Goal: Task Accomplishment & Management: Complete application form

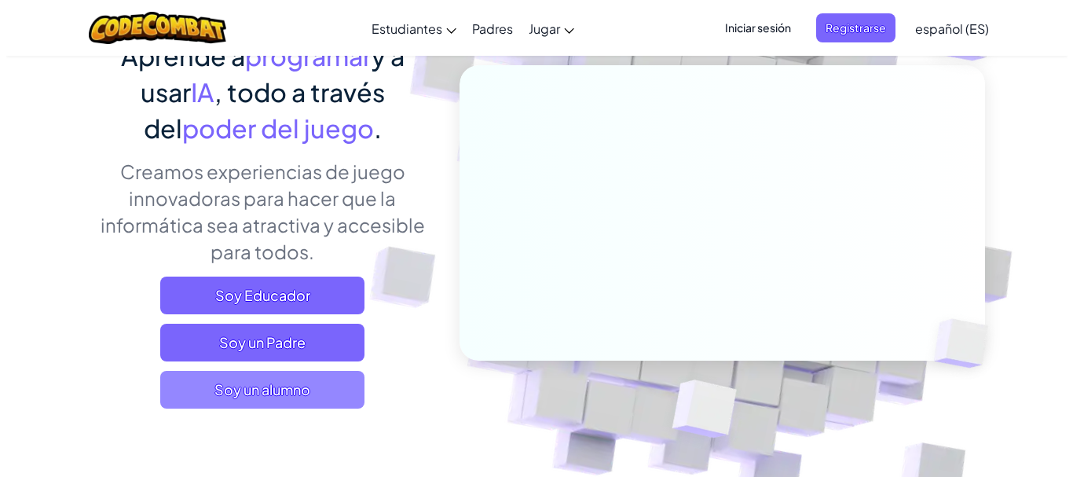
scroll to position [157, 0]
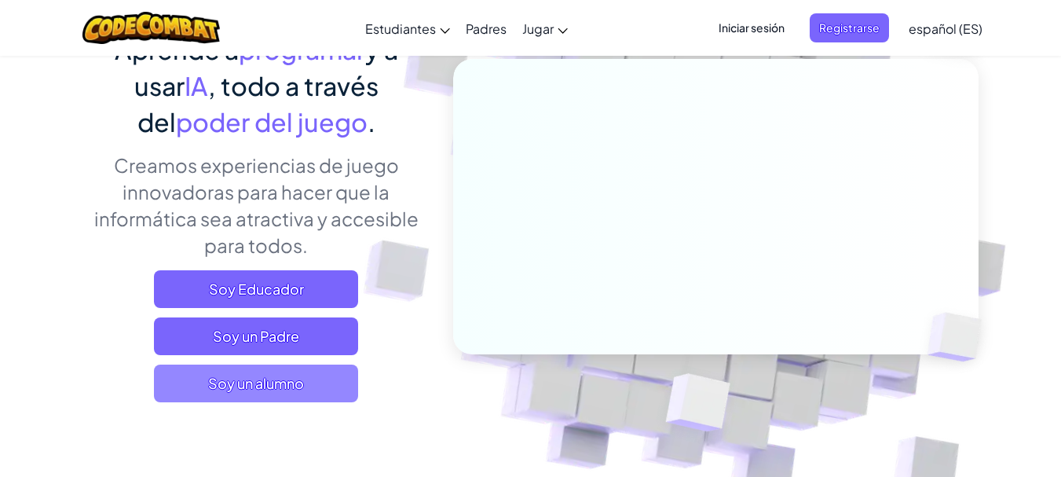
click at [299, 380] on span "Soy un alumno" at bounding box center [256, 383] width 204 height 38
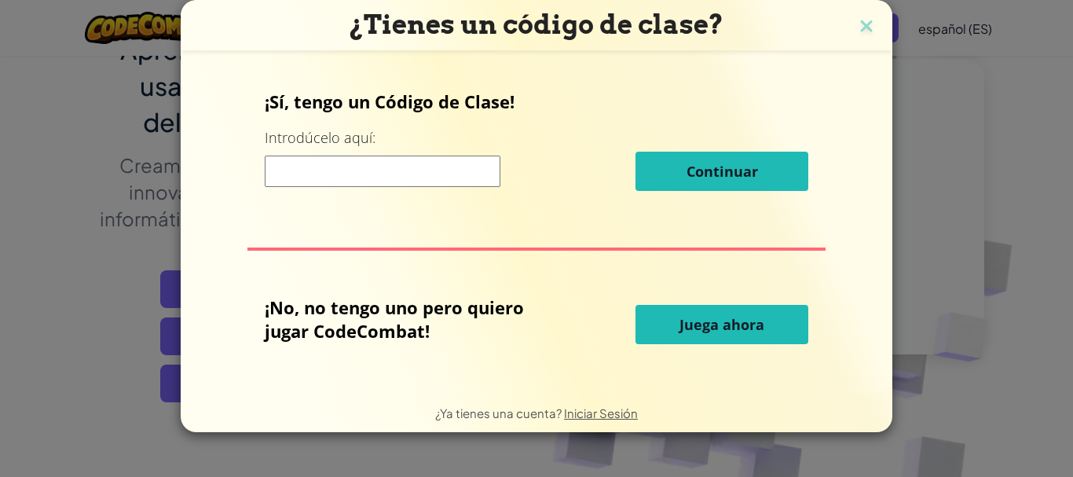
click at [377, 181] on input at bounding box center [383, 170] width 236 height 31
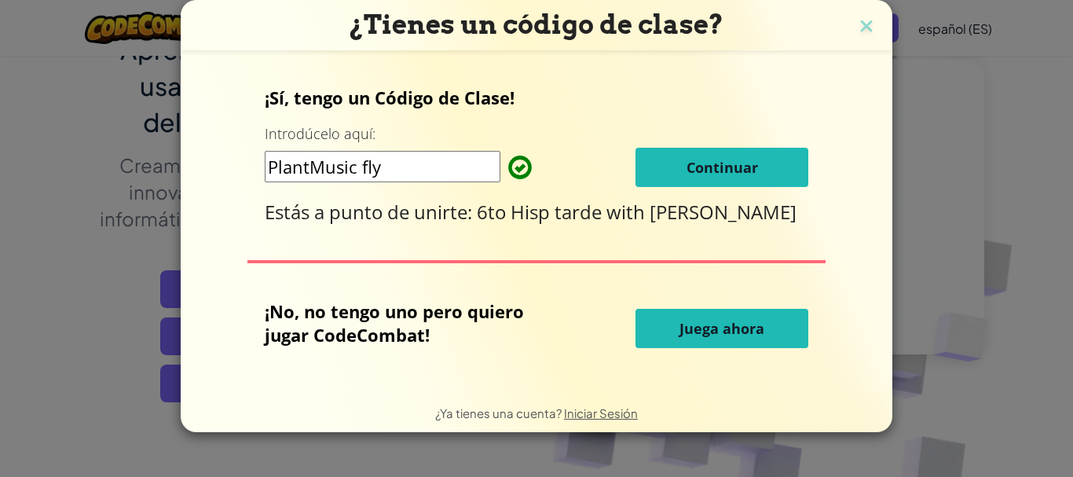
type input "PlantMusic fly"
click at [736, 155] on button "Continuar" at bounding box center [721, 167] width 173 height 39
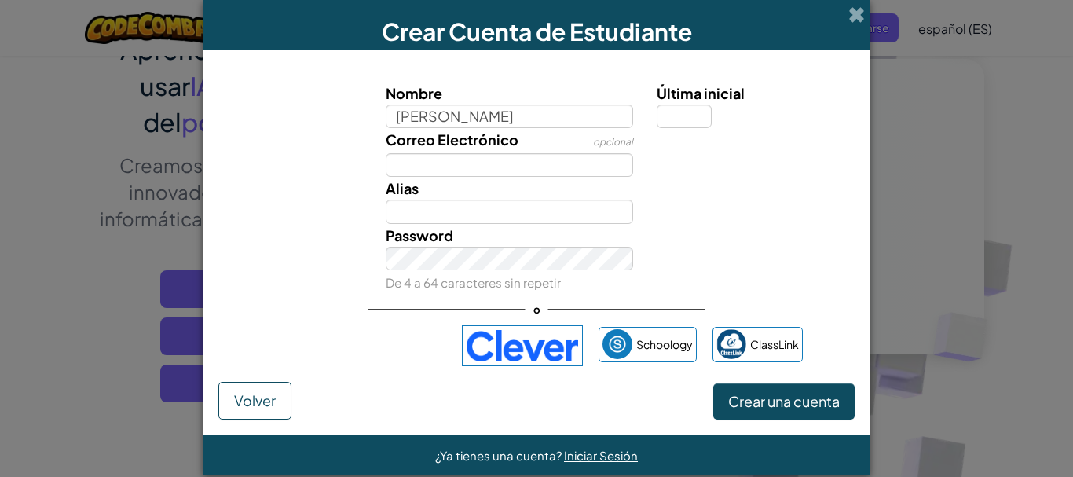
type input "Sofia"
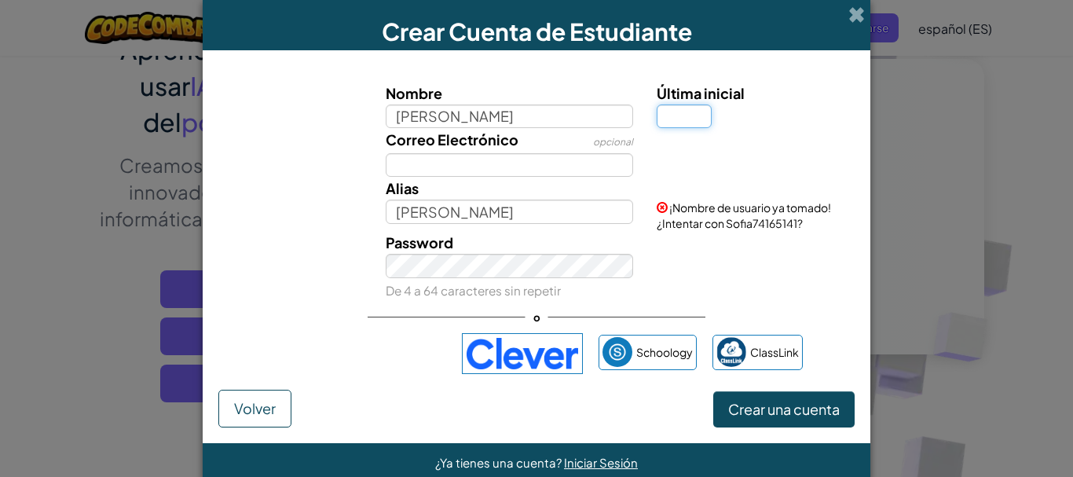
click at [666, 108] on input "Última inicial" at bounding box center [683, 116] width 55 height 24
type input "z"
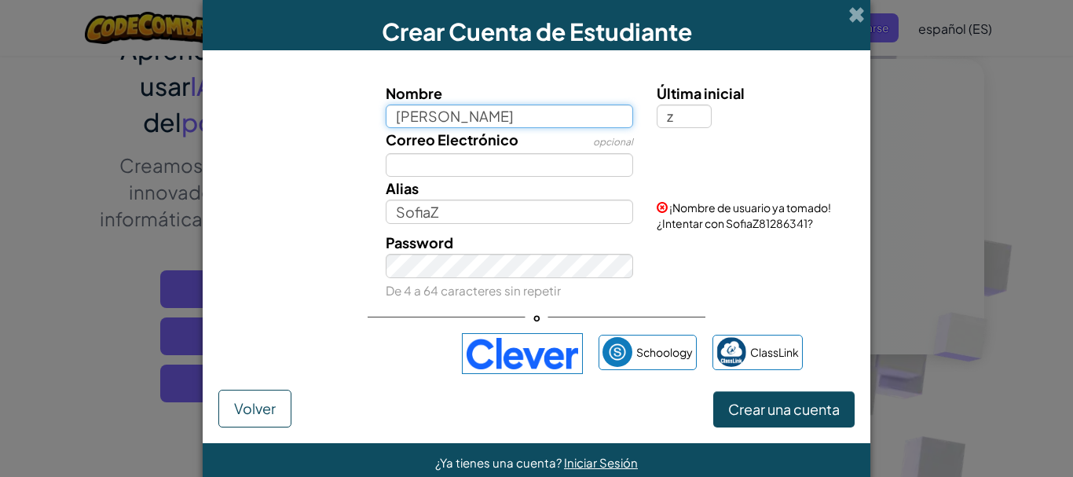
click at [465, 116] on input "Sofia" at bounding box center [510, 116] width 248 height 24
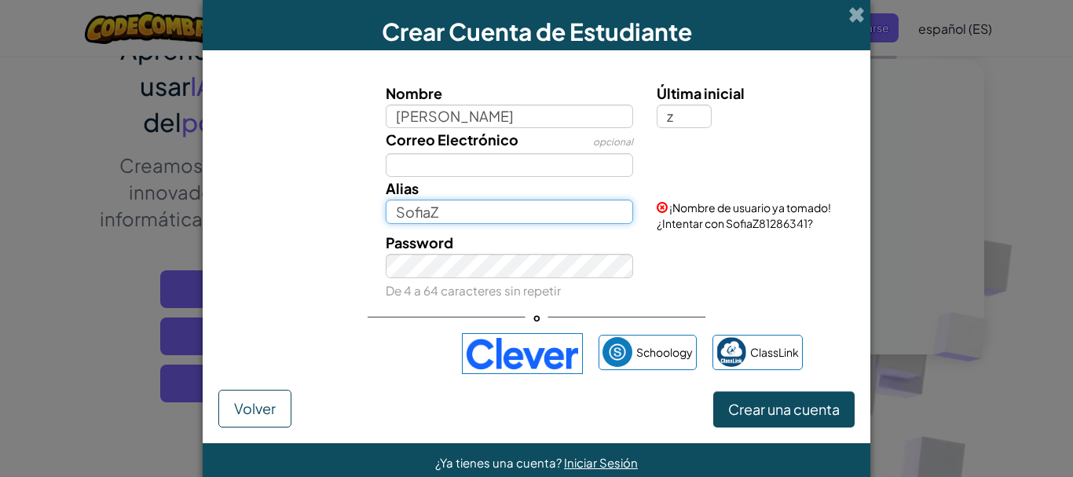
click at [491, 213] on input "SofiaZ" at bounding box center [510, 211] width 248 height 24
click at [424, 210] on input "Sofix TB" at bounding box center [510, 211] width 248 height 24
click at [499, 216] on input "SofixTB" at bounding box center [510, 211] width 248 height 24
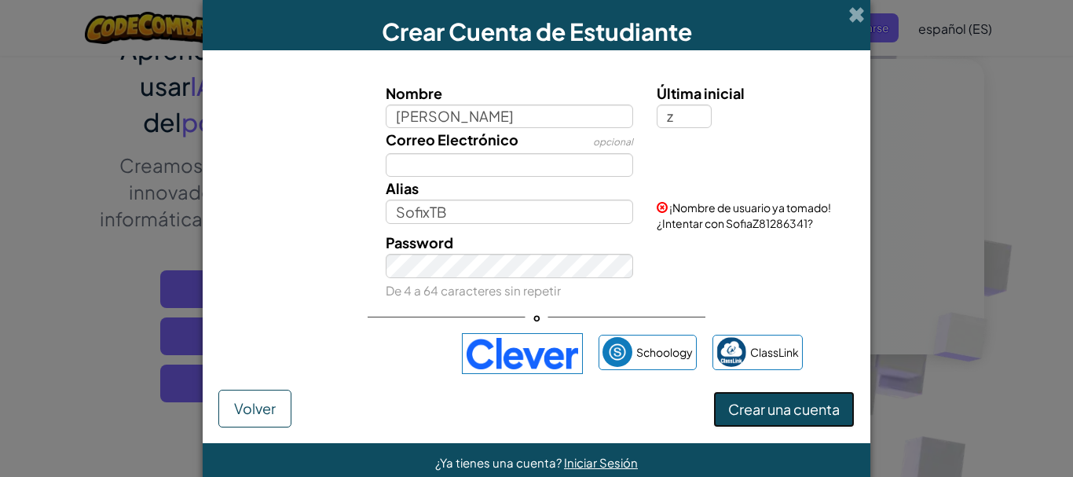
click at [744, 404] on span "Crear una cuenta" at bounding box center [783, 409] width 111 height 18
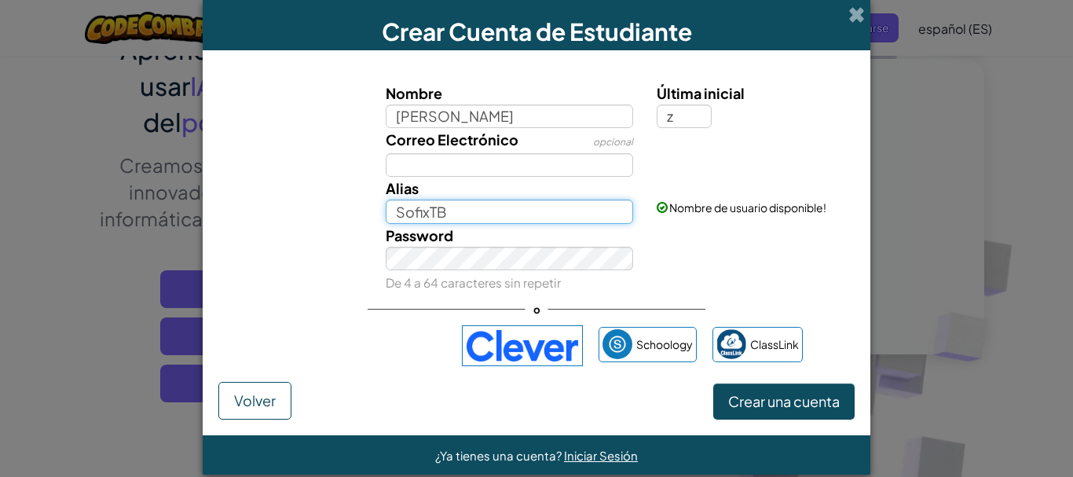
click at [426, 210] on input "SofixTB" at bounding box center [510, 211] width 248 height 24
type input "SofiTB"
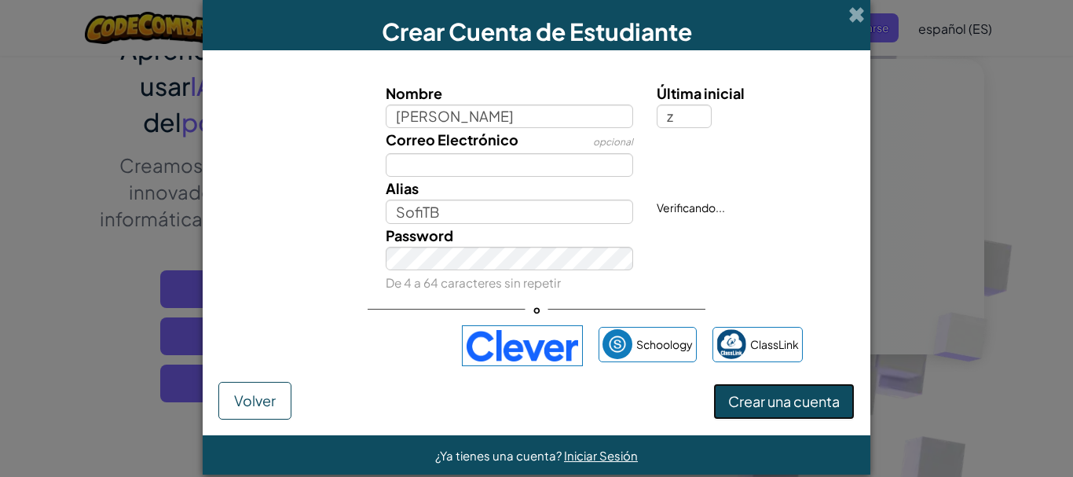
click at [781, 395] on button "Crear una cuenta" at bounding box center [783, 401] width 141 height 36
click at [729, 400] on button "Crear una cuenta" at bounding box center [783, 401] width 141 height 36
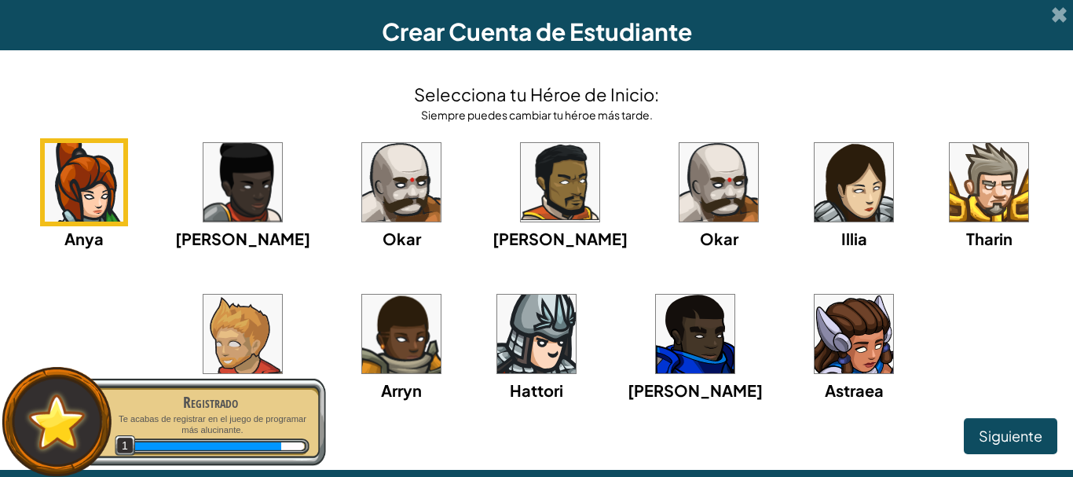
click at [814, 176] on img at bounding box center [853, 182] width 79 height 79
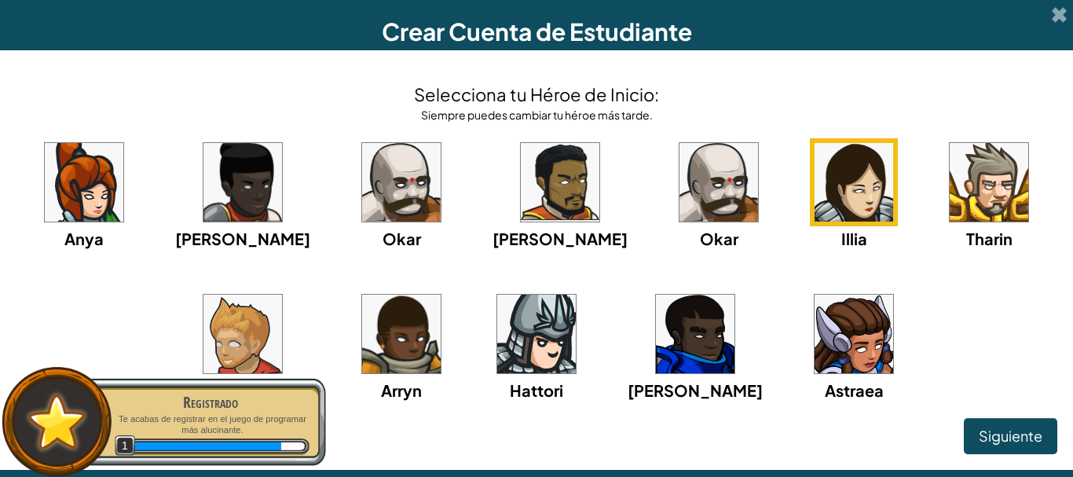
click at [814, 176] on img at bounding box center [853, 182] width 79 height 79
click at [1011, 447] on button "Siguiente" at bounding box center [1009, 436] width 93 height 36
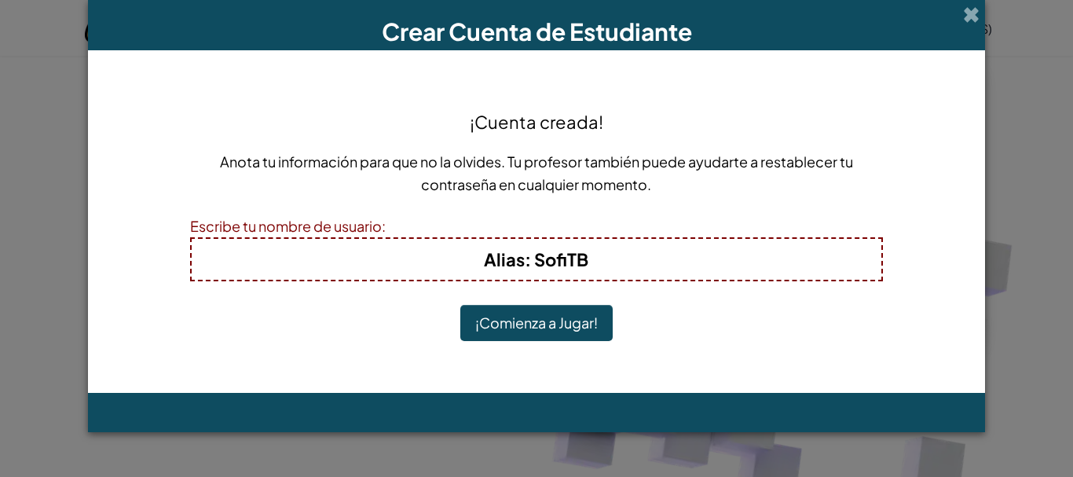
click at [524, 322] on button "¡Comienza a Jugar!" at bounding box center [536, 323] width 152 height 36
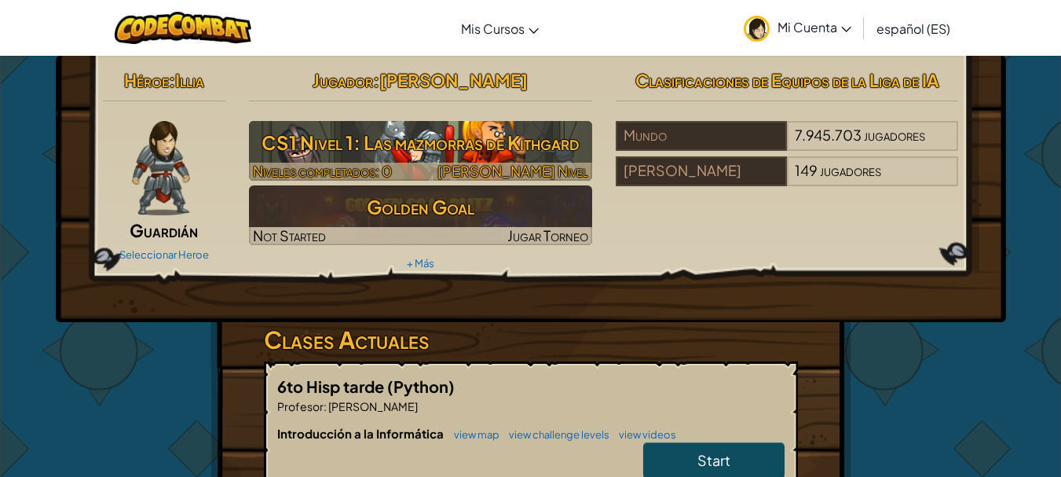
click at [393, 145] on h3 "CS1 Nivel 1: Las mazmorras de Kithgard" at bounding box center [420, 142] width 343 height 35
select select "es-ES"
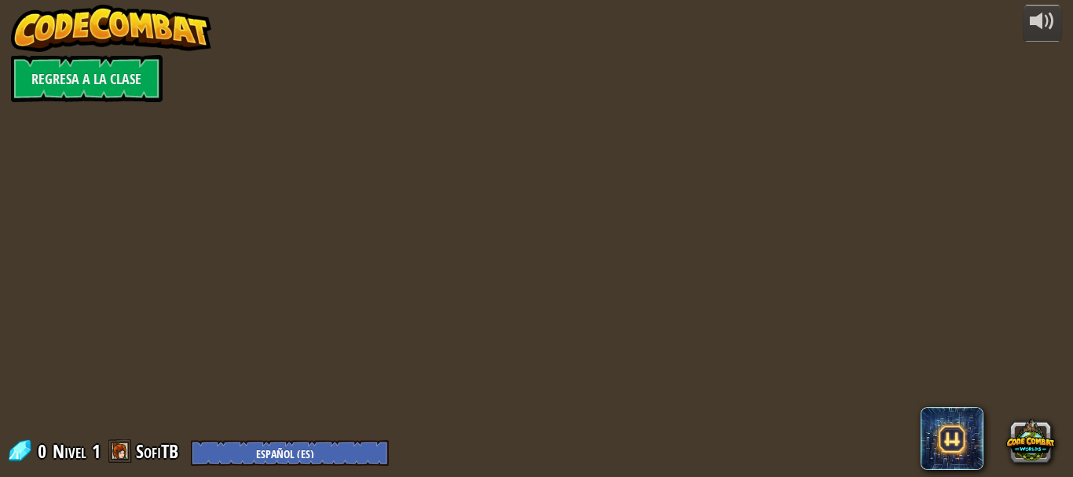
select select "es-ES"
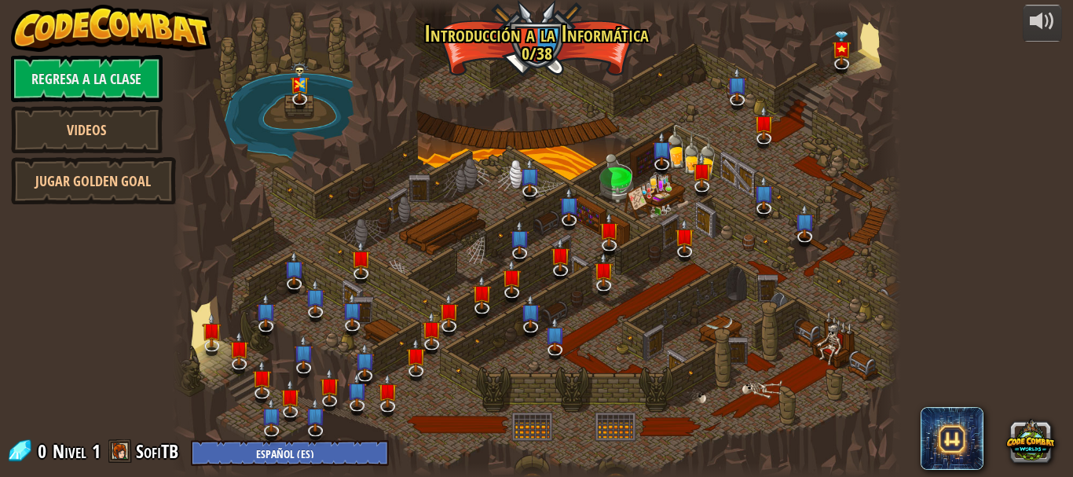
select select "es-ES"
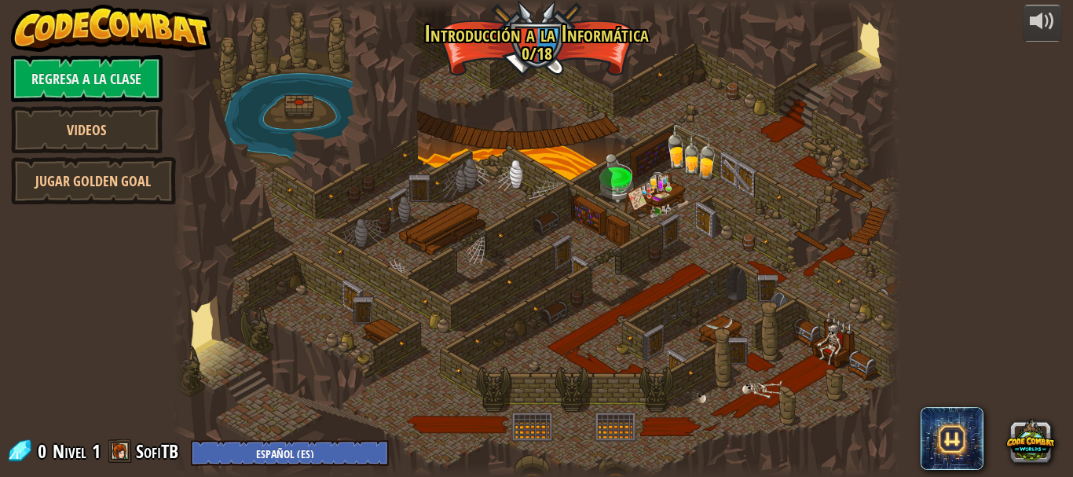
select select "es-ES"
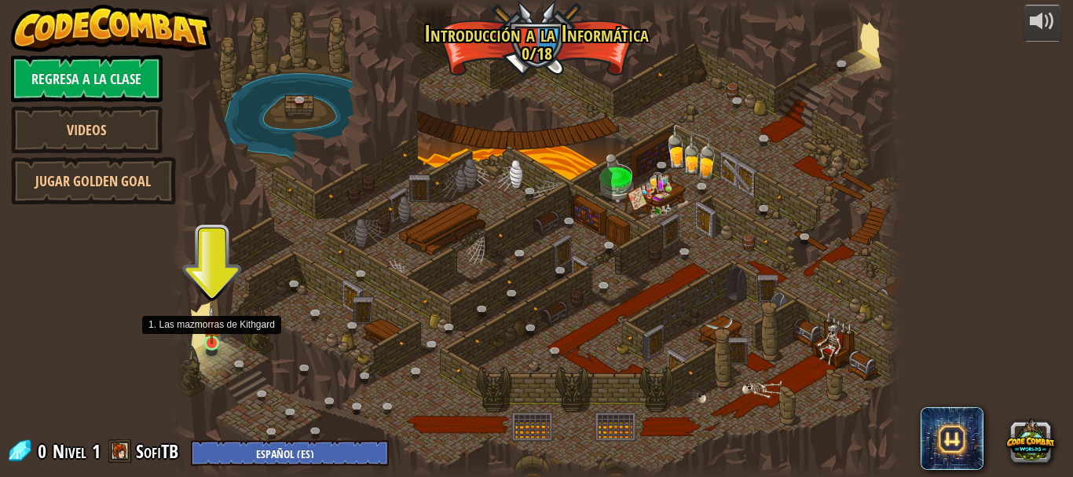
click at [217, 337] on img at bounding box center [211, 324] width 16 height 38
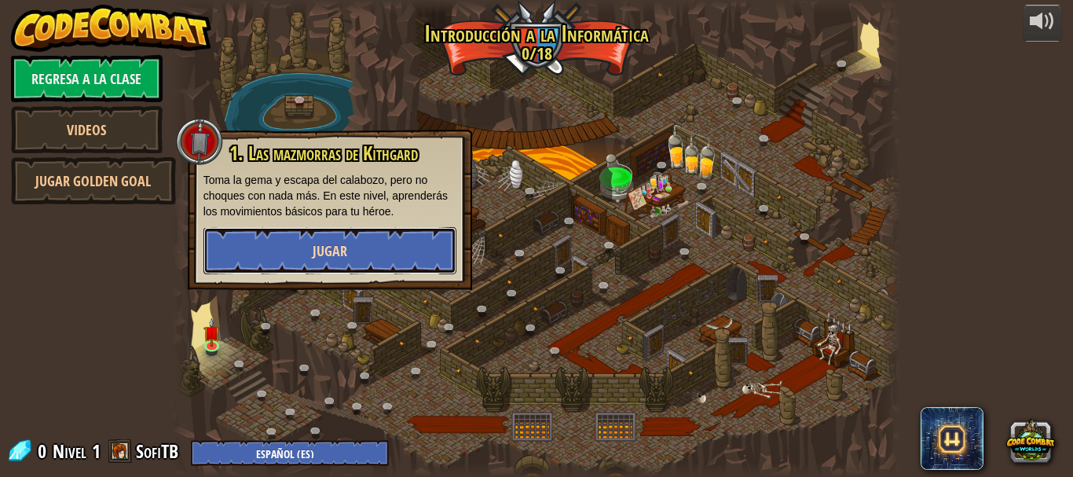
click at [346, 257] on button "Jugar" at bounding box center [329, 250] width 253 height 47
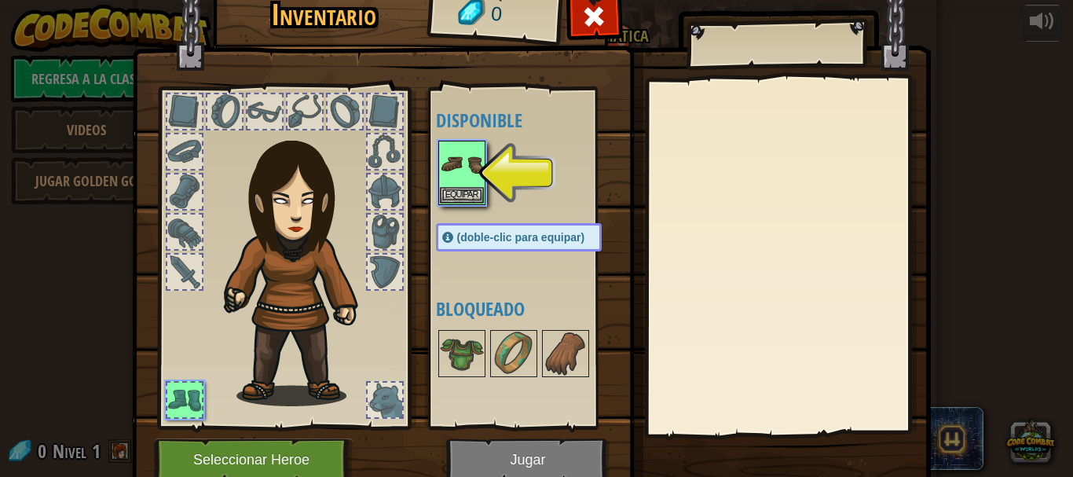
click at [373, 239] on div at bounding box center [384, 231] width 35 height 35
click at [391, 225] on div at bounding box center [384, 231] width 35 height 35
click at [475, 194] on button "Equipar" at bounding box center [462, 194] width 44 height 16
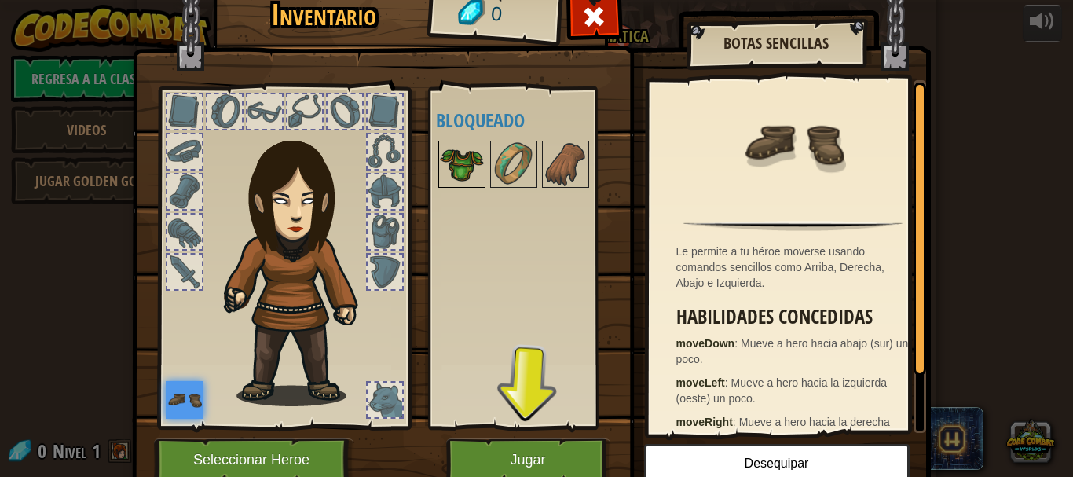
click at [466, 155] on img at bounding box center [462, 164] width 44 height 44
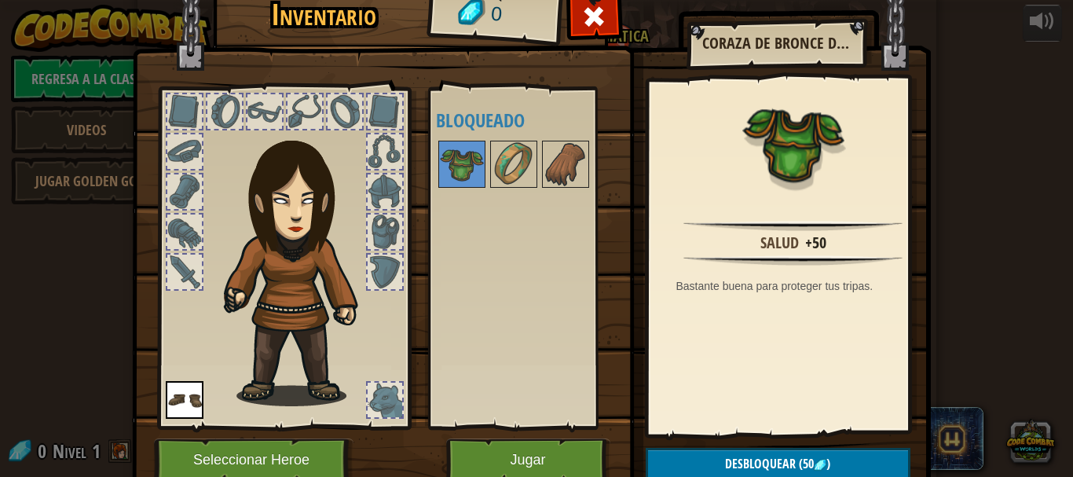
click at [261, 121] on div at bounding box center [264, 111] width 35 height 35
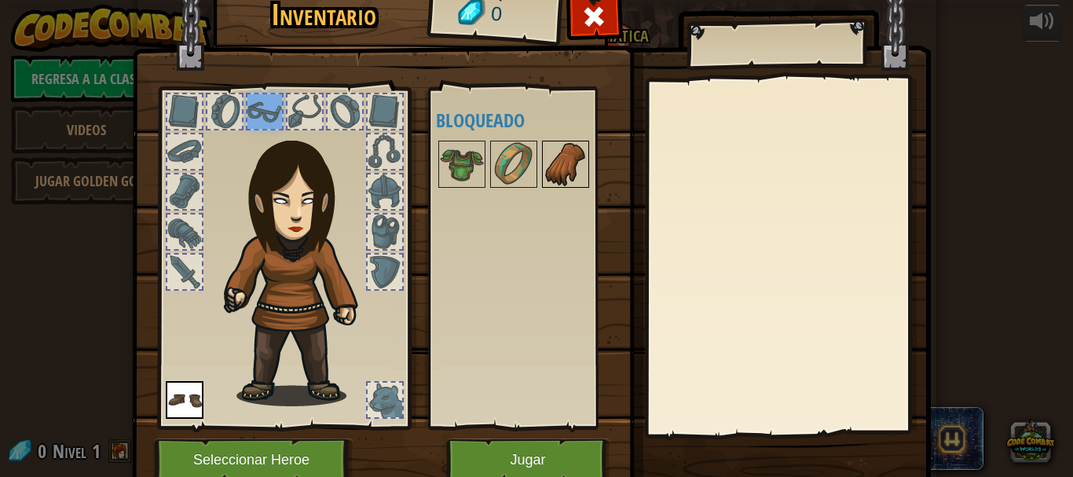
click at [566, 144] on img at bounding box center [565, 164] width 44 height 44
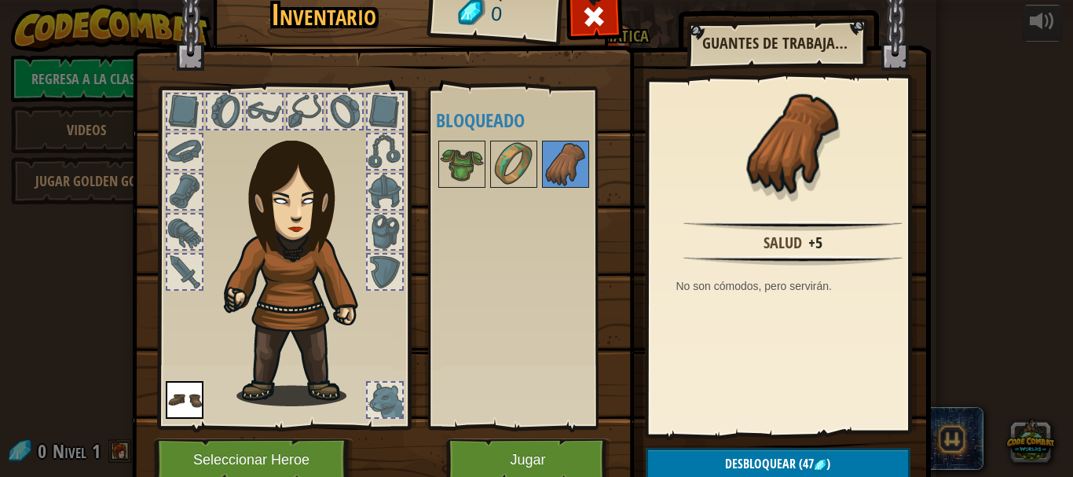
click at [375, 140] on div at bounding box center [384, 151] width 35 height 35
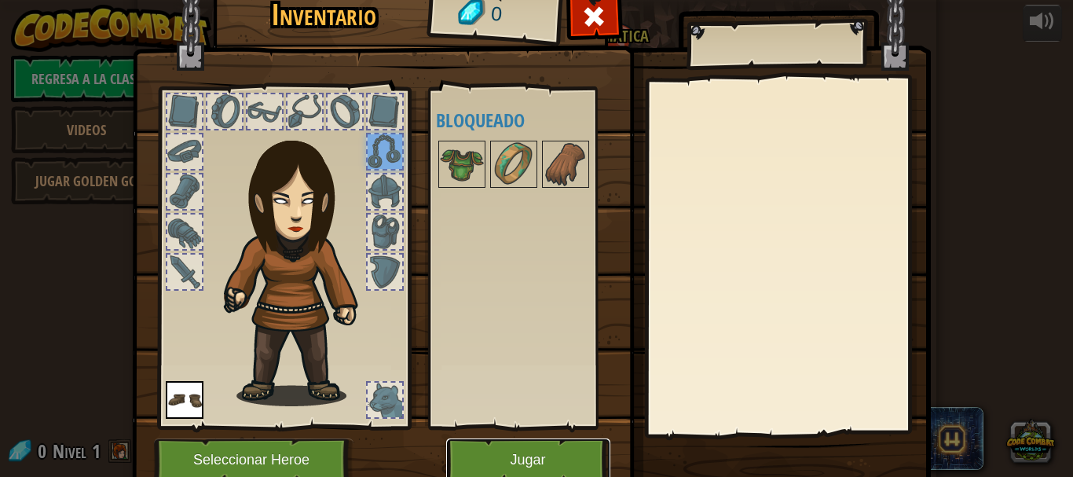
click at [481, 464] on button "Jugar" at bounding box center [528, 459] width 164 height 43
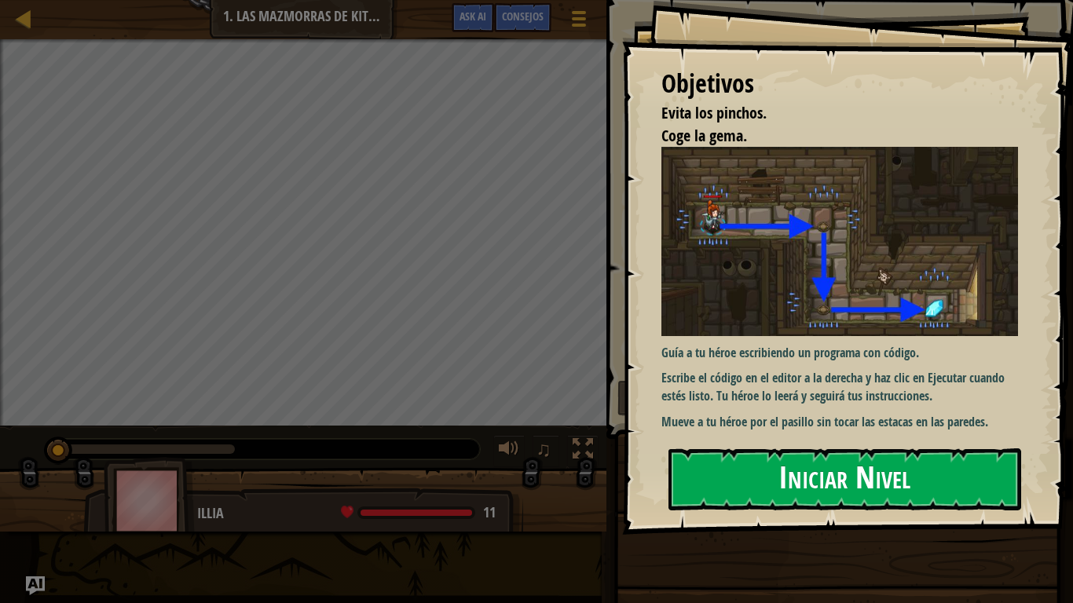
click at [806, 474] on button "Iniciar Nivel" at bounding box center [844, 479] width 353 height 62
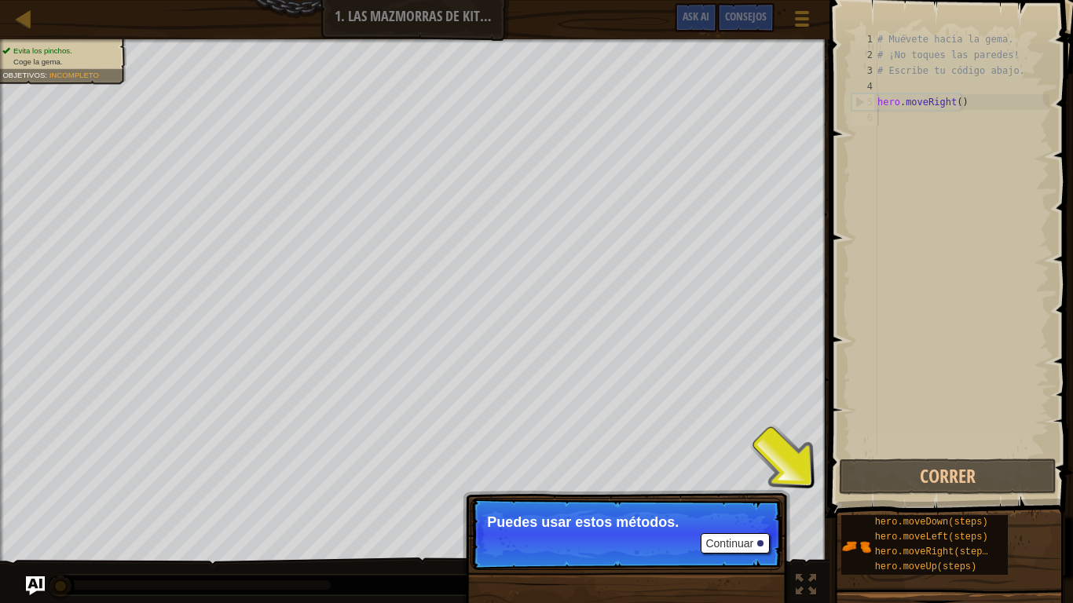
scroll to position [7, 0]
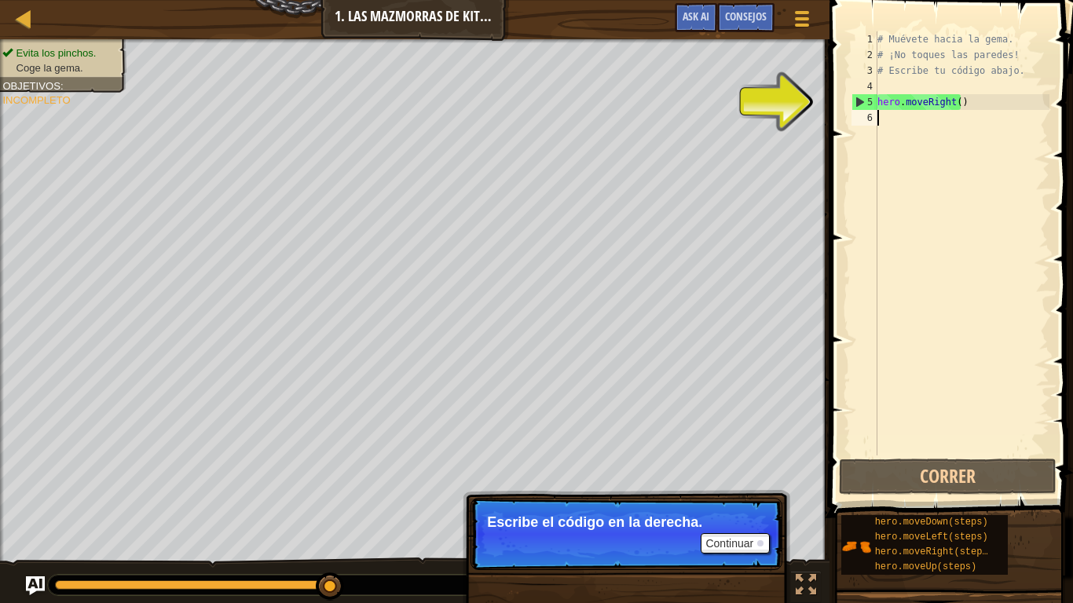
click at [570, 476] on p "Continuar Escribe el código en la derecha." at bounding box center [626, 534] width 312 height 72
type textarea "H"
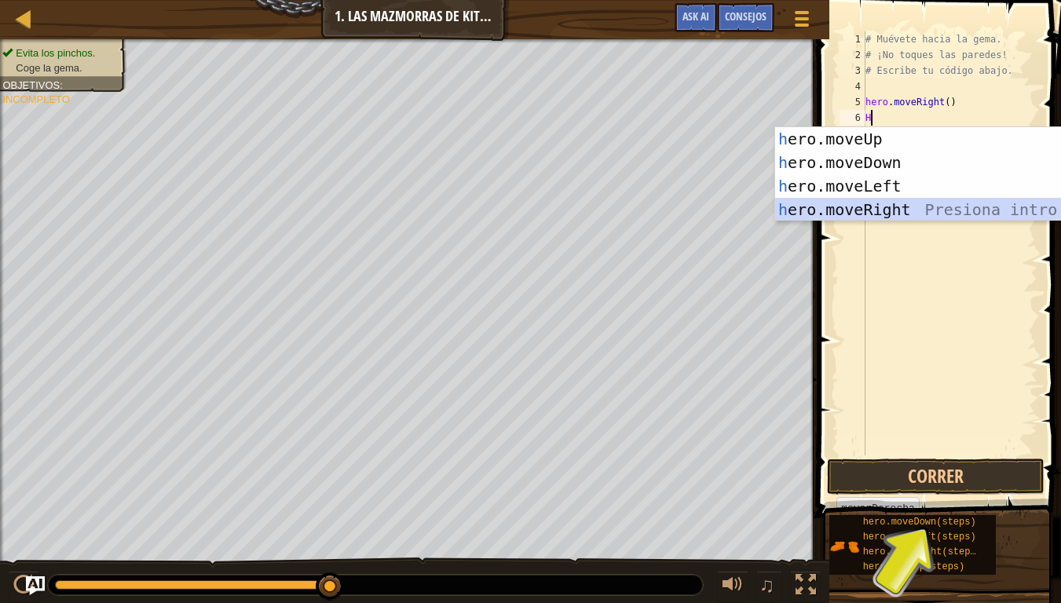
click at [891, 198] on div "h ero.moveUp Presiona intro h ero.moveDown Presiona intro h ero.moveLeft Presio…" at bounding box center [923, 197] width 297 height 141
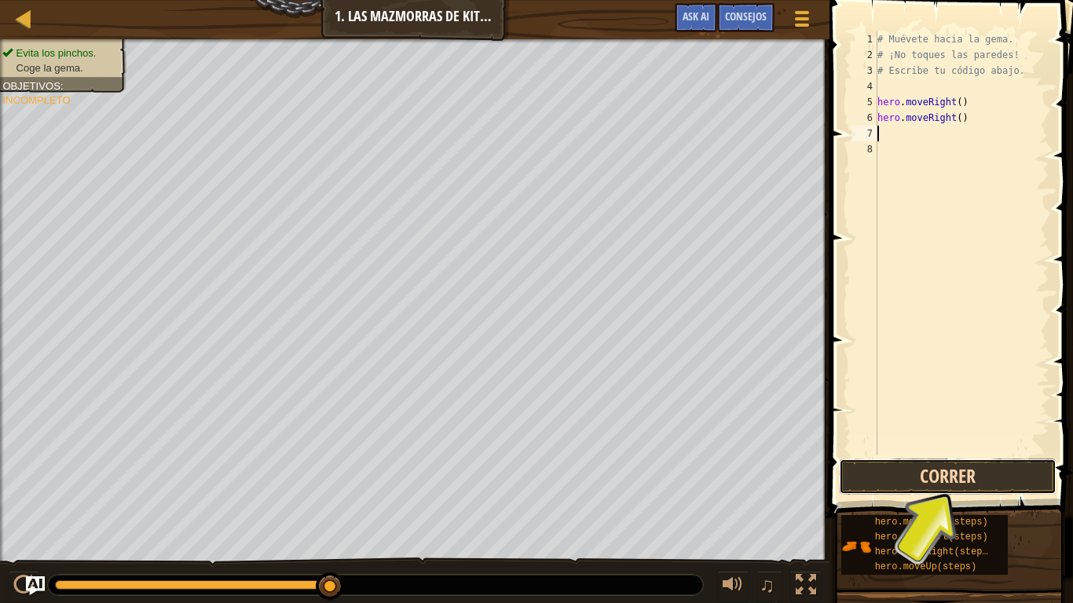
click at [980, 476] on button "Correr" at bounding box center [947, 477] width 217 height 36
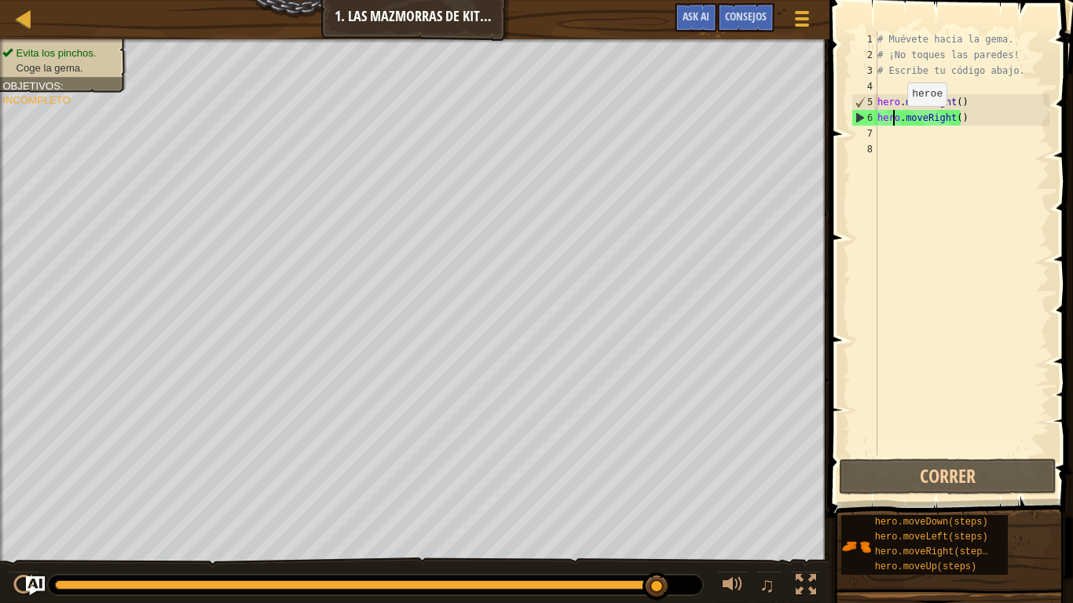
click at [894, 122] on div "# Muévete hacia la gema. # ¡No toques las paredes! # Escribe tu código abajo. h…" at bounding box center [961, 258] width 175 height 455
type textarea "hero.moveRight()"
click at [885, 127] on div "# Muévete hacia la gema. # ¡No toques las paredes! # Escribe tu código abajo. h…" at bounding box center [961, 258] width 175 height 455
click at [845, 476] on div "hero.moveDown(steps) hero.moveLeft(steps) hero.moveRight(steps) hero.moveUp(ste…" at bounding box center [924, 545] width 166 height 60
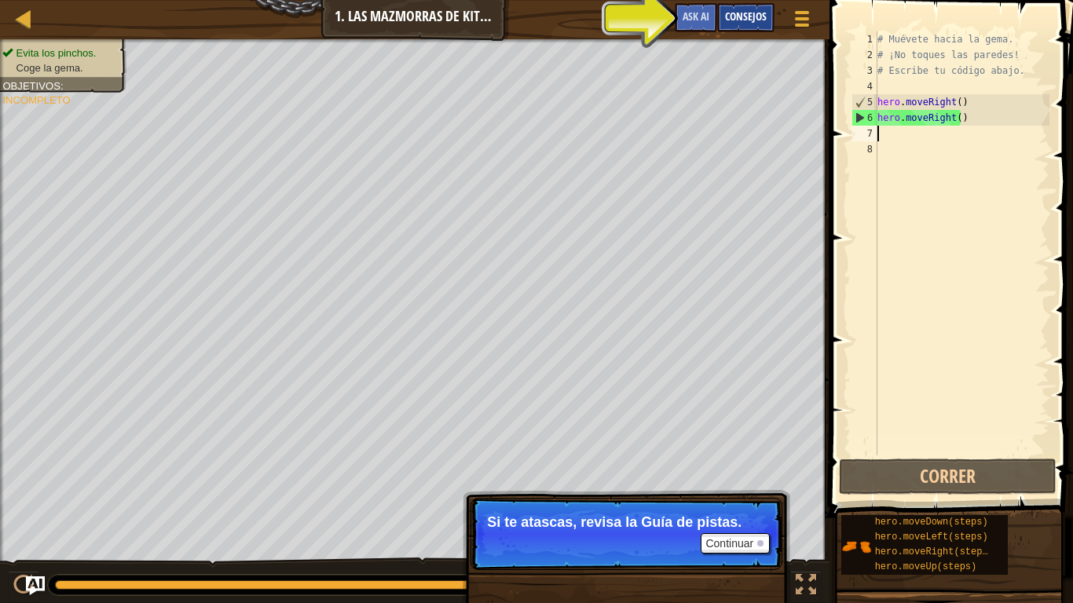
click at [729, 14] on span "Consejos" at bounding box center [746, 16] width 42 height 15
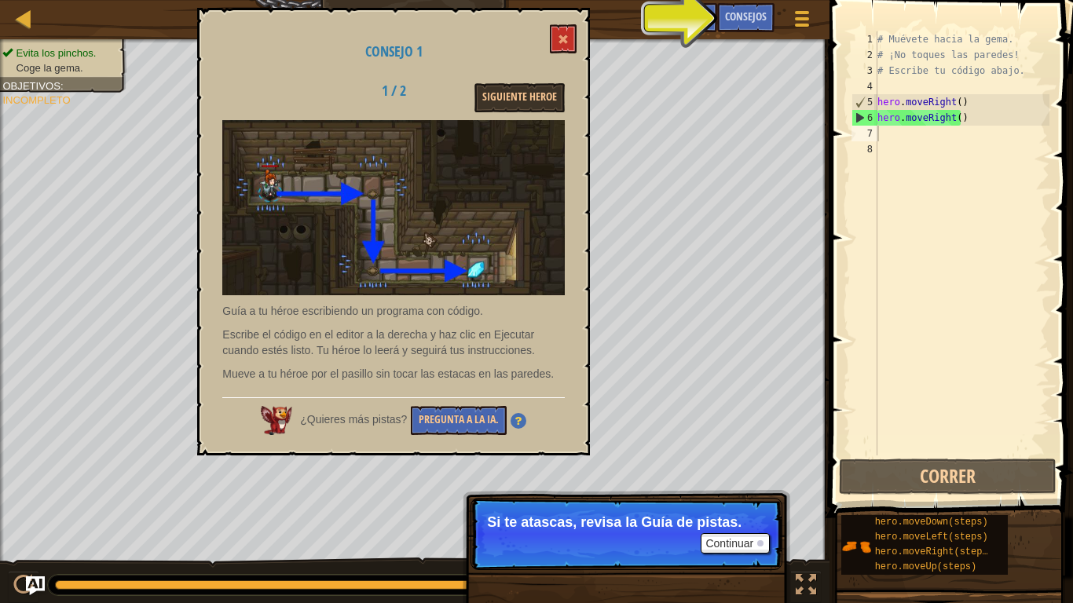
click at [671, 16] on div "Menú del Juego Hecho Consejos Ask AI" at bounding box center [744, 21] width 155 height 37
click at [689, 25] on button "Ask AI" at bounding box center [695, 17] width 42 height 29
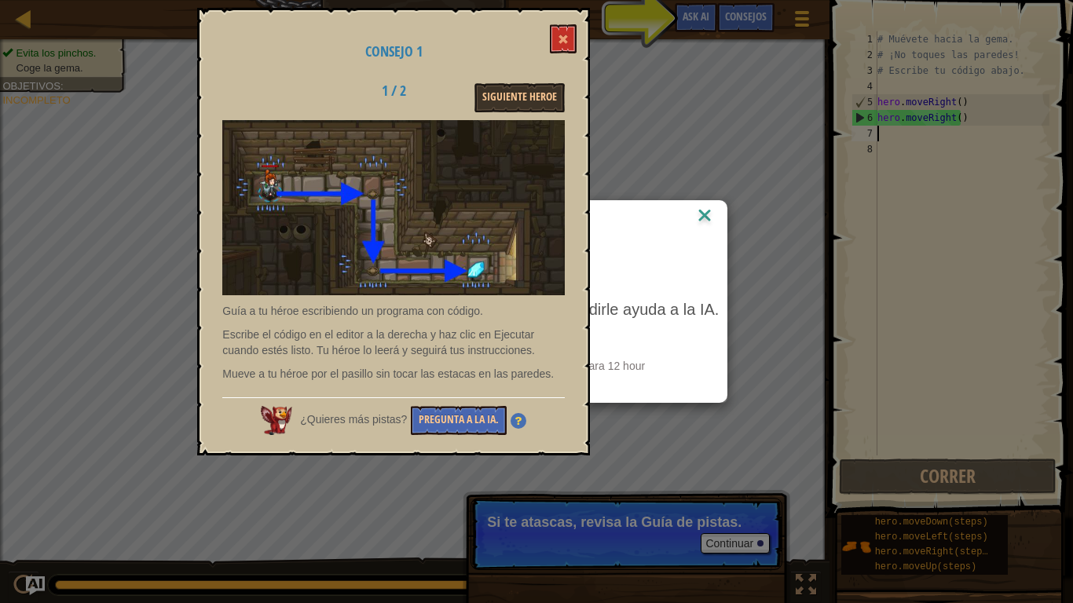
click at [707, 203] on div "AI Hint" at bounding box center [536, 217] width 381 height 32
click at [702, 212] on img at bounding box center [704, 217] width 20 height 24
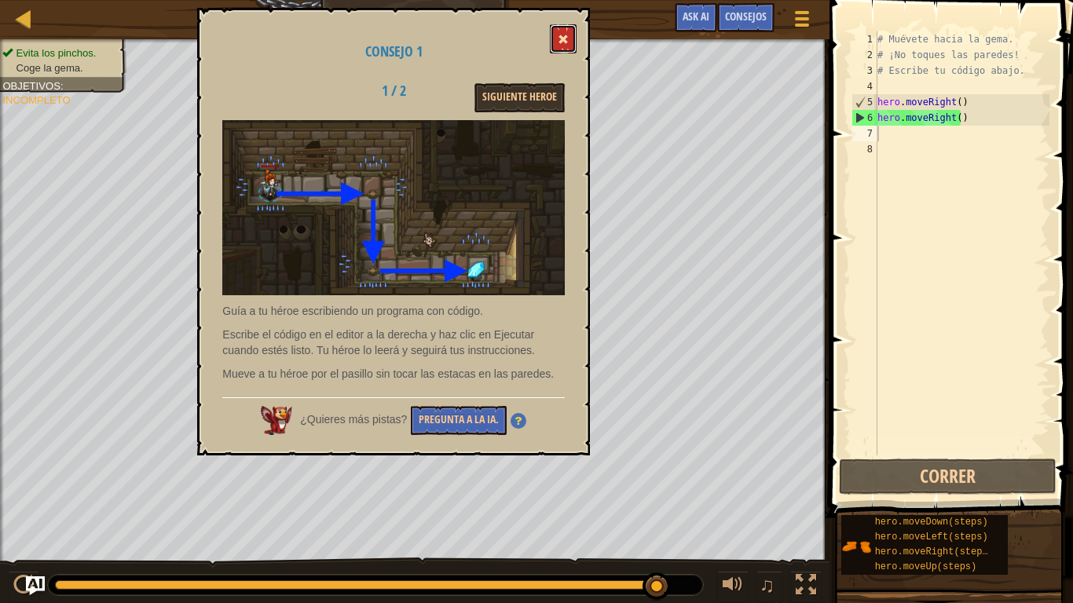
click at [567, 34] on button at bounding box center [563, 38] width 27 height 29
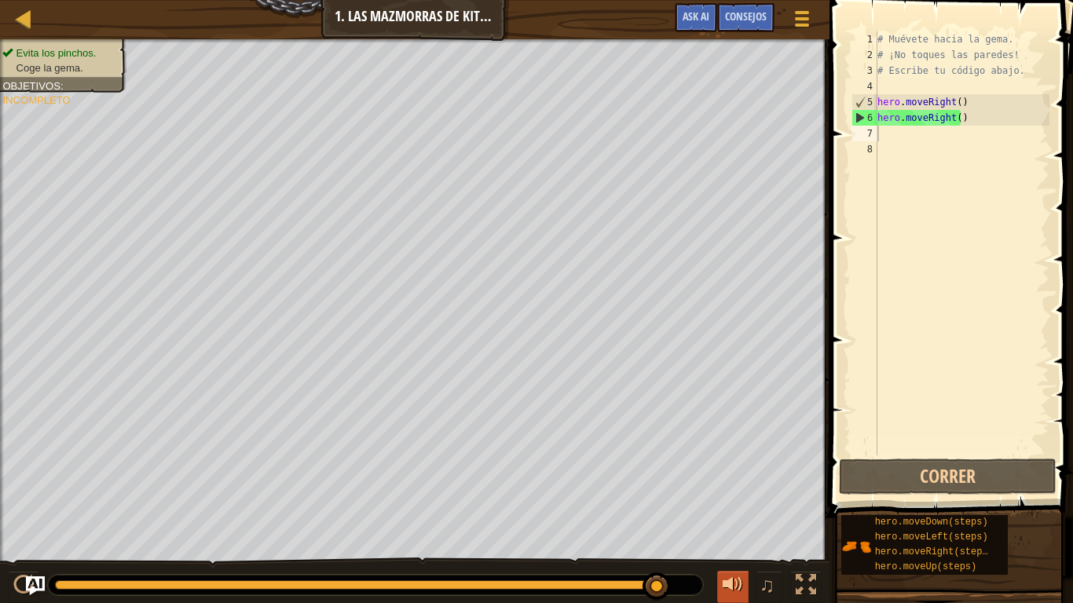
drag, startPoint x: 652, startPoint y: 584, endPoint x: 732, endPoint y: 589, distance: 80.2
click at [732, 476] on div "♫" at bounding box center [414, 580] width 829 height 47
type textarea "hero.moveRight()"
drag, startPoint x: 974, startPoint y: 125, endPoint x: 871, endPoint y: 126, distance: 103.7
click at [871, 126] on div "hero.moveRight() 1 2 3 4 5 6 7 8 # Muévete hacia la gema. # ¡No toques las pare…" at bounding box center [948, 243] width 201 height 424
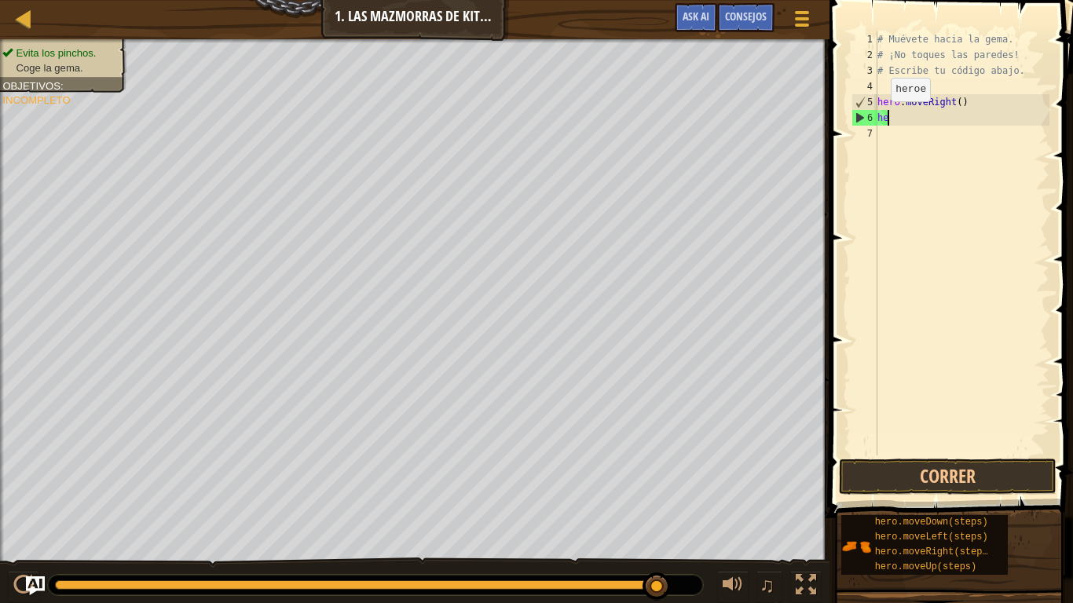
type textarea "h"
type textarea "H"
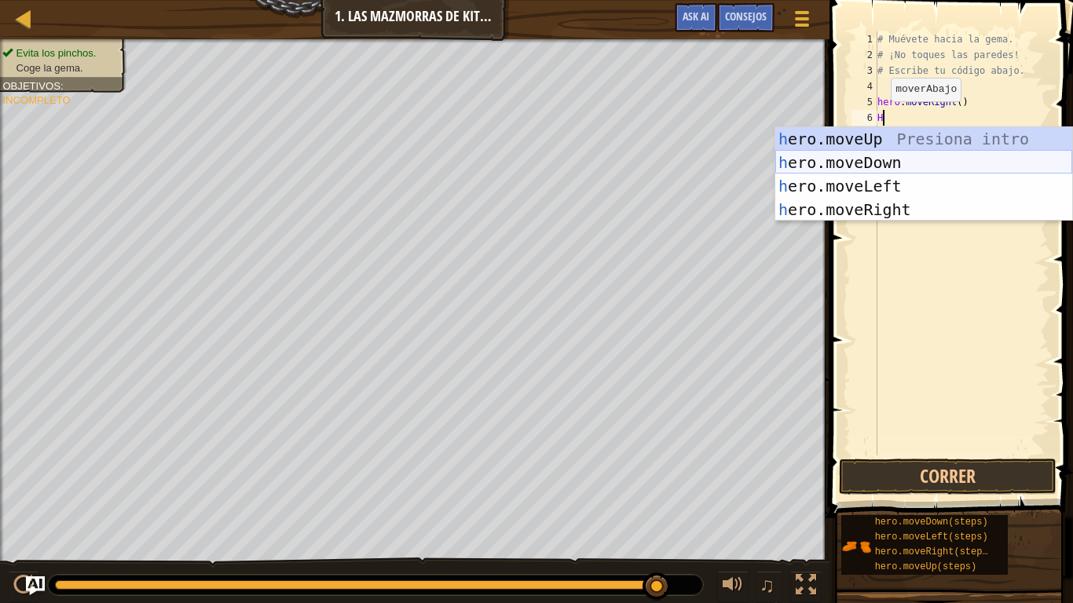
click at [867, 165] on div "h ero.moveUp Presiona intro h ero.moveDown Presiona intro h ero.moveLeft Presio…" at bounding box center [923, 197] width 297 height 141
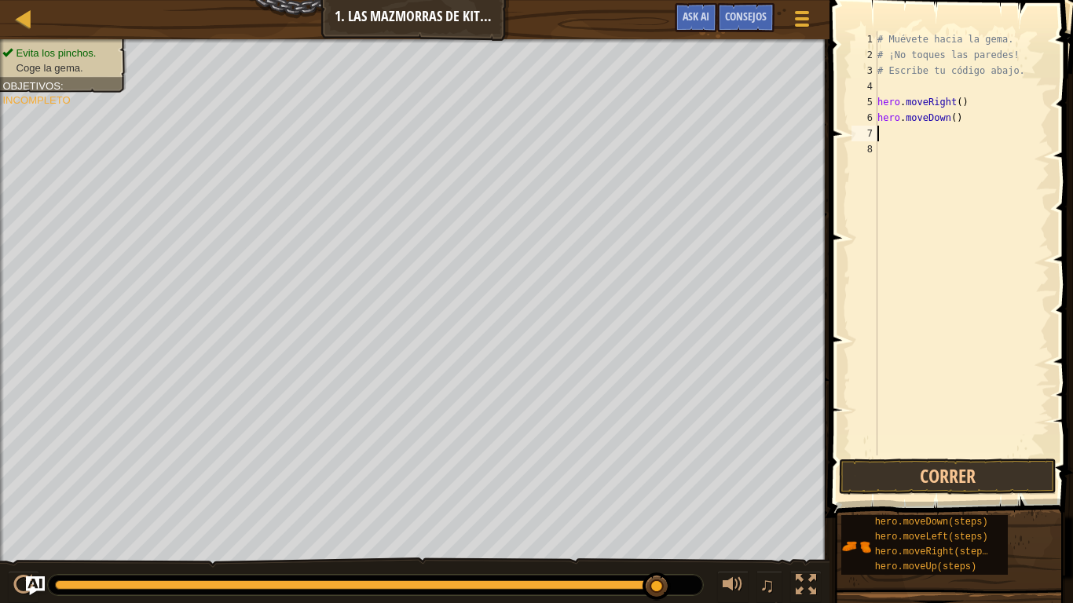
click at [879, 133] on div "# Muévete hacia la gema. # ¡No toques las paredes! # Escribe tu código abajo. h…" at bounding box center [961, 258] width 175 height 455
click at [877, 130] on div "# Muévete hacia la gema. # ¡No toques las paredes! # Escribe tu código abajo. h…" at bounding box center [961, 258] width 175 height 455
click at [869, 130] on div "7" at bounding box center [864, 134] width 26 height 16
drag, startPoint x: 869, startPoint y: 130, endPoint x: 888, endPoint y: 142, distance: 22.6
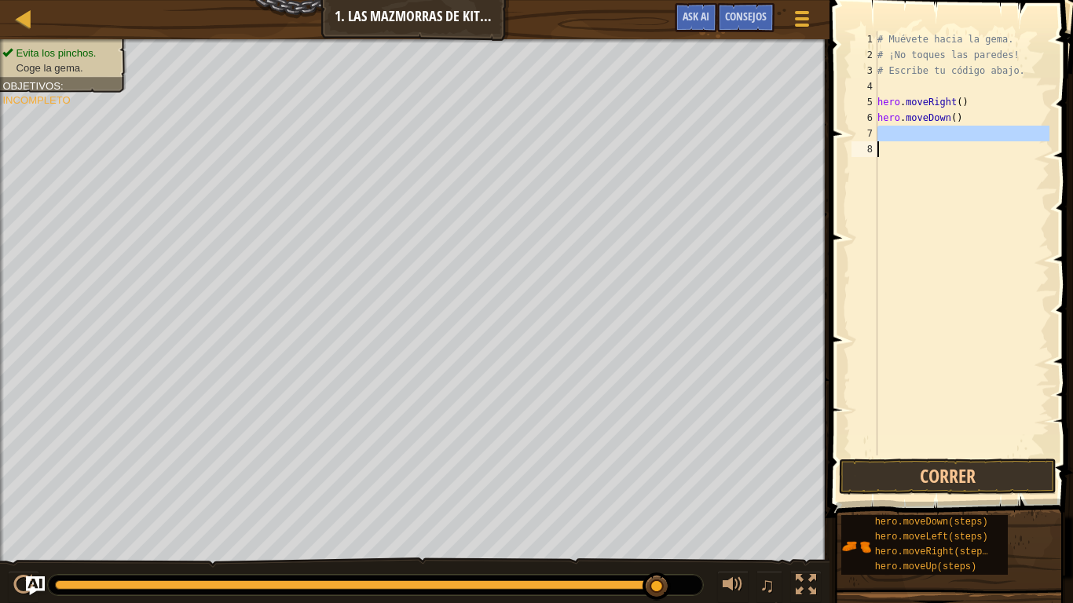
click at [894, 140] on div "# Muévete hacia la gema. # ¡No toques las paredes! # Escribe tu código abajo. h…" at bounding box center [961, 258] width 175 height 455
click at [908, 130] on div "# Muévete hacia la gema. # ¡No toques las paredes! # Escribe tu código abajo. h…" at bounding box center [961, 258] width 175 height 455
drag, startPoint x: 908, startPoint y: 130, endPoint x: 886, endPoint y: 169, distance: 45.4
click at [886, 169] on div "# Muévete hacia la gema. # ¡No toques las paredes! # Escribe tu código abajo. h…" at bounding box center [961, 258] width 175 height 455
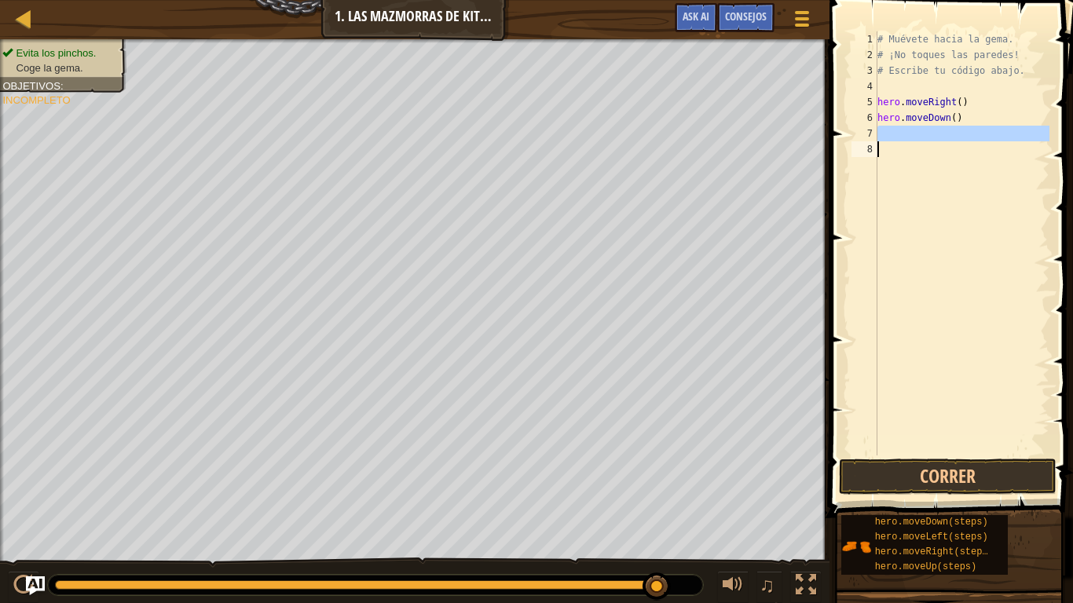
click at [879, 175] on div "# Muévete hacia la gema. # ¡No toques las paredes! # Escribe tu código abajo. h…" at bounding box center [961, 243] width 175 height 424
drag, startPoint x: 878, startPoint y: 163, endPoint x: 885, endPoint y: 157, distance: 9.5
click at [881, 159] on div "# Muévete hacia la gema. # ¡No toques las paredes! # Escribe tu código abajo. h…" at bounding box center [961, 258] width 175 height 455
click at [890, 155] on div "# Muévete hacia la gema. # ¡No toques las paredes! # Escribe tu código abajo. h…" at bounding box center [961, 258] width 175 height 455
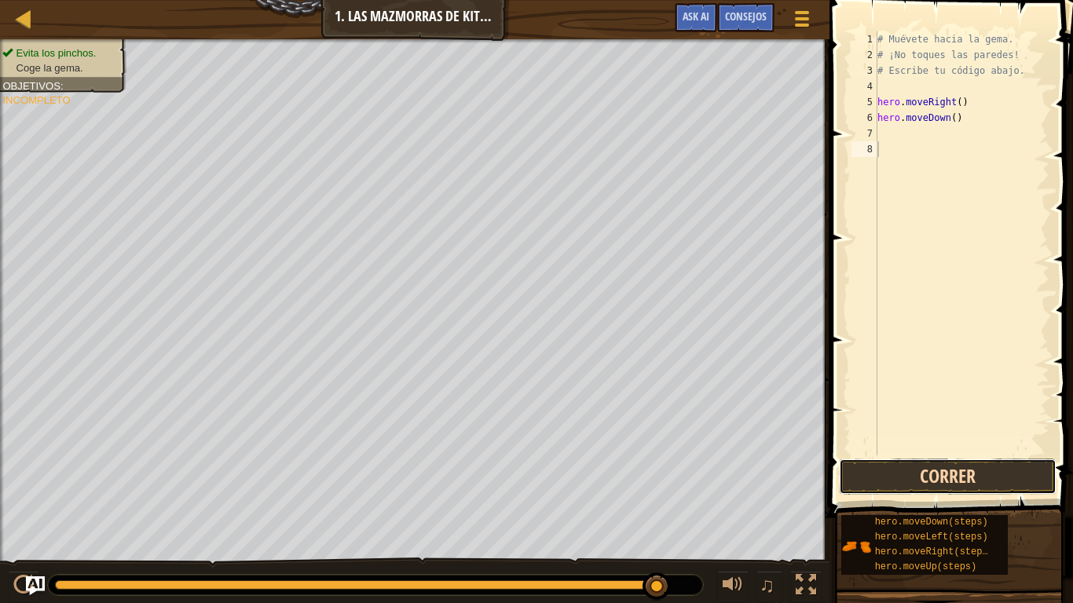
click at [935, 476] on button "Correr" at bounding box center [947, 477] width 217 height 36
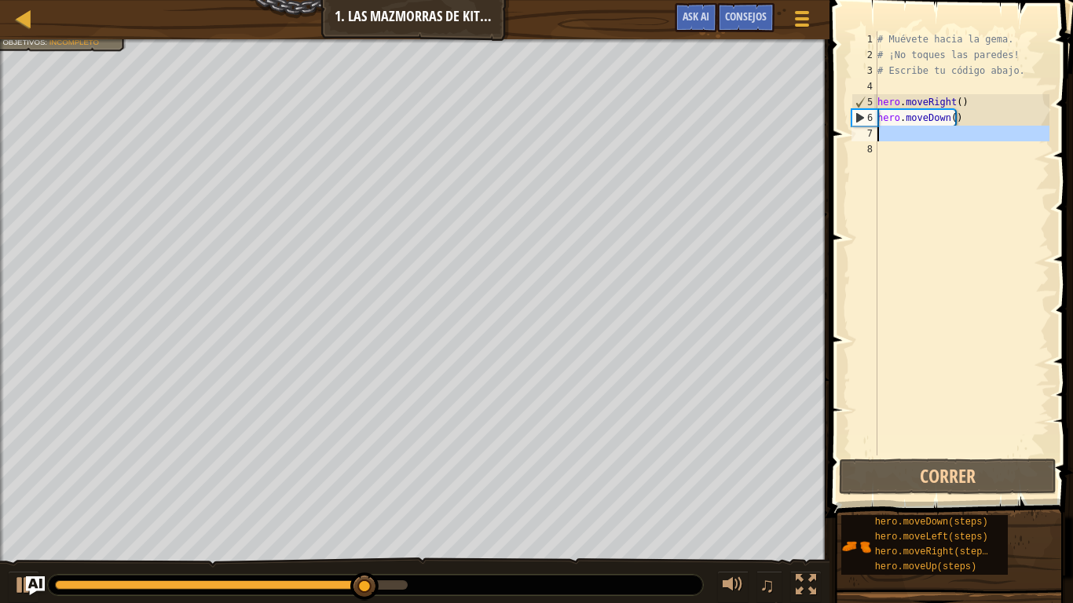
click at [871, 129] on div "7" at bounding box center [864, 134] width 26 height 16
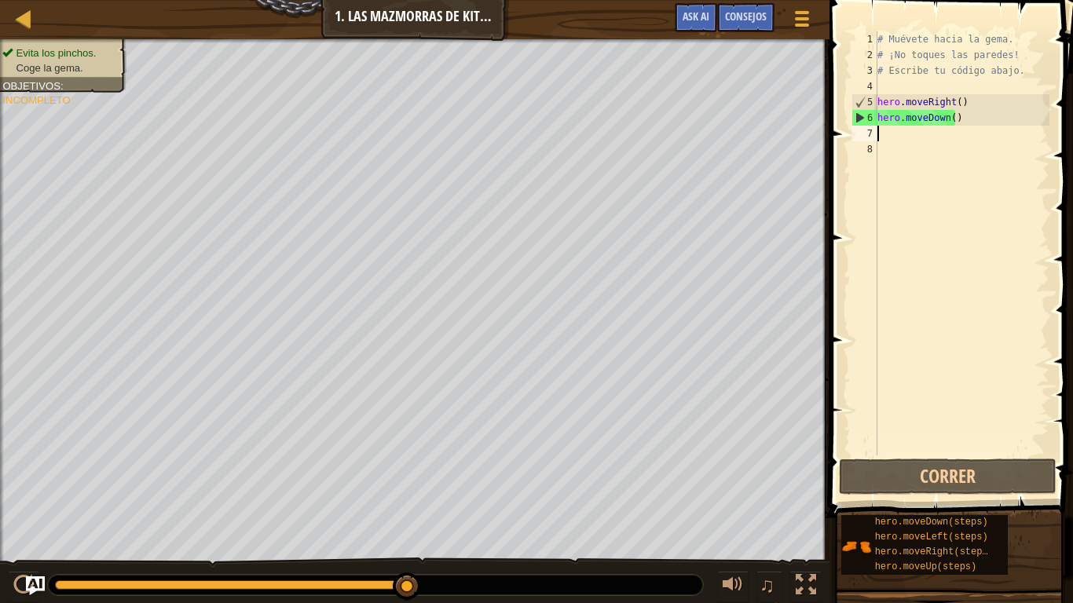
click at [871, 129] on div "7" at bounding box center [864, 134] width 26 height 16
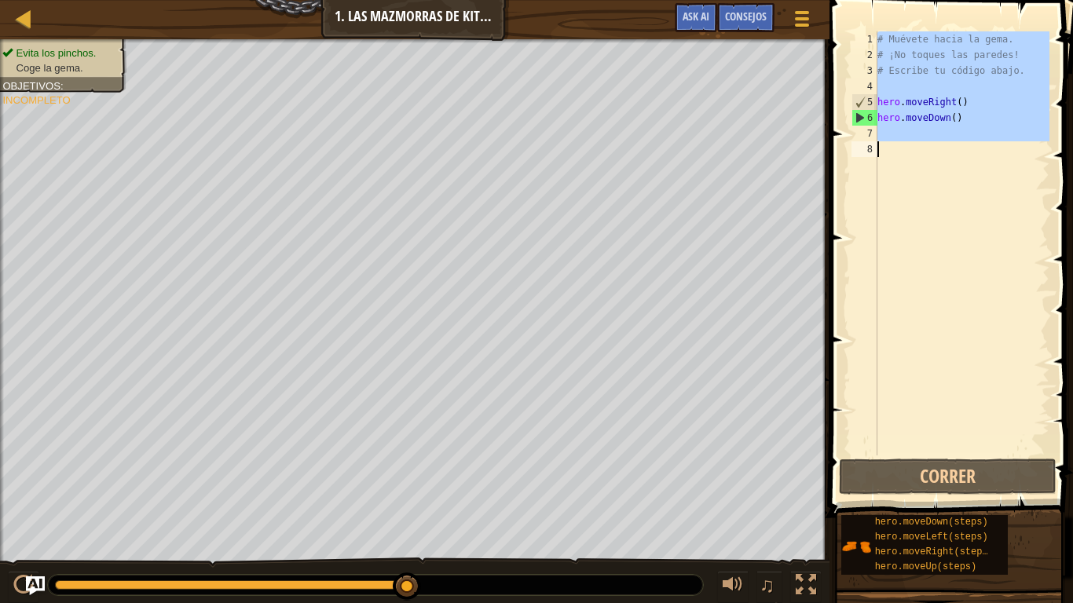
click at [871, 129] on div "7" at bounding box center [864, 134] width 26 height 16
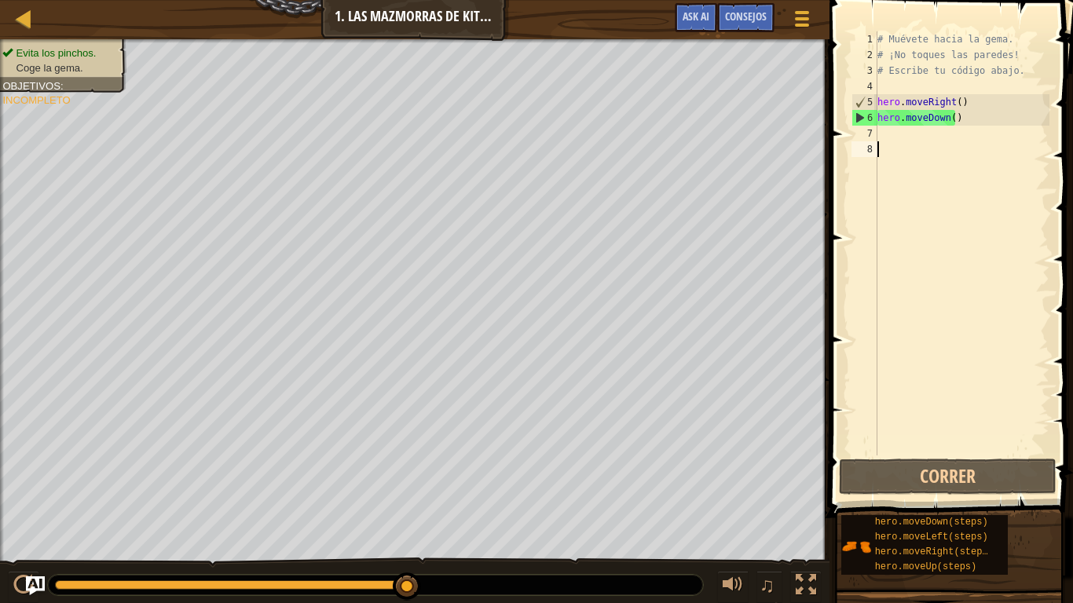
click at [871, 129] on div "7" at bounding box center [864, 134] width 26 height 16
click at [868, 139] on div "7" at bounding box center [864, 134] width 26 height 16
click at [864, 132] on div "7" at bounding box center [864, 134] width 26 height 16
click at [864, 131] on div "7" at bounding box center [864, 134] width 26 height 16
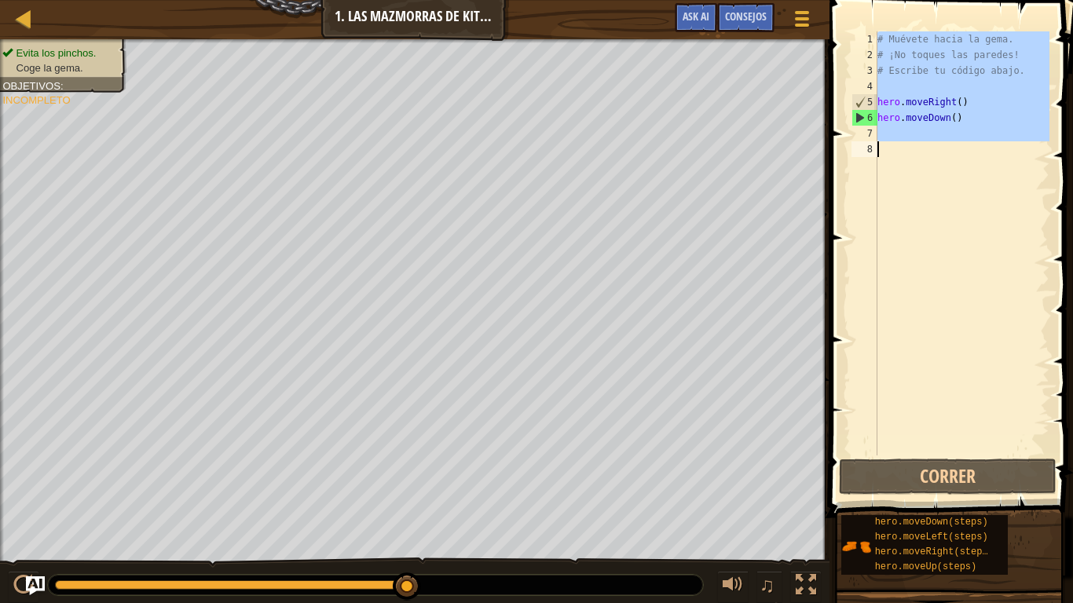
click at [864, 131] on div "7" at bounding box center [864, 134] width 26 height 16
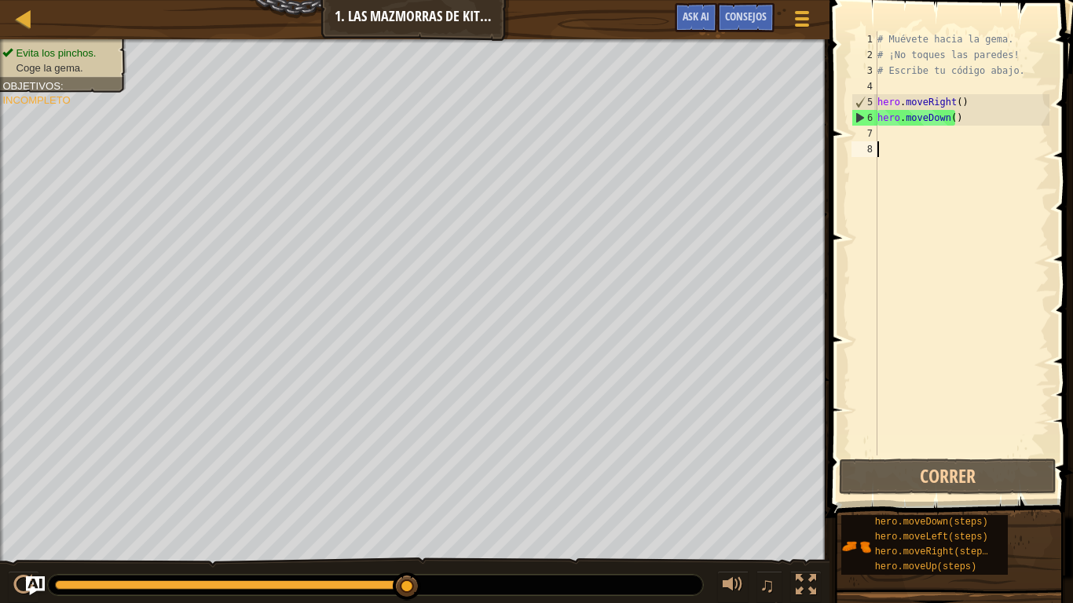
click at [928, 126] on div "# Muévete hacia la gema. # ¡No toques las paredes! # Escribe tu código abajo. h…" at bounding box center [961, 258] width 175 height 455
click at [929, 126] on div "# Muévete hacia la gema. # ¡No toques las paredes! # Escribe tu código abajo. h…" at bounding box center [961, 258] width 175 height 455
type textarea "H"
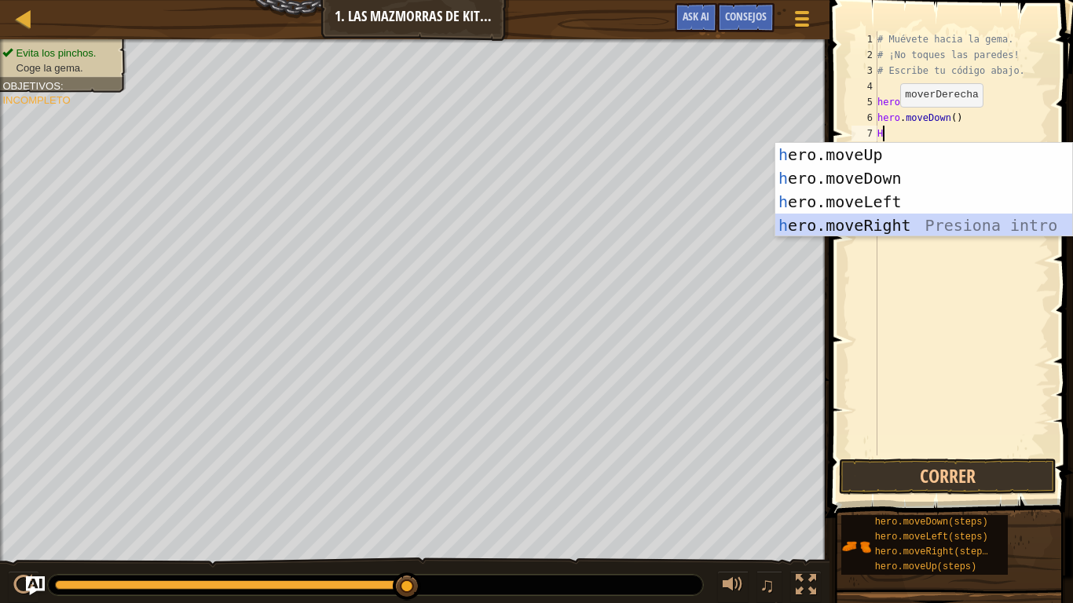
click at [857, 221] on div "h ero.moveUp Presiona intro h ero.moveDown Presiona intro h ero.moveLeft Presio…" at bounding box center [923, 213] width 297 height 141
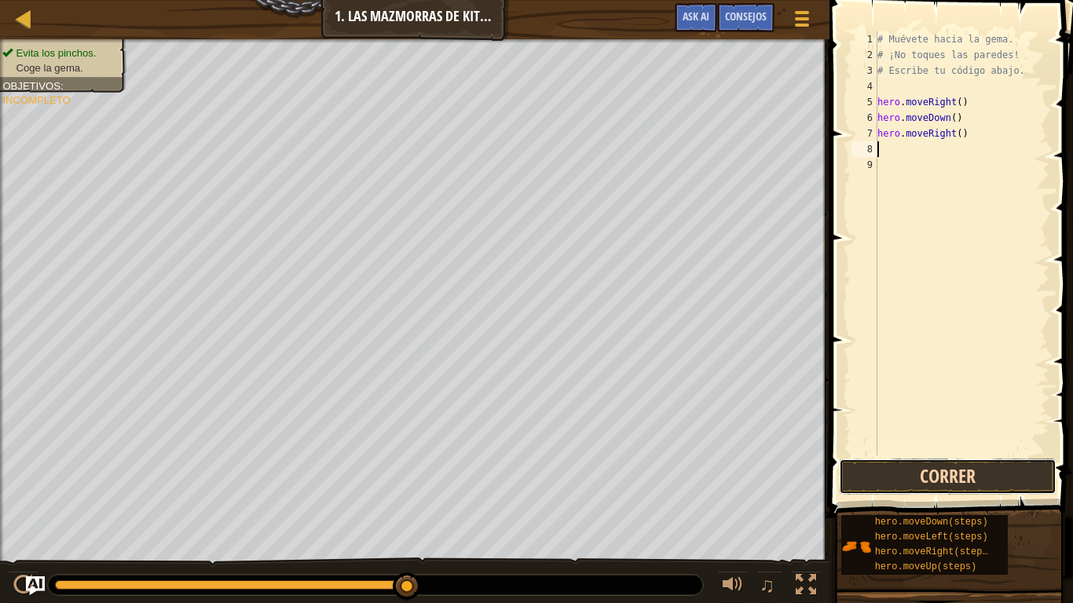
click at [967, 476] on button "Correr" at bounding box center [947, 477] width 217 height 36
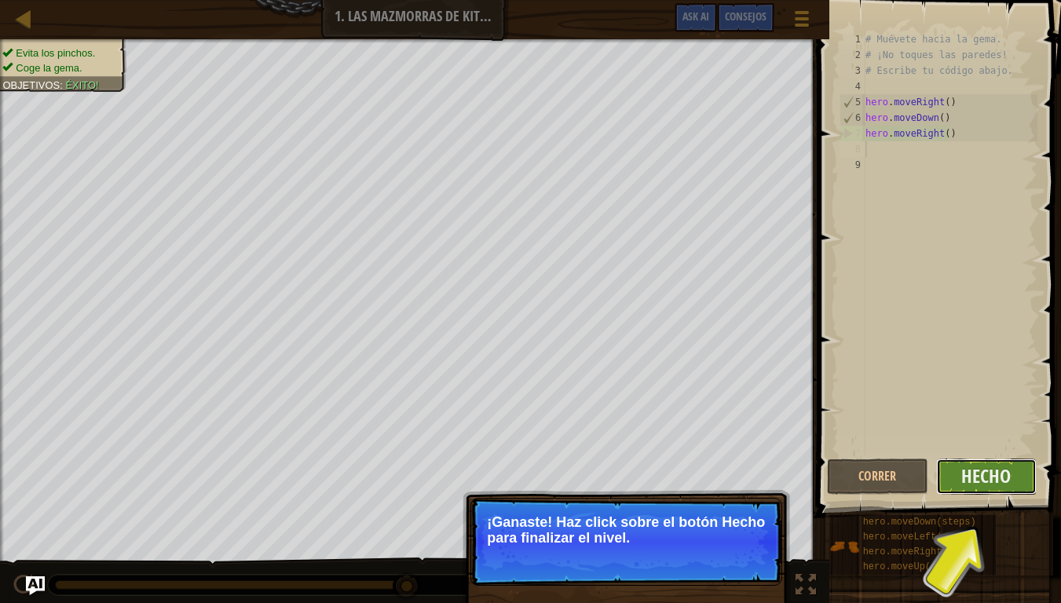
click at [1022, 472] on button "Hecho" at bounding box center [986, 477] width 101 height 36
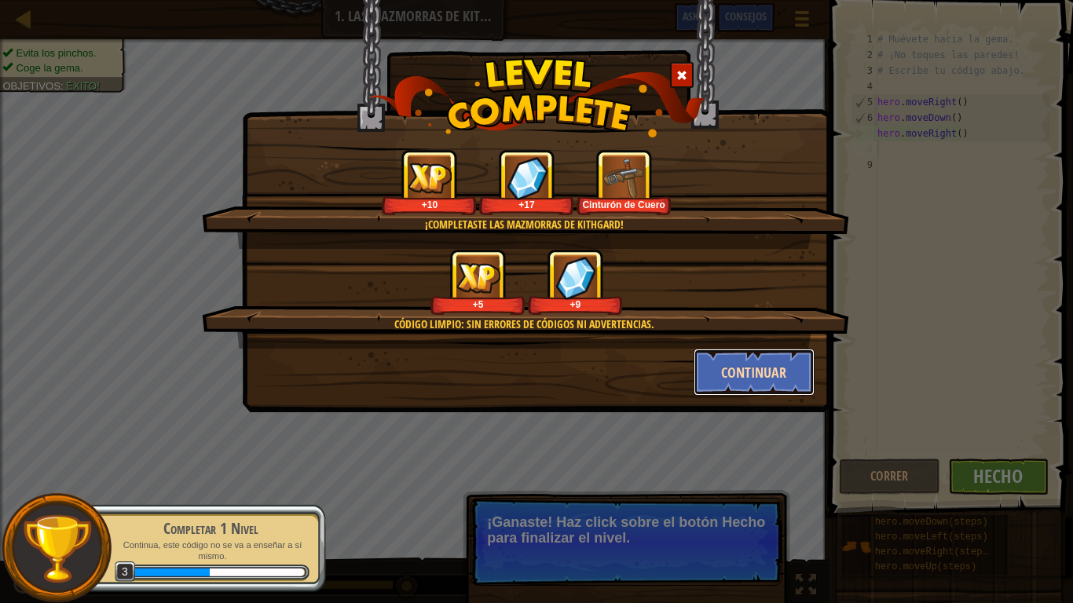
click at [731, 370] on button "Continuar" at bounding box center [754, 372] width 122 height 47
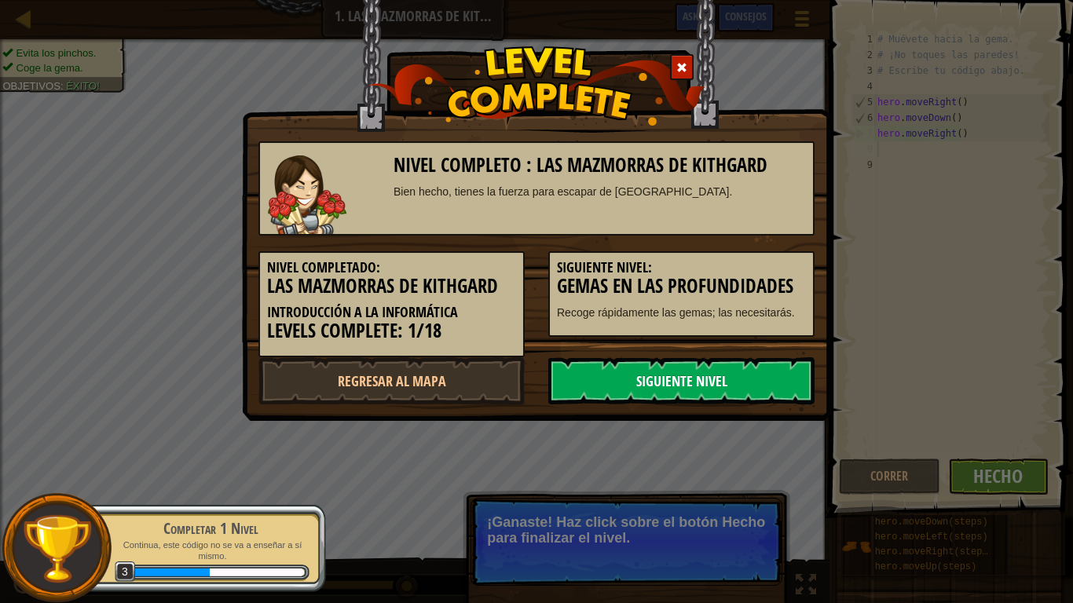
click at [616, 361] on link "Siguiente nivel" at bounding box center [681, 380] width 266 height 47
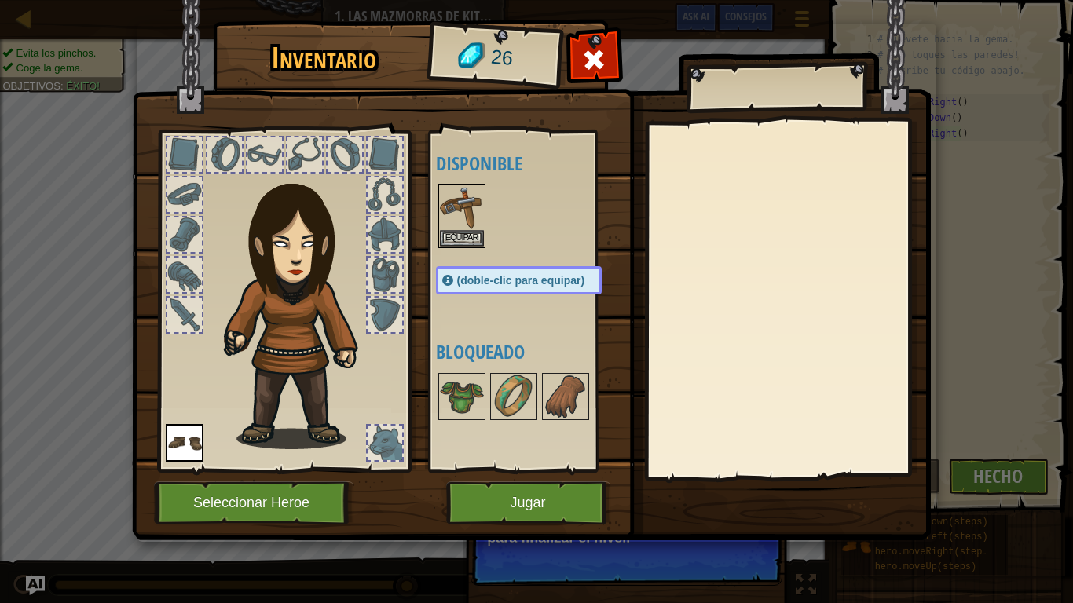
click at [394, 175] on div at bounding box center [283, 296] width 259 height 353
drag, startPoint x: 394, startPoint y: 175, endPoint x: 347, endPoint y: 233, distance: 74.8
click at [370, 207] on div at bounding box center [283, 296] width 259 height 353
drag, startPoint x: 346, startPoint y: 234, endPoint x: 357, endPoint y: 261, distance: 28.9
click at [353, 247] on img at bounding box center [301, 304] width 169 height 289
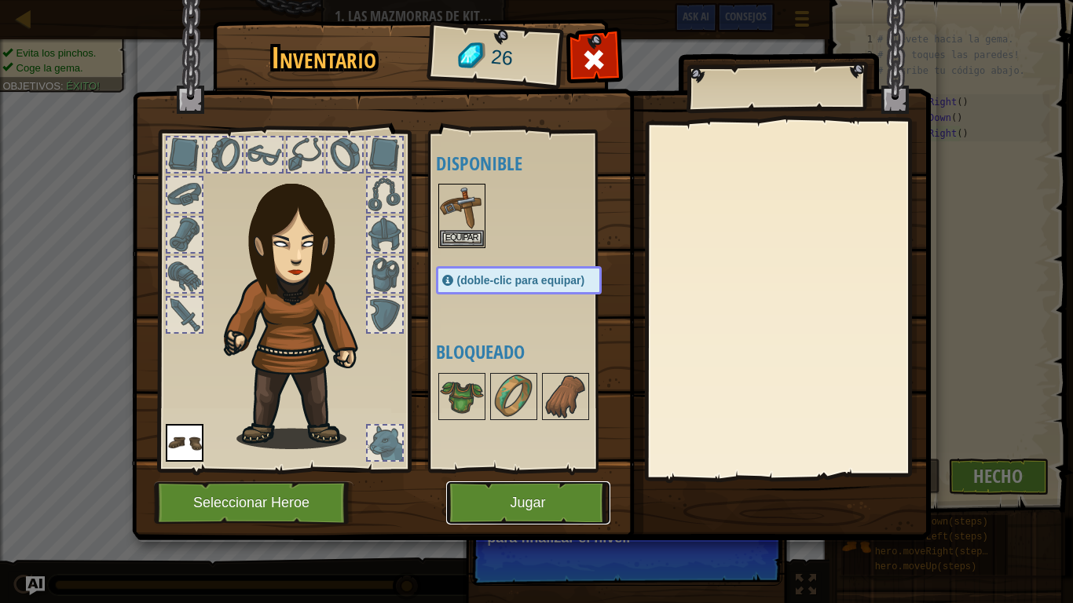
click at [492, 476] on button "Jugar" at bounding box center [528, 502] width 164 height 43
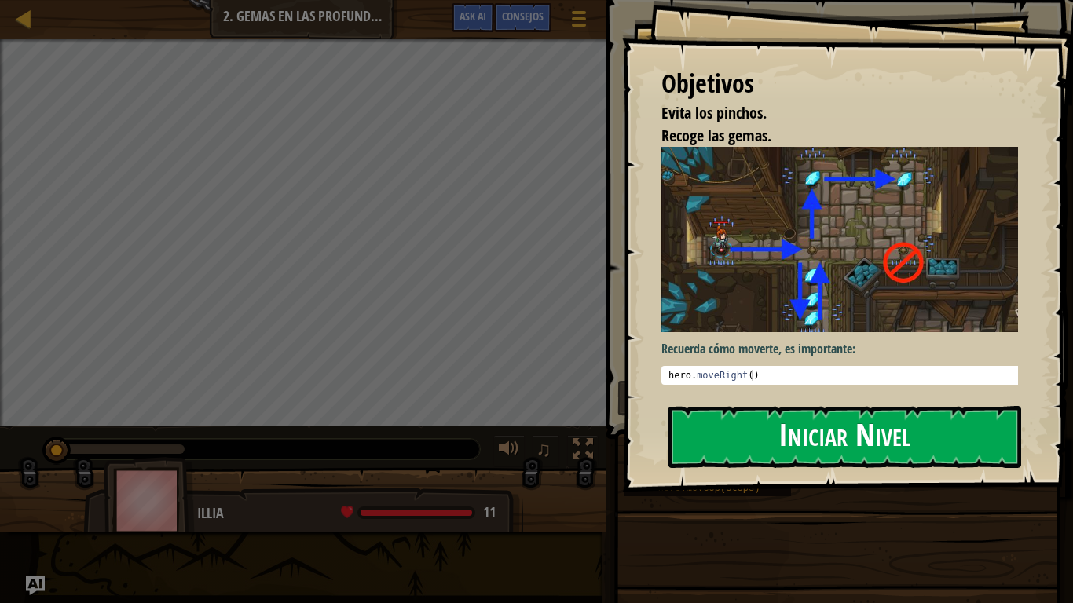
click at [835, 441] on button "Iniciar Nivel" at bounding box center [844, 437] width 353 height 62
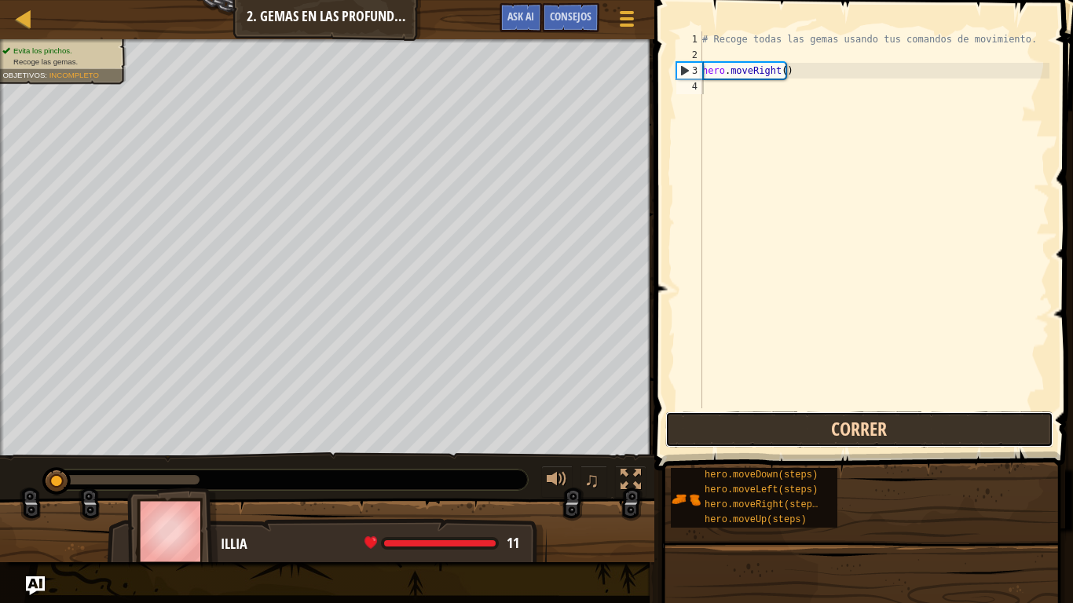
click at [841, 432] on button "Correr" at bounding box center [859, 429] width 388 height 36
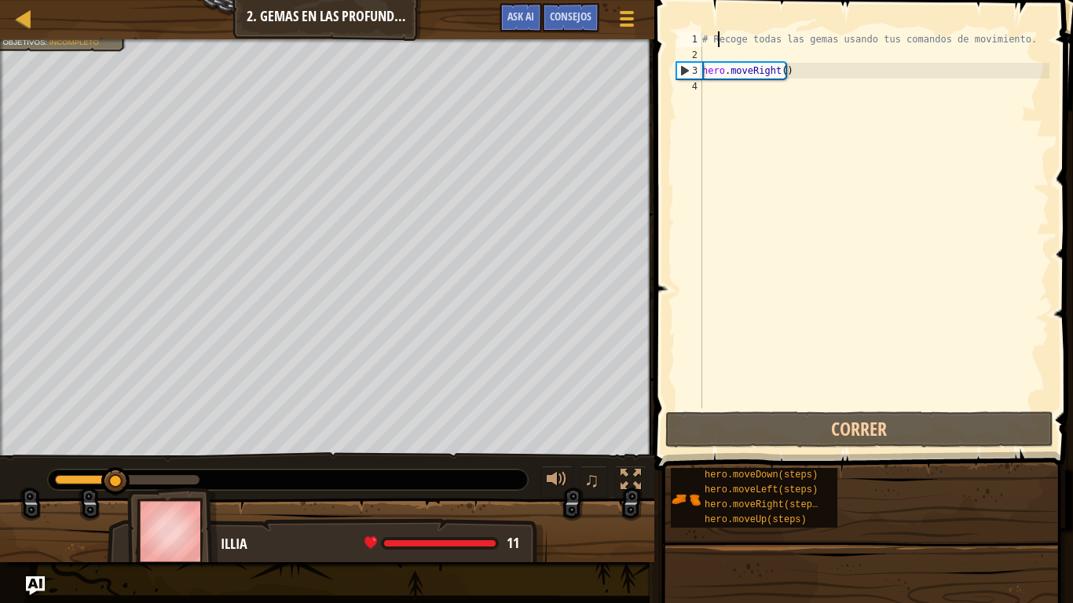
click at [716, 42] on div "# Recoge todas las gemas usando tus comandos de movimiento. hero . moveRight ( )" at bounding box center [874, 235] width 350 height 408
type textarea "# Recoge todas las gemas usando tus comandos de movimiento."
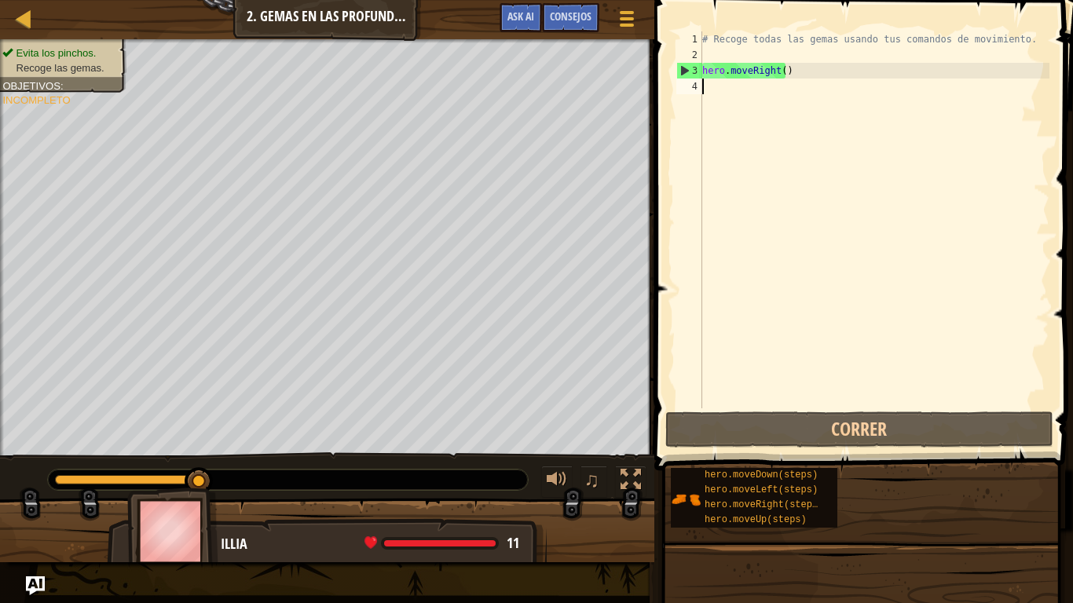
type textarea "H"
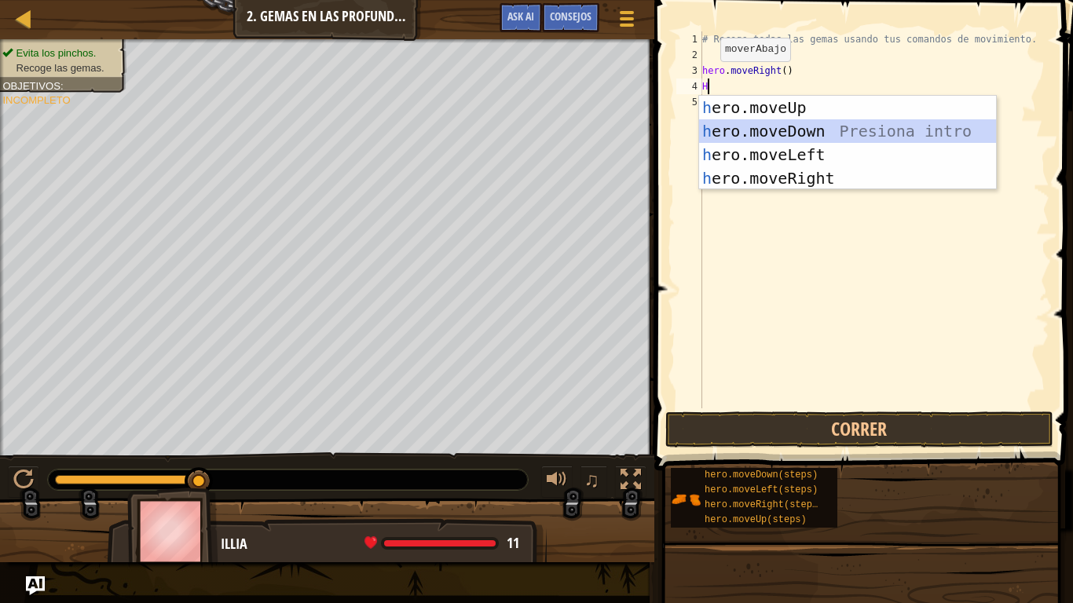
click at [833, 141] on div "h ero.moveUp Presiona intro h ero.moveDown Presiona intro h ero.moveLeft Presio…" at bounding box center [847, 166] width 297 height 141
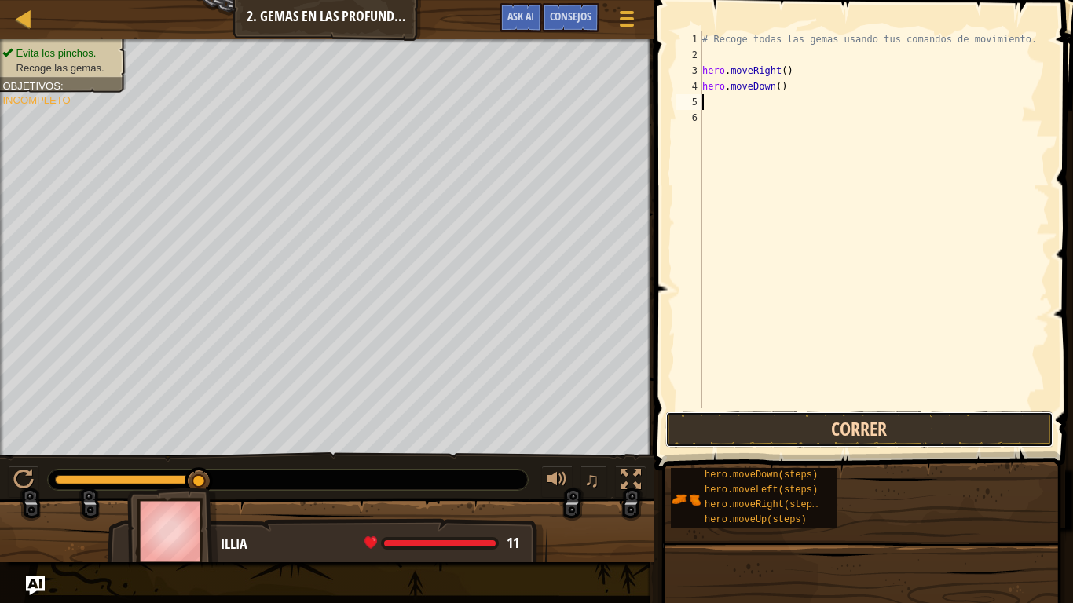
click at [799, 434] on button "Correr" at bounding box center [859, 429] width 388 height 36
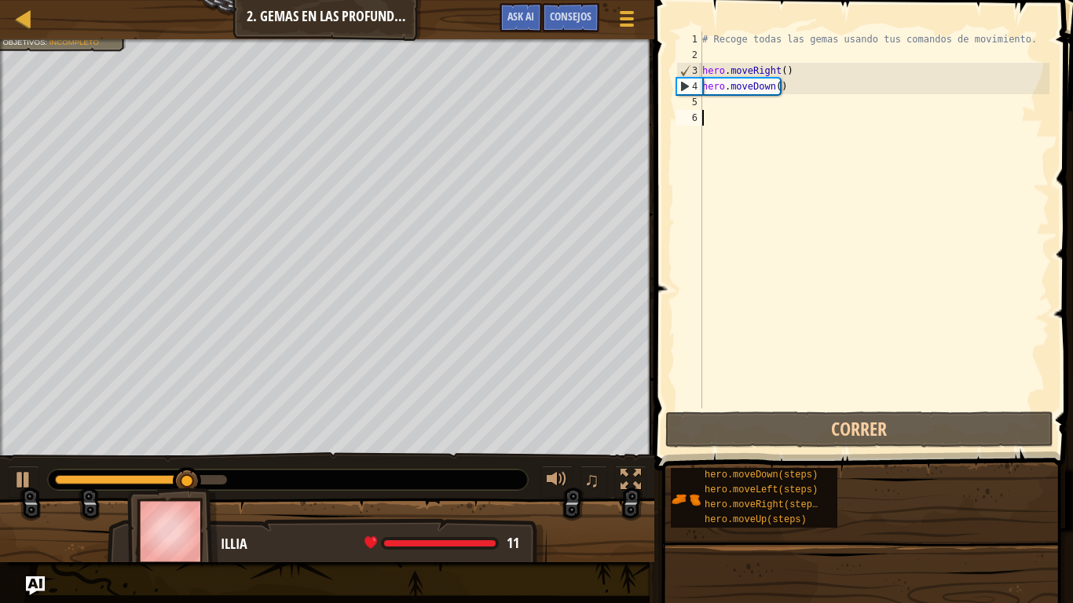
click at [713, 114] on div "# Recoge todas las gemas usando tus comandos de movimiento. hero . moveRight ( …" at bounding box center [874, 235] width 350 height 408
click at [710, 100] on div "# Recoge todas las gemas usando tus comandos de movimiento. hero . moveRight ( …" at bounding box center [874, 235] width 350 height 408
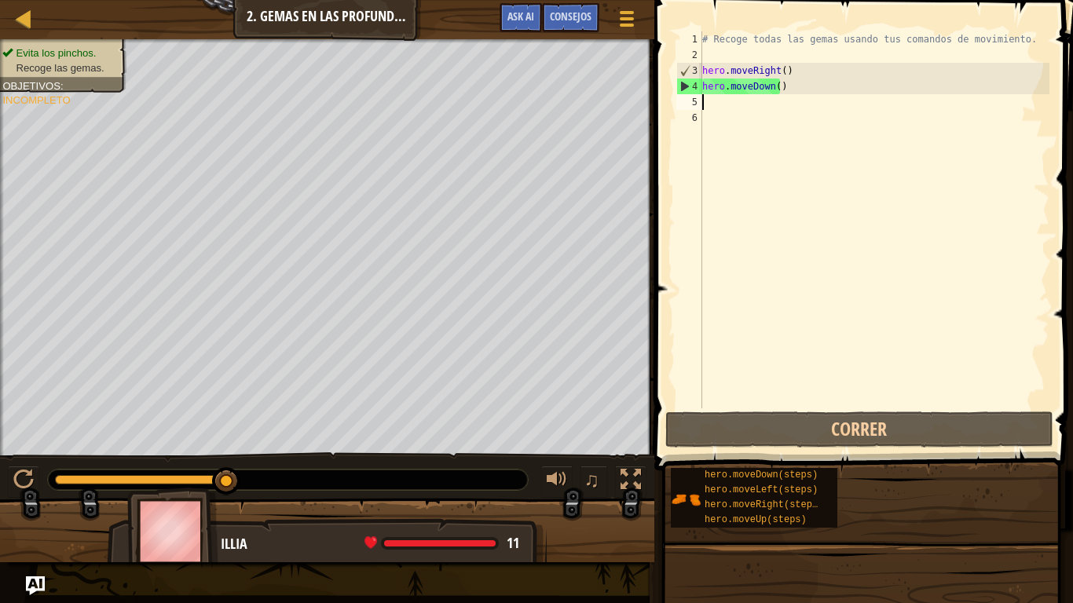
type textarea "H"
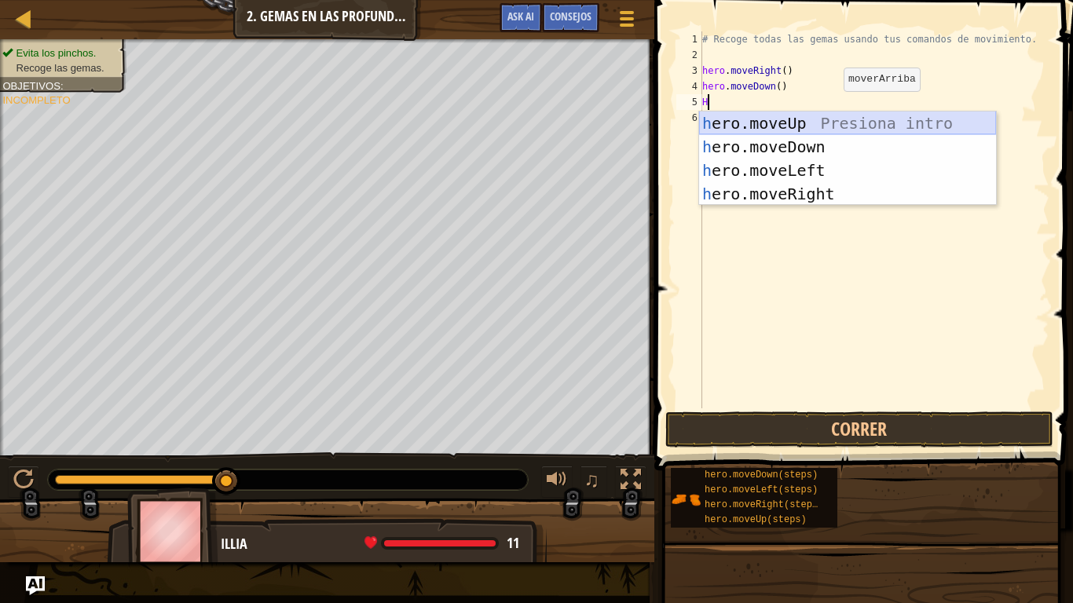
click at [780, 114] on div "h ero.moveUp Presiona intro h ero.moveDown Presiona intro h ero.moveLeft Presio…" at bounding box center [847, 181] width 297 height 141
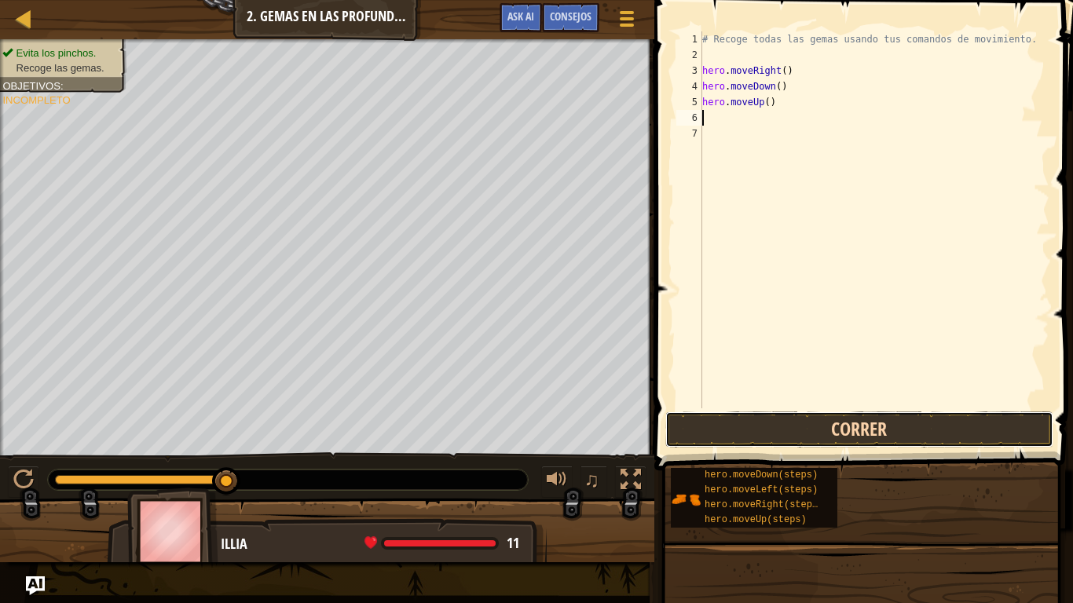
click at [688, 443] on button "Correr" at bounding box center [859, 429] width 388 height 36
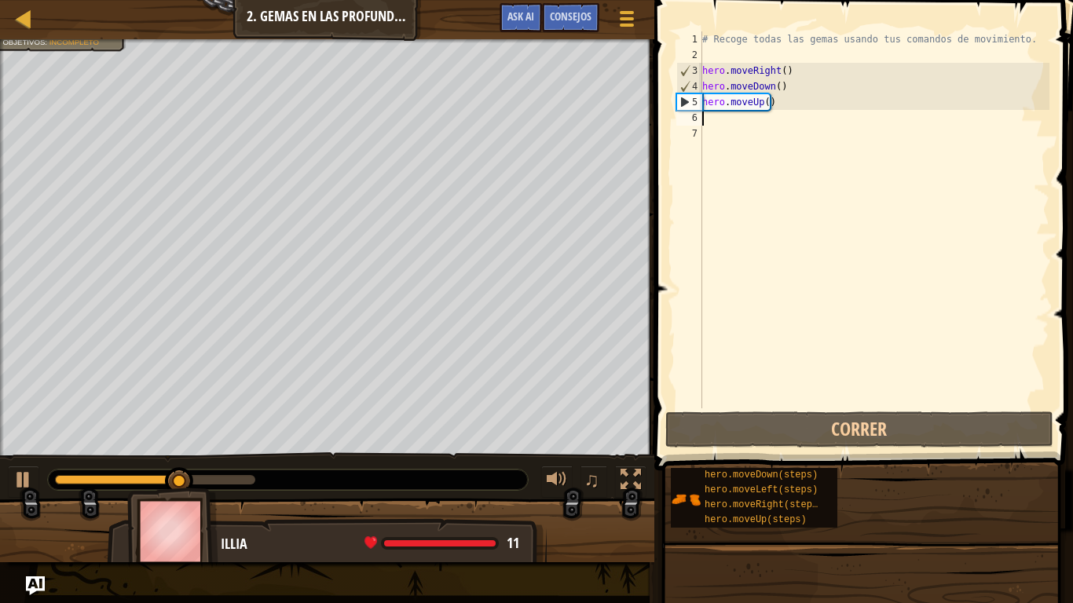
click at [744, 124] on div "# Recoge todas las gemas usando tus comandos de movimiento. hero . moveRight ( …" at bounding box center [874, 235] width 350 height 408
type textarea "H"
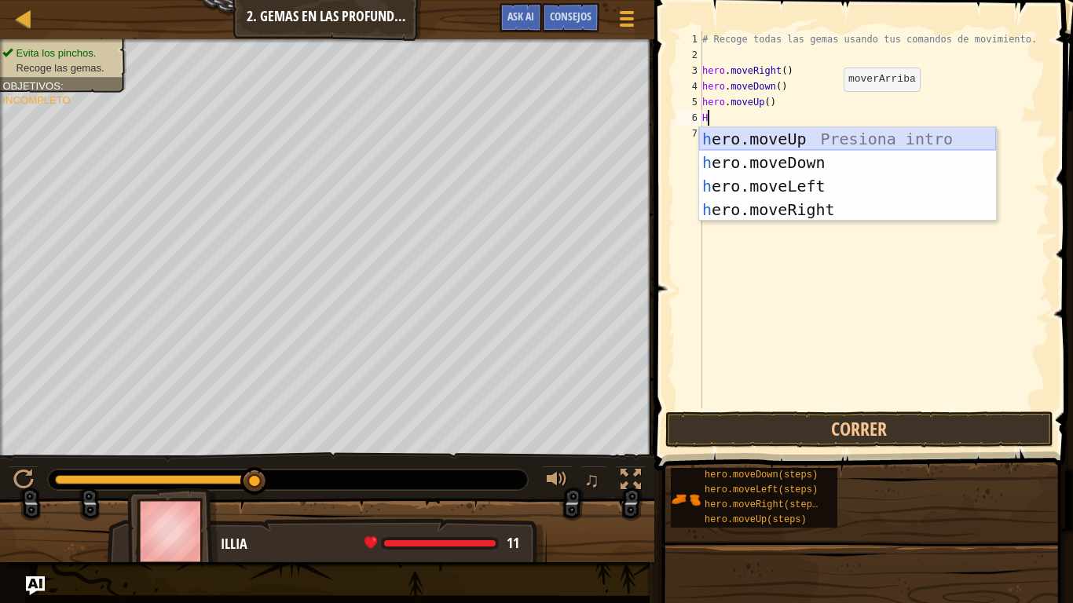
click at [718, 144] on div "h ero.moveUp Presiona intro h ero.moveDown Presiona intro h ero.moveLeft Presio…" at bounding box center [847, 197] width 297 height 141
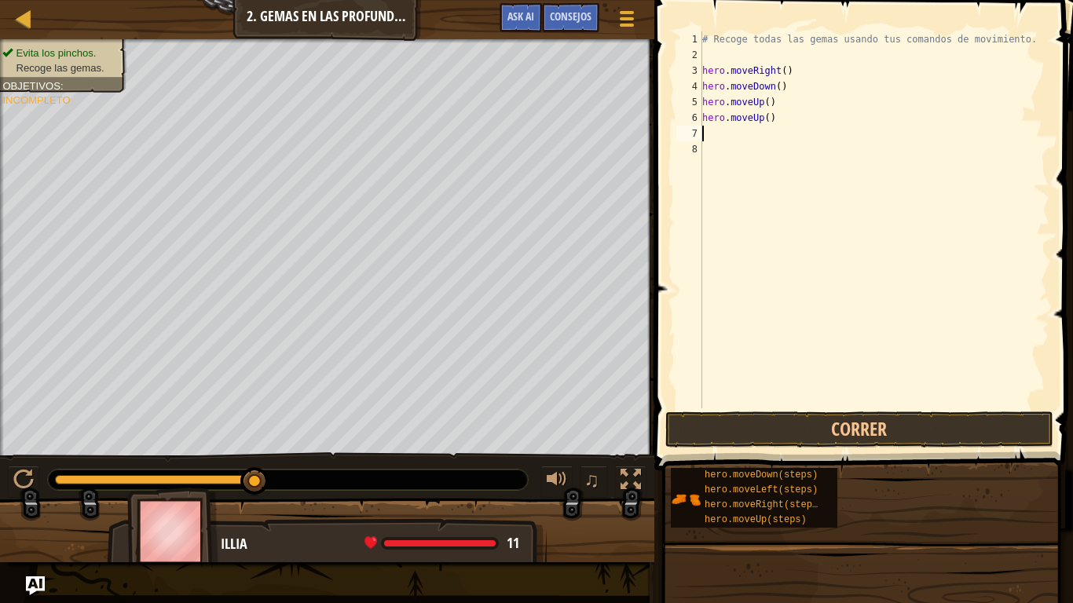
type textarea "F"
type textarea "H"
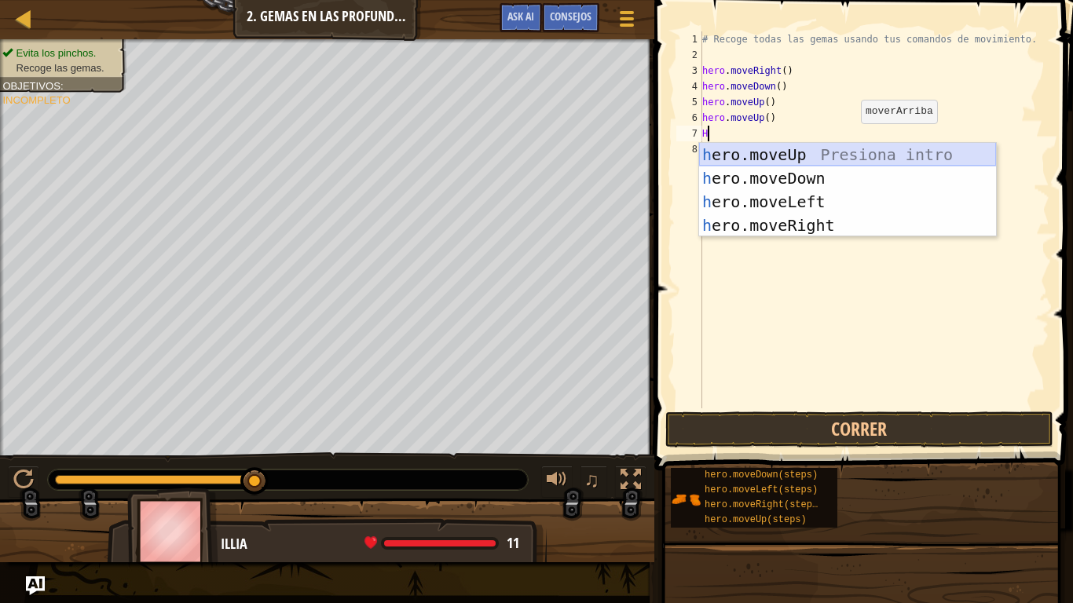
click at [850, 150] on div "h ero.moveUp Presiona intro h ero.moveDown Presiona intro h ero.moveLeft Presio…" at bounding box center [847, 213] width 297 height 141
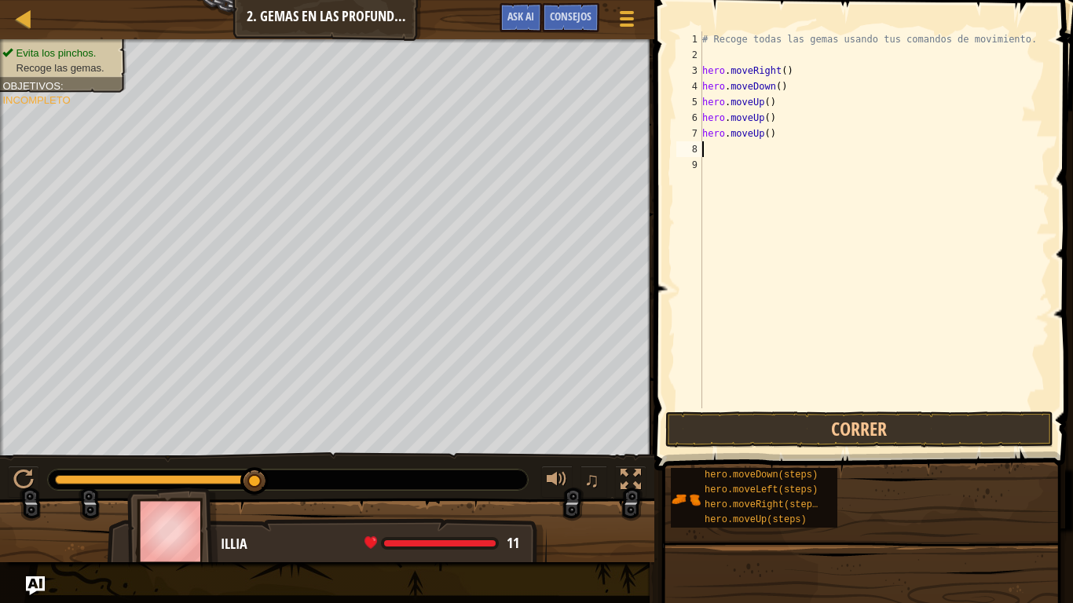
click at [766, 154] on div "# Recoge todas las gemas usando tus comandos de movimiento. hero . moveRight ( …" at bounding box center [874, 235] width 350 height 408
type textarea "H"
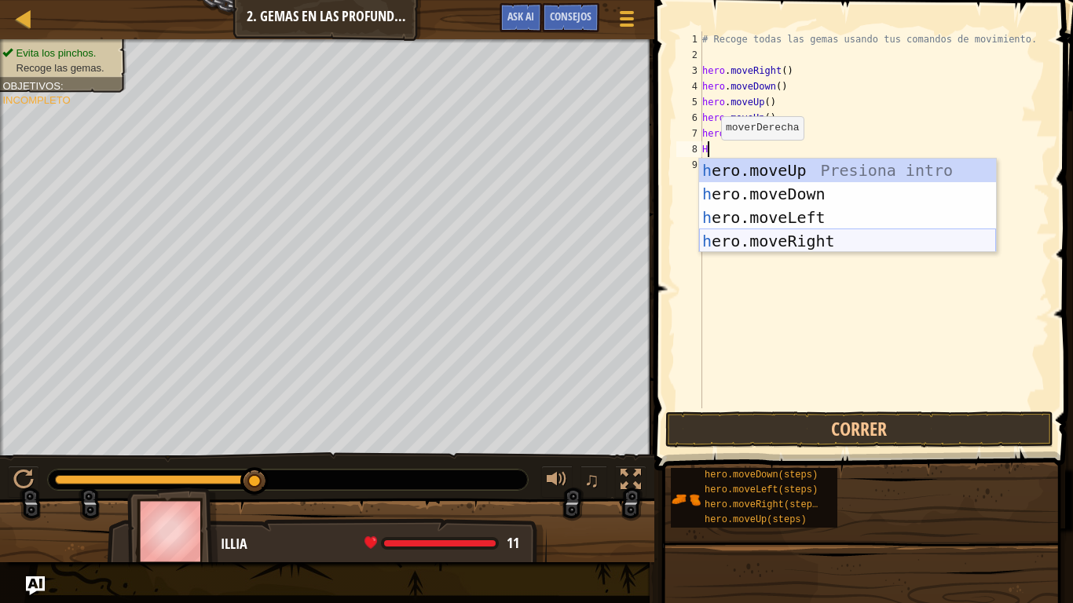
click at [777, 237] on div "h ero.moveUp Presiona intro h ero.moveDown Presiona intro h ero.moveLeft Presio…" at bounding box center [847, 229] width 297 height 141
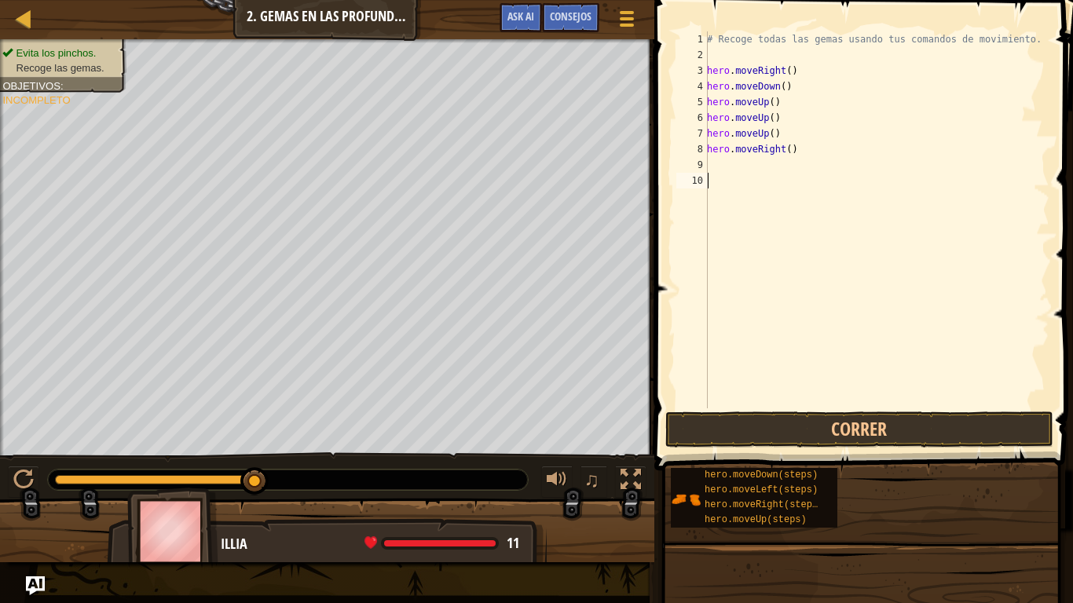
click at [752, 177] on div "# Recoge todas las gemas usando tus comandos de movimiento. hero . moveRight ( …" at bounding box center [876, 235] width 345 height 408
click at [705, 163] on div "9" at bounding box center [691, 165] width 31 height 16
click at [820, 439] on button "Correr" at bounding box center [859, 429] width 388 height 36
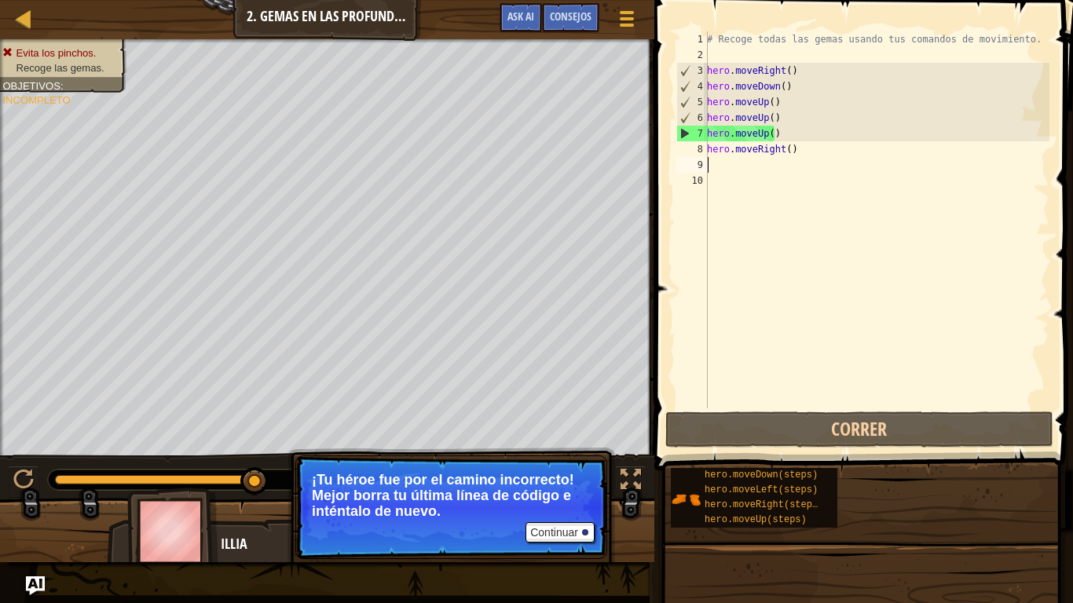
click at [786, 129] on div "# Recoge todas las gemas usando tus comandos de movimiento. hero . moveRight ( …" at bounding box center [876, 235] width 345 height 408
type textarea "hero.moveUp()"
click at [550, 476] on button "Continuar" at bounding box center [559, 532] width 69 height 20
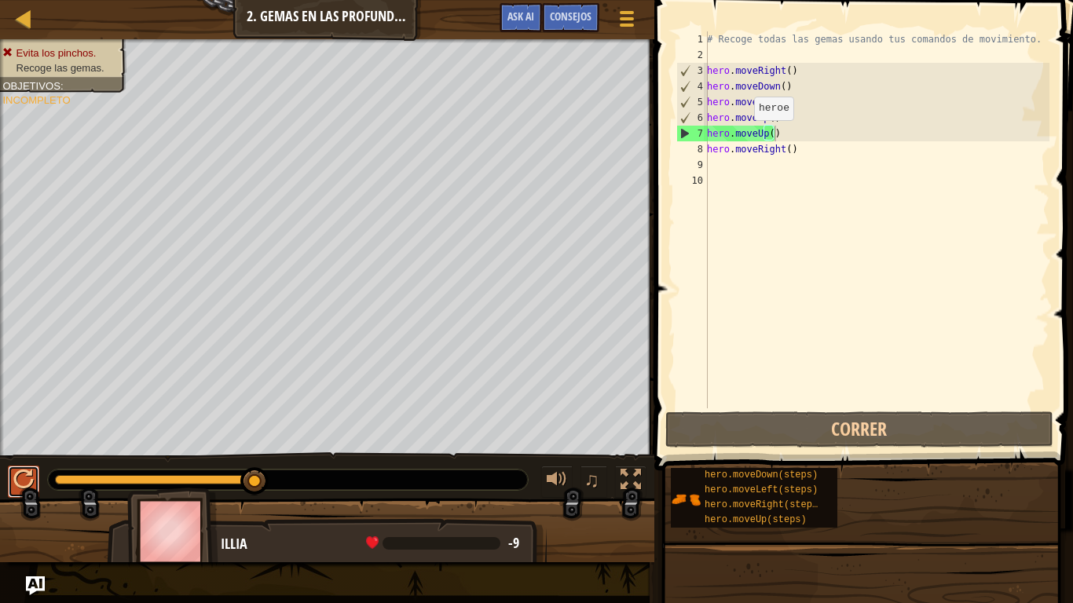
click at [17, 476] on div at bounding box center [23, 480] width 20 height 20
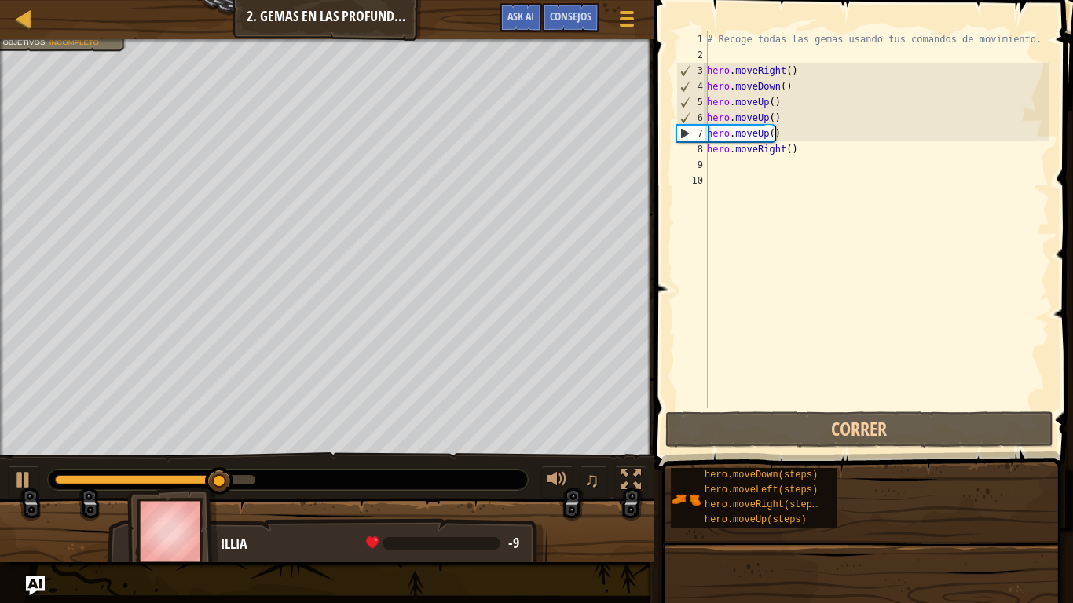
click at [798, 141] on div "# Recoge todas las gemas usando tus comandos de movimiento. hero . moveRight ( …" at bounding box center [876, 235] width 345 height 408
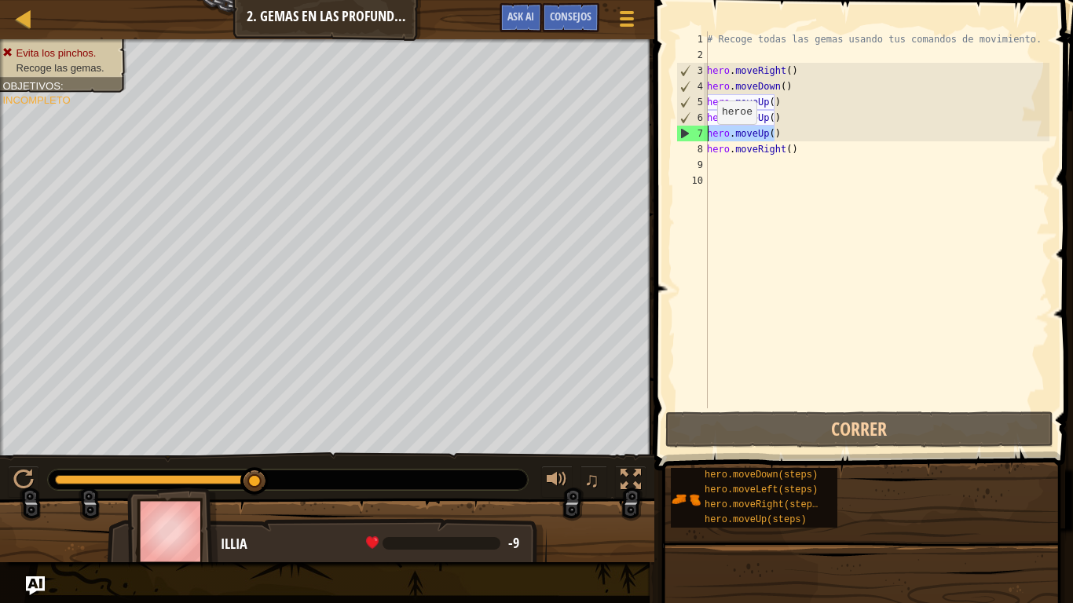
drag, startPoint x: 783, startPoint y: 130, endPoint x: 708, endPoint y: 140, distance: 75.3
click at [708, 140] on div "# Recoge todas las gemas usando tus comandos de movimiento. hero . moveRight ( …" at bounding box center [876, 235] width 345 height 408
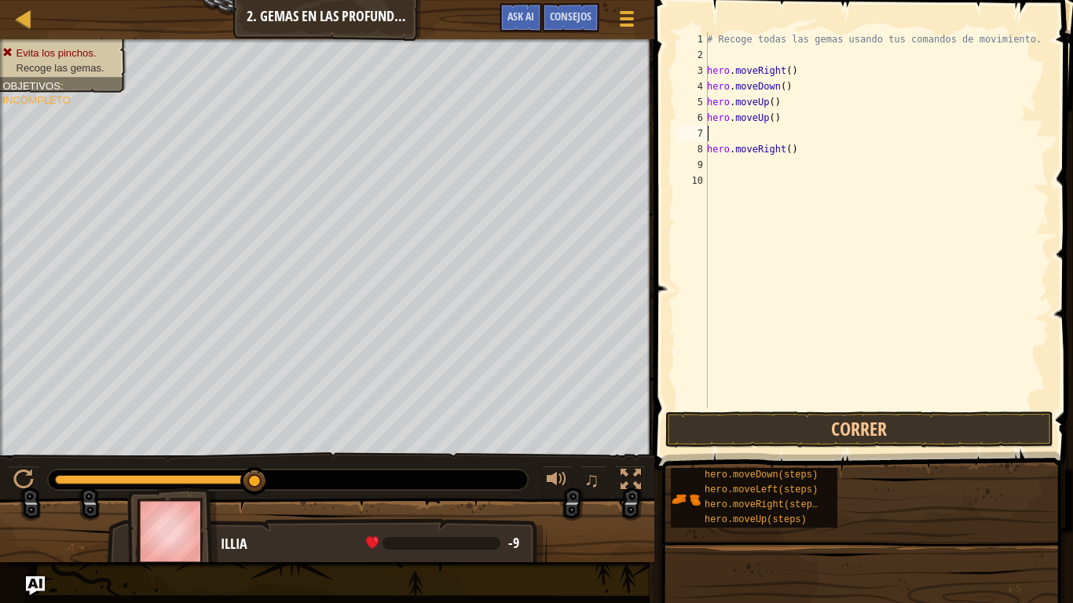
type textarea "hero.moveUp()"
click at [922, 431] on button "Correr" at bounding box center [859, 429] width 388 height 36
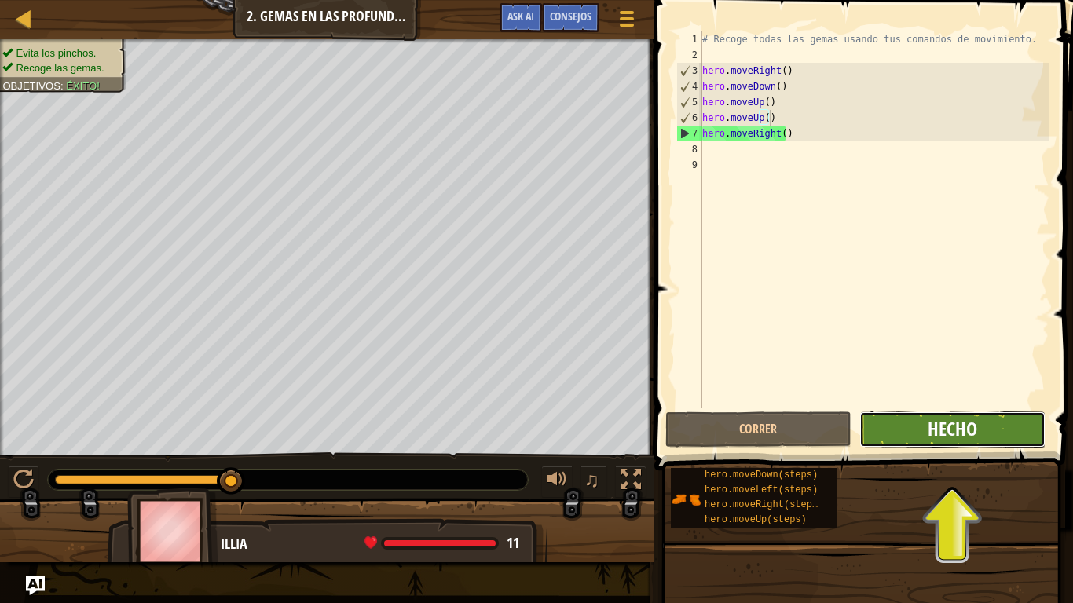
click at [953, 440] on span "Hecho" at bounding box center [951, 428] width 49 height 25
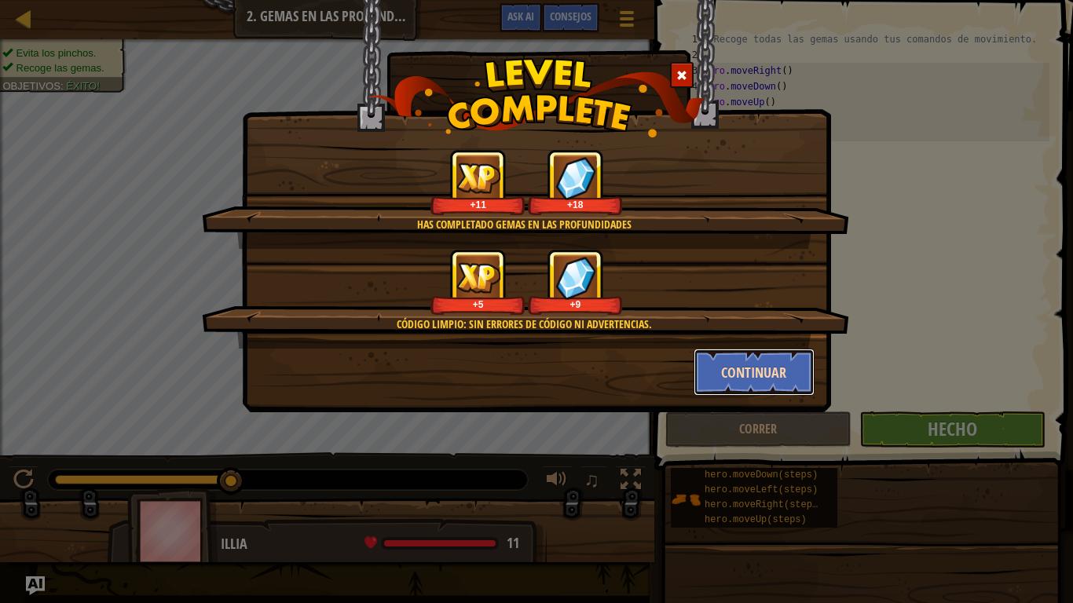
click at [739, 375] on button "Continuar" at bounding box center [754, 372] width 122 height 47
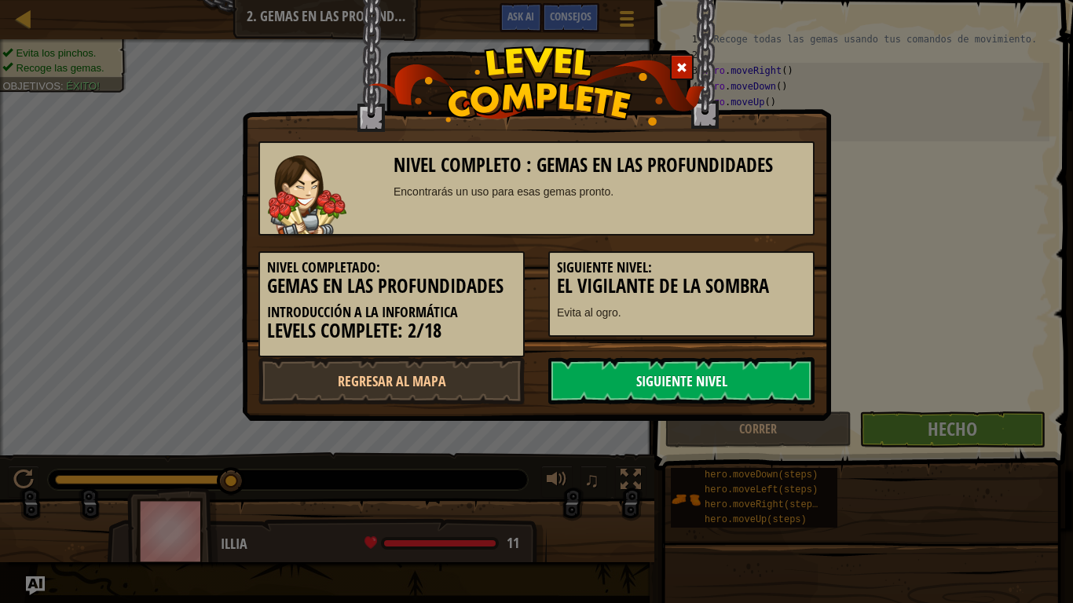
click at [716, 375] on link "Siguiente nivel" at bounding box center [681, 380] width 266 height 47
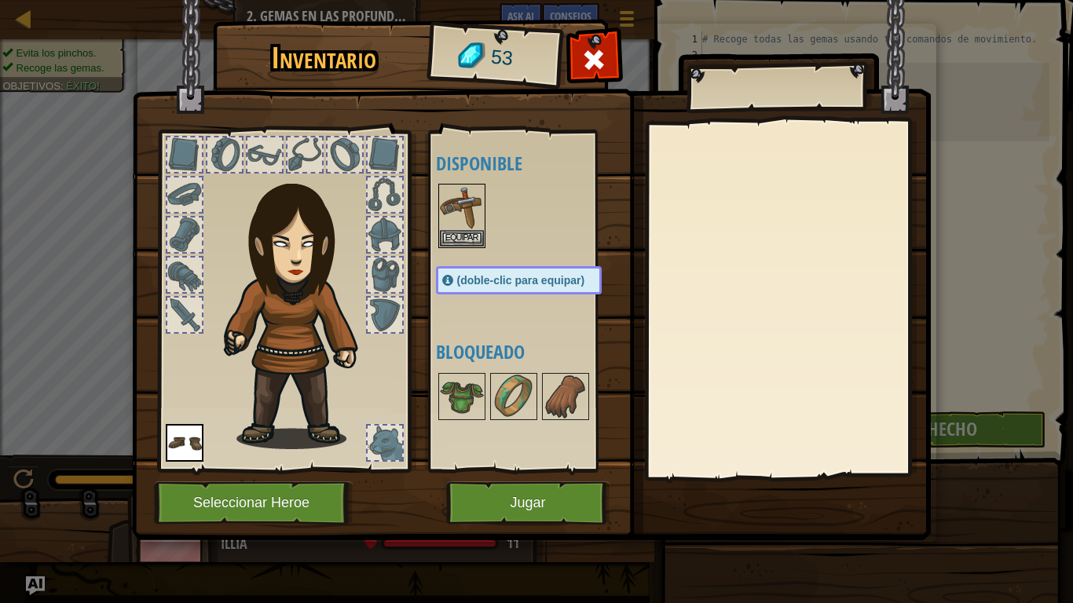
click at [406, 281] on div at bounding box center [283, 296] width 259 height 353
click at [390, 277] on div at bounding box center [384, 275] width 35 height 35
click at [375, 277] on div at bounding box center [384, 275] width 35 height 35
click at [379, 273] on div at bounding box center [384, 275] width 35 height 35
click at [454, 402] on img at bounding box center [462, 397] width 44 height 44
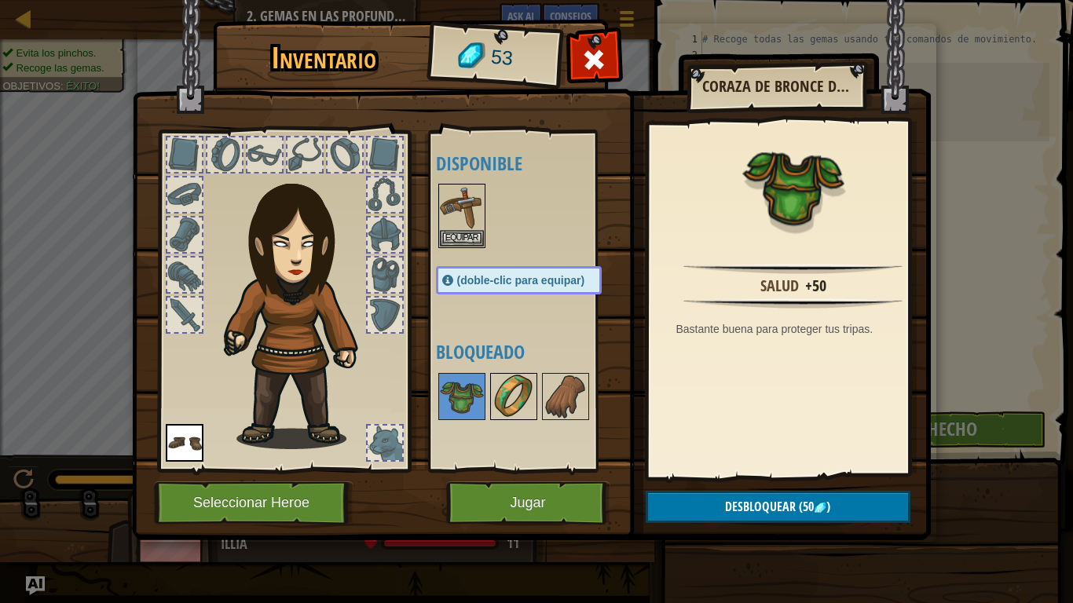
click at [506, 411] on img at bounding box center [514, 397] width 44 height 44
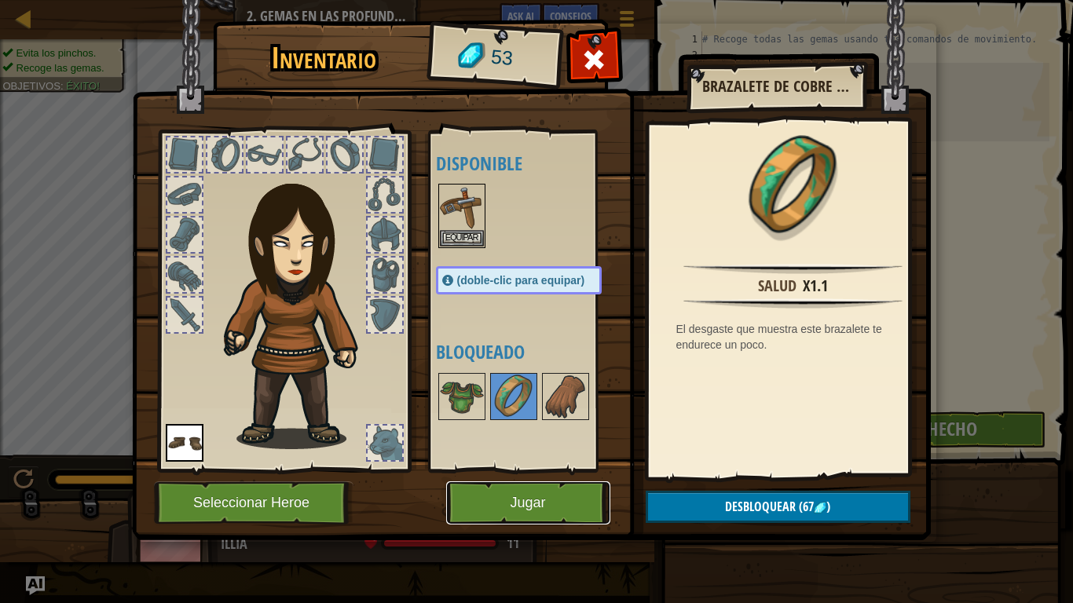
click at [541, 476] on button "Jugar" at bounding box center [528, 502] width 164 height 43
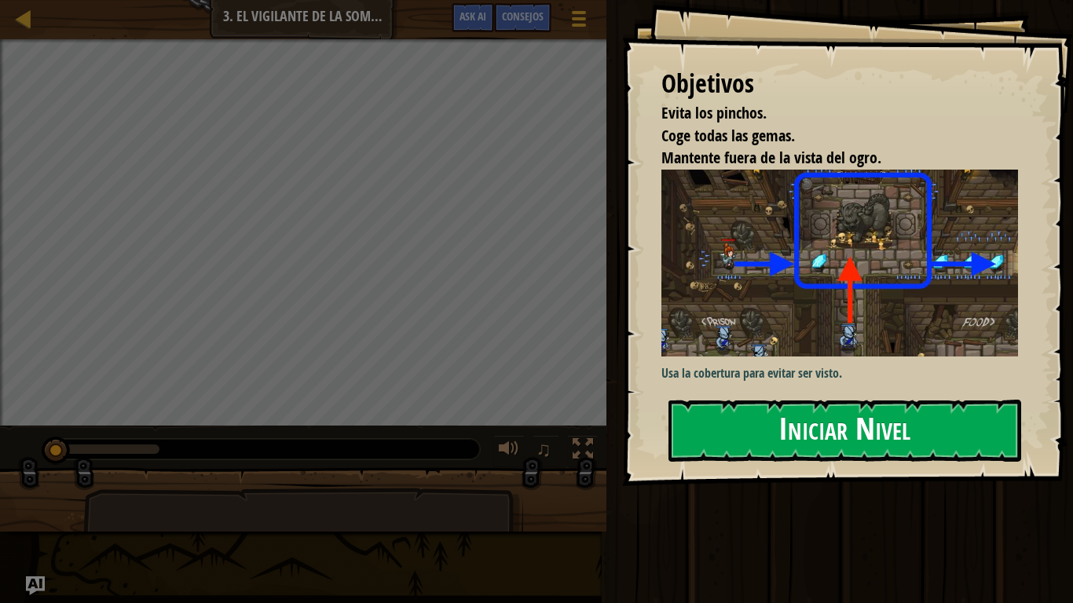
click at [868, 422] on button "Iniciar Nivel" at bounding box center [844, 431] width 353 height 62
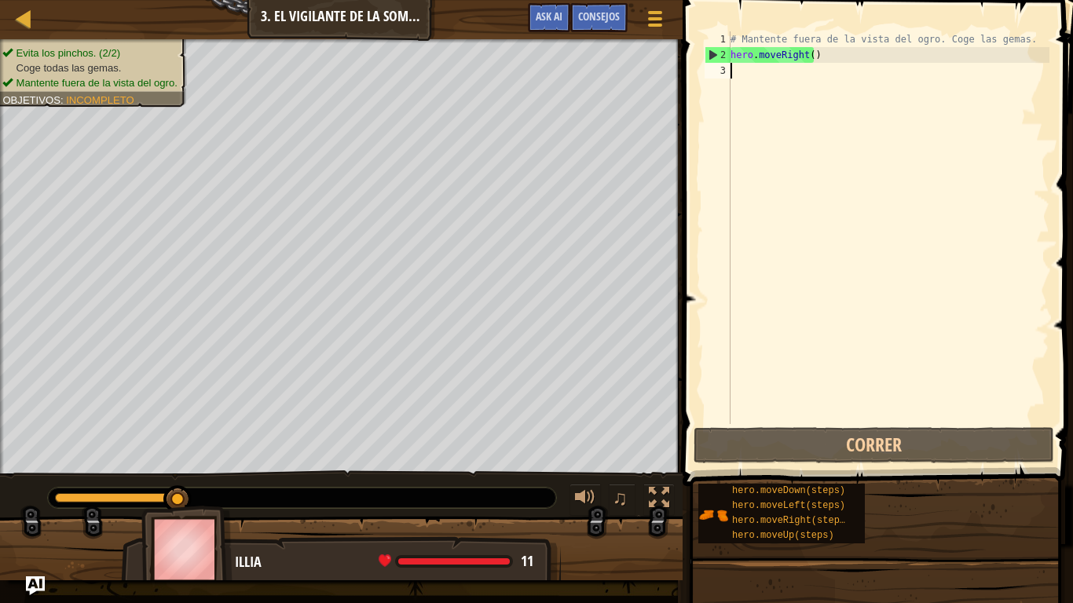
click at [720, 67] on div "3" at bounding box center [717, 71] width 26 height 16
type textarea "H"
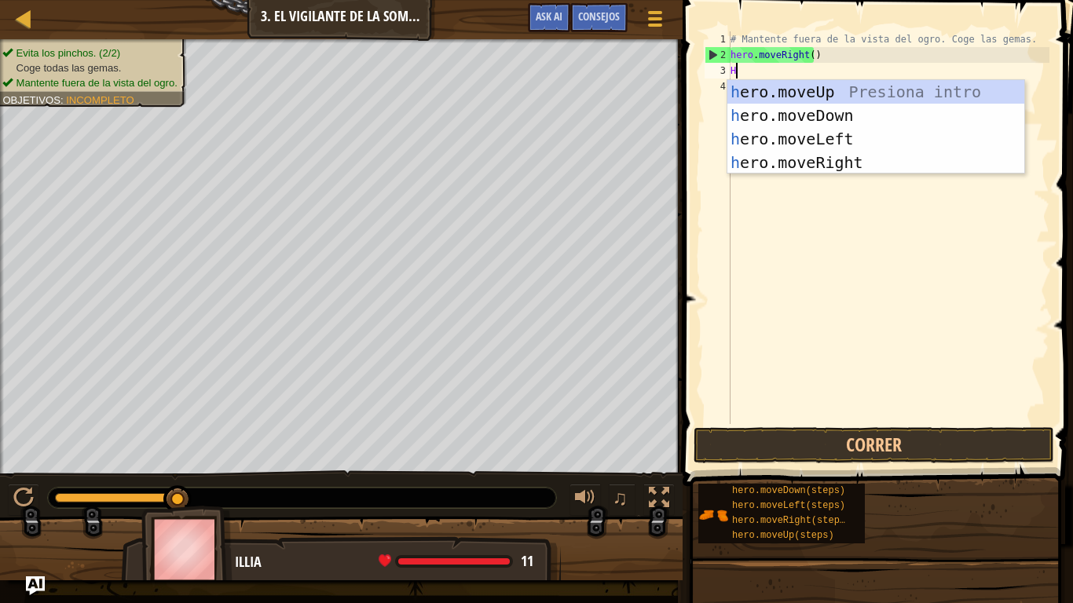
scroll to position [7, 0]
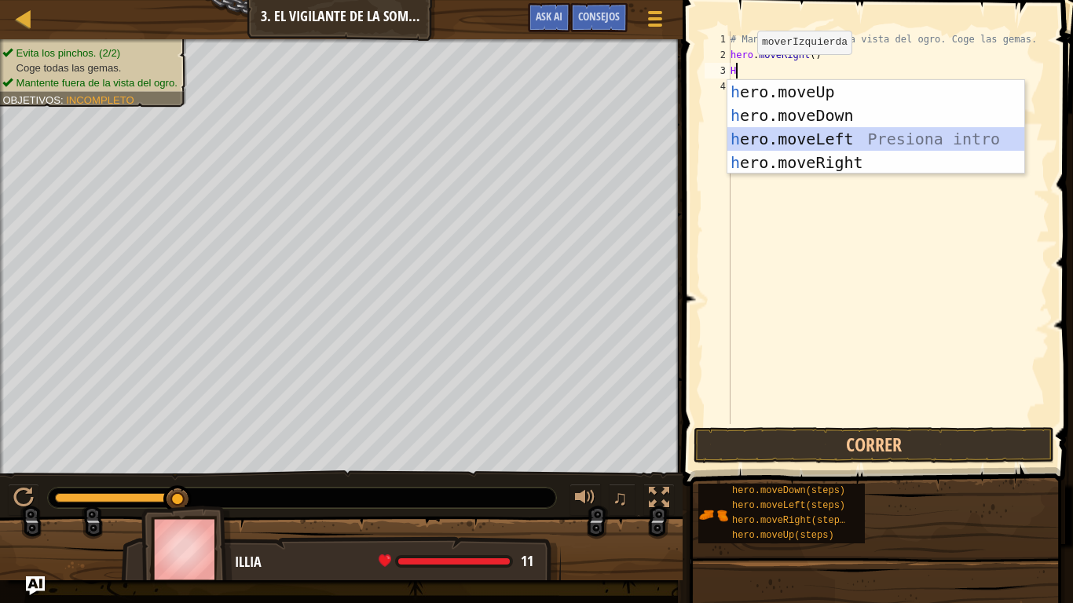
click at [825, 145] on div "h ero.moveUp Presiona intro h ero.moveDown Presiona intro h ero.moveLeft Presio…" at bounding box center [875, 150] width 297 height 141
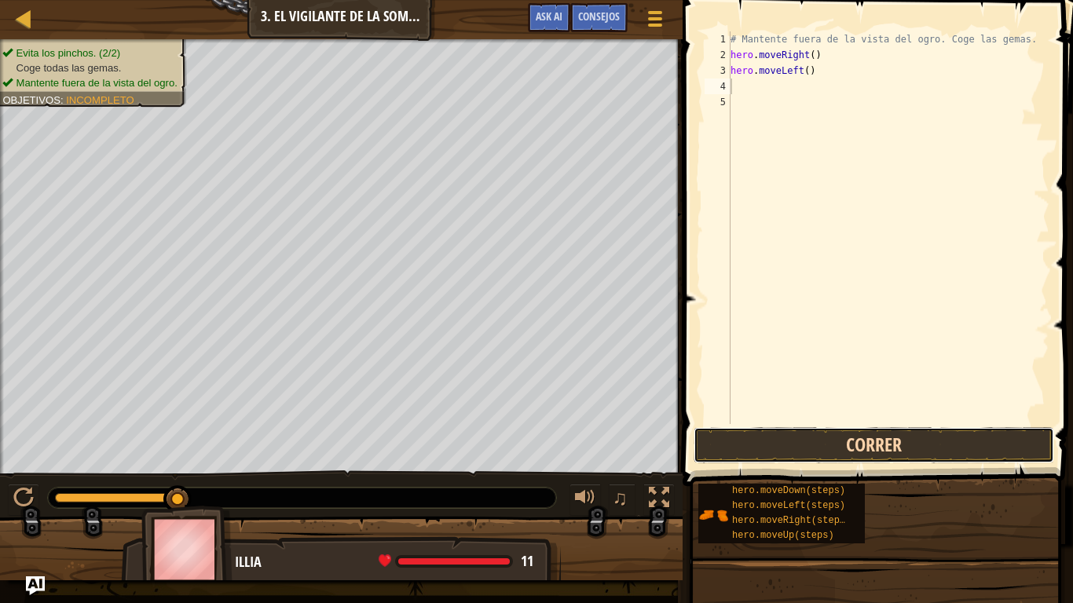
click at [834, 438] on button "Correr" at bounding box center [873, 445] width 360 height 36
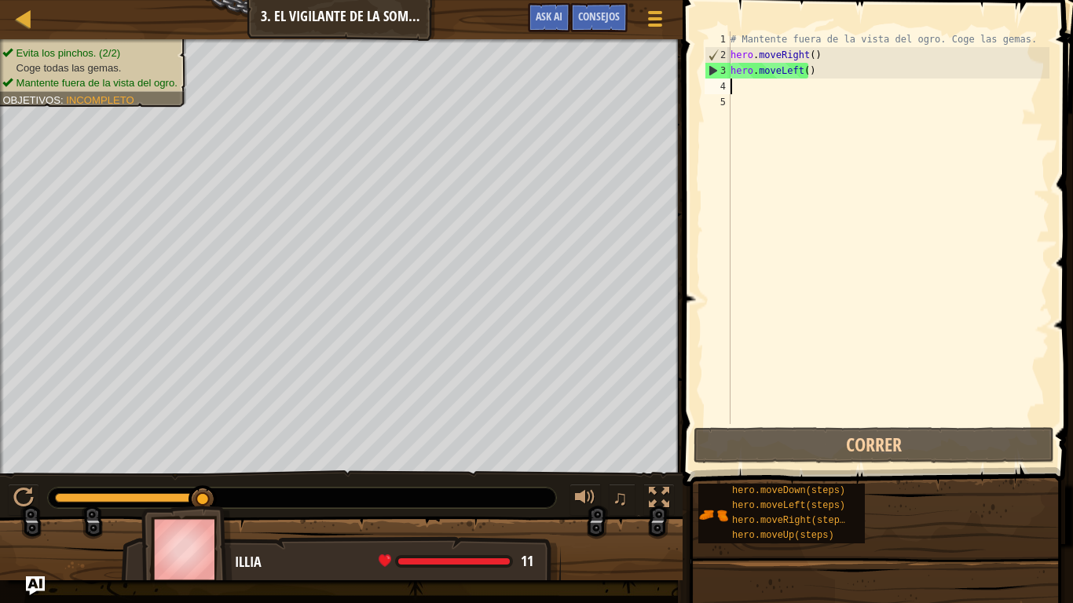
type textarea "H"
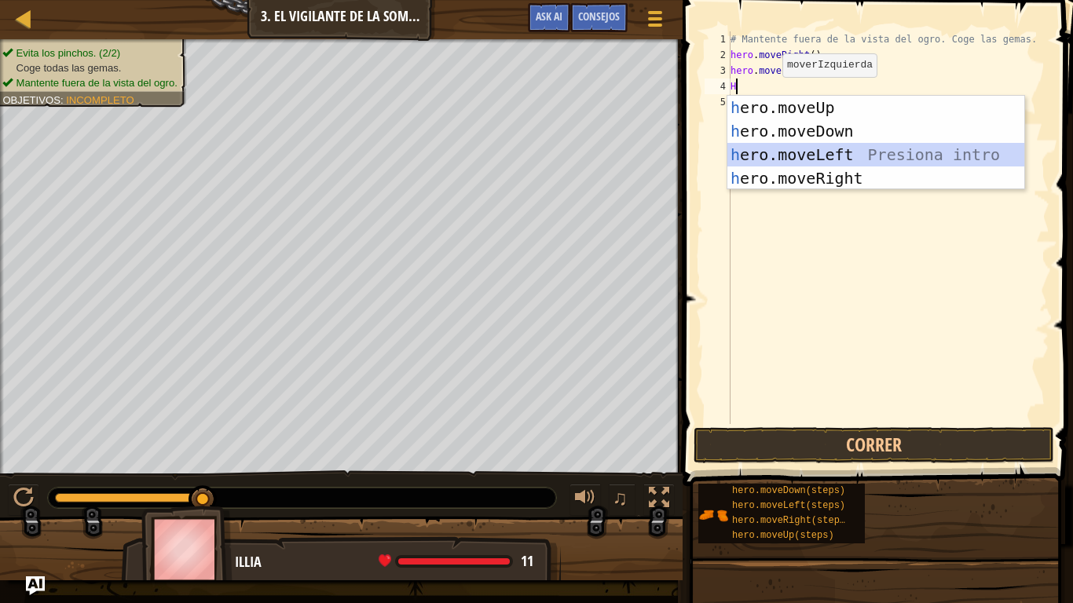
click at [828, 159] on div "h ero.moveUp Presiona intro h ero.moveDown Presiona intro h ero.moveLeft Presio…" at bounding box center [875, 166] width 297 height 141
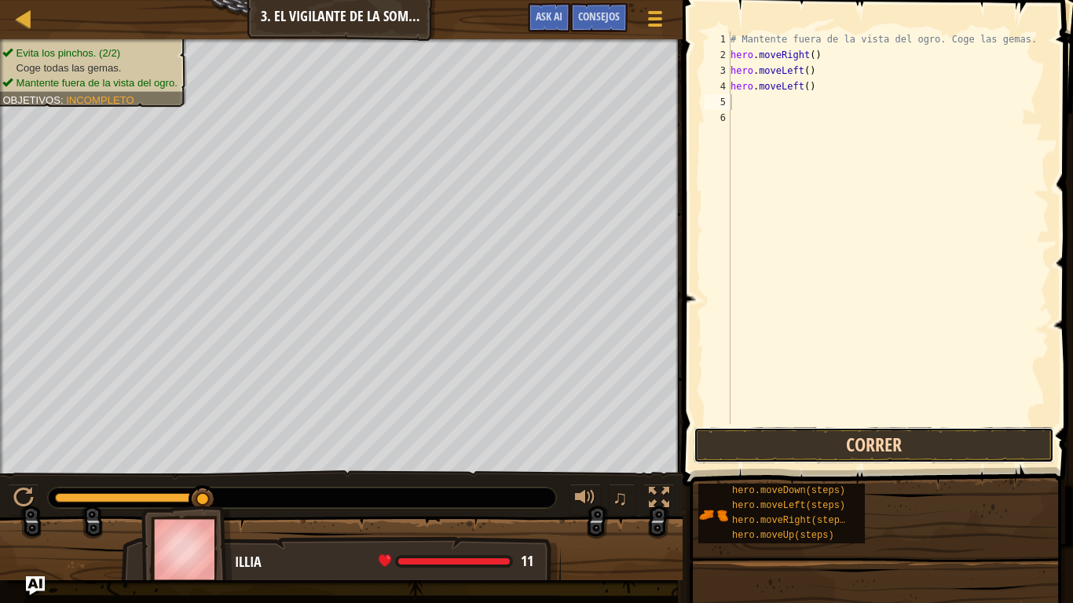
click at [836, 448] on button "Correr" at bounding box center [873, 445] width 360 height 36
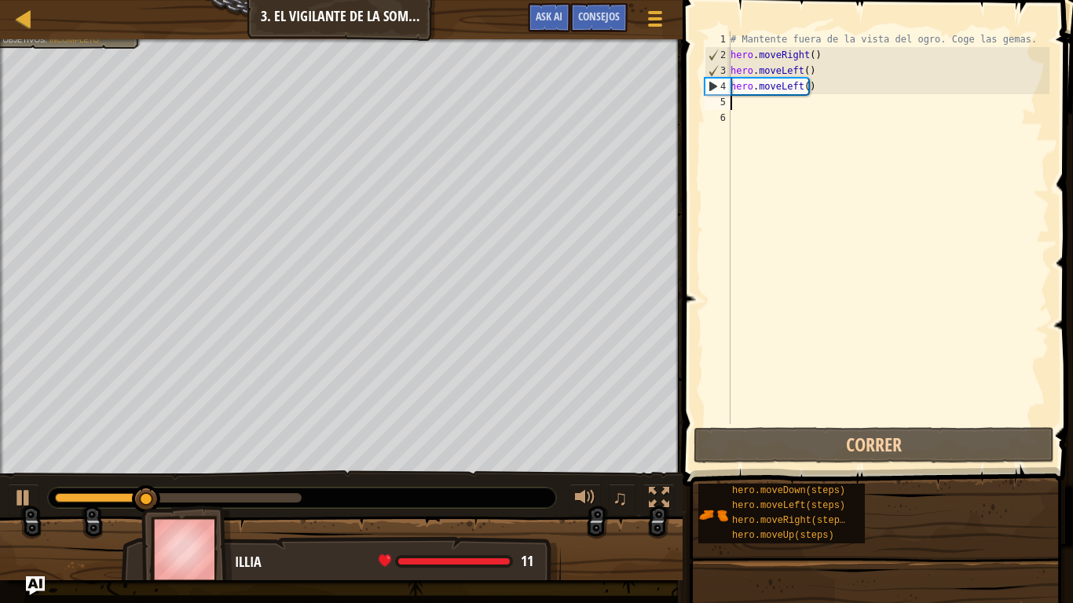
click at [773, 102] on div "# Mantente fuera de la vista del ogro. Coge las gemas. hero . moveRight ( ) her…" at bounding box center [888, 243] width 322 height 424
click at [767, 104] on div "# Mantente fuera de la vista del ogro. Coge las gemas. hero . moveRight ( ) her…" at bounding box center [888, 243] width 322 height 424
click at [779, 90] on div "# Mantente fuera de la vista del ogro. Coge las gemas. hero . moveRight ( ) her…" at bounding box center [888, 243] width 322 height 424
type textarea "hero.moveLeft()"
click at [806, 95] on div "# Mantente fuera de la vista del ogro. Coge las gemas. hero . moveRight ( ) her…" at bounding box center [888, 243] width 322 height 424
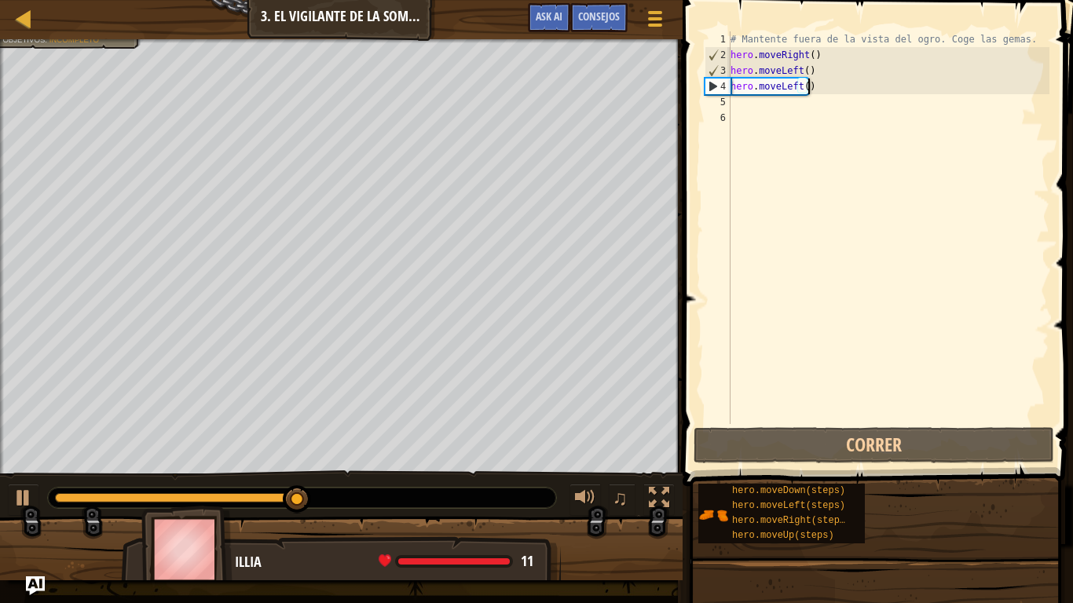
click at [806, 82] on div "# Mantente fuera de la vista del ogro. Coge las gemas. hero . moveRight ( ) her…" at bounding box center [888, 243] width 322 height 424
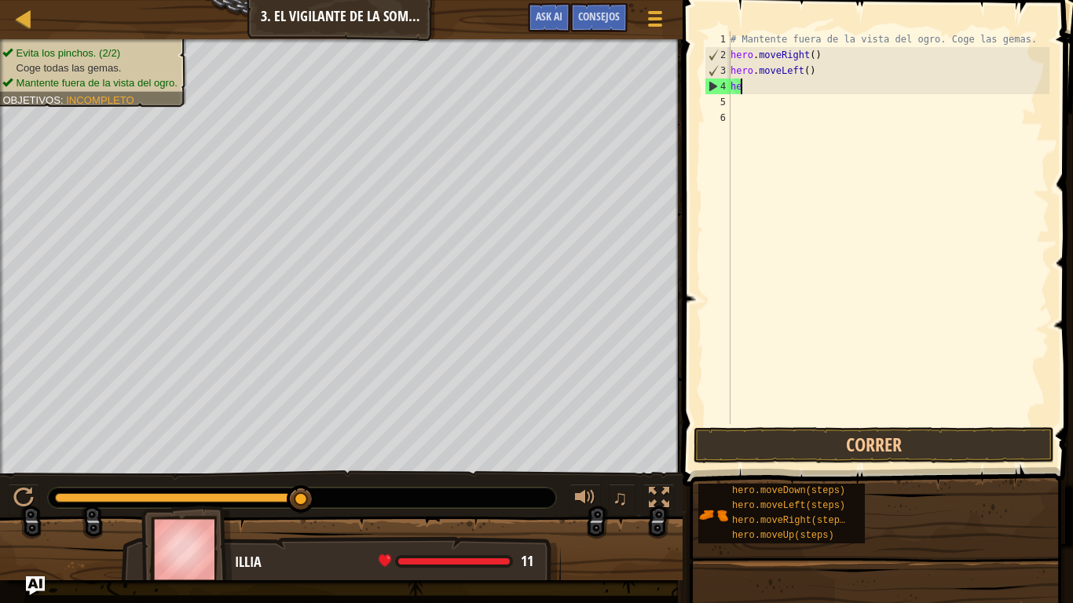
type textarea "h"
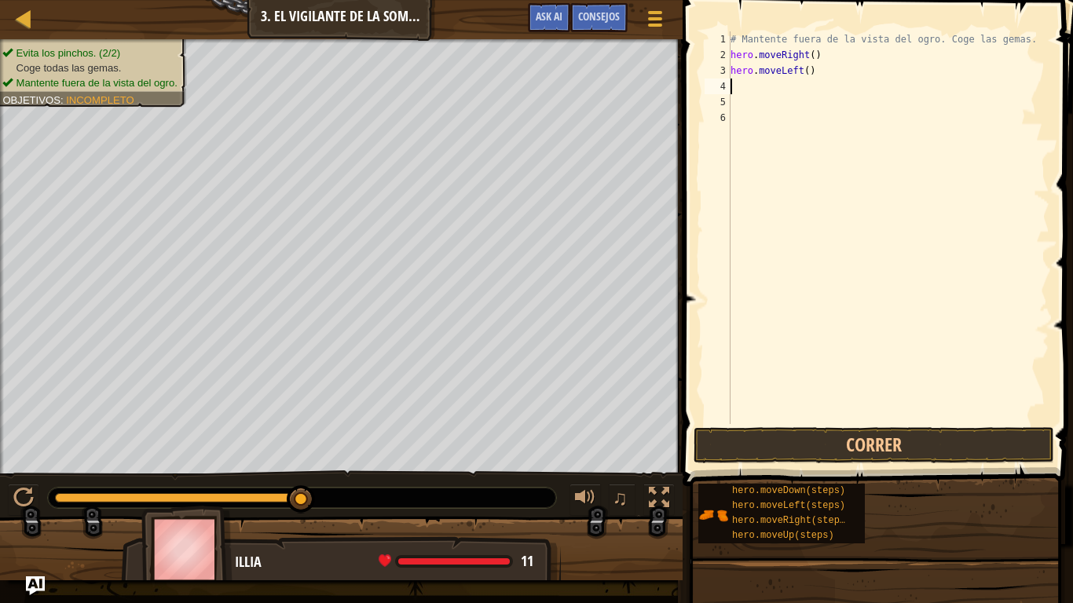
type textarea "H"
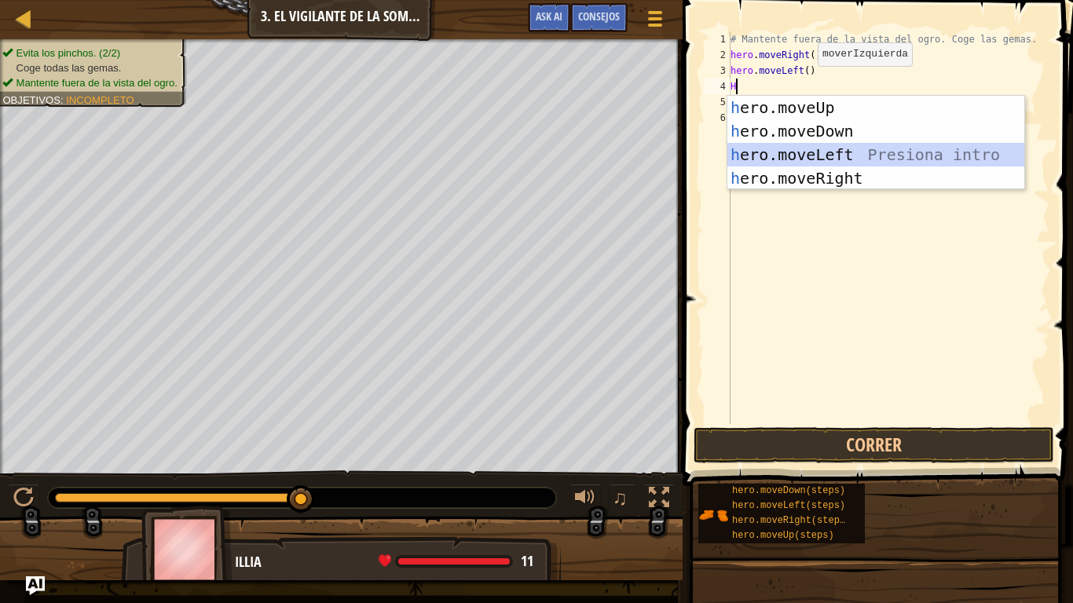
click at [817, 155] on div "h ero.moveUp Presiona intro h ero.moveDown Presiona intro h ero.moveLeft Presio…" at bounding box center [875, 166] width 297 height 141
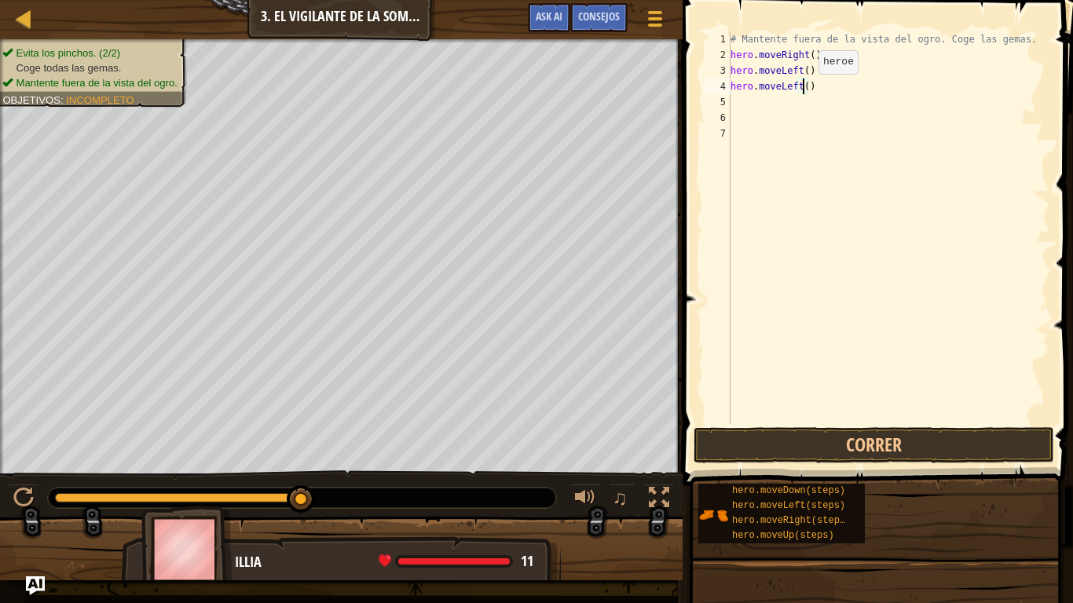
click at [805, 90] on div "# Mantente fuera de la vista del ogro. Coge las gemas. hero . moveRight ( ) her…" at bounding box center [888, 243] width 322 height 424
click at [796, 440] on button "Correr" at bounding box center [873, 445] width 360 height 36
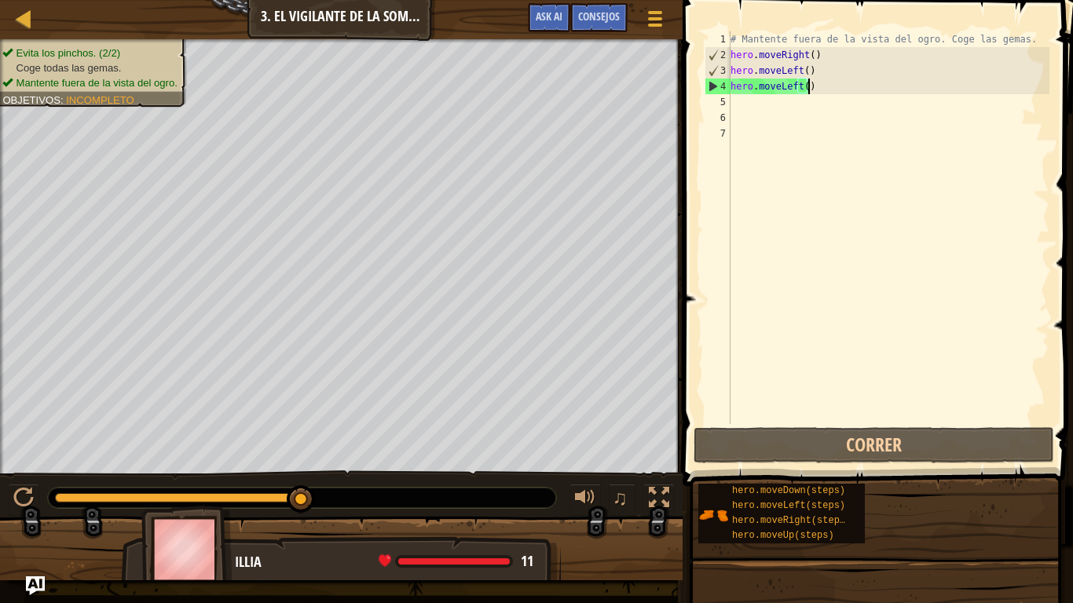
click at [809, 81] on div "# Mantente fuera de la vista del ogro. Coge las gemas. hero . moveRight ( ) her…" at bounding box center [888, 243] width 322 height 424
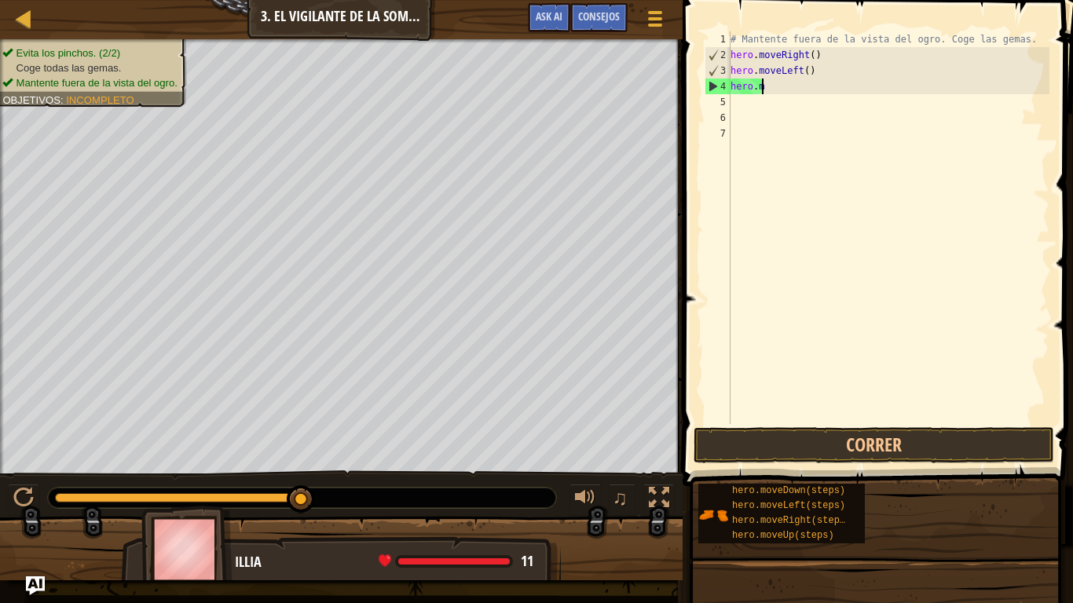
type textarea "h"
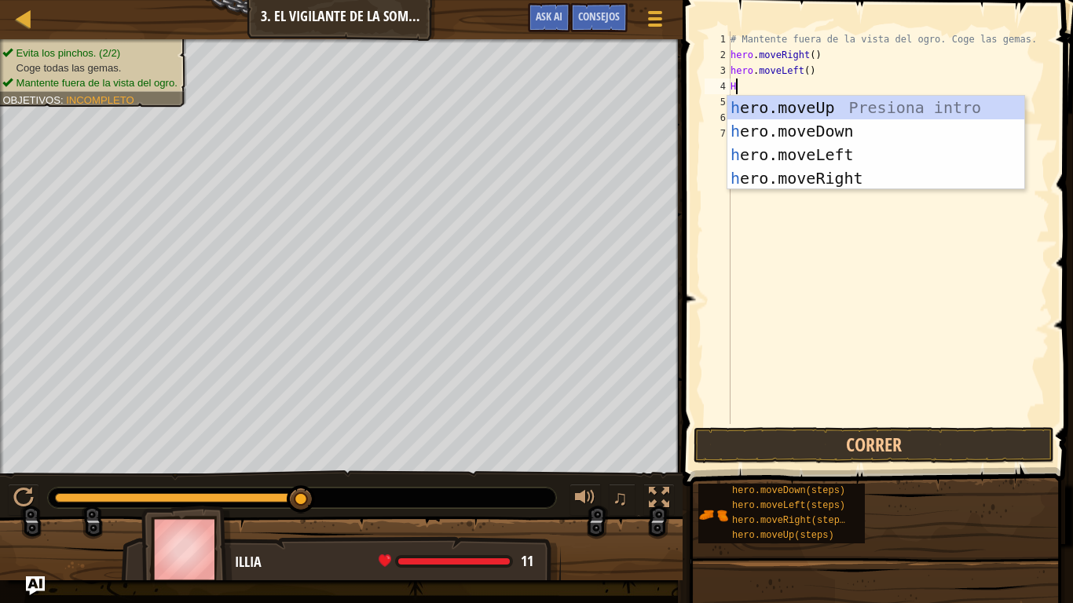
type textarea "HE"
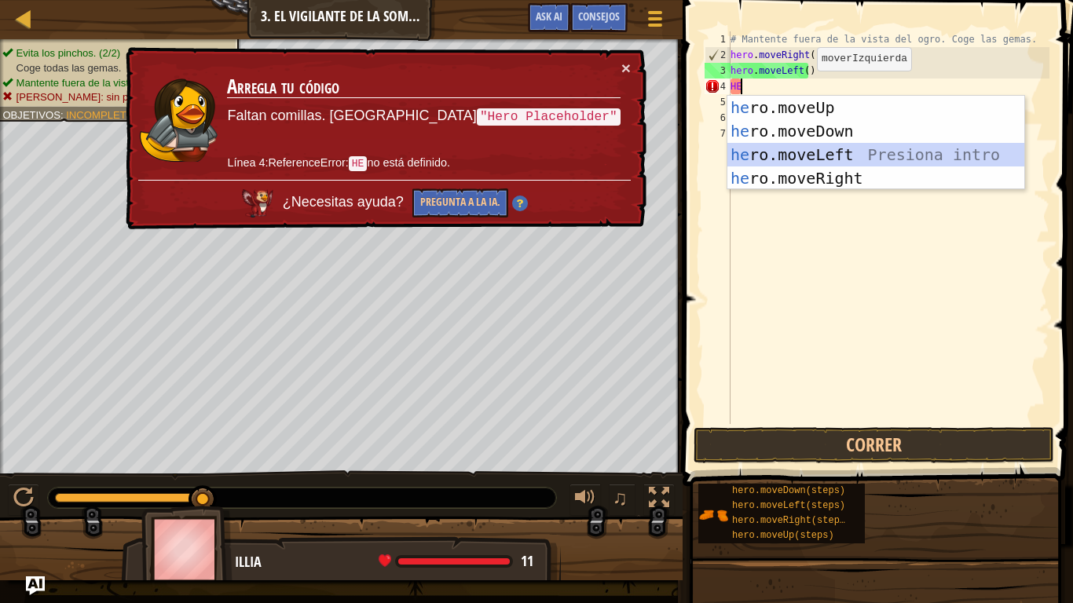
click at [781, 144] on div "he ro.moveUp Presiona intro he ro.moveDown Presiona intro he ro.moveLeft Presio…" at bounding box center [875, 166] width 297 height 141
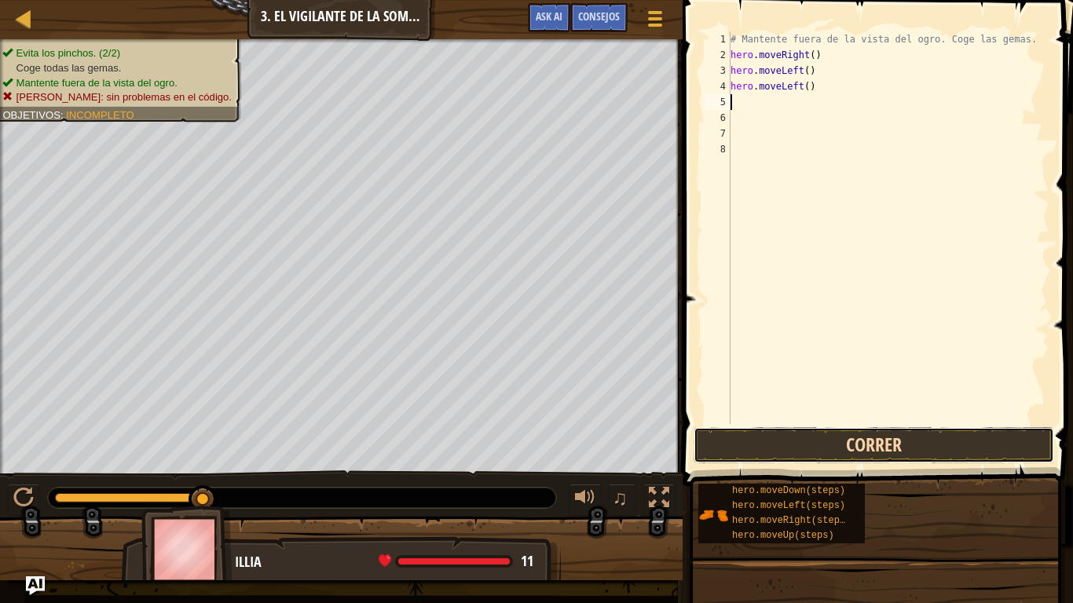
click at [943, 448] on button "Correr" at bounding box center [873, 445] width 360 height 36
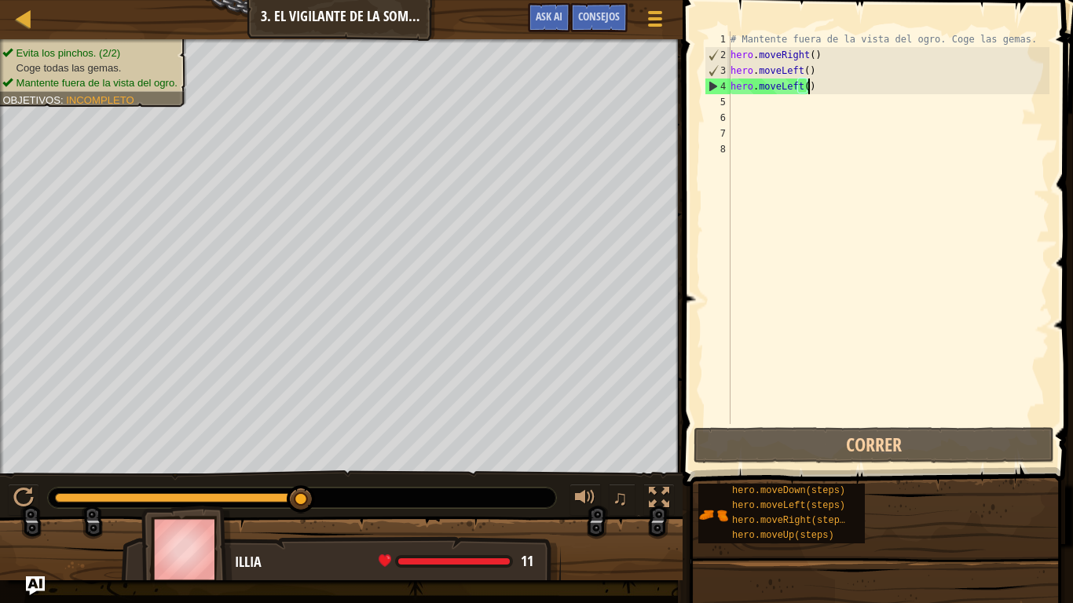
click at [823, 89] on div "# Mantente fuera de la vista del ogro. Coge las gemas. hero . moveRight ( ) her…" at bounding box center [888, 243] width 322 height 424
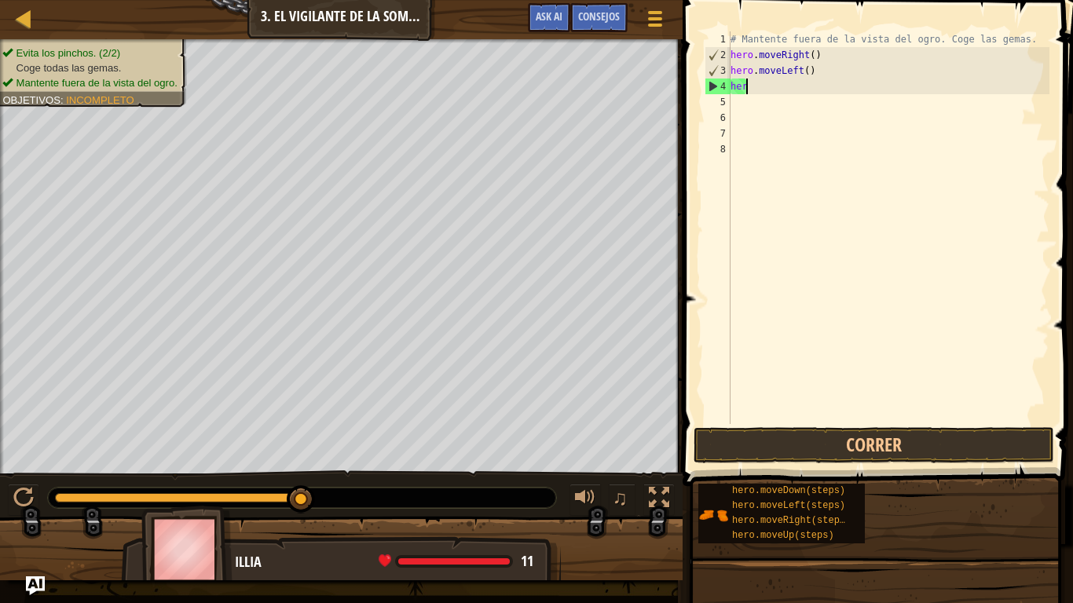
type textarea "h"
type textarea "}"
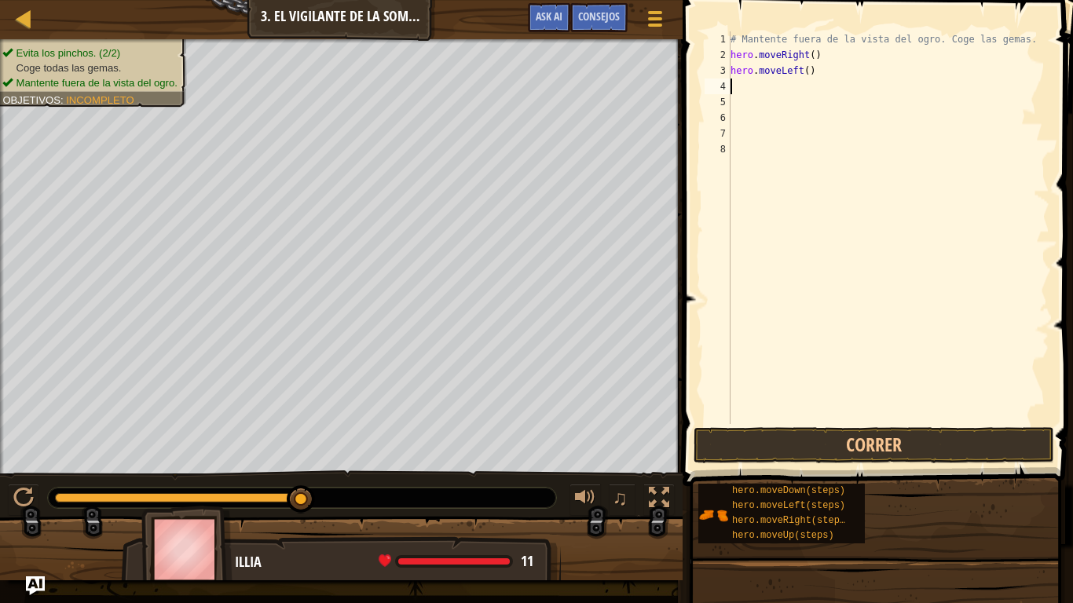
type textarea "H"
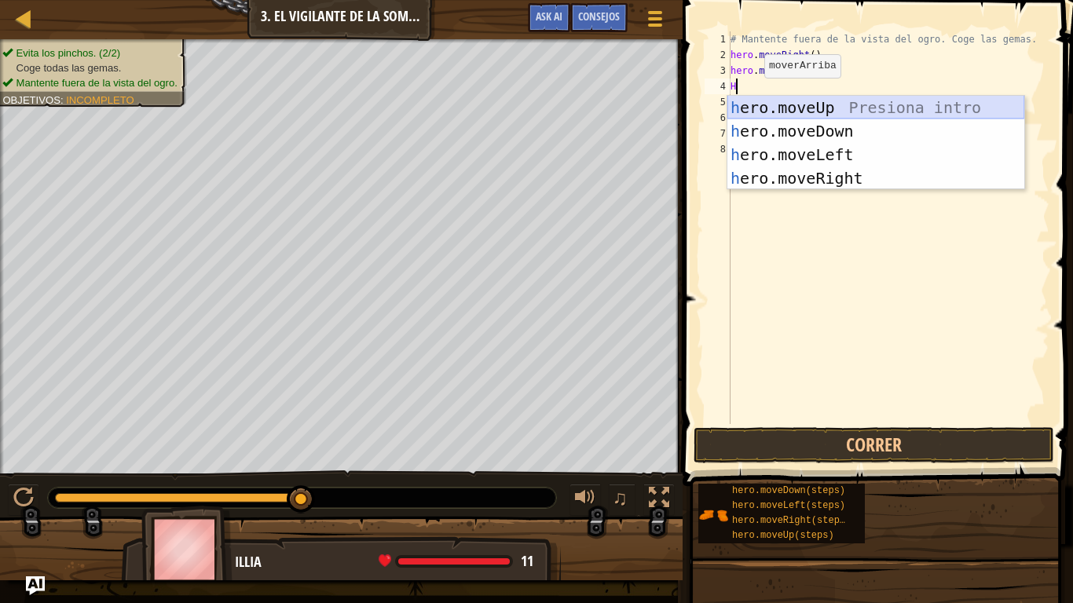
click at [758, 112] on div "h ero.moveUp Presiona intro h ero.moveDown Presiona intro h ero.moveLeft Presio…" at bounding box center [875, 166] width 297 height 141
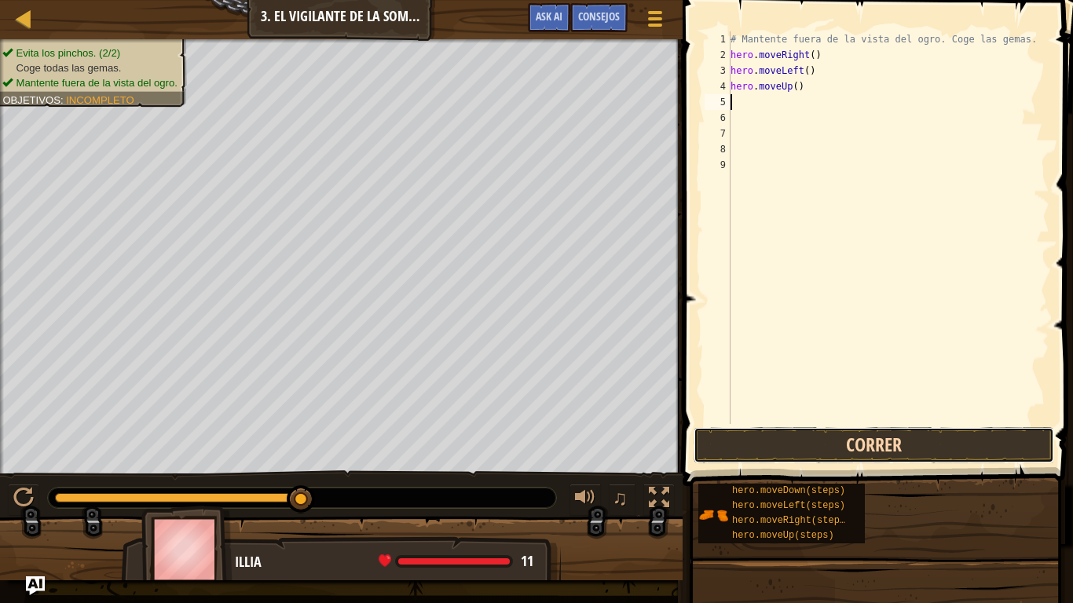
click at [815, 445] on button "Correr" at bounding box center [873, 445] width 360 height 36
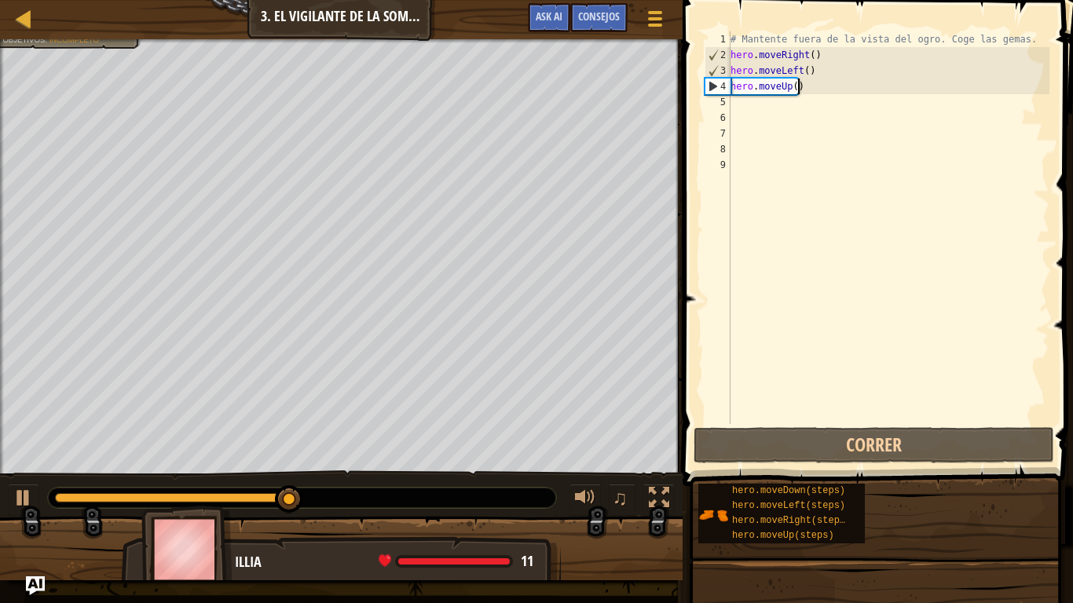
click at [799, 86] on div "# Mantente fuera de la vista del ogro. Coge las gemas. hero . moveRight ( ) her…" at bounding box center [888, 243] width 322 height 424
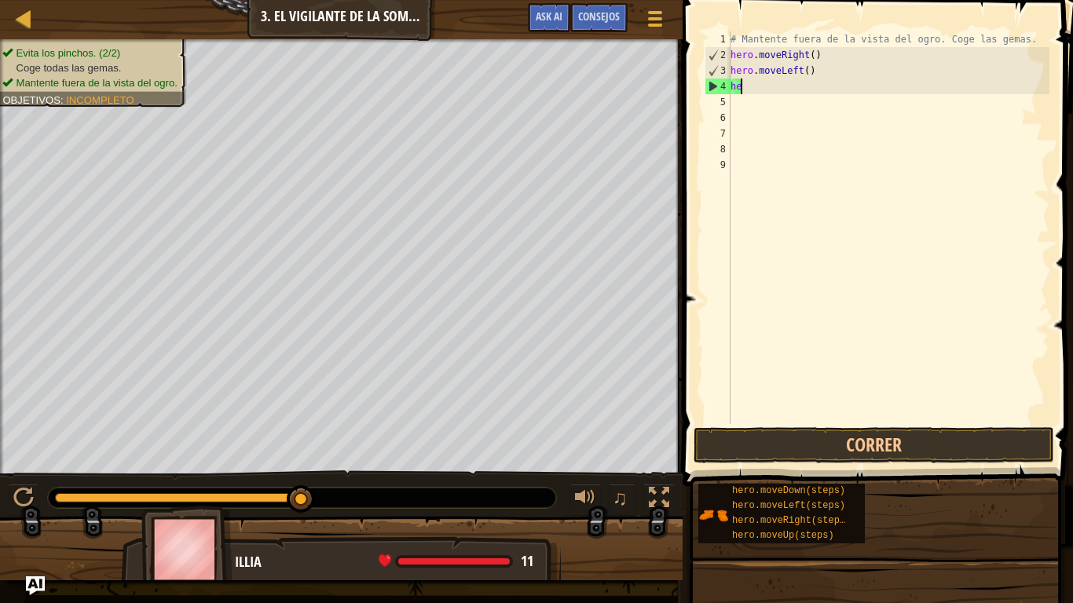
type textarea "h"
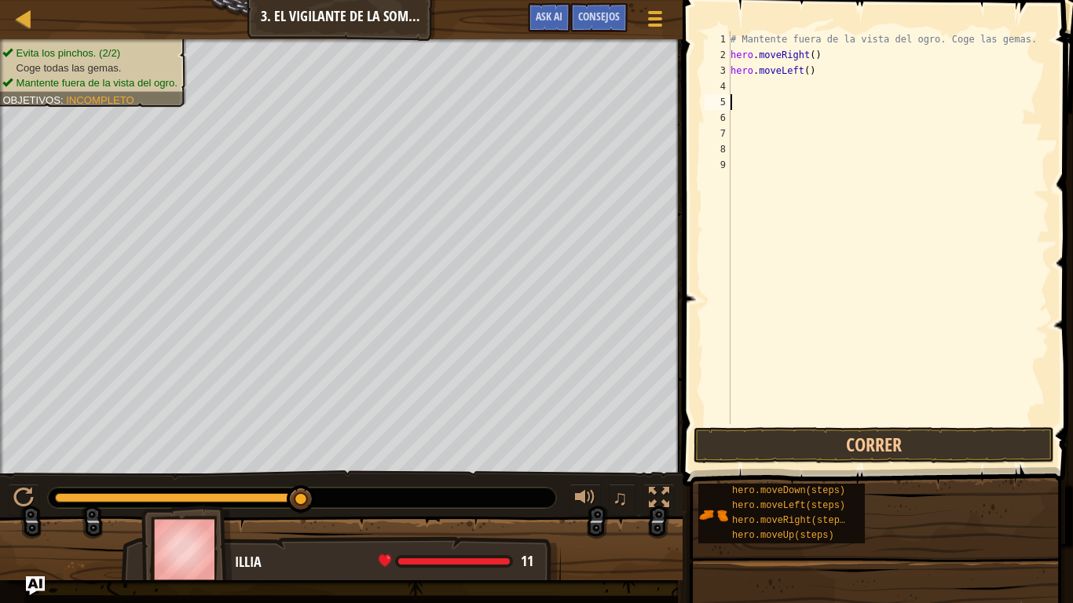
click at [769, 108] on div "# Mantente fuera de la vista del ogro. Coge las gemas. hero . moveRight ( ) her…" at bounding box center [888, 243] width 322 height 424
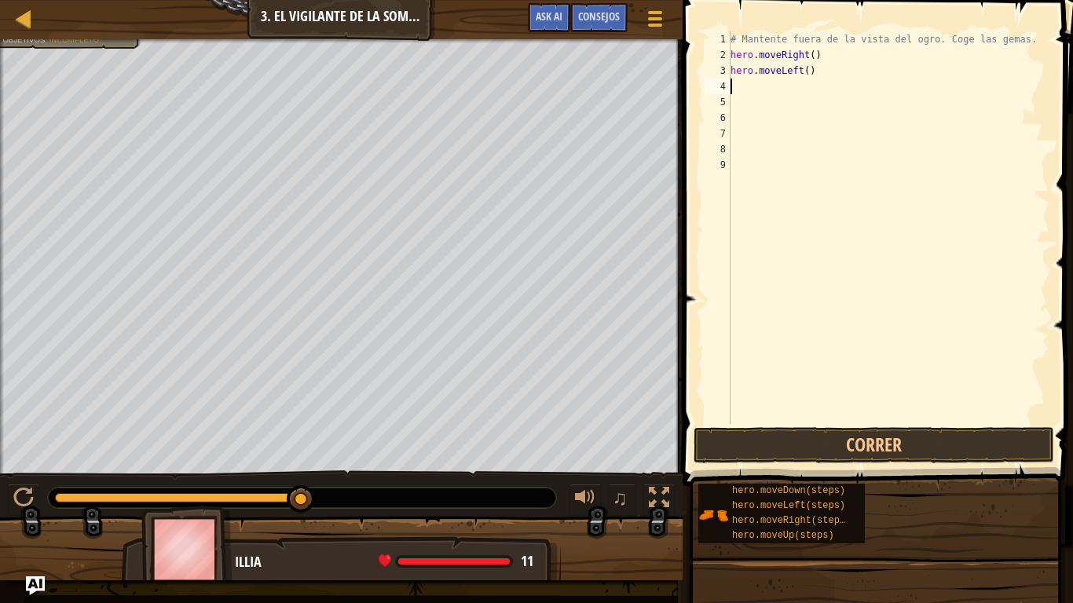
click at [733, 84] on div "# Mantente fuera de la vista del ogro. Coge las gemas. hero . moveRight ( ) her…" at bounding box center [888, 243] width 322 height 424
type textarea "H"
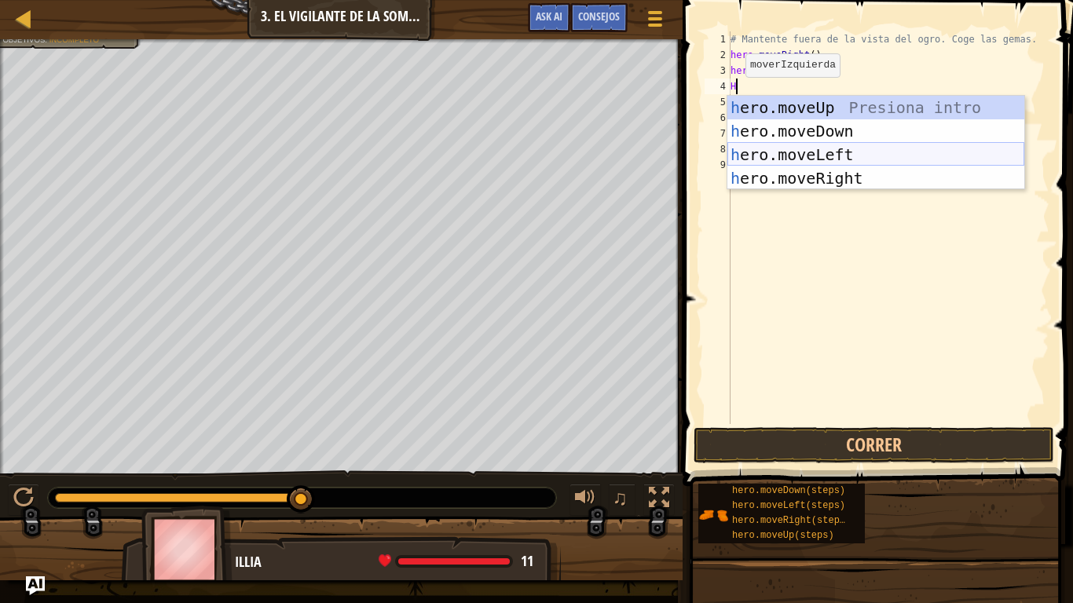
click at [809, 145] on div "h ero.moveUp Presiona intro h ero.moveDown Presiona intro h ero.moveLeft Presio…" at bounding box center [875, 166] width 297 height 141
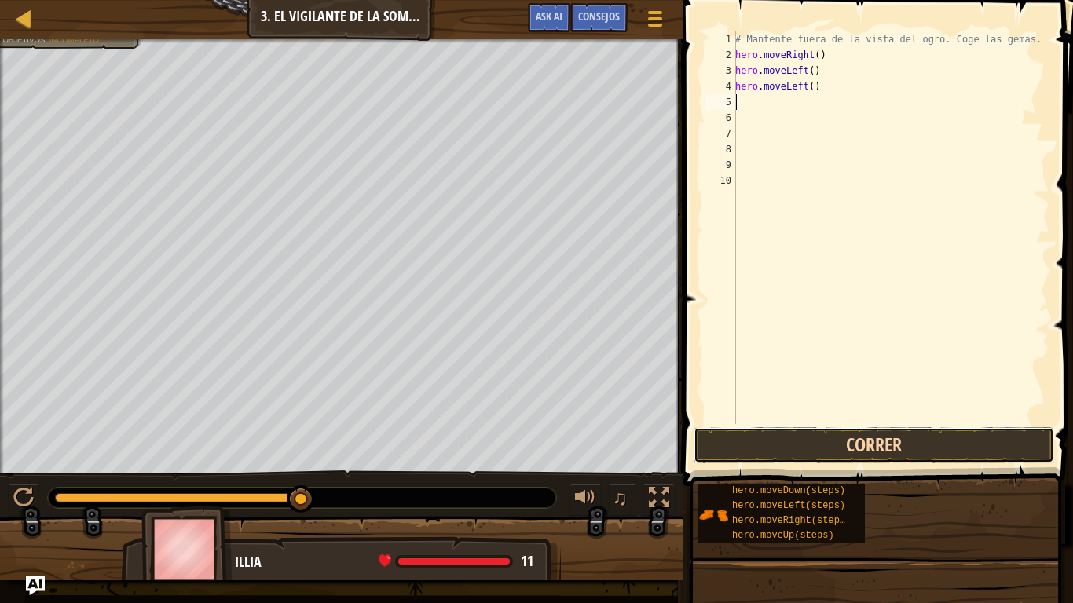
click at [792, 459] on button "Correr" at bounding box center [873, 445] width 360 height 36
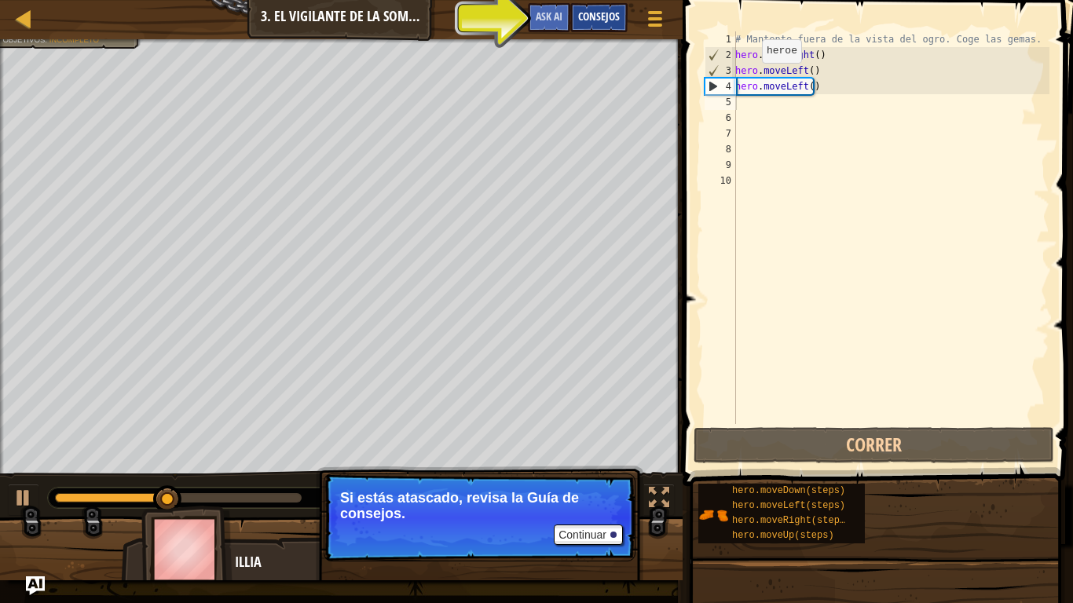
click at [621, 16] on div "Consejos" at bounding box center [598, 17] width 57 height 29
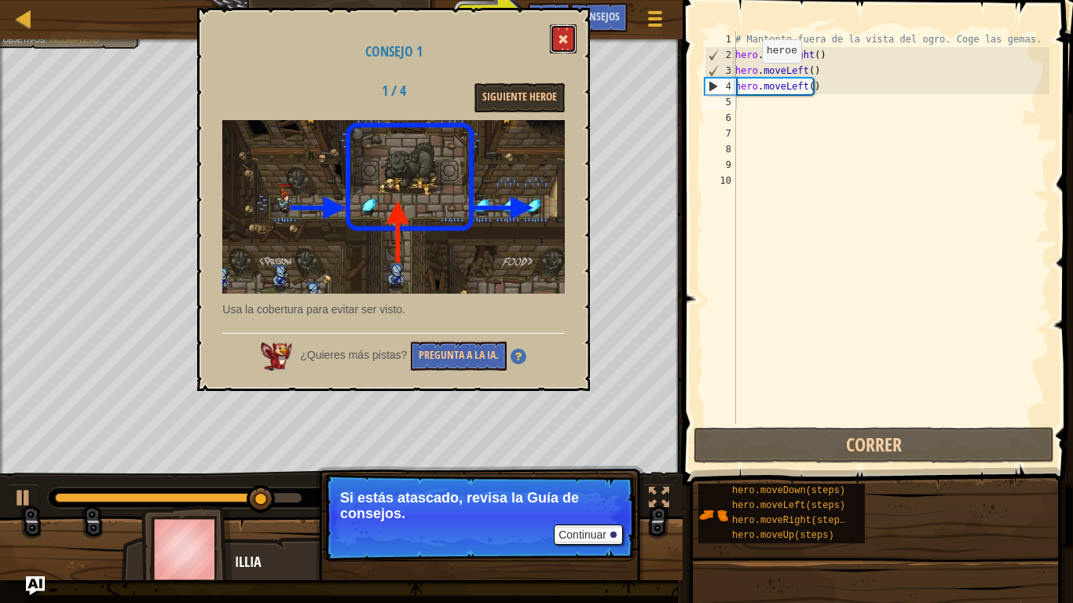
click at [565, 36] on span at bounding box center [562, 39] width 11 height 11
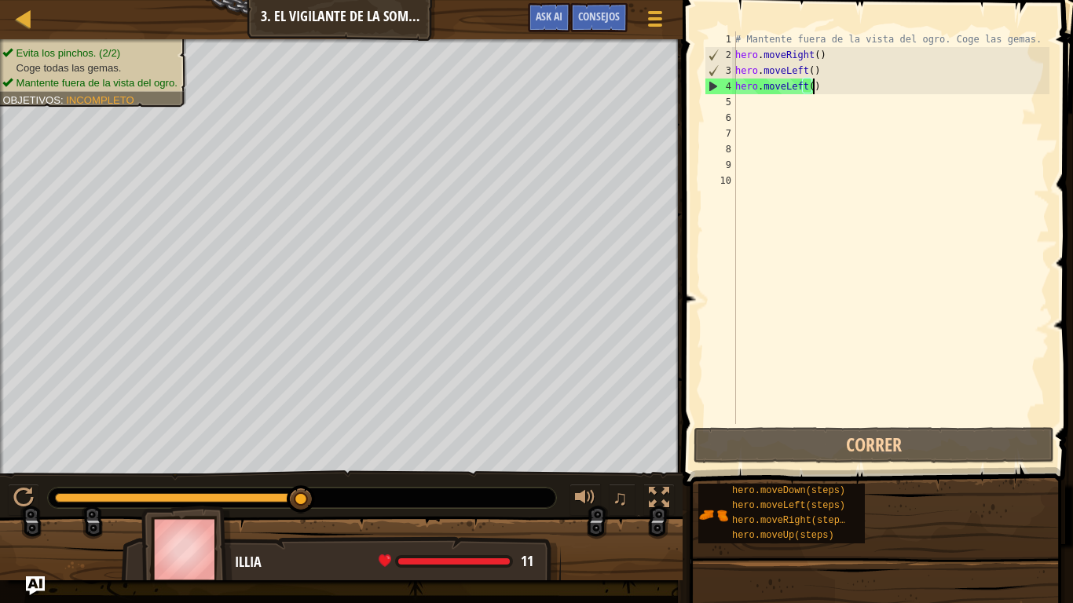
click at [829, 90] on div "# Mantente fuera de la vista del ogro. Coge las gemas. hero . moveRight ( ) her…" at bounding box center [890, 243] width 317 height 424
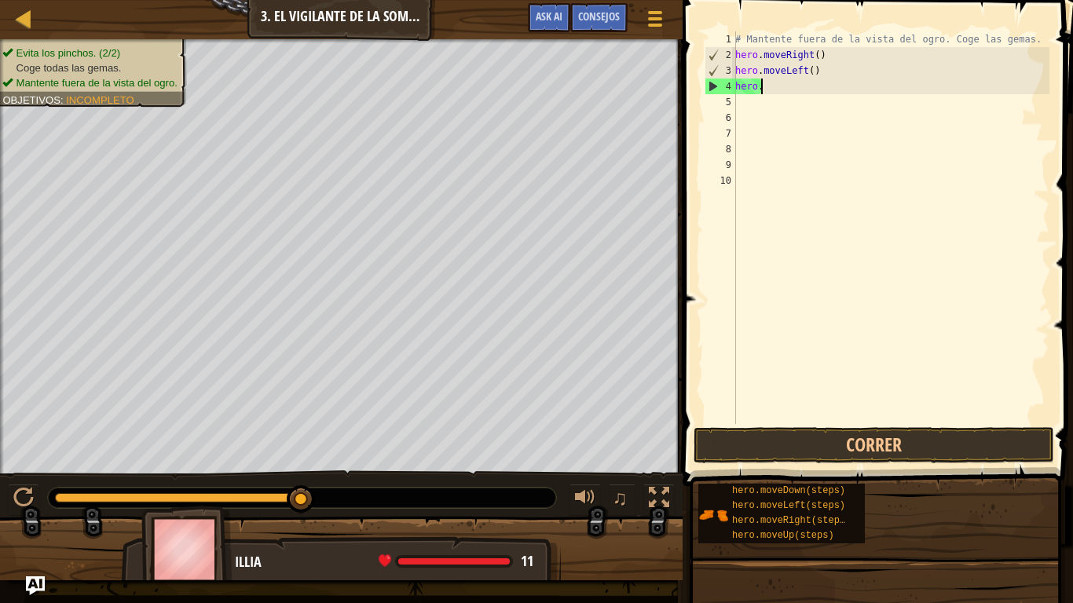
type textarea "h"
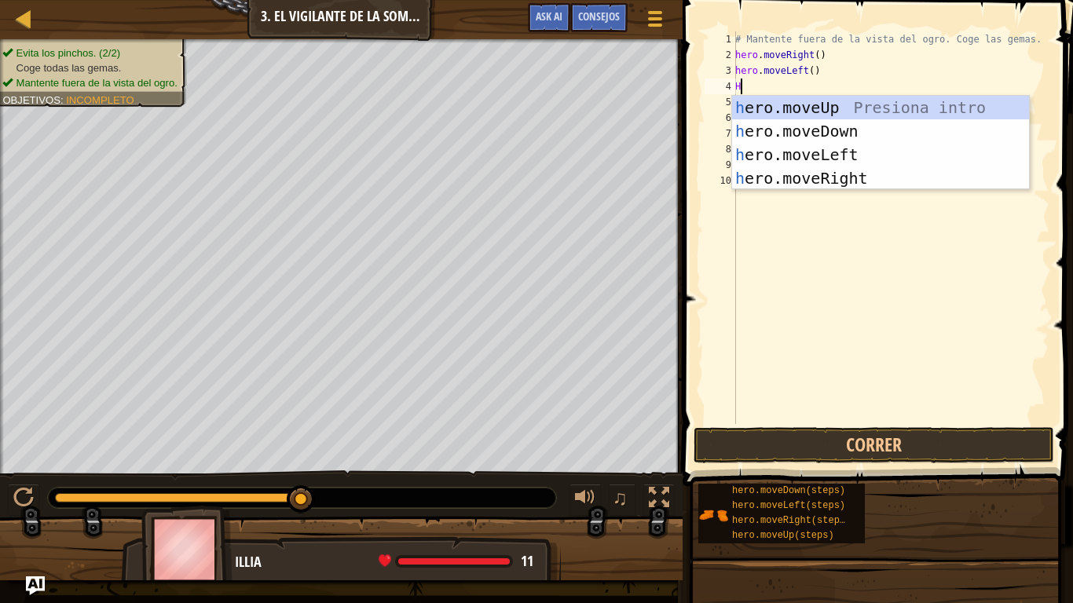
type textarea "HR"
click at [813, 101] on div "h e r o.moveUp Presiona intro h e r o.moveDown Presiona intro h e r o.moveLeft …" at bounding box center [880, 166] width 297 height 141
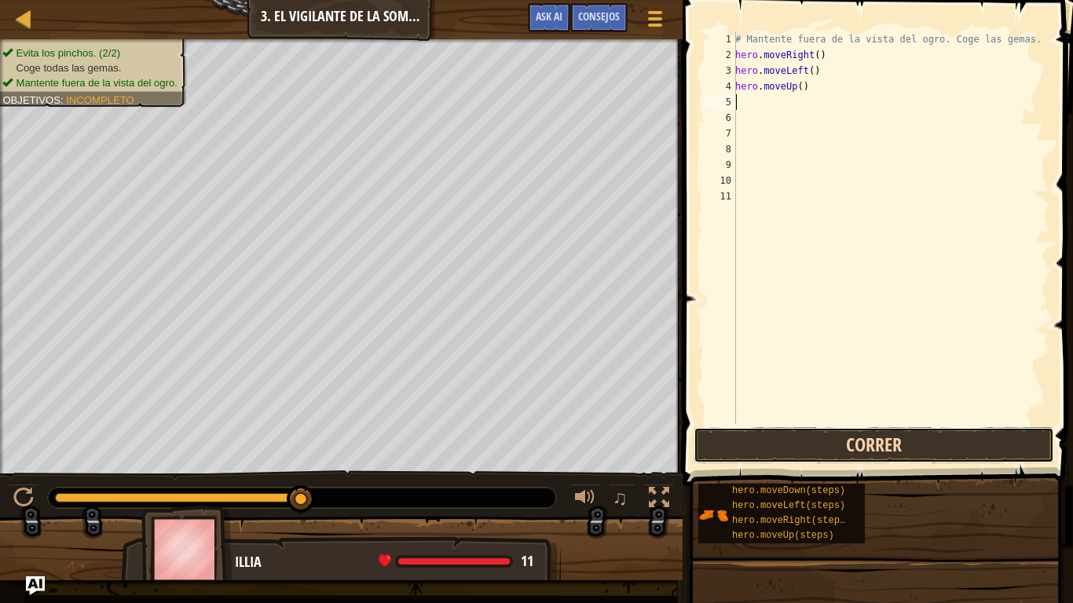
click at [802, 437] on button "Correr" at bounding box center [873, 445] width 360 height 36
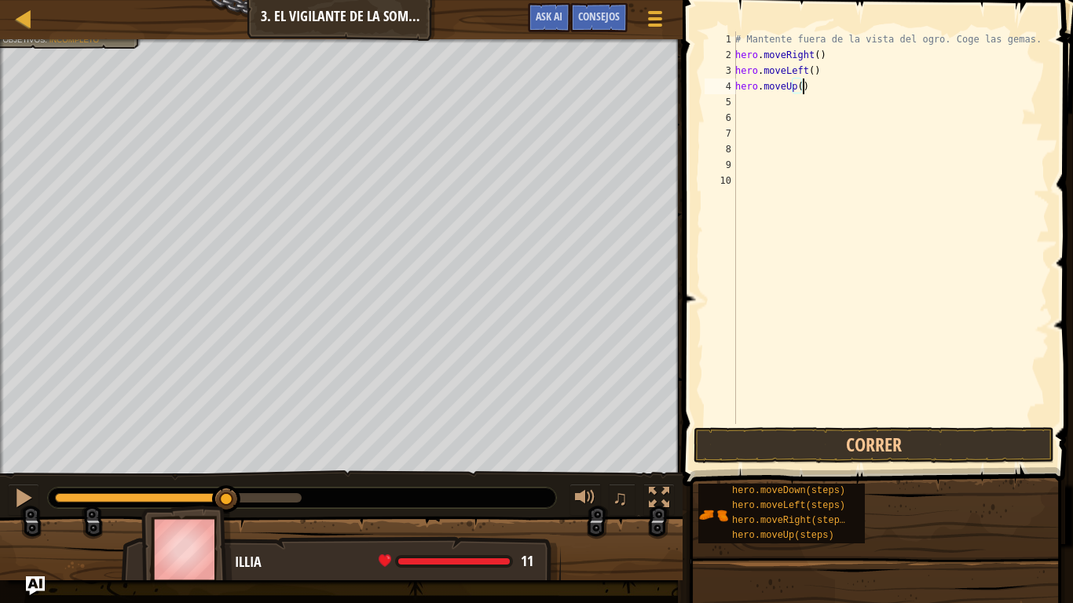
click at [807, 93] on div "# Mantente fuera de la vista del ogro. Coge las gemas. hero . moveRight ( ) her…" at bounding box center [890, 243] width 317 height 424
type textarea "h"
type textarea "K"
type textarea "H"
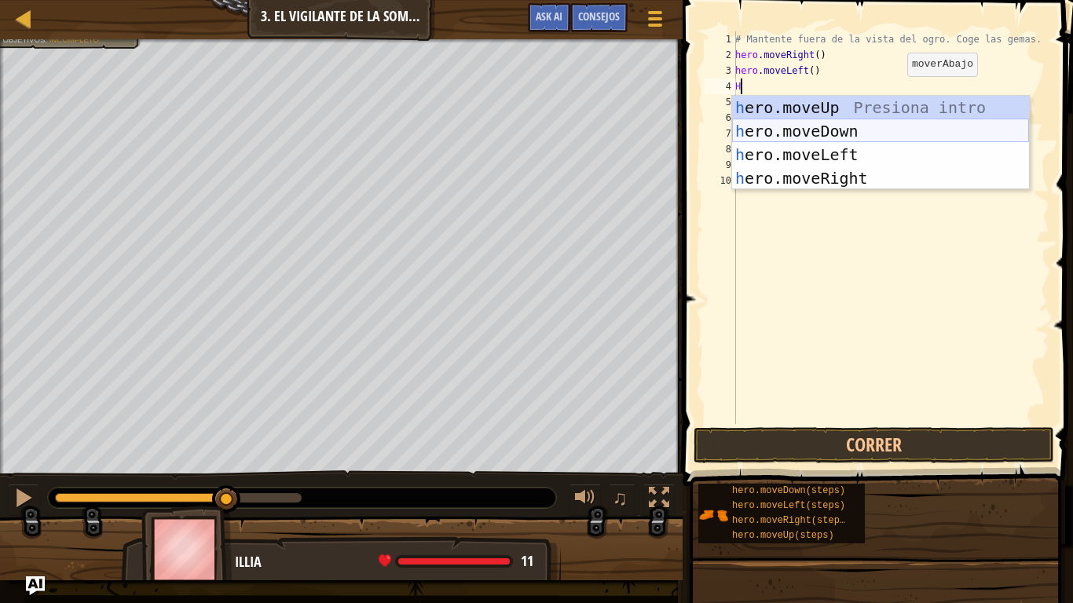
click at [772, 144] on div "h ero.moveUp Presiona intro h ero.moveDown Presiona intro h ero.moveLeft Presio…" at bounding box center [880, 166] width 297 height 141
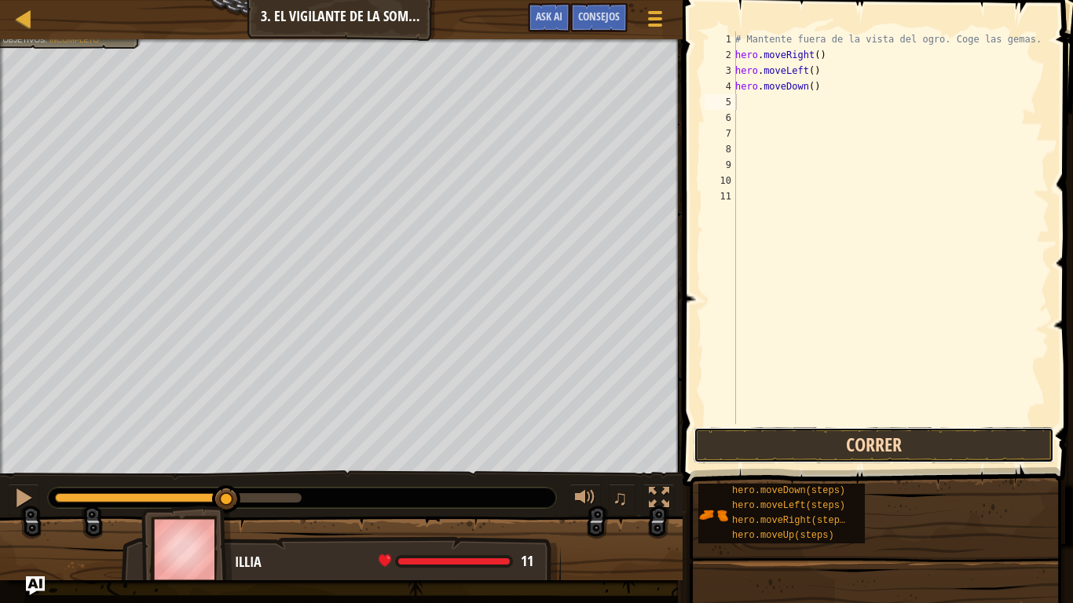
click at [784, 440] on button "Correr" at bounding box center [873, 445] width 360 height 36
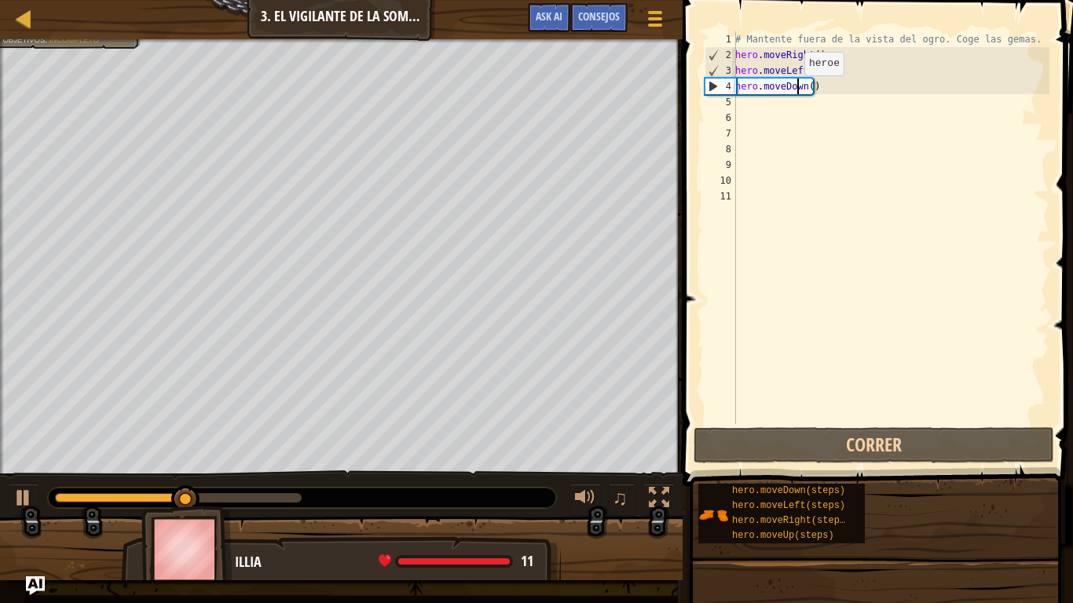
click at [795, 91] on div "# Mantente fuera de la vista del ogro. Coge las gemas. hero . moveRight ( ) her…" at bounding box center [890, 243] width 317 height 424
click at [817, 88] on div "# Mantente fuera de la vista del ogro. Coge las gemas. hero . moveRight ( ) her…" at bounding box center [890, 243] width 317 height 424
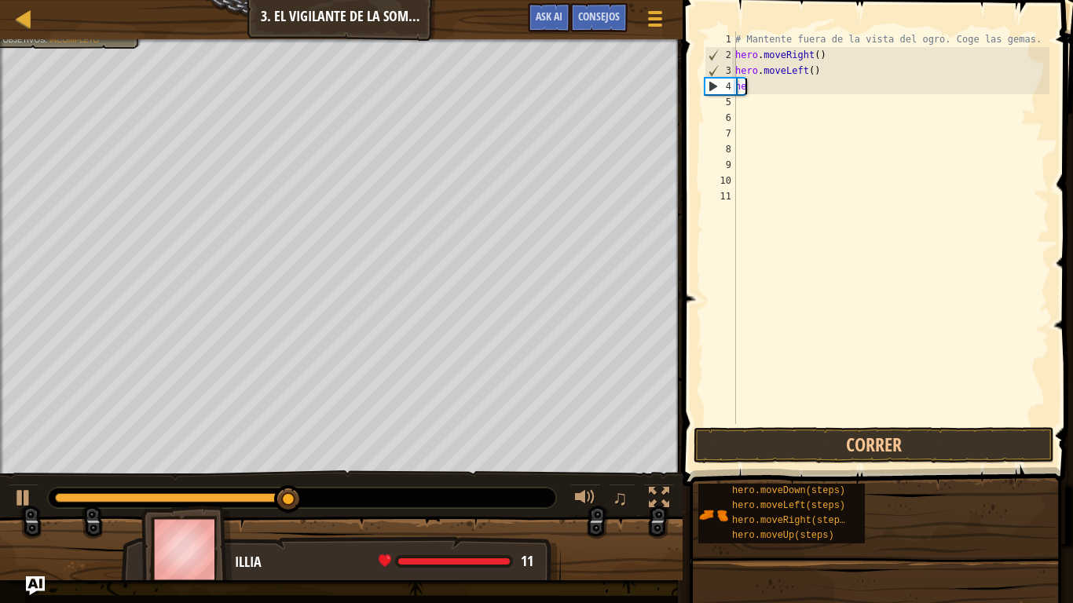
type textarea "h"
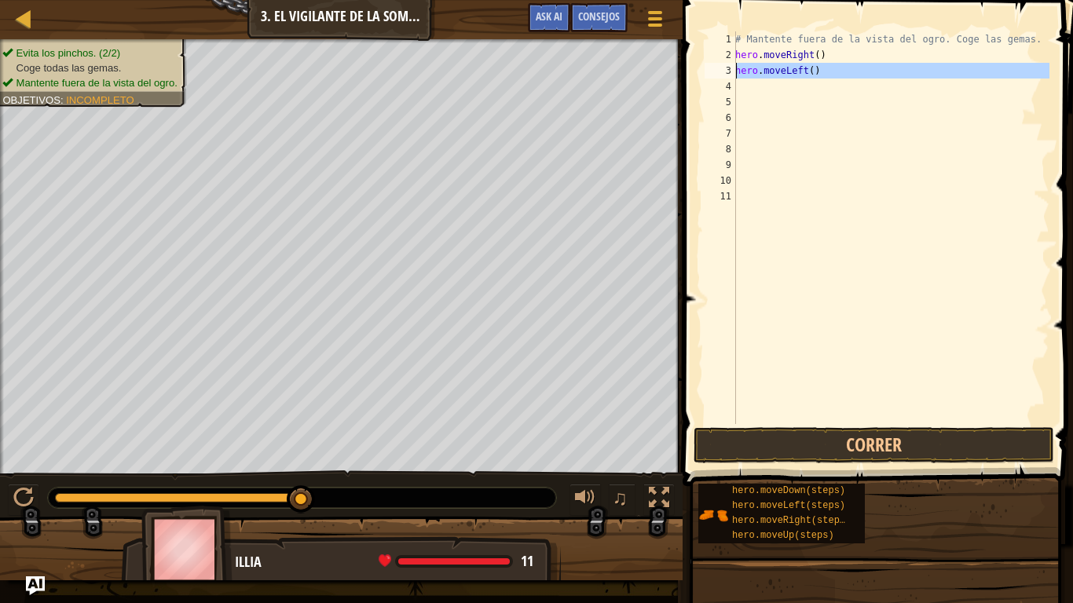
click at [726, 72] on div "3" at bounding box center [719, 71] width 31 height 16
type textarea "hero.moveLeft()"
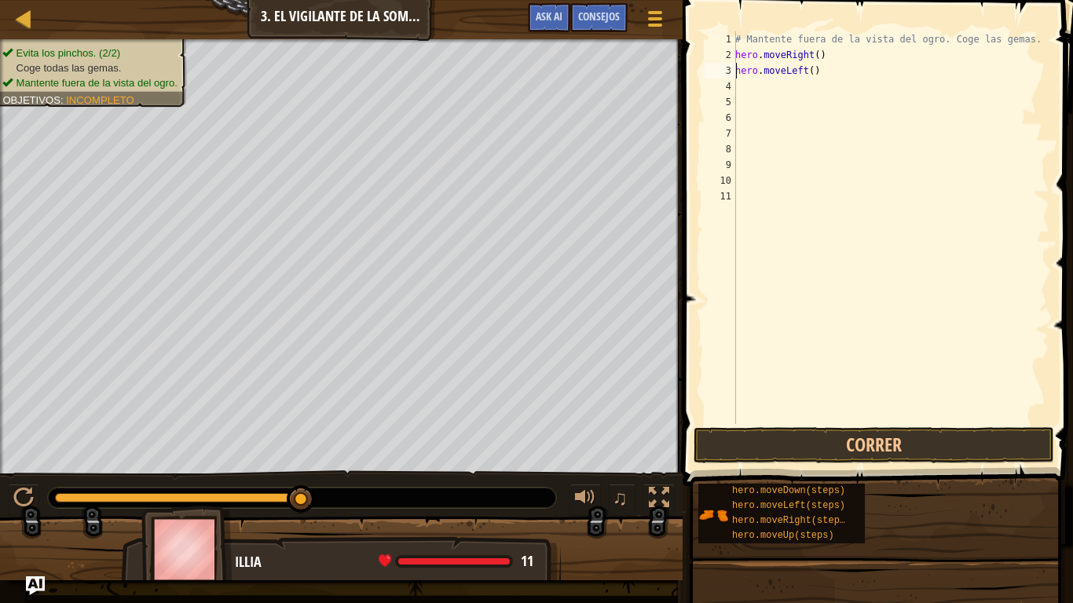
click at [724, 86] on div "4" at bounding box center [719, 87] width 31 height 16
type textarea "H"
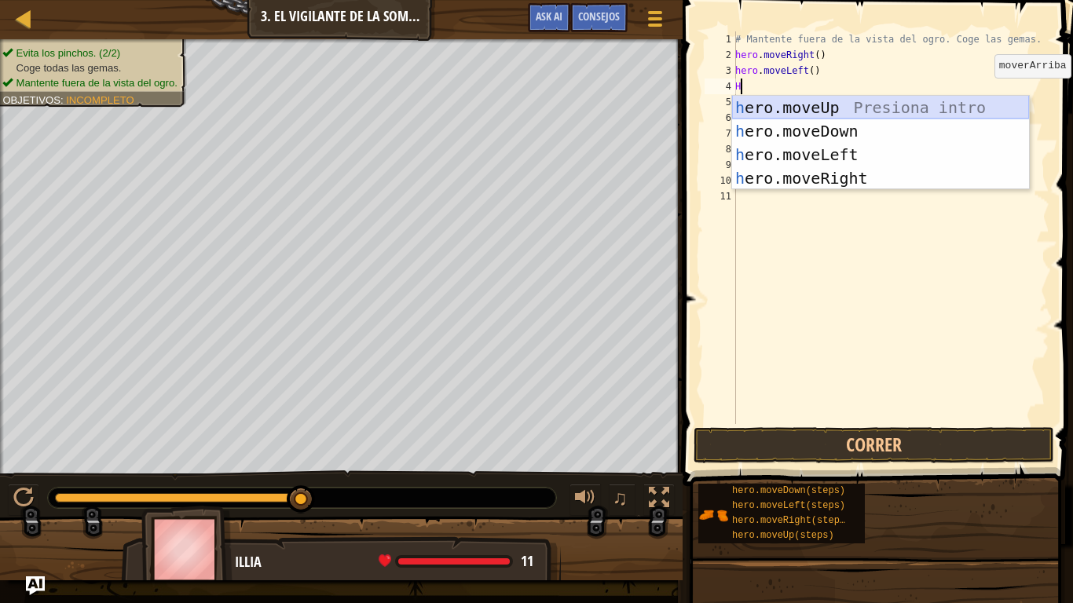
click at [851, 107] on div "h ero.moveUp Presiona intro h ero.moveDown Presiona intro h ero.moveLeft Presio…" at bounding box center [880, 166] width 297 height 141
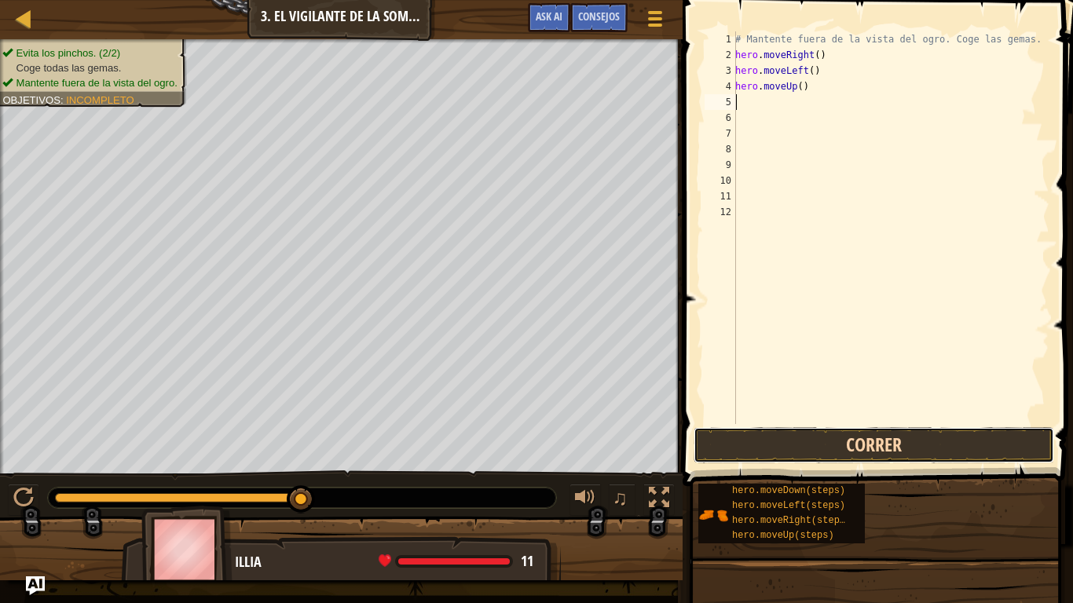
click at [822, 461] on button "Correr" at bounding box center [873, 445] width 360 height 36
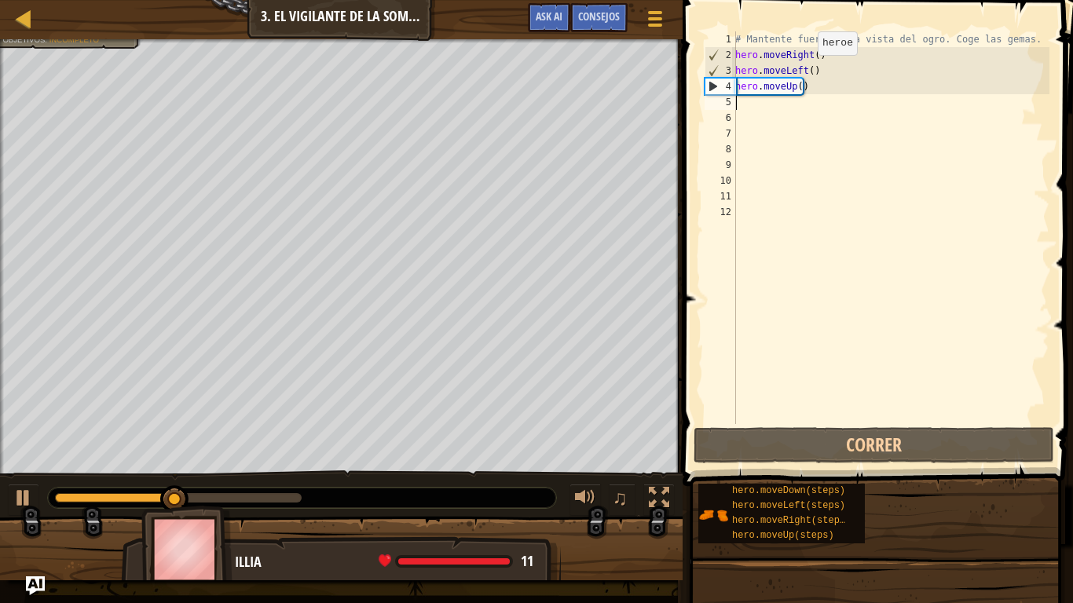
click at [809, 71] on div "# Mantente fuera de la vista del ogro. Coge las gemas. hero . moveRight ( ) her…" at bounding box center [890, 243] width 317 height 424
click at [816, 69] on div "# Mantente fuera de la vista del ogro. Coge las gemas. hero . moveRight ( ) her…" at bounding box center [890, 243] width 317 height 424
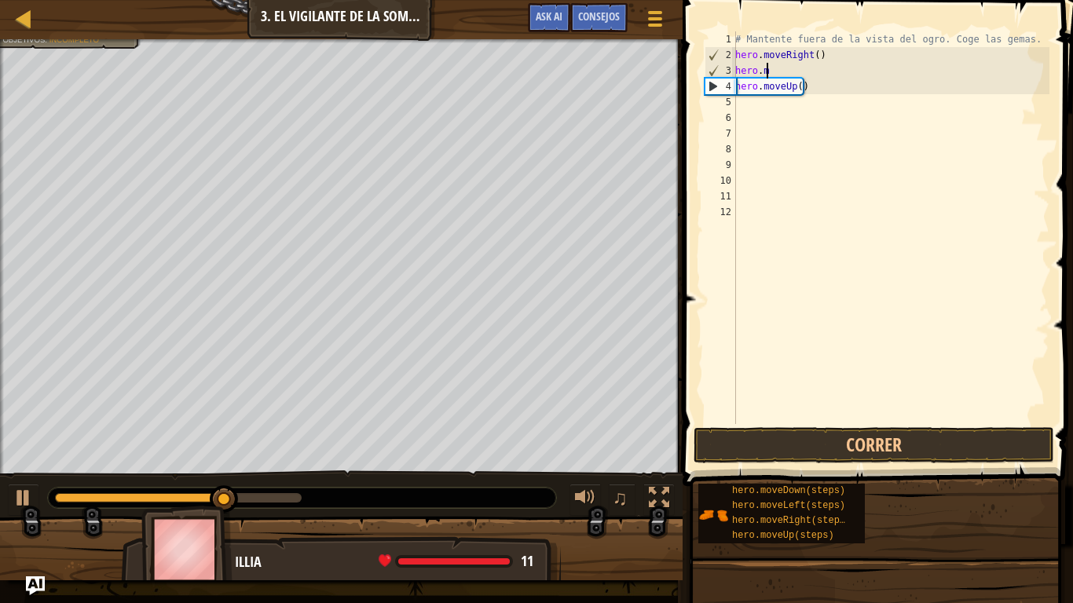
type textarea "h"
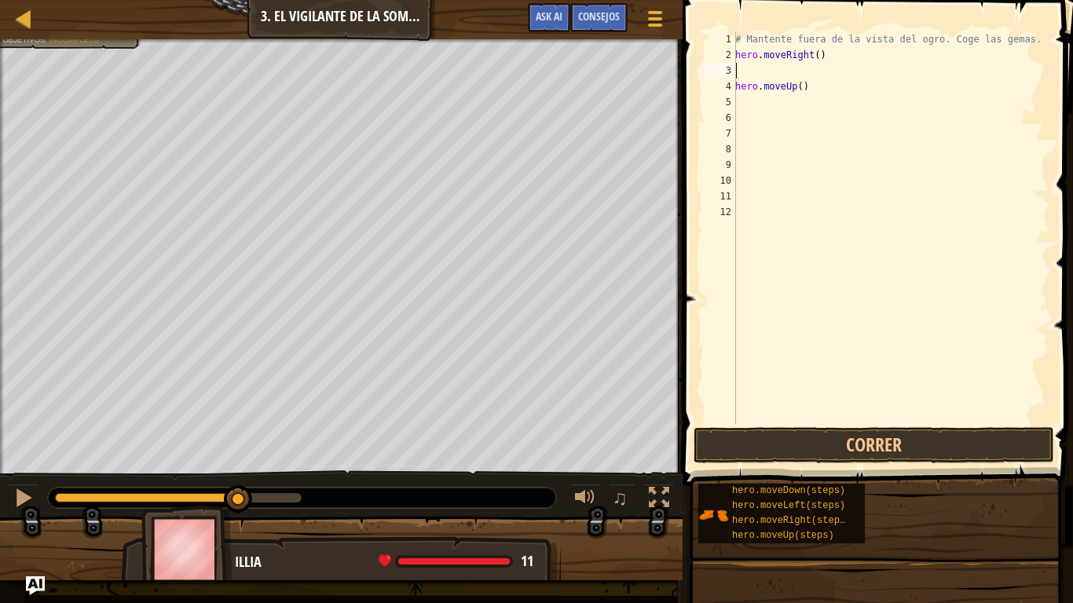
click at [802, 86] on div "# Mantente fuera de la vista del ogro. Coge las gemas. hero . moveRight ( ) her…" at bounding box center [890, 243] width 317 height 424
type textarea "h"
click at [874, 443] on button "Correr" at bounding box center [873, 445] width 360 height 36
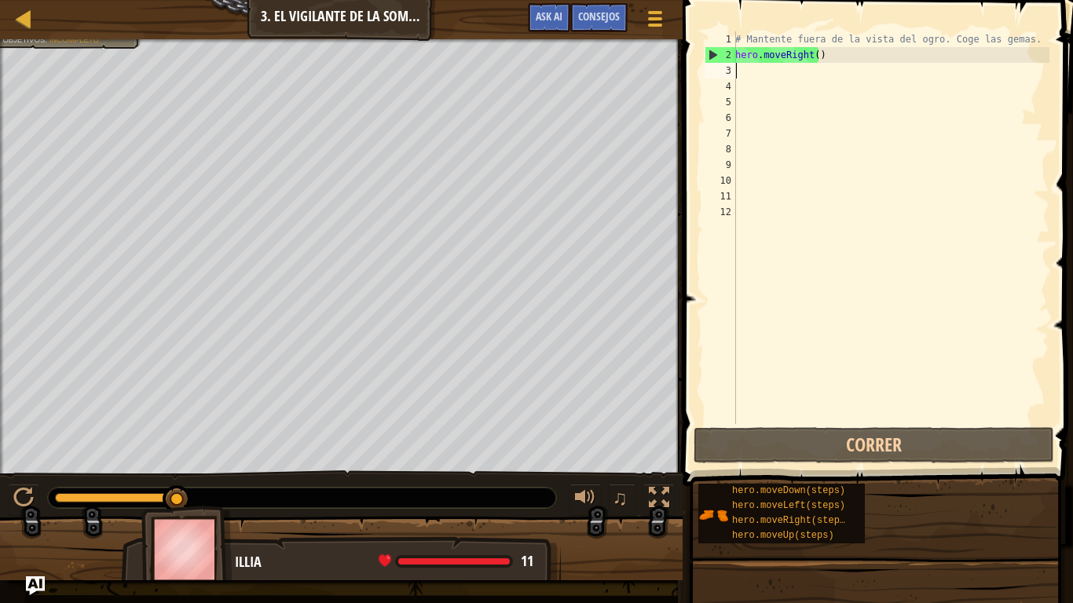
click at [784, 69] on div "# Mantente fuera de la vista del ogro. Coge las gemas. hero . moveRight ( )" at bounding box center [890, 243] width 317 height 424
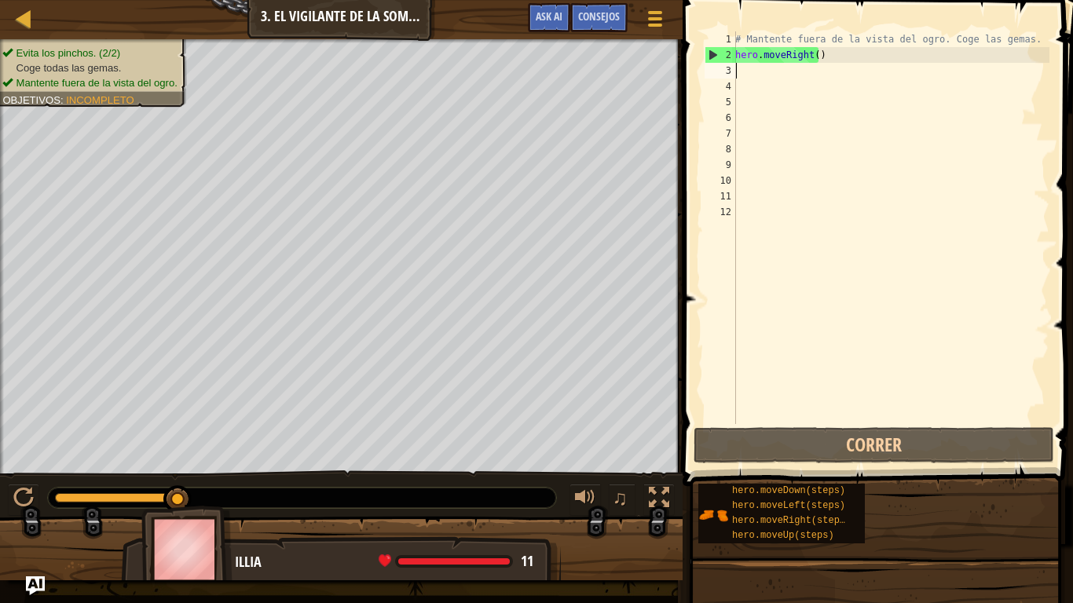
click at [779, 75] on div "# Mantente fuera de la vista del ogro. Coge las gemas. hero . moveRight ( )" at bounding box center [890, 243] width 317 height 424
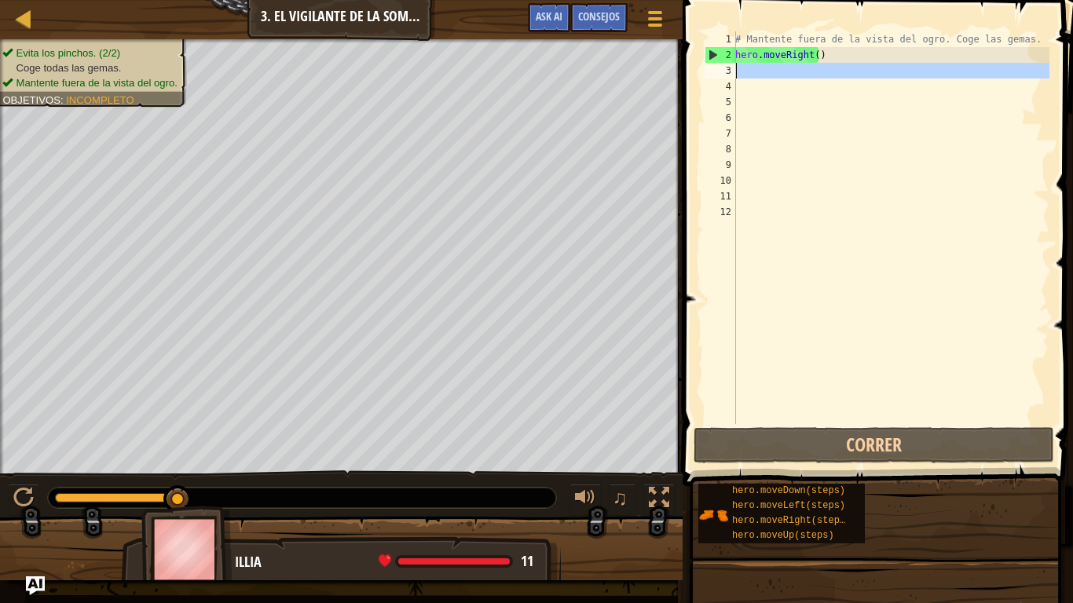
click at [726, 63] on div "3" at bounding box center [719, 71] width 31 height 16
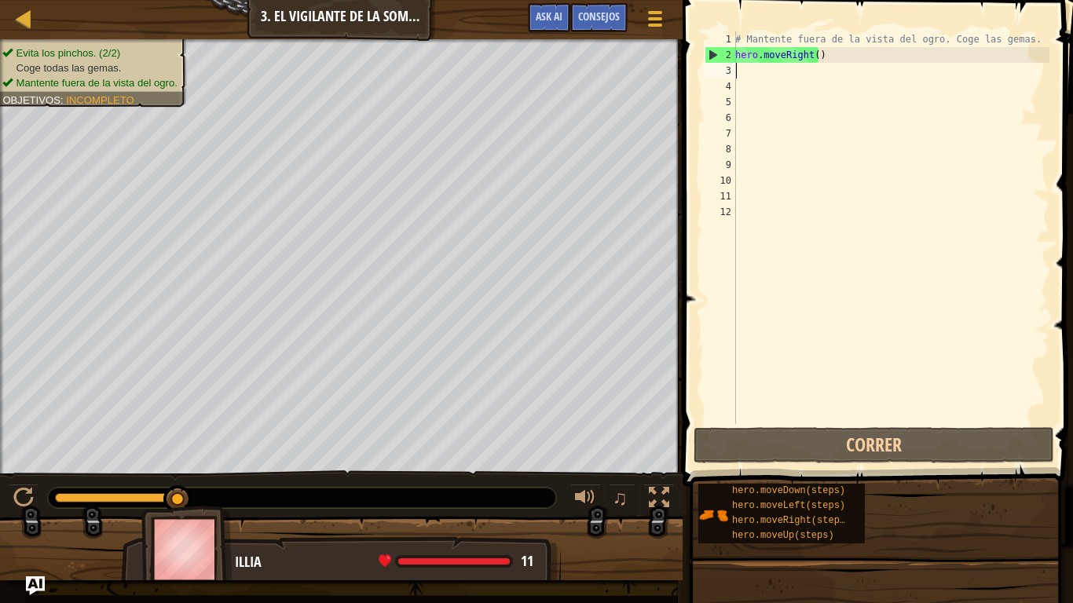
type textarea "H"
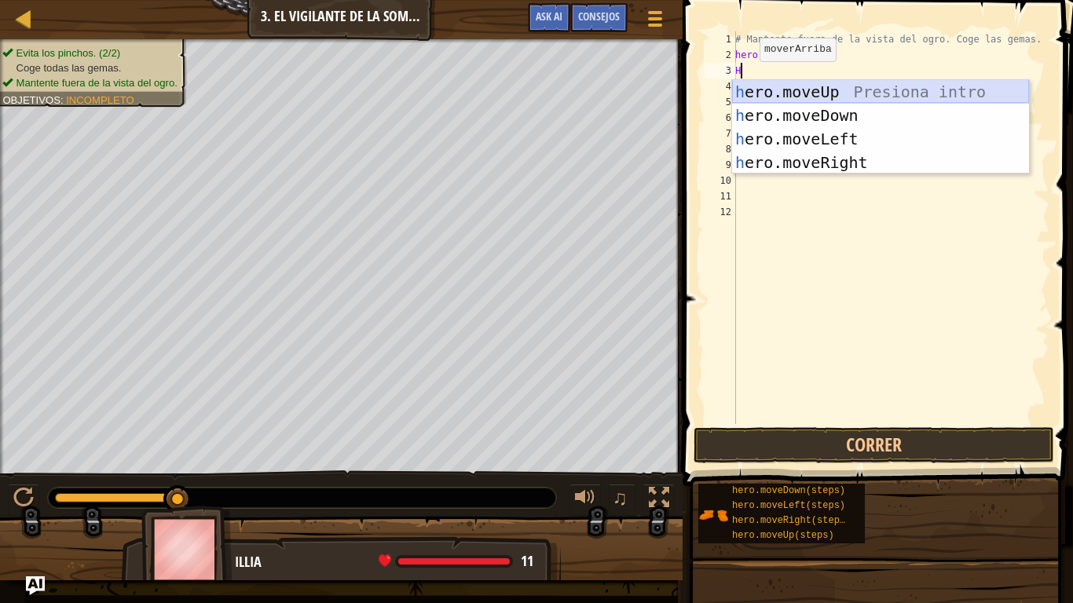
click at [778, 83] on div "h ero.moveUp Presiona intro h ero.moveDown Presiona intro h ero.moveLeft Presio…" at bounding box center [880, 150] width 297 height 141
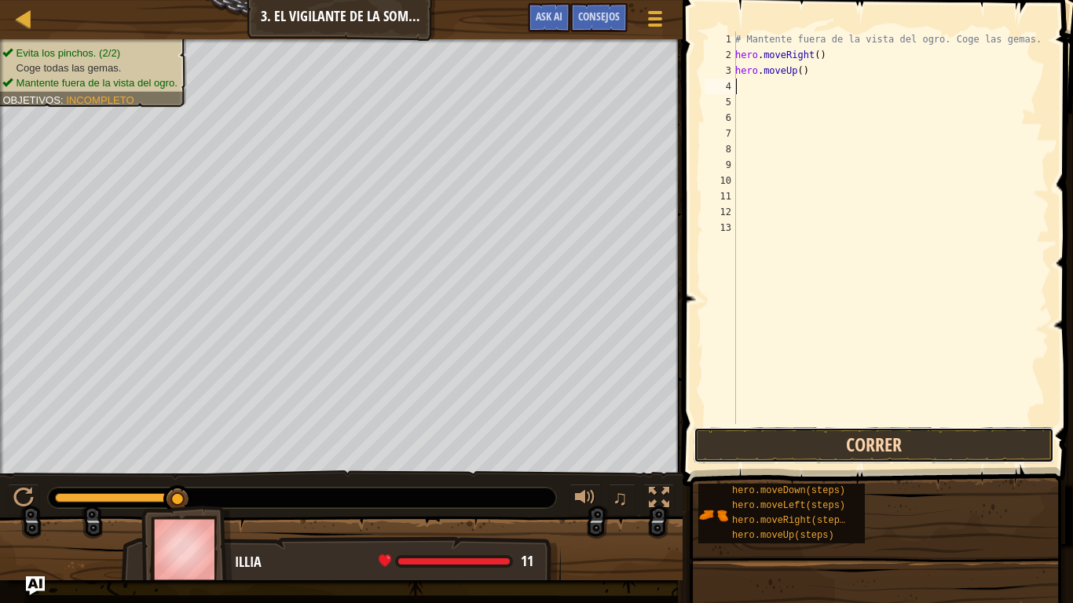
click at [738, 455] on button "Correr" at bounding box center [873, 445] width 360 height 36
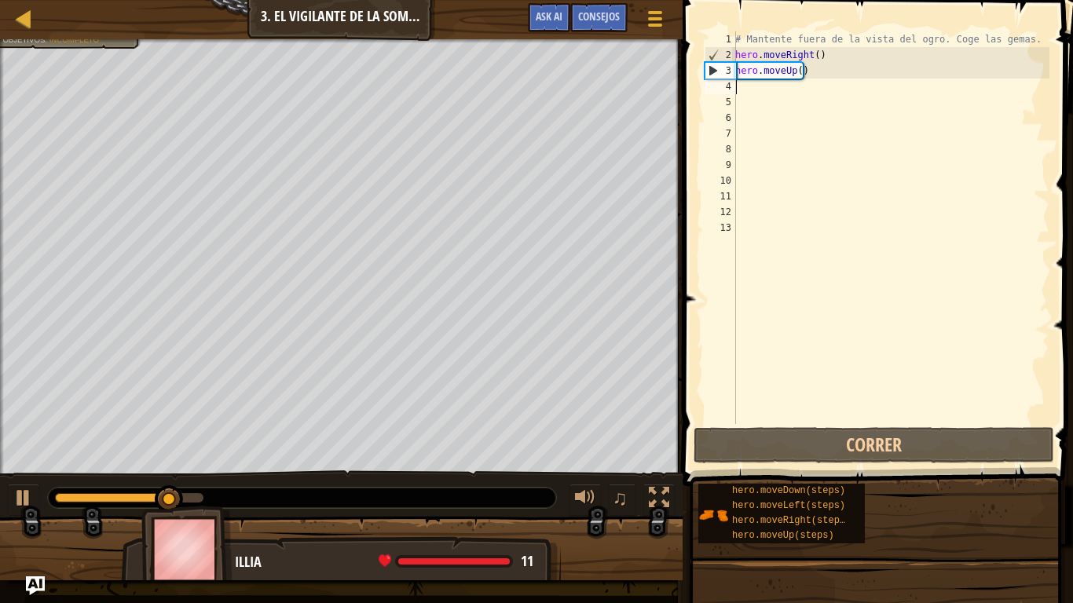
click at [756, 94] on div "# Mantente fuera de la vista del ogro. Coge las gemas. hero . moveRight ( ) her…" at bounding box center [890, 243] width 317 height 424
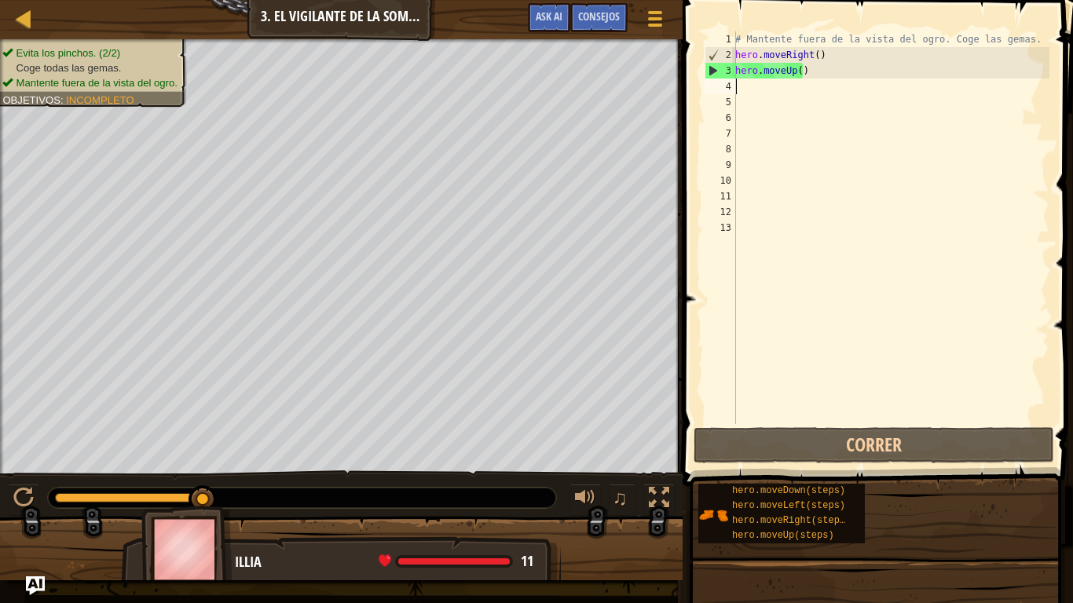
click at [753, 86] on div "# Mantente fuera de la vista del ogro. Coge las gemas. hero . moveRight ( ) her…" at bounding box center [890, 243] width 317 height 424
click at [750, 93] on div "# Mantente fuera de la vista del ogro. Coge las gemas. hero . moveRight ( ) her…" at bounding box center [890, 243] width 317 height 424
type textarea "H"
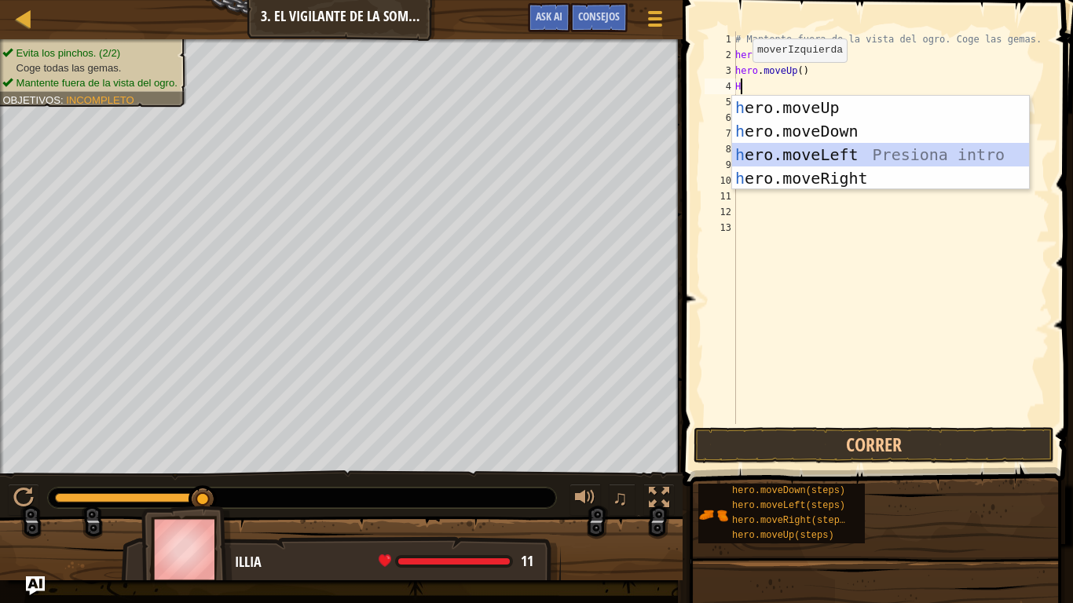
click at [817, 155] on div "h ero.moveUp Presiona intro h ero.moveDown Presiona intro h ero.moveLeft Presio…" at bounding box center [880, 166] width 297 height 141
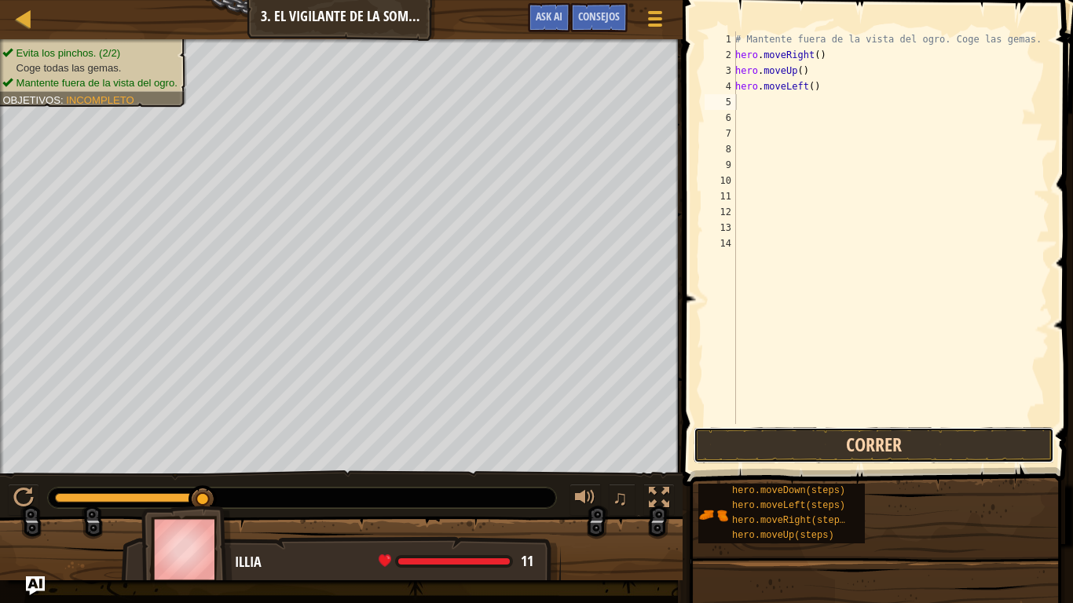
click at [819, 451] on button "Correr" at bounding box center [873, 445] width 360 height 36
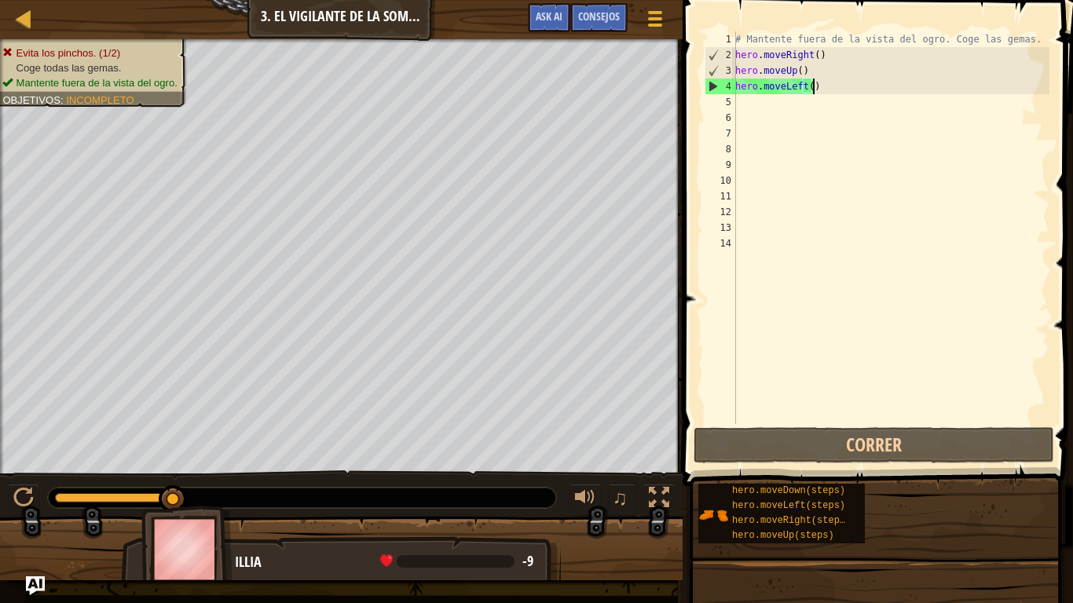
click at [818, 79] on div "# Mantente fuera de la vista del ogro. Coge las gemas. hero . moveRight ( ) her…" at bounding box center [890, 243] width 317 height 424
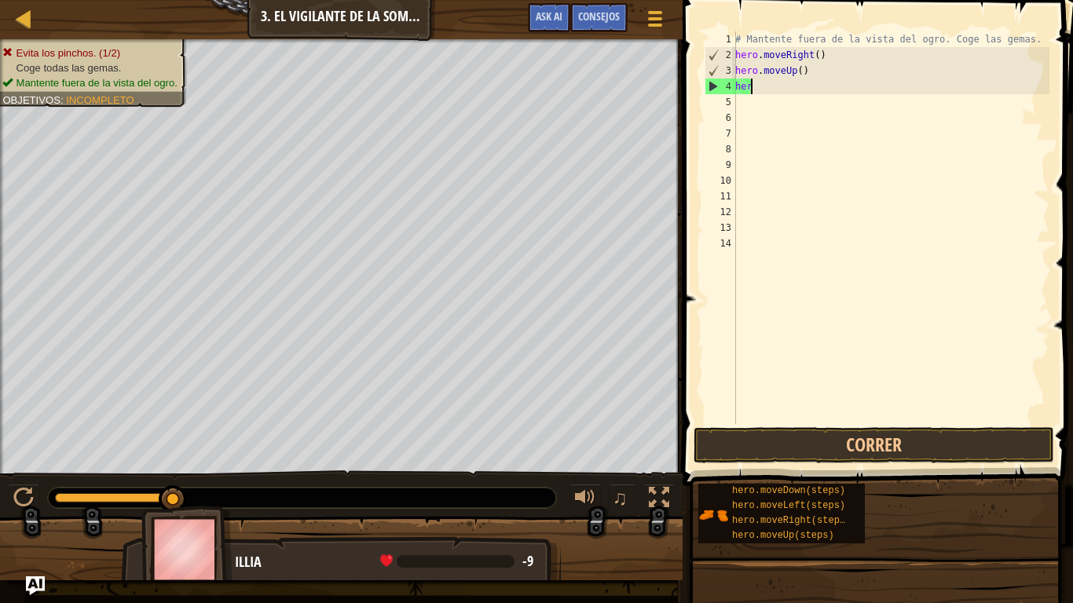
type textarea "h"
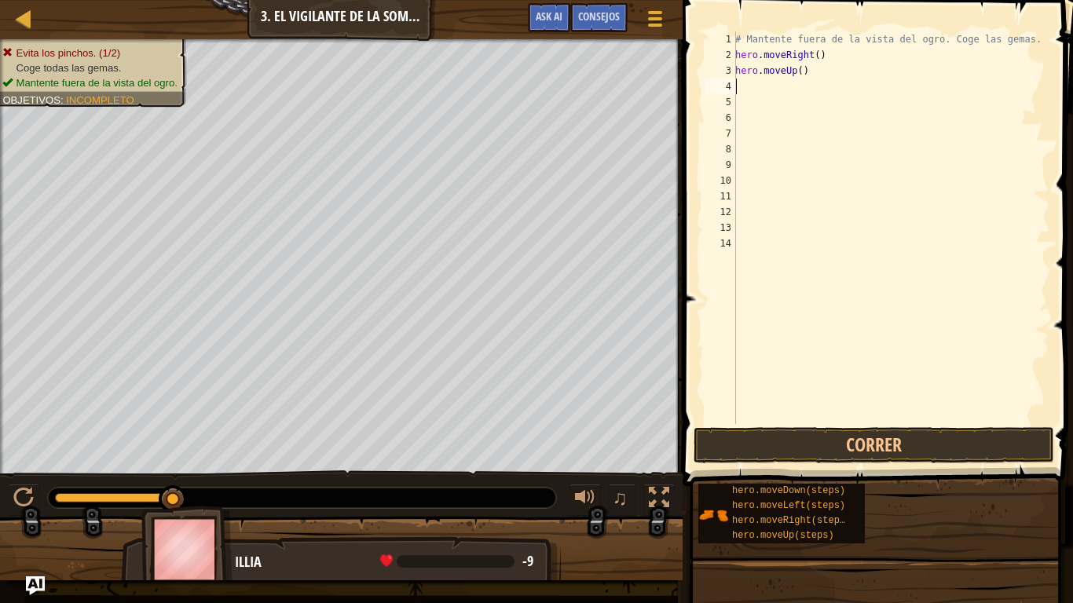
type textarea "H"
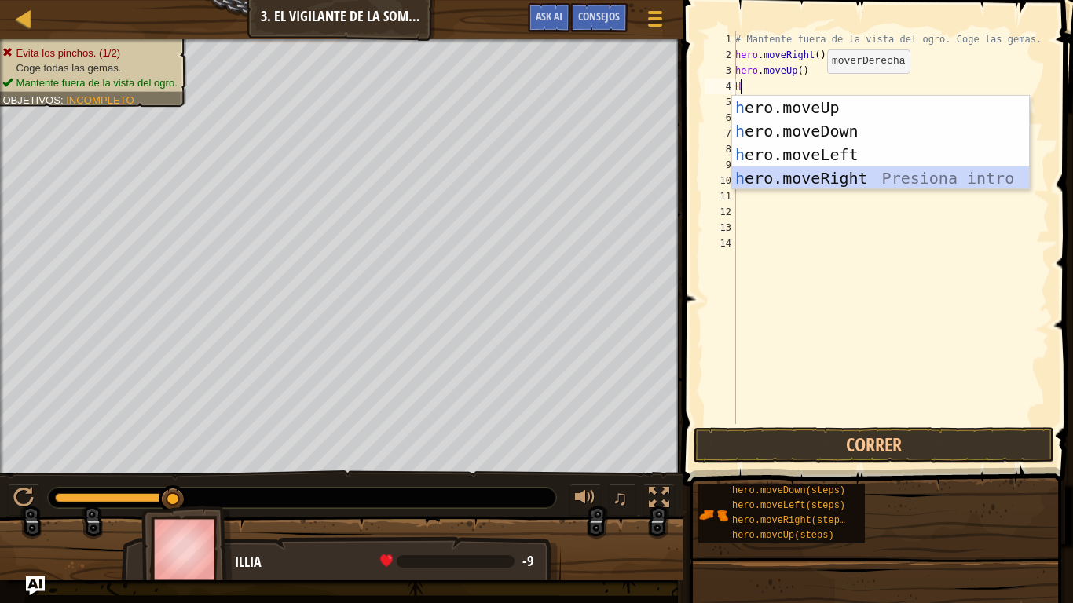
click at [821, 166] on div "h ero.moveUp Presiona intro h ero.moveDown Presiona intro h ero.moveLeft Presio…" at bounding box center [880, 166] width 297 height 141
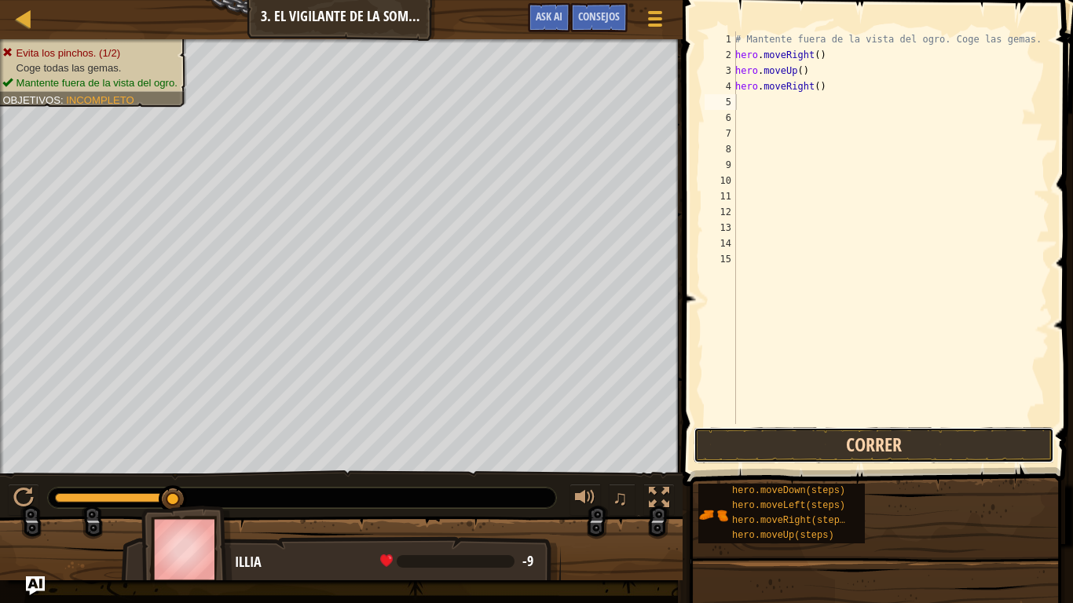
click at [754, 447] on button "Correr" at bounding box center [873, 445] width 360 height 36
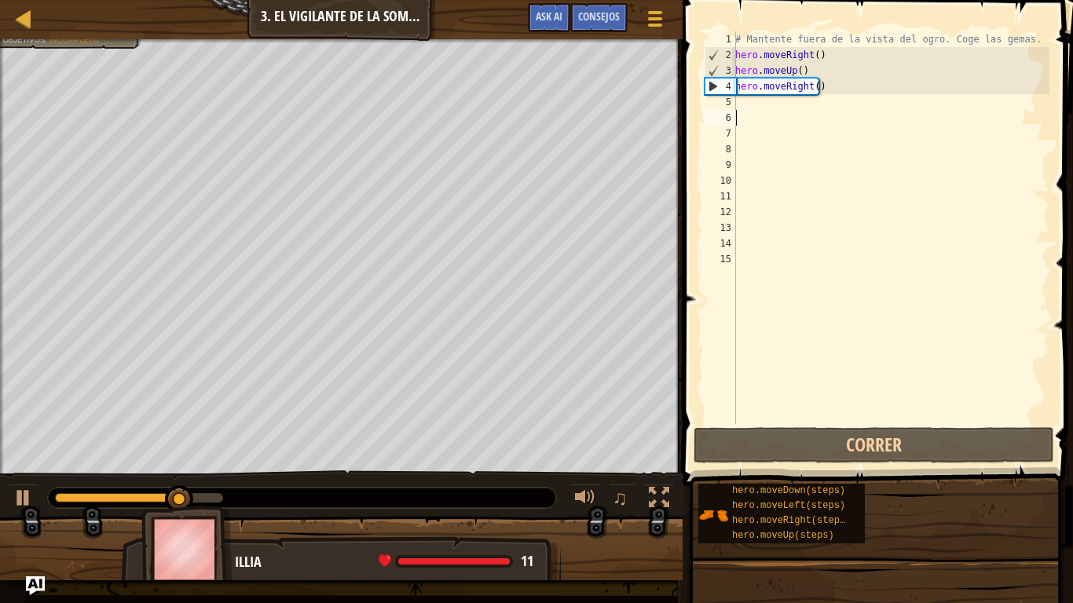
click at [740, 111] on div "# Mantente fuera de la vista del ogro. Coge las gemas. hero . moveRight ( ) her…" at bounding box center [890, 243] width 317 height 424
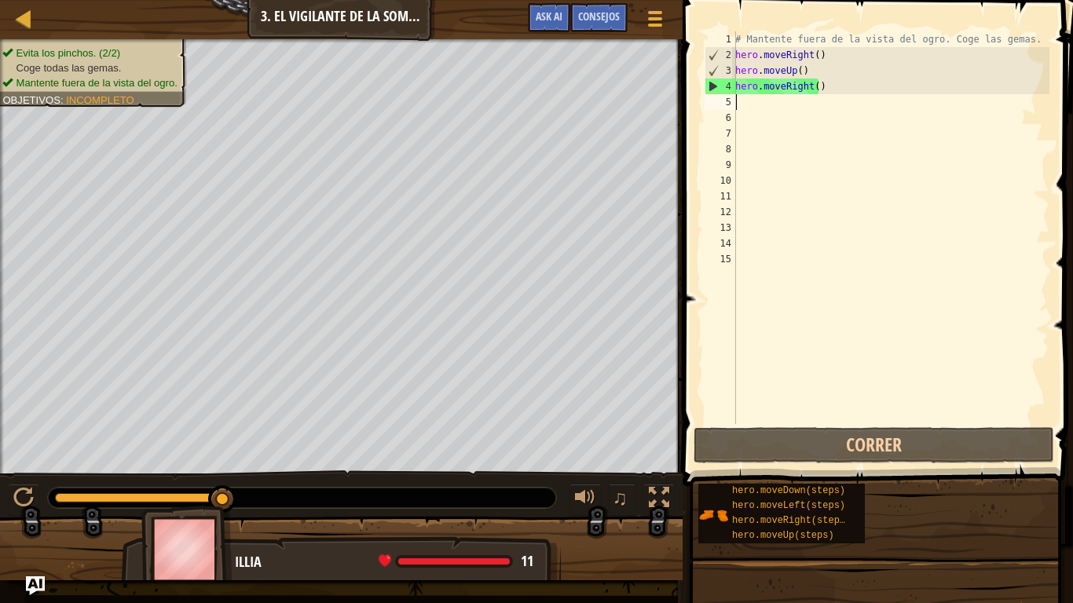
click at [745, 104] on div "# Mantente fuera de la vista del ogro. Coge las gemas. hero . moveRight ( ) her…" at bounding box center [890, 243] width 317 height 424
type textarea "H"
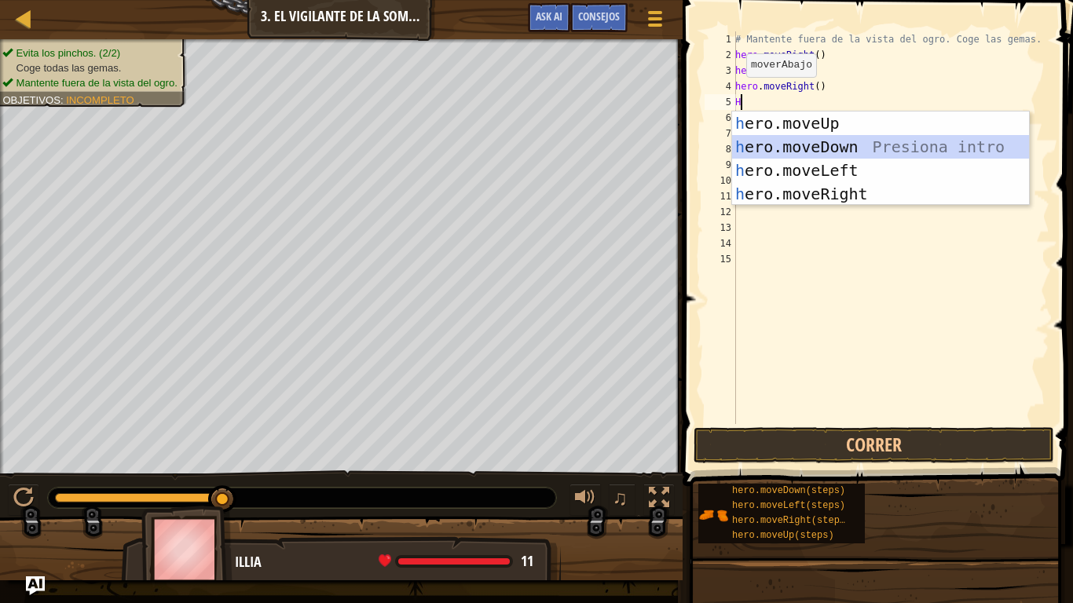
click at [823, 144] on div "h ero.moveUp Presiona intro h ero.moveDown Presiona intro h ero.moveLeft Presio…" at bounding box center [880, 181] width 297 height 141
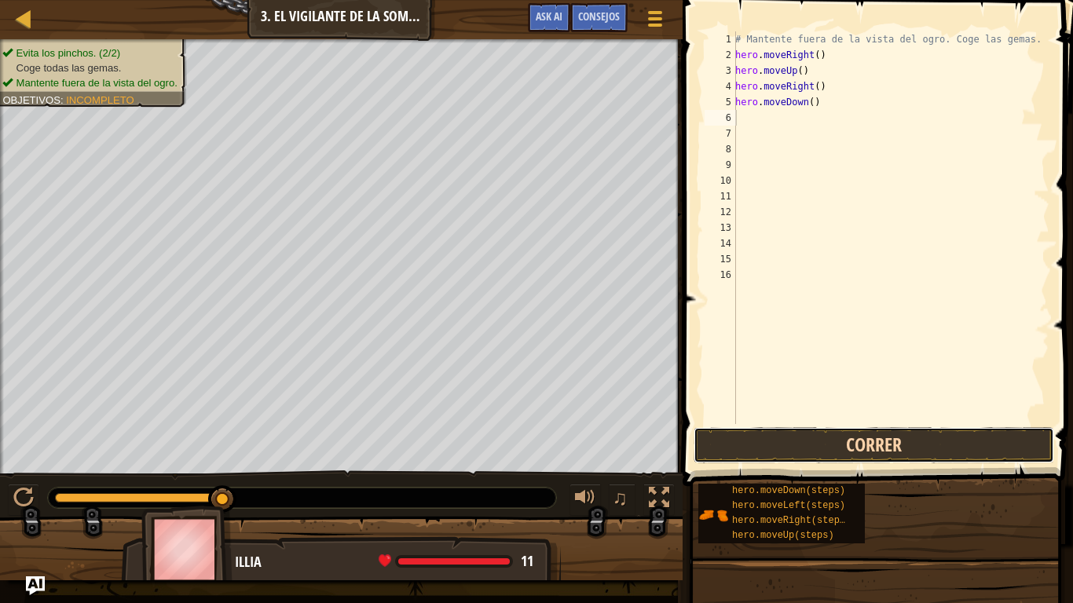
click at [799, 438] on button "Correr" at bounding box center [873, 445] width 360 height 36
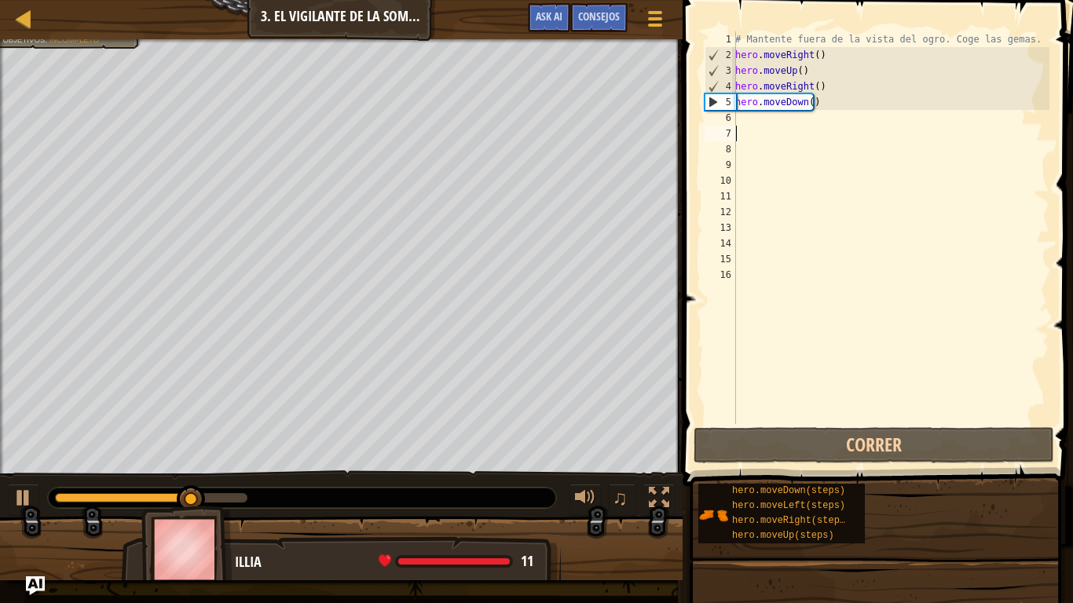
click at [746, 126] on div "# Mantente fuera de la vista del ogro. Coge las gemas. hero . moveRight ( ) her…" at bounding box center [890, 243] width 317 height 424
click at [745, 110] on div "# Mantente fuera de la vista del ogro. Coge las gemas. hero . moveRight ( ) her…" at bounding box center [890, 243] width 317 height 424
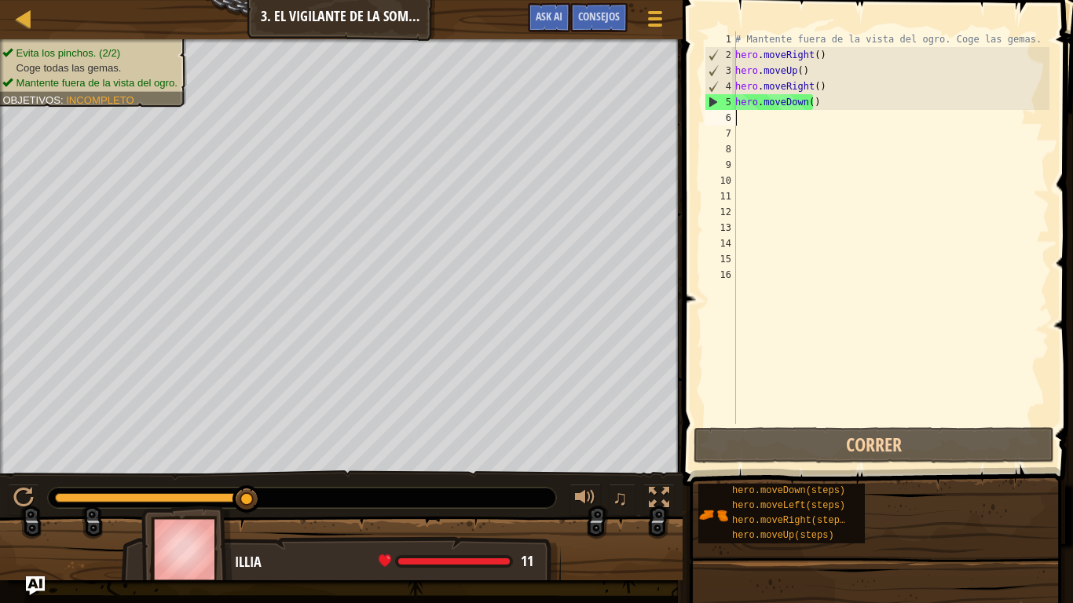
type textarea "H"
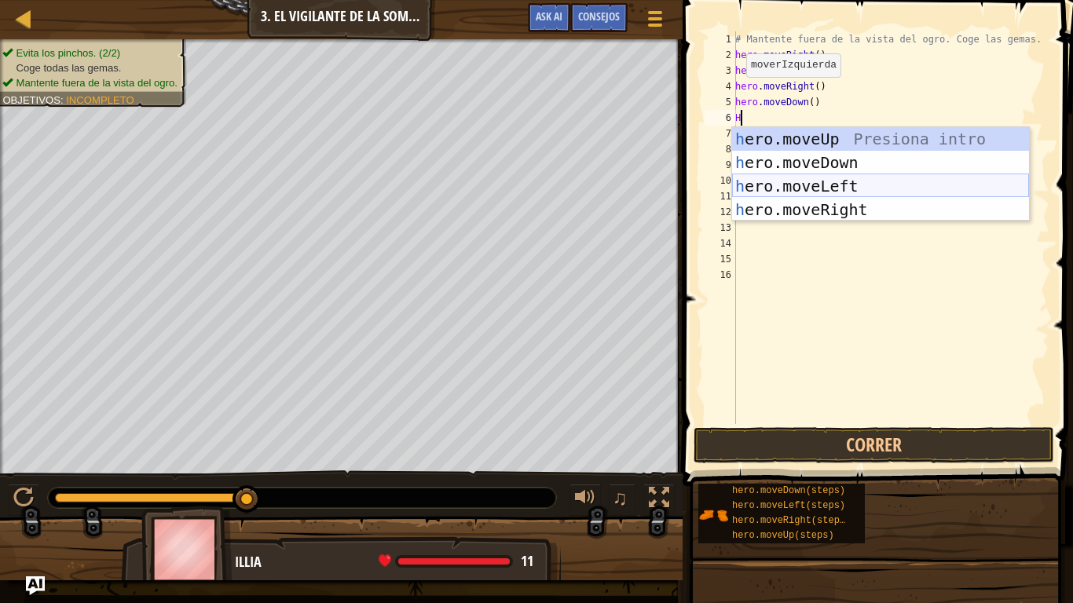
click at [841, 179] on div "h ero.moveUp Presiona intro h ero.moveDown Presiona intro h ero.moveLeft Presio…" at bounding box center [880, 197] width 297 height 141
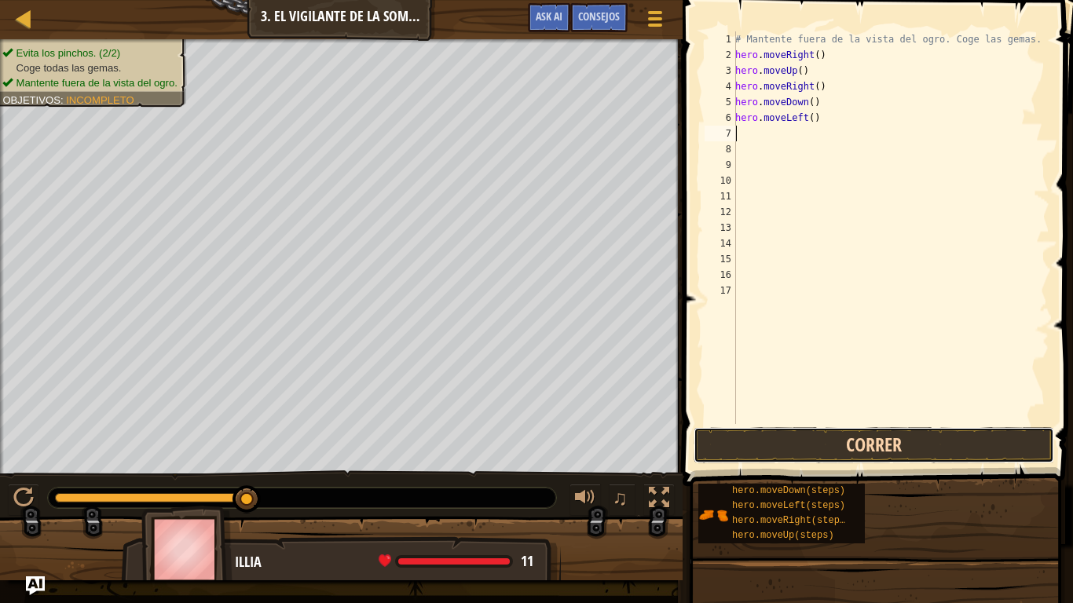
click at [839, 448] on button "Correr" at bounding box center [873, 445] width 360 height 36
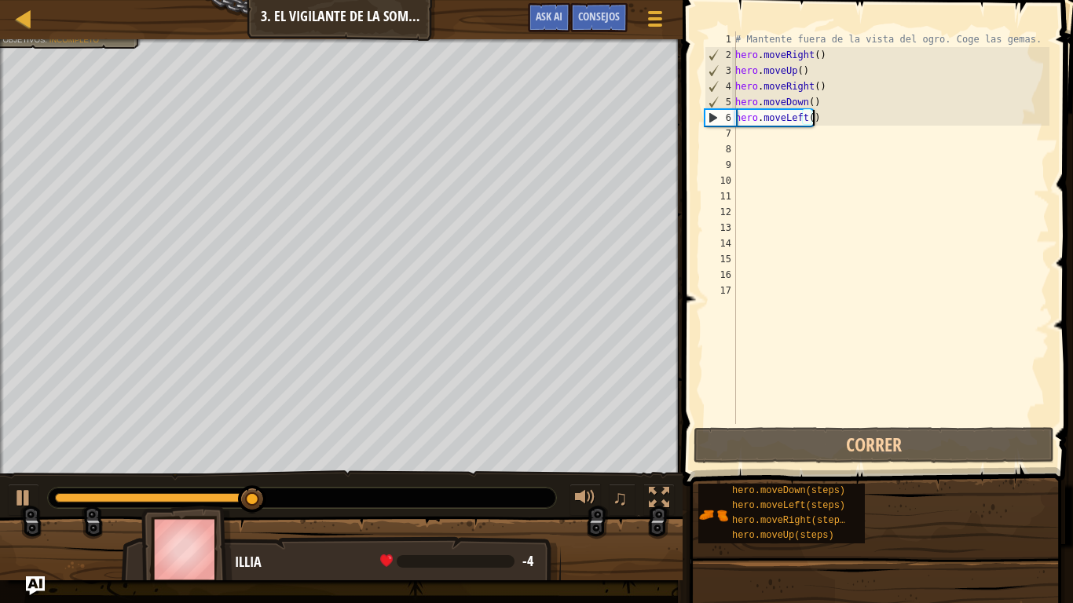
click at [810, 118] on div "# Mantente fuera de la vista del ogro. Coge las gemas. hero . moveRight ( ) her…" at bounding box center [890, 243] width 317 height 424
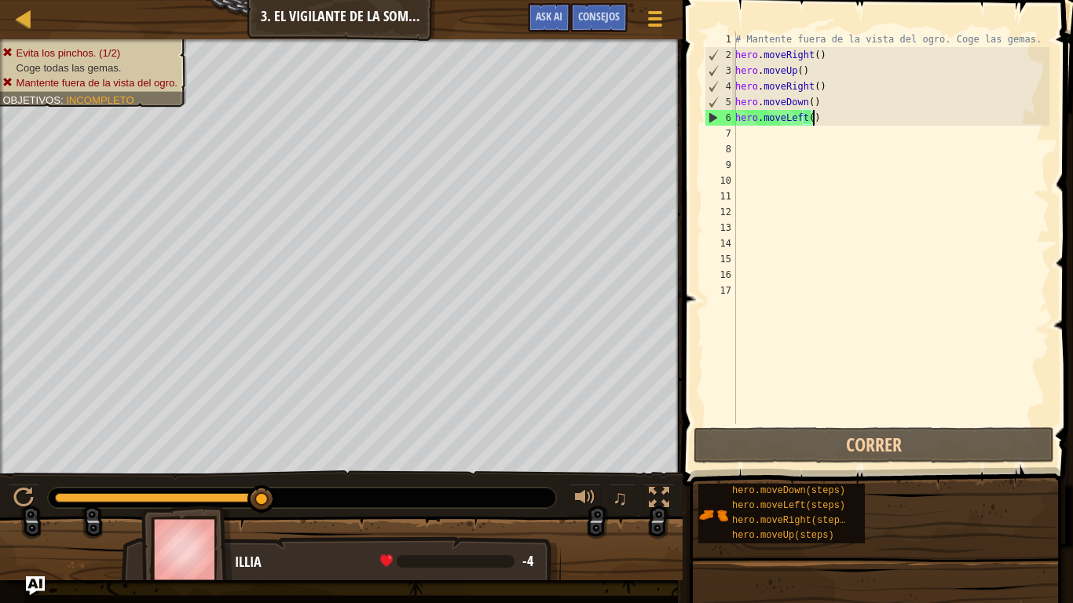
click at [812, 117] on div "# Mantente fuera de la vista del ogro. Coge las gemas. hero . moveRight ( ) her…" at bounding box center [890, 243] width 317 height 424
click at [822, 117] on div "# Mantente fuera de la vista del ogro. Coge las gemas. hero . moveRight ( ) her…" at bounding box center [890, 243] width 317 height 424
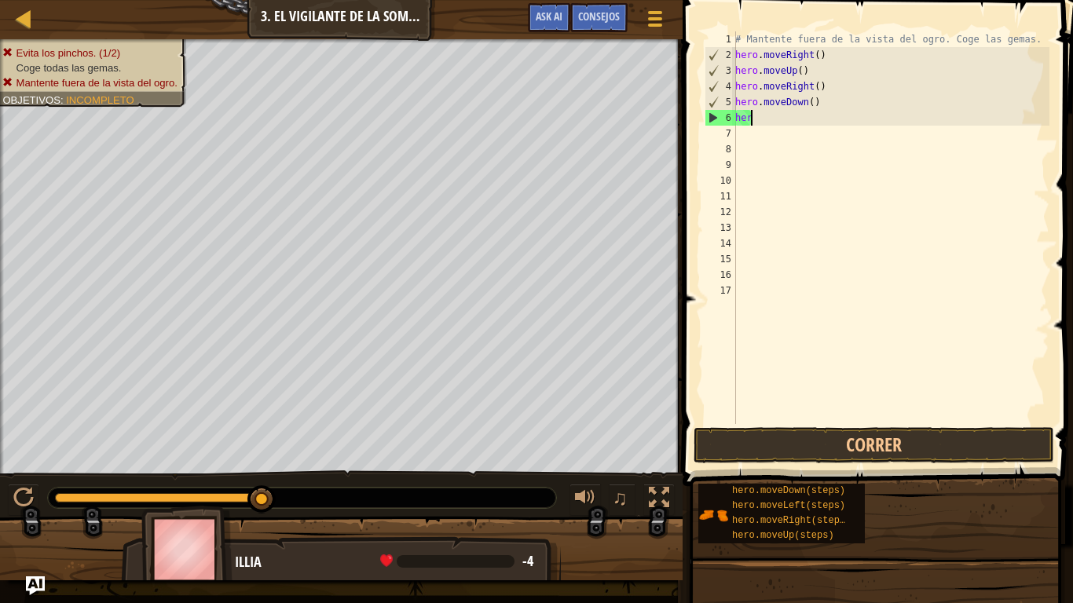
type textarea "h"
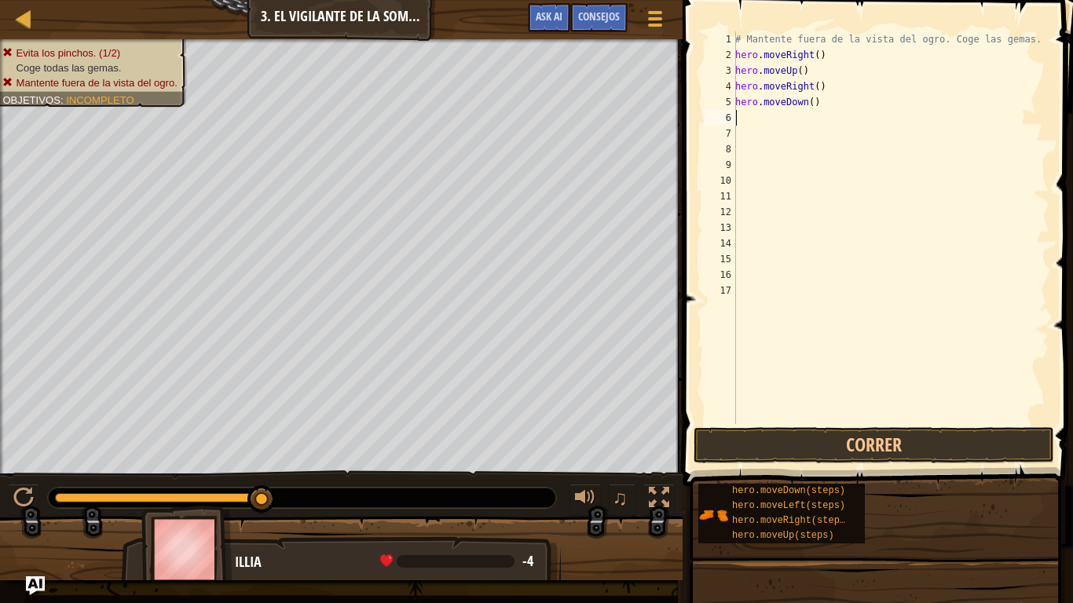
type textarea "H"
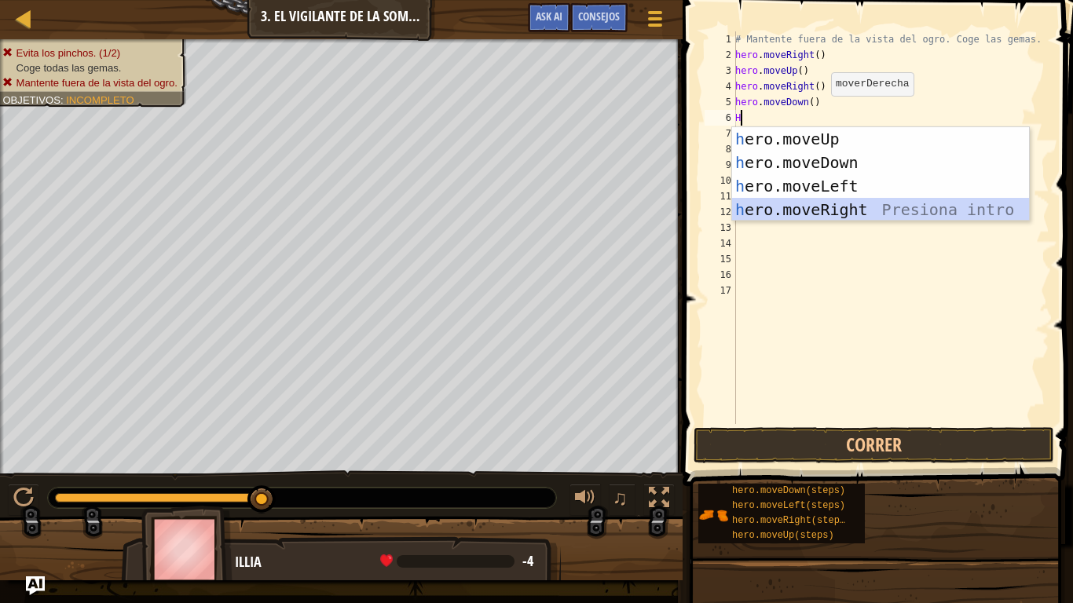
click at [828, 212] on div "h ero.moveUp Presiona intro h ero.moveDown Presiona intro h ero.moveLeft Presio…" at bounding box center [880, 197] width 297 height 141
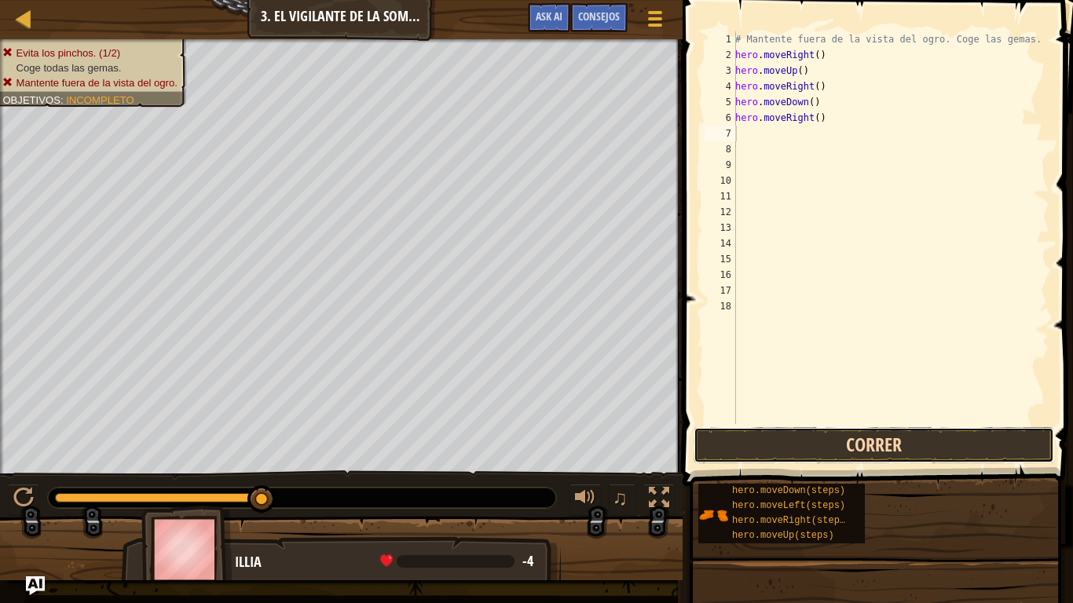
click at [743, 429] on button "Correr" at bounding box center [873, 445] width 360 height 36
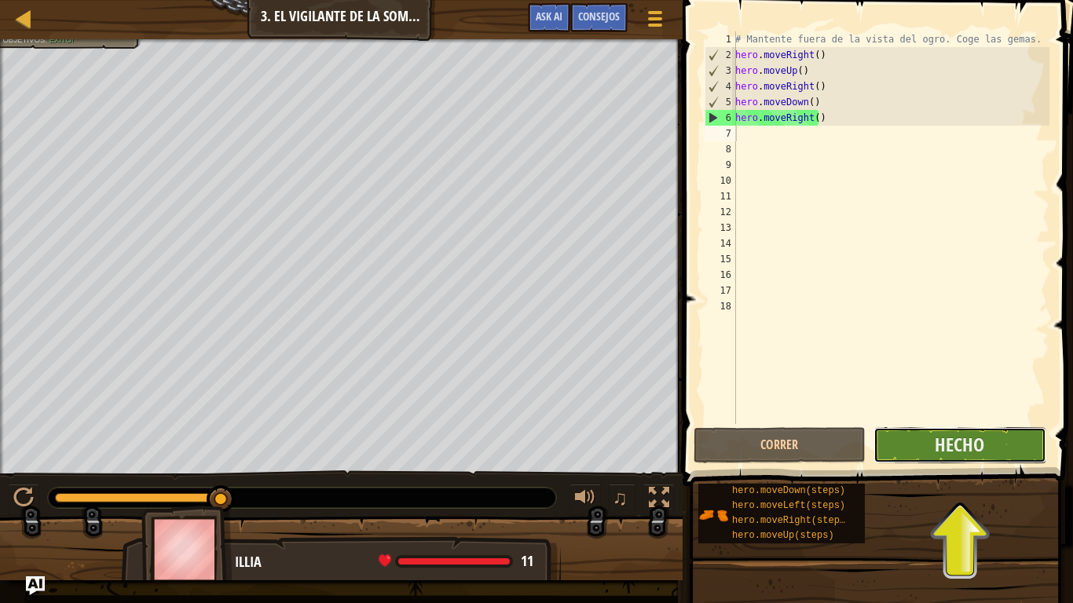
click at [989, 434] on button "Hecho" at bounding box center [959, 445] width 172 height 36
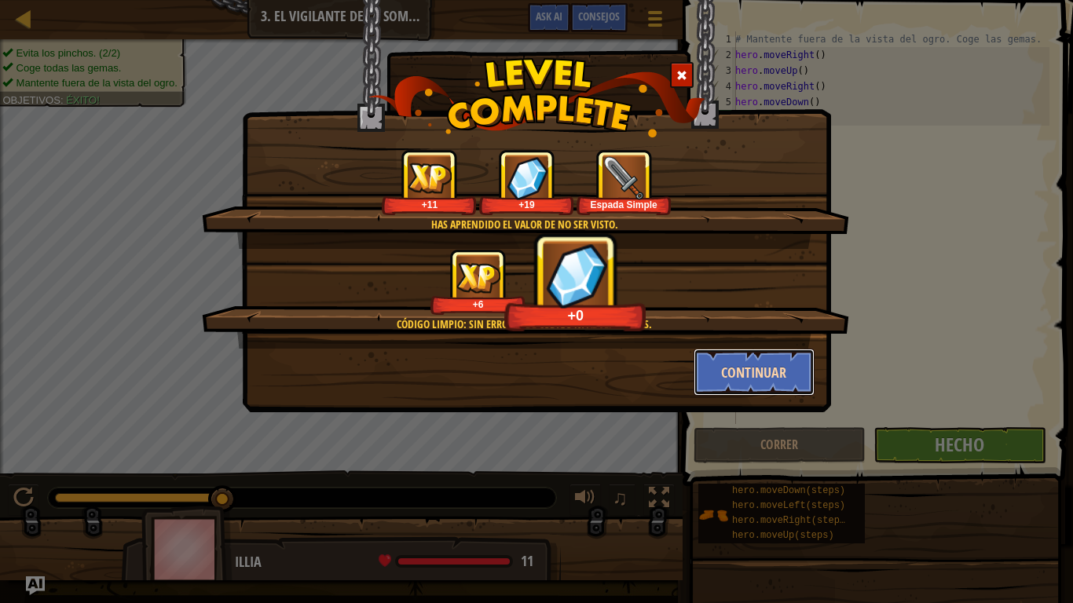
click at [760, 367] on button "Continuar" at bounding box center [754, 372] width 122 height 47
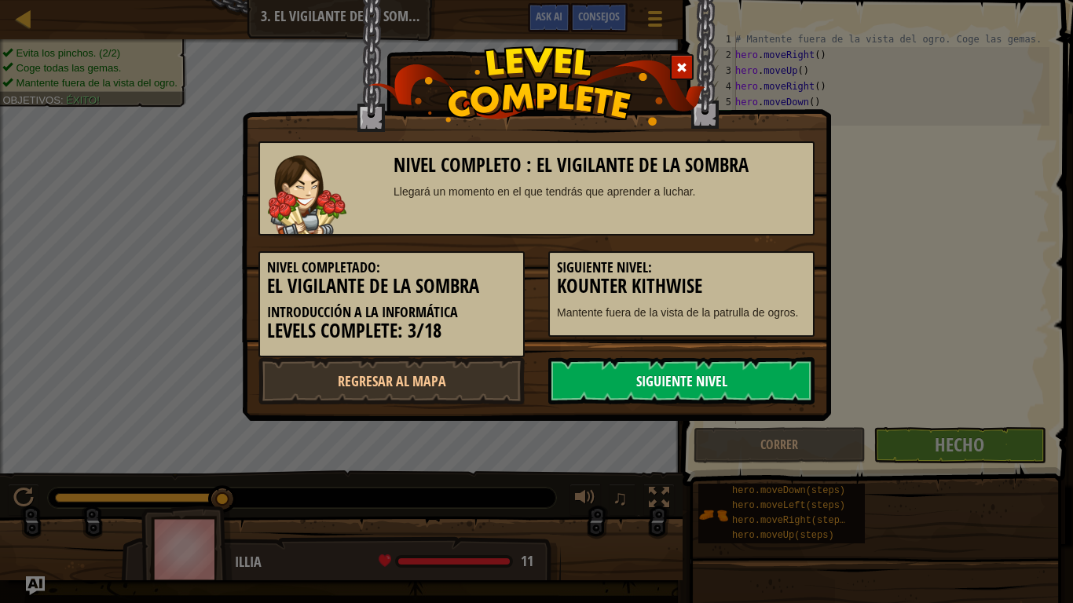
click at [750, 373] on link "Siguiente nivel" at bounding box center [681, 380] width 266 height 47
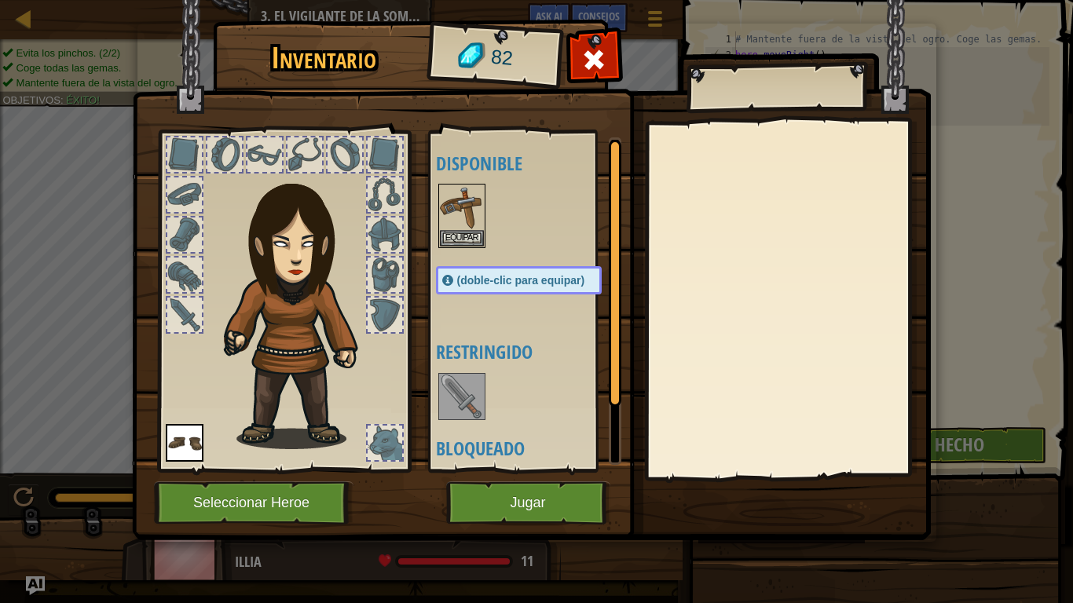
click at [171, 309] on div at bounding box center [184, 315] width 35 height 35
click at [195, 294] on div at bounding box center [283, 296] width 259 height 353
click at [181, 307] on div at bounding box center [184, 315] width 35 height 35
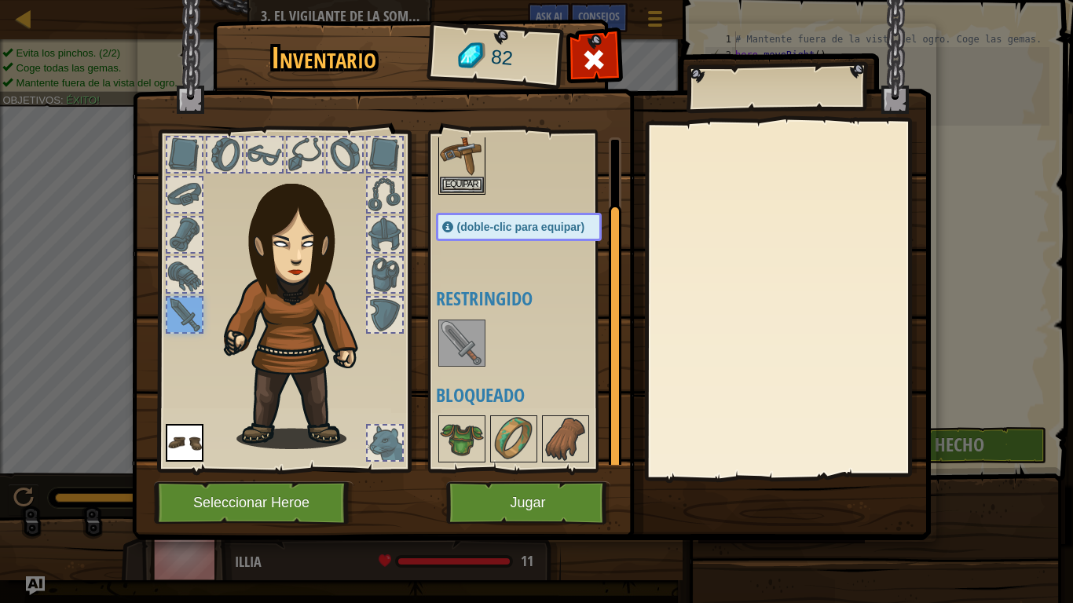
click at [453, 334] on img at bounding box center [462, 343] width 44 height 44
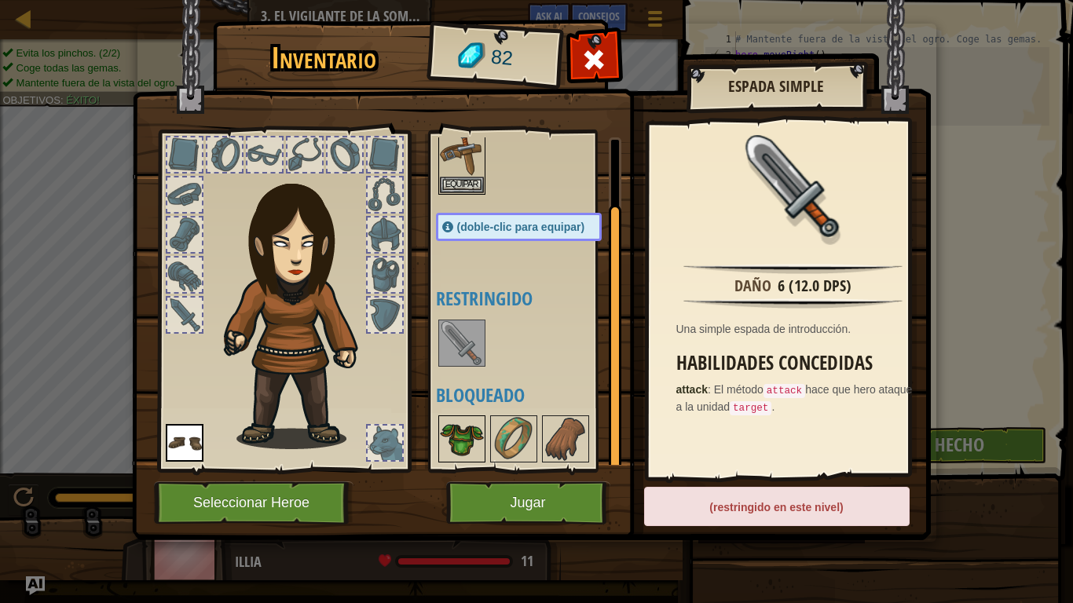
click at [470, 440] on img at bounding box center [462, 439] width 44 height 44
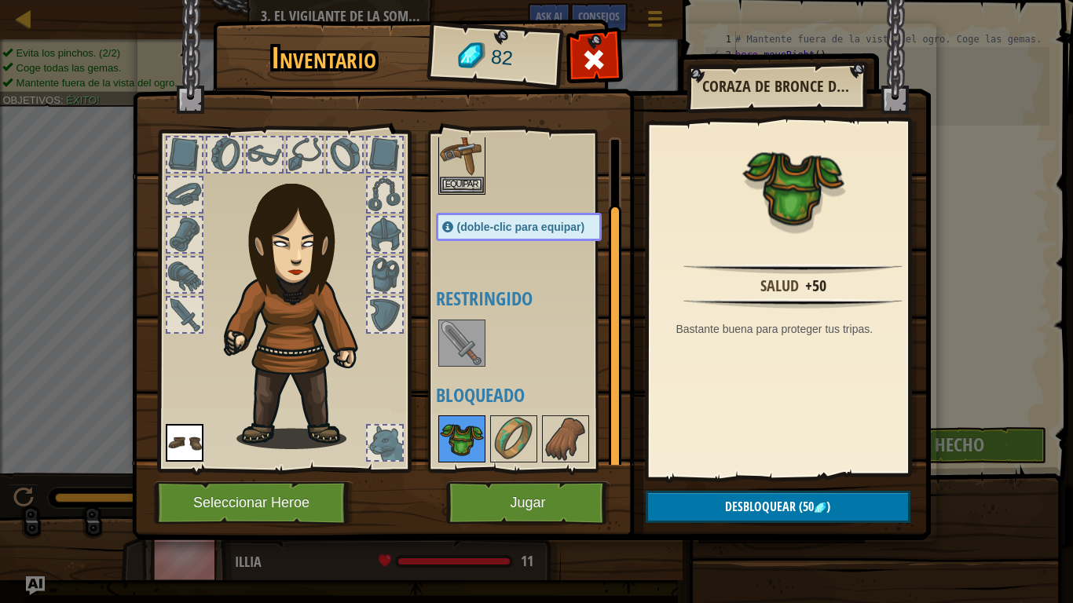
click at [470, 440] on img at bounding box center [462, 439] width 44 height 44
click at [380, 255] on div at bounding box center [283, 296] width 259 height 353
click at [382, 207] on div at bounding box center [384, 194] width 35 height 35
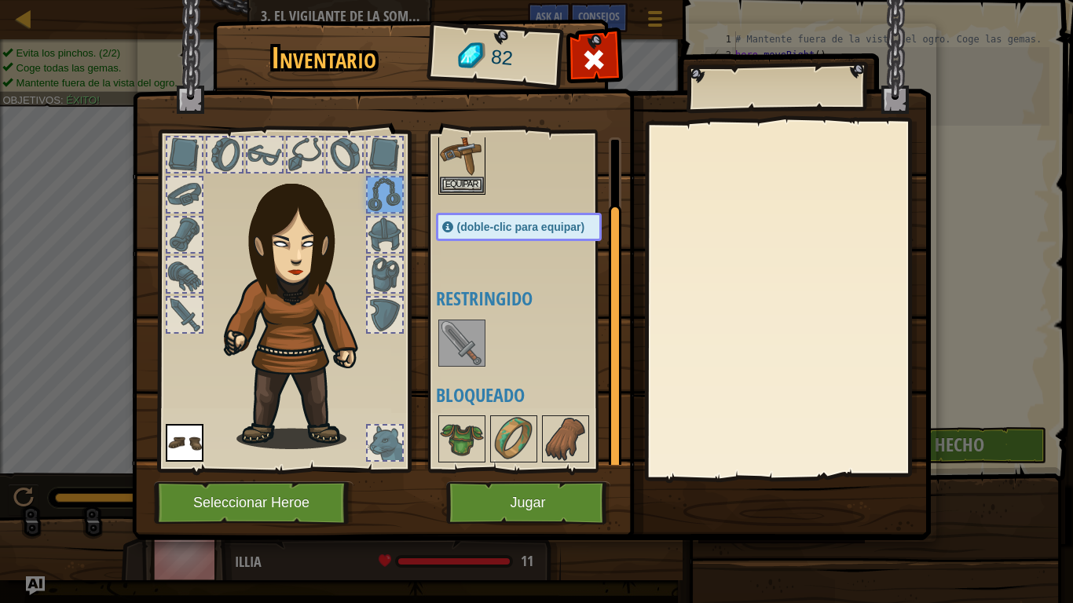
click at [349, 146] on div at bounding box center [344, 154] width 35 height 35
click at [393, 158] on div at bounding box center [384, 154] width 35 height 35
click at [389, 144] on div at bounding box center [384, 154] width 35 height 35
click at [448, 159] on img at bounding box center [462, 154] width 44 height 44
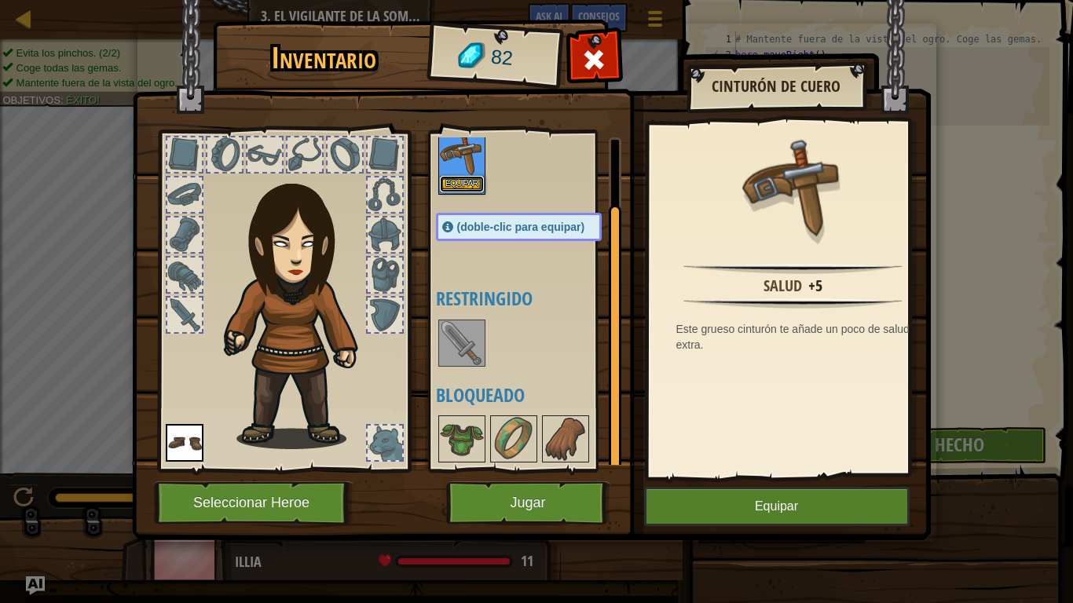
click at [449, 176] on button "Equipar" at bounding box center [462, 184] width 44 height 16
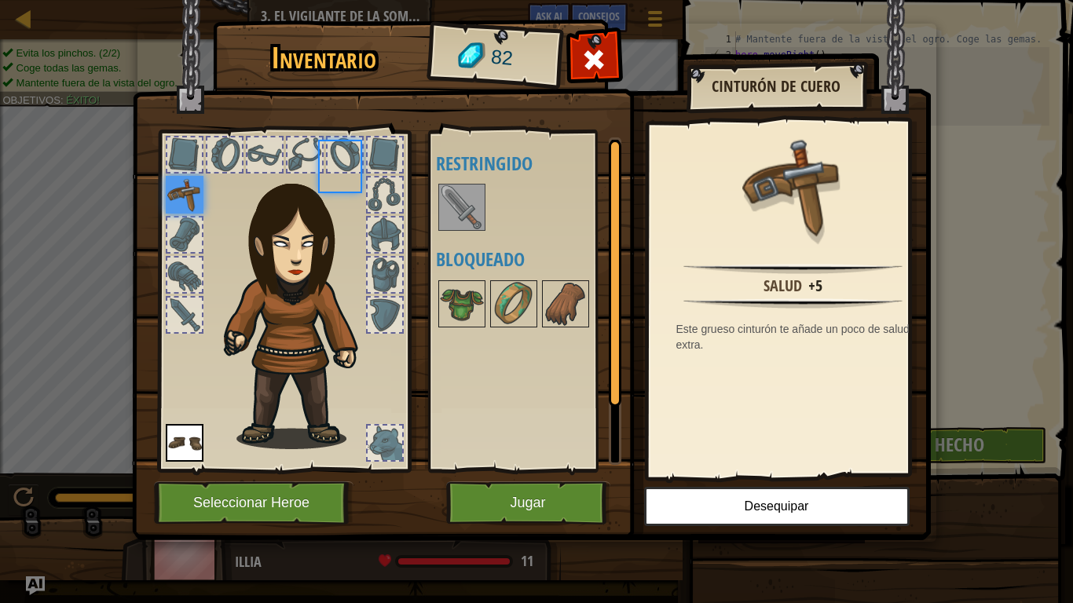
scroll to position [0, 0]
click at [382, 153] on div at bounding box center [384, 154] width 35 height 35
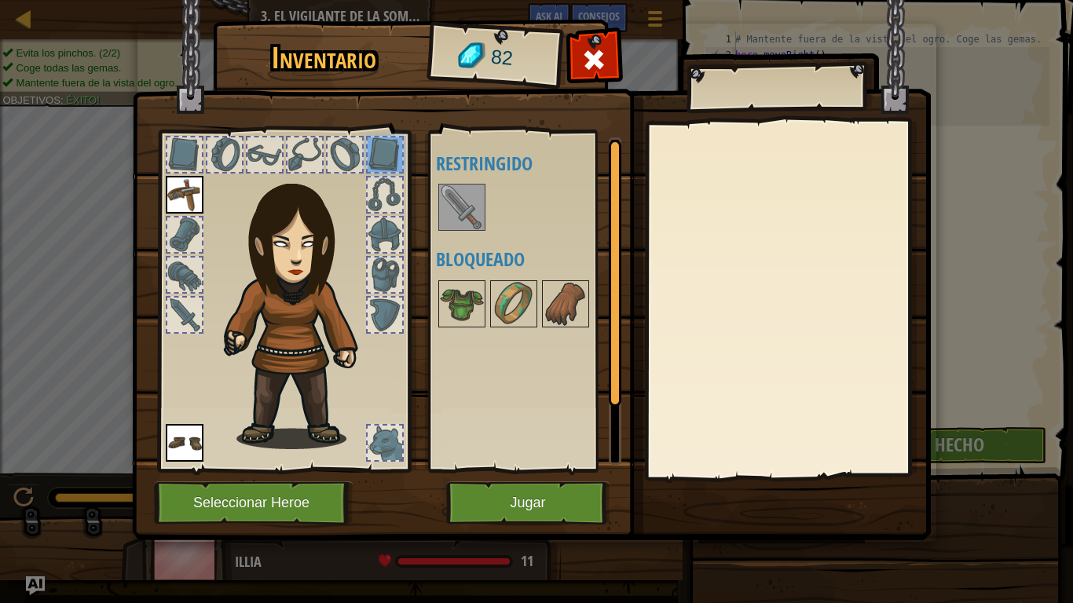
click at [383, 185] on div at bounding box center [384, 194] width 35 height 35
click at [184, 164] on div at bounding box center [184, 154] width 35 height 35
click at [481, 476] on button "Jugar" at bounding box center [528, 502] width 164 height 43
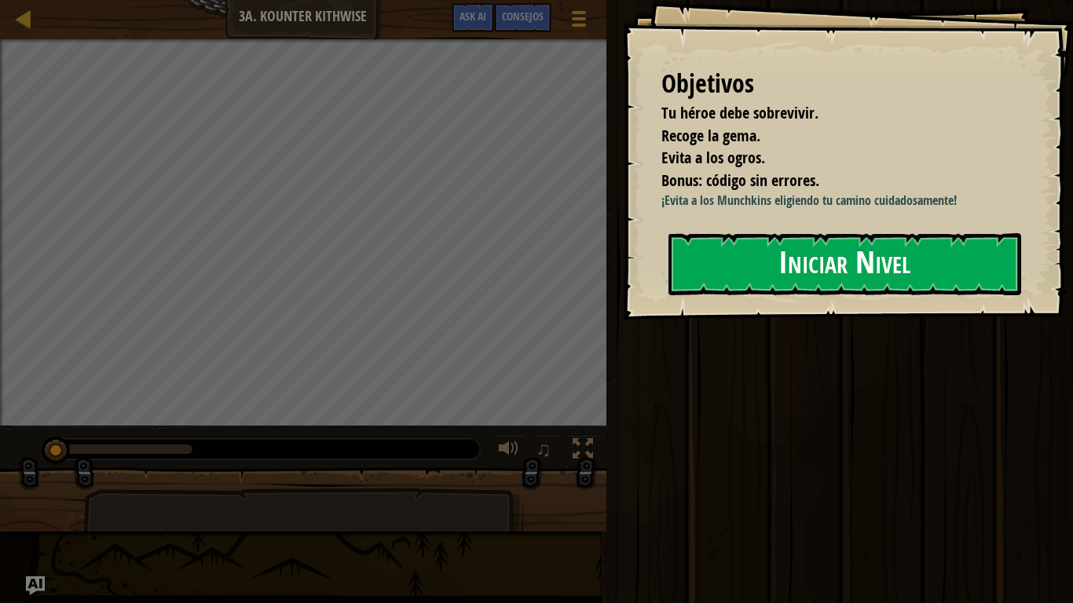
click at [764, 249] on button "Iniciar Nivel" at bounding box center [844, 264] width 353 height 62
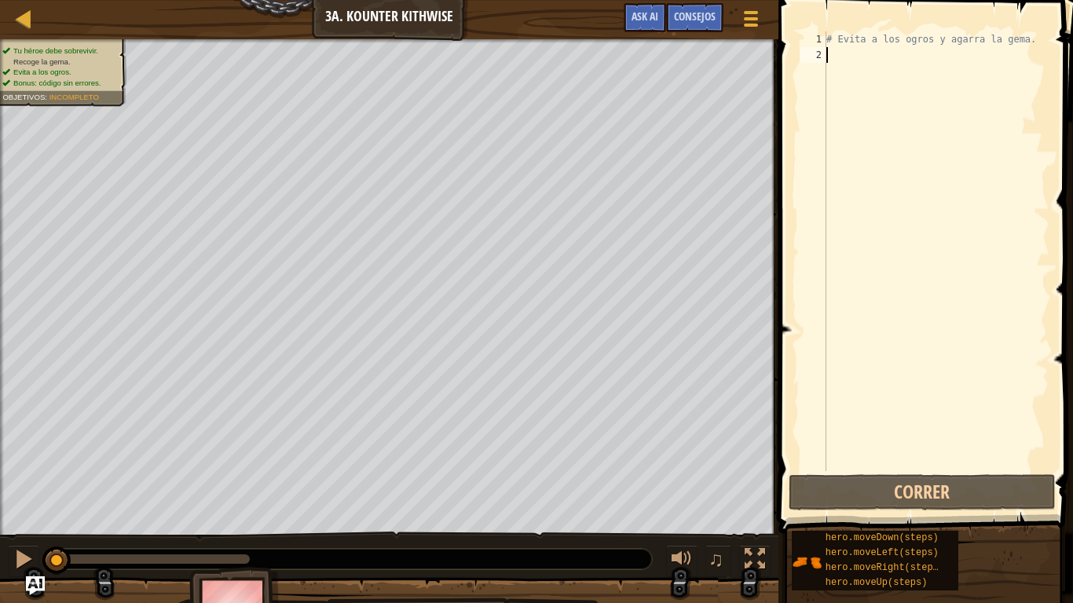
type textarea "H"
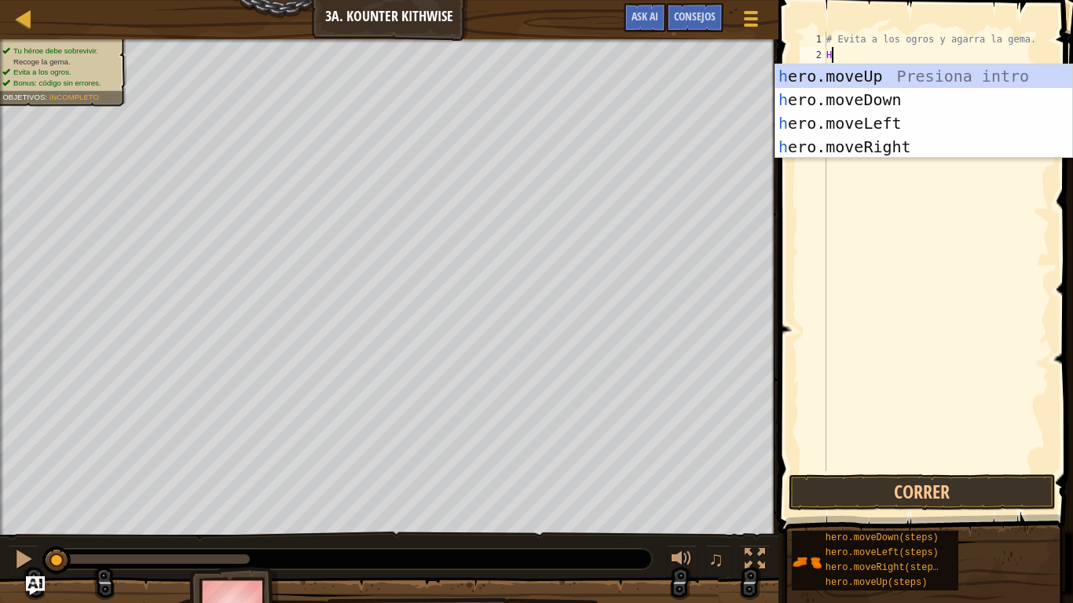
scroll to position [7, 0]
click at [936, 96] on div "h ero.moveUp Presiona intro h ero.moveDown Presiona intro h ero.moveLeft Presio…" at bounding box center [923, 134] width 297 height 141
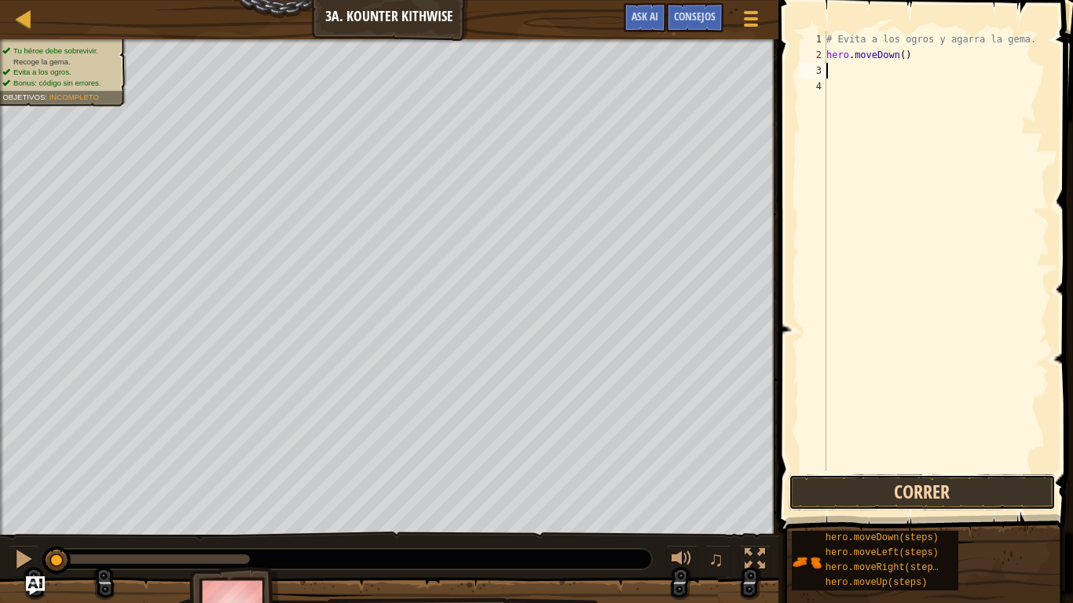
click at [936, 476] on button "Correr" at bounding box center [921, 492] width 267 height 36
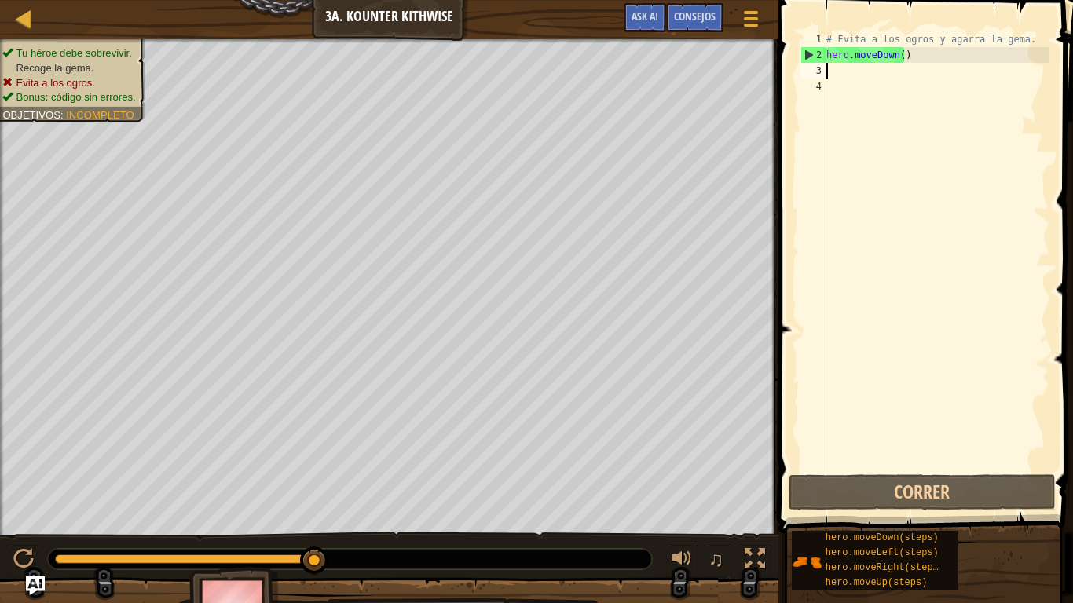
click at [840, 71] on div "# Evita a los ogros y agarra la gema. hero . moveDown ( )" at bounding box center [936, 266] width 226 height 471
type textarea "H"
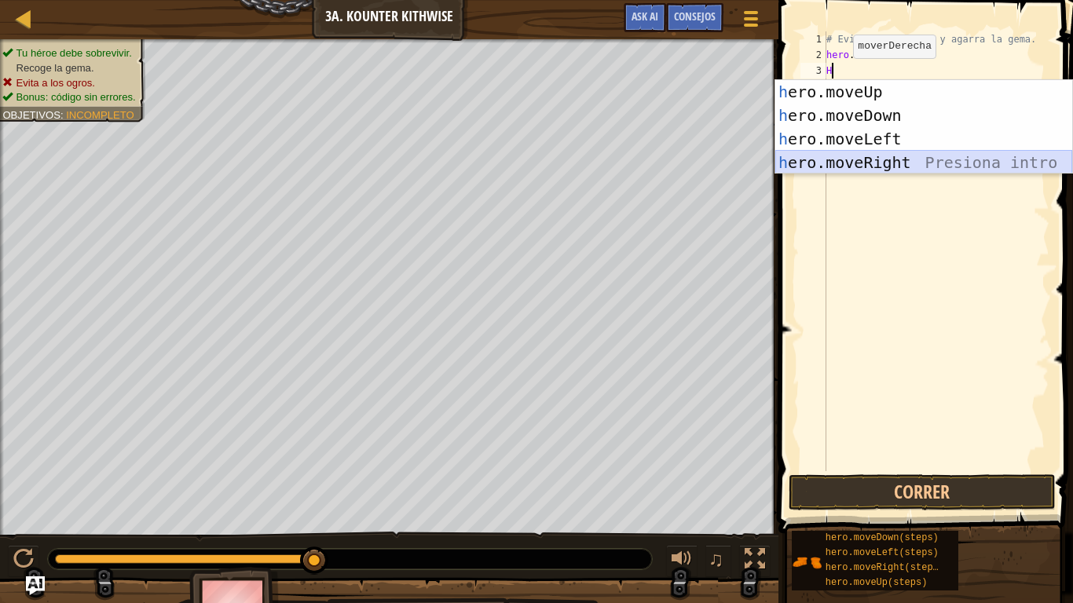
click at [835, 153] on div "h ero.moveUp Presiona intro h ero.moveDown Presiona intro h ero.moveLeft Presio…" at bounding box center [923, 150] width 297 height 141
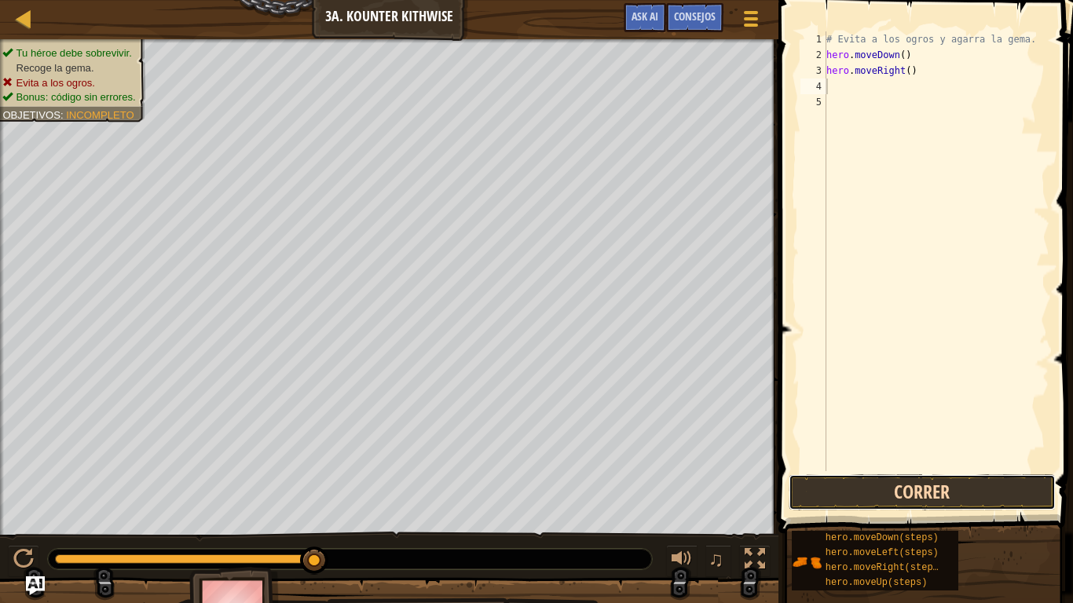
click at [891, 476] on button "Correr" at bounding box center [921, 492] width 267 height 36
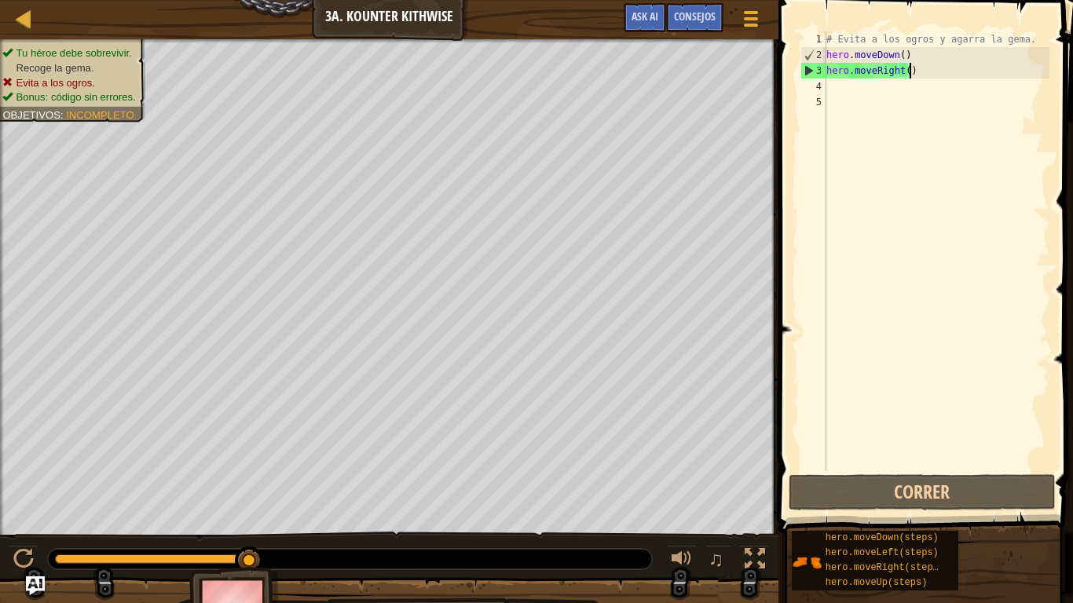
click at [912, 65] on div "# Evita a los ogros y agarra la gema. hero . moveDown ( ) hero . moveRight ( )" at bounding box center [936, 266] width 226 height 471
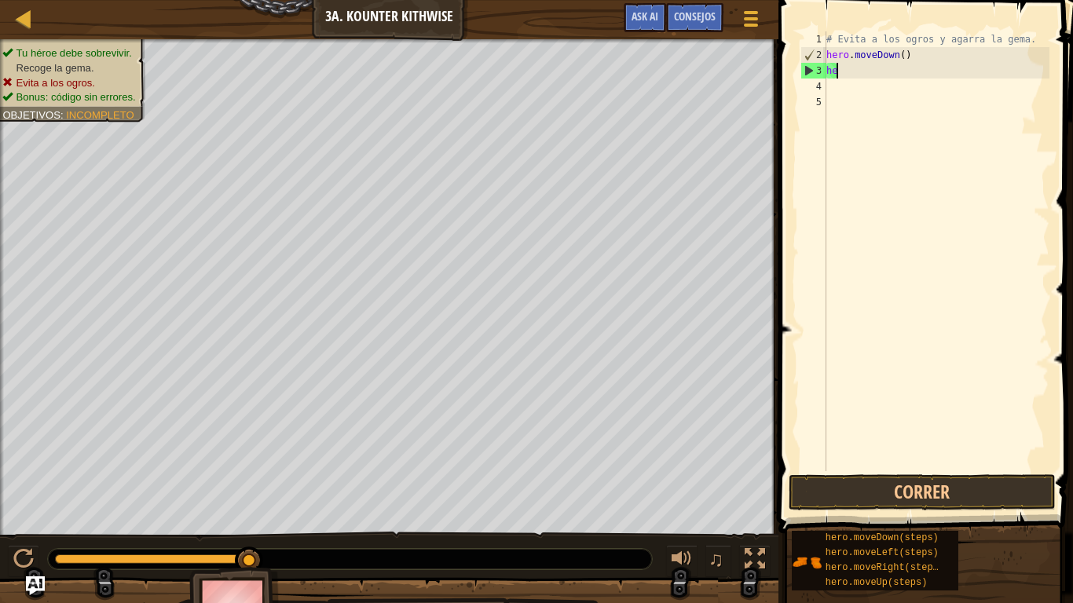
type textarea "h"
type textarea "H"
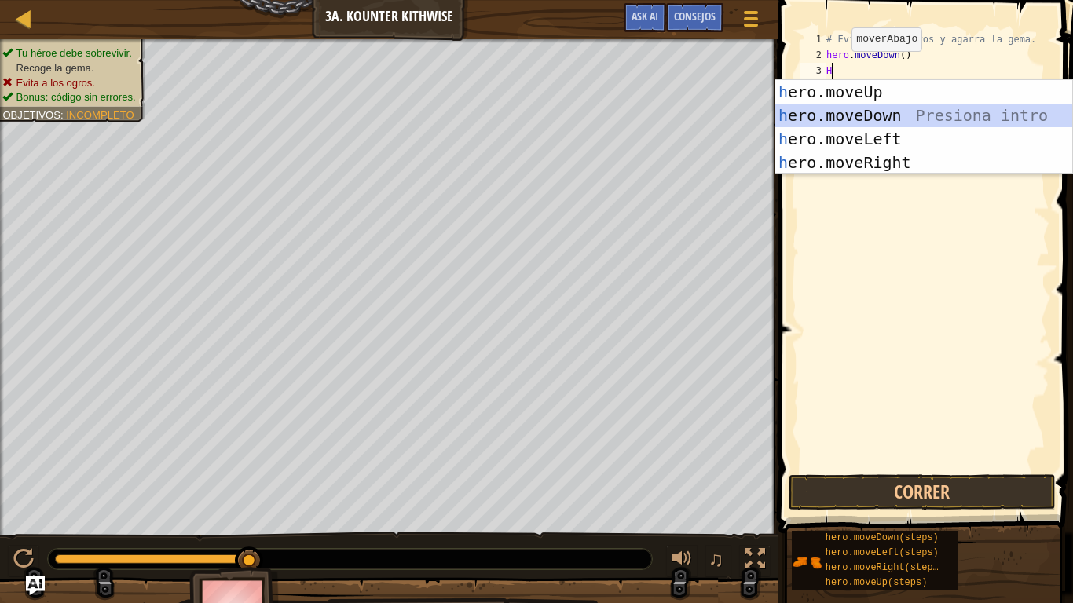
click at [855, 114] on div "h ero.moveUp Presiona intro h ero.moveDown Presiona intro h ero.moveLeft Presio…" at bounding box center [923, 150] width 297 height 141
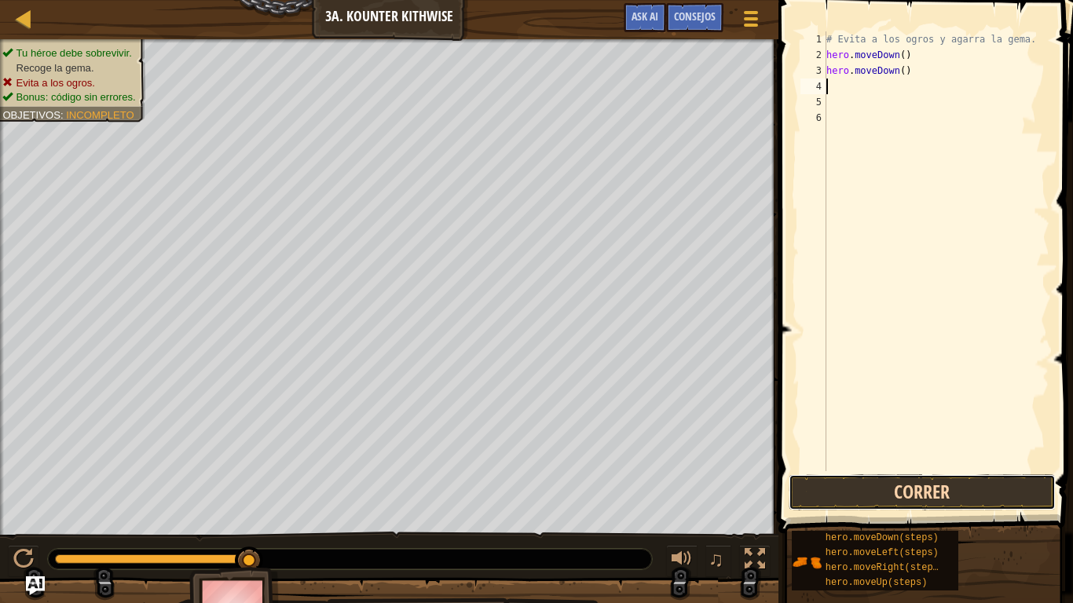
click at [814, 476] on button "Correr" at bounding box center [921, 492] width 267 height 36
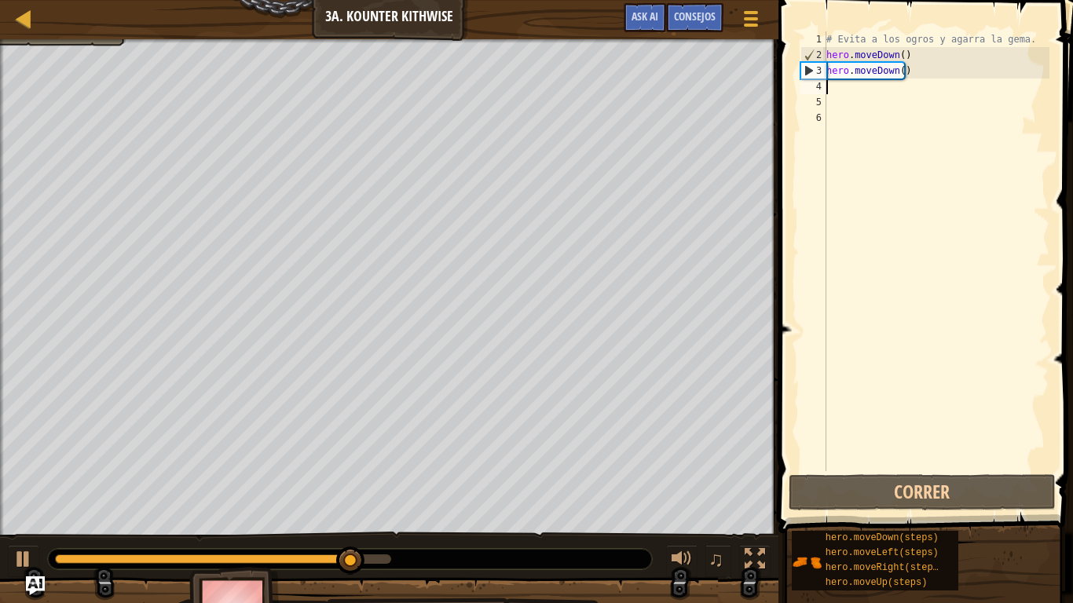
click at [843, 93] on div "# Evita a los ogros y agarra la gema. hero . moveDown ( ) hero . moveDown ( )" at bounding box center [936, 266] width 226 height 471
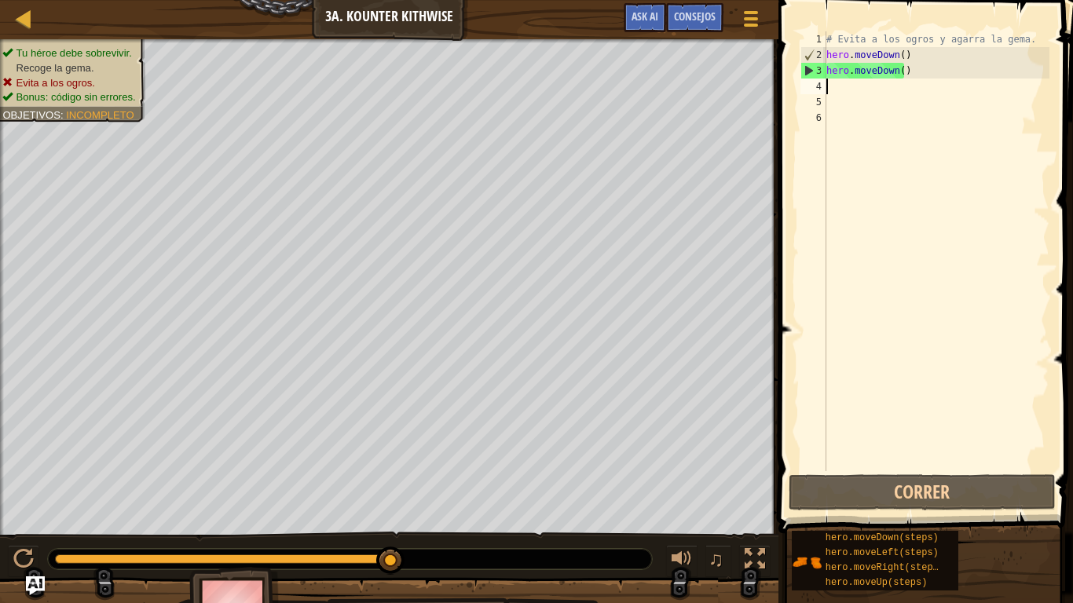
type textarea "H"
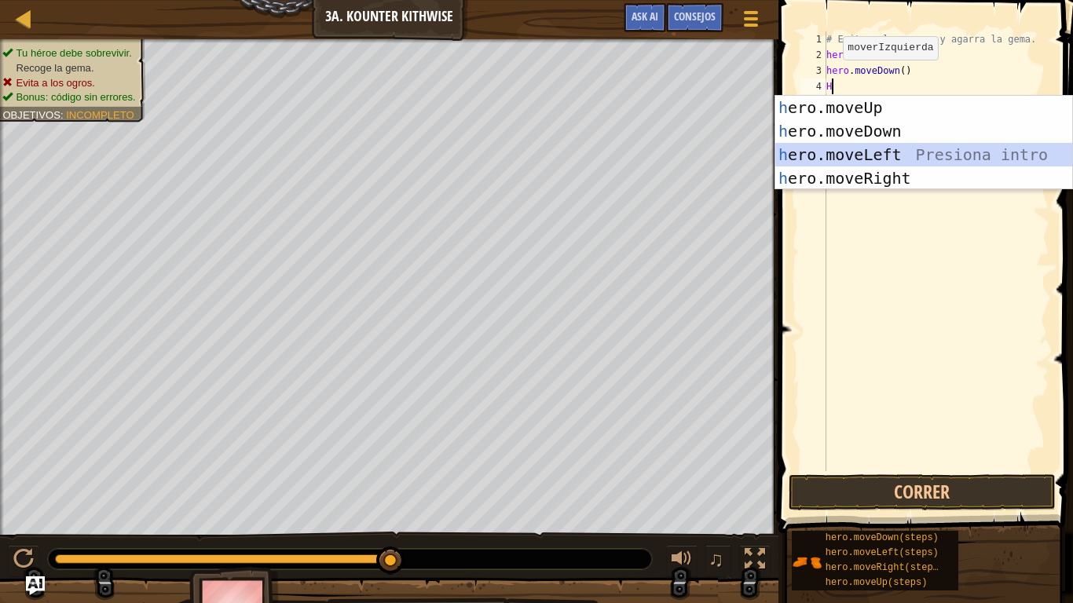
click at [872, 147] on div "h ero.moveUp Presiona intro h ero.moveDown Presiona intro h ero.moveLeft Presio…" at bounding box center [923, 166] width 297 height 141
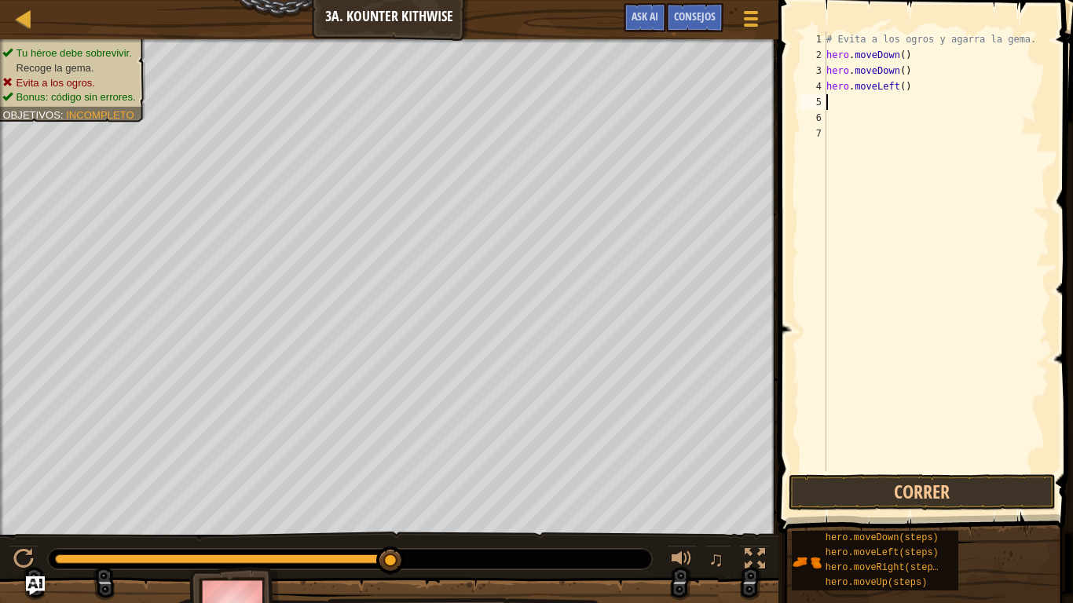
click at [908, 86] on div "# Evita a los ogros y agarra la gema. hero . moveDown ( ) hero . moveDown ( ) h…" at bounding box center [936, 266] width 226 height 471
click at [850, 476] on button "Correr" at bounding box center [921, 492] width 267 height 36
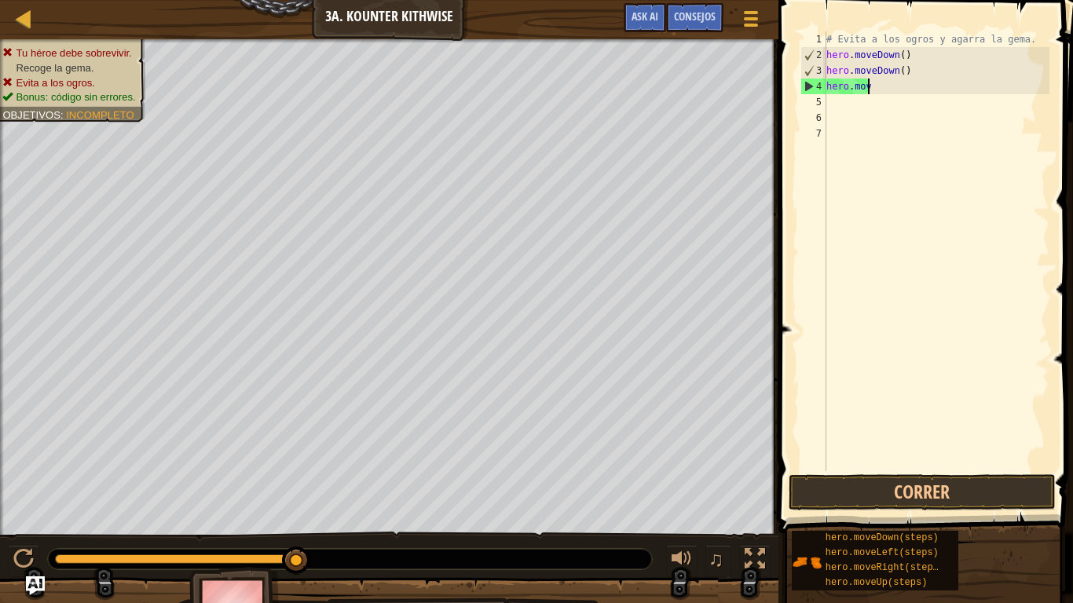
type textarea "h"
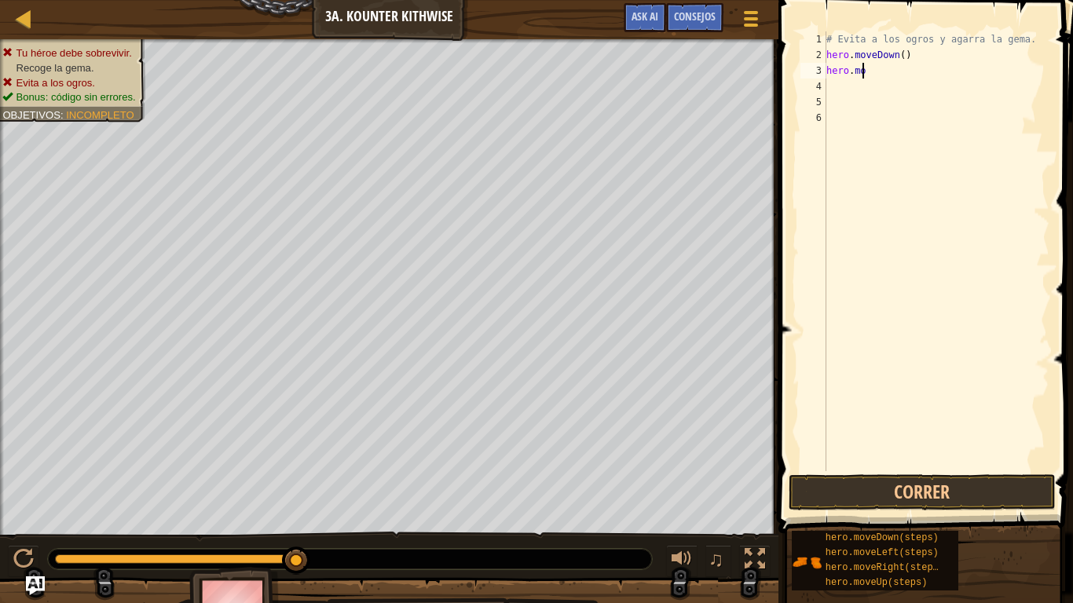
type textarea "h"
type textarea "H"
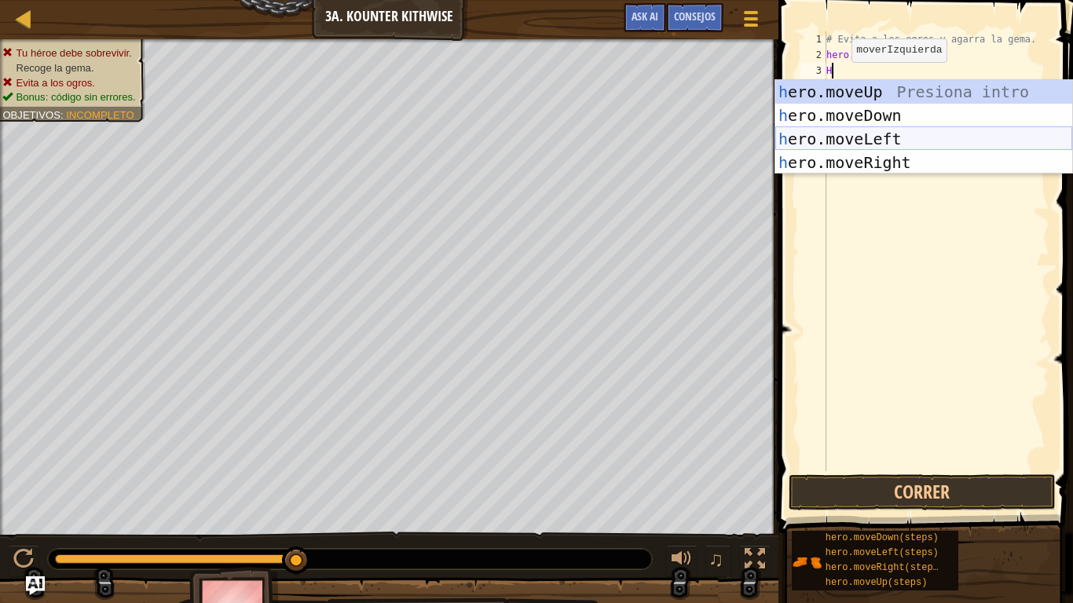
click at [874, 136] on div "h ero.moveUp Presiona intro h ero.moveDown Presiona intro h ero.moveLeft Presio…" at bounding box center [923, 150] width 297 height 141
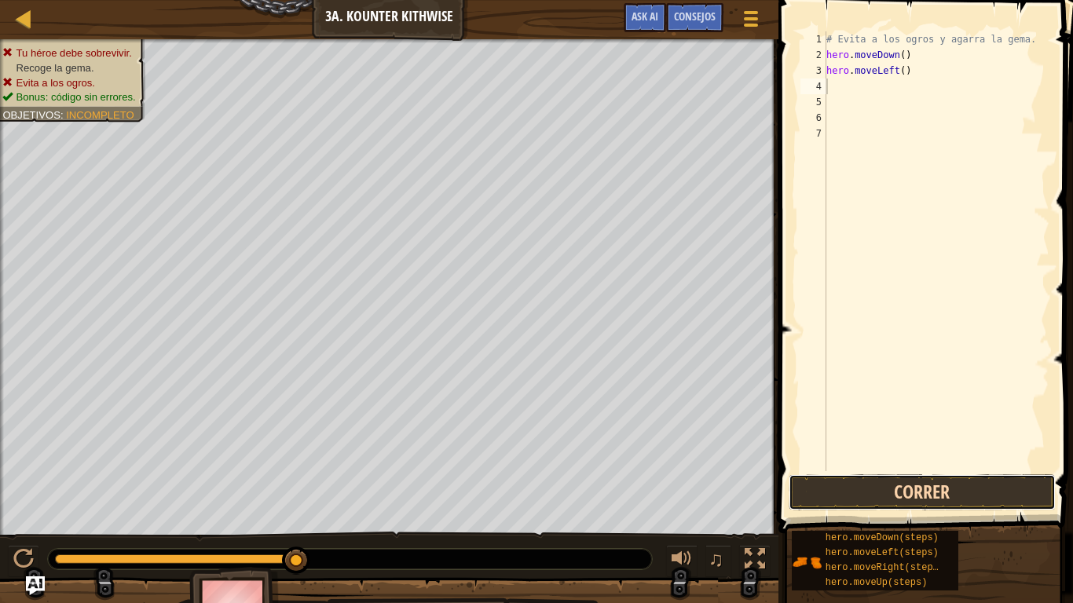
click at [841, 476] on button "Correr" at bounding box center [921, 492] width 267 height 36
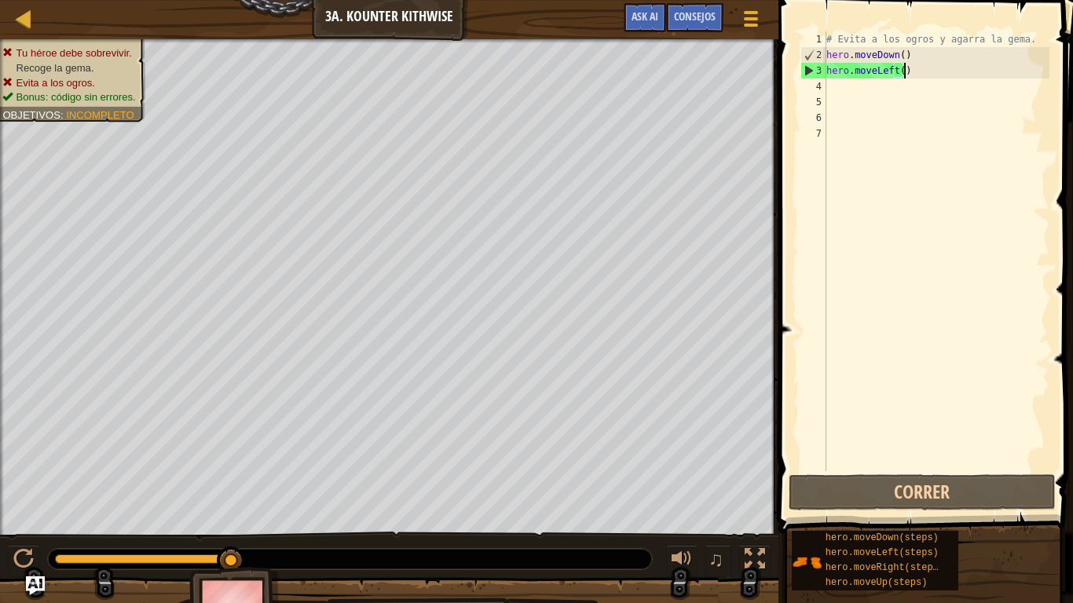
click at [903, 72] on div "# Evita a los ogros y agarra la gema. hero . moveDown ( ) hero . moveLeft ( )" at bounding box center [936, 266] width 226 height 471
click at [912, 68] on div "# Evita a los ogros y agarra la gema. hero . moveDown ( ) hero . moveLeft ( )" at bounding box center [936, 266] width 226 height 471
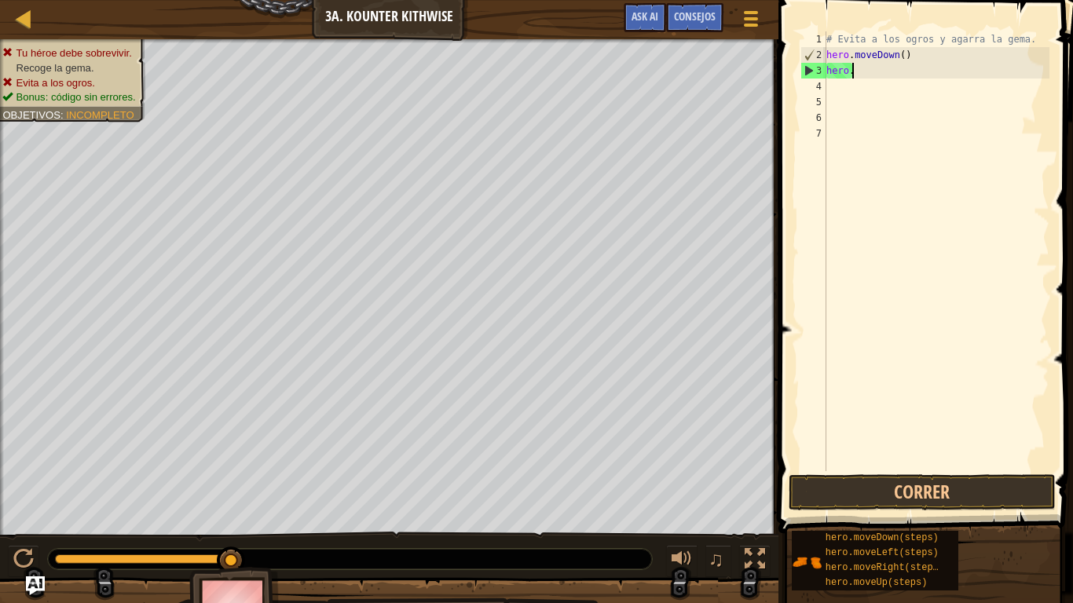
type textarea "h"
type textarea "H"
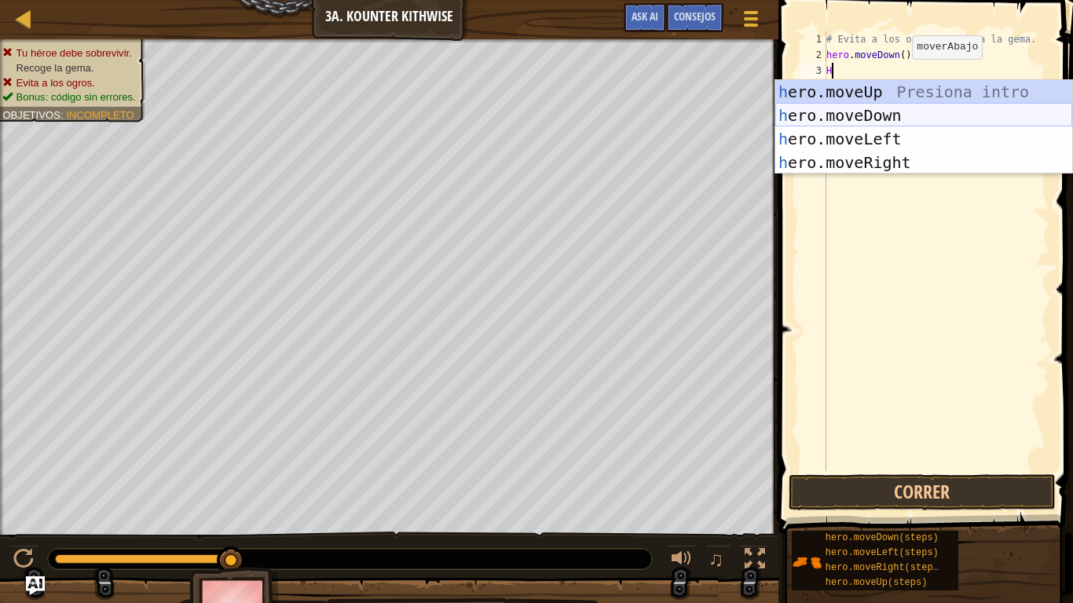
click at [856, 113] on div "h ero.moveUp Presiona intro h ero.moveDown Presiona intro h ero.moveLeft Presio…" at bounding box center [923, 150] width 297 height 141
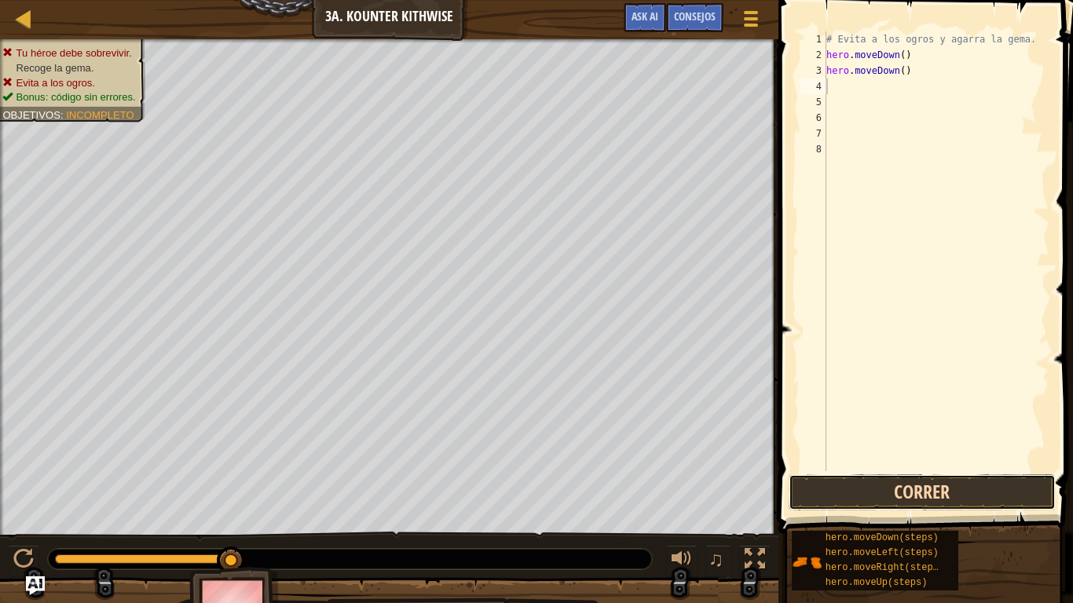
click at [1014, 476] on button "Correr" at bounding box center [921, 492] width 267 height 36
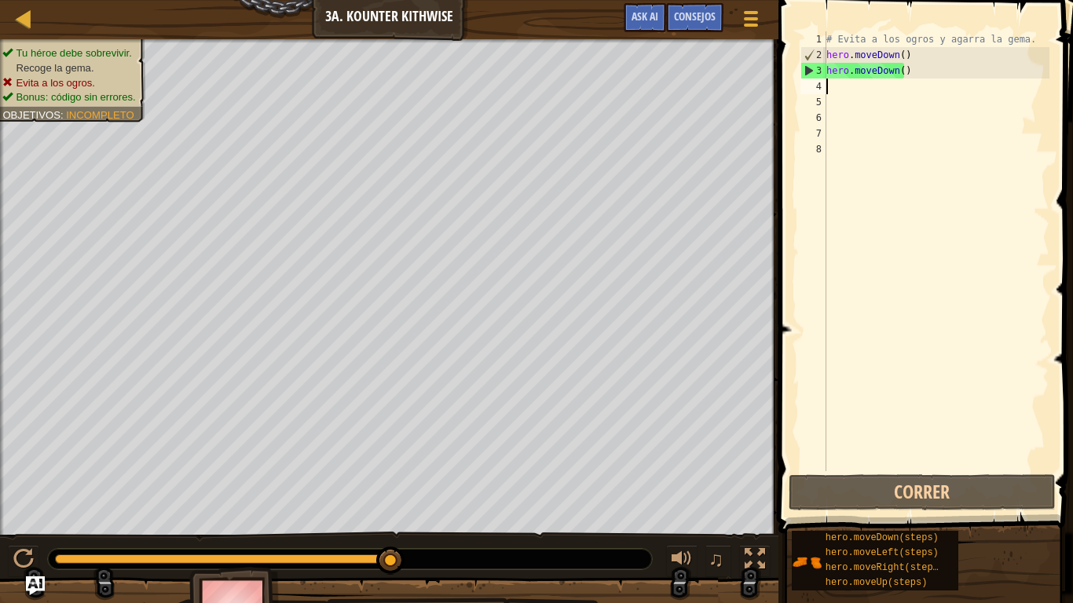
type textarea "H"
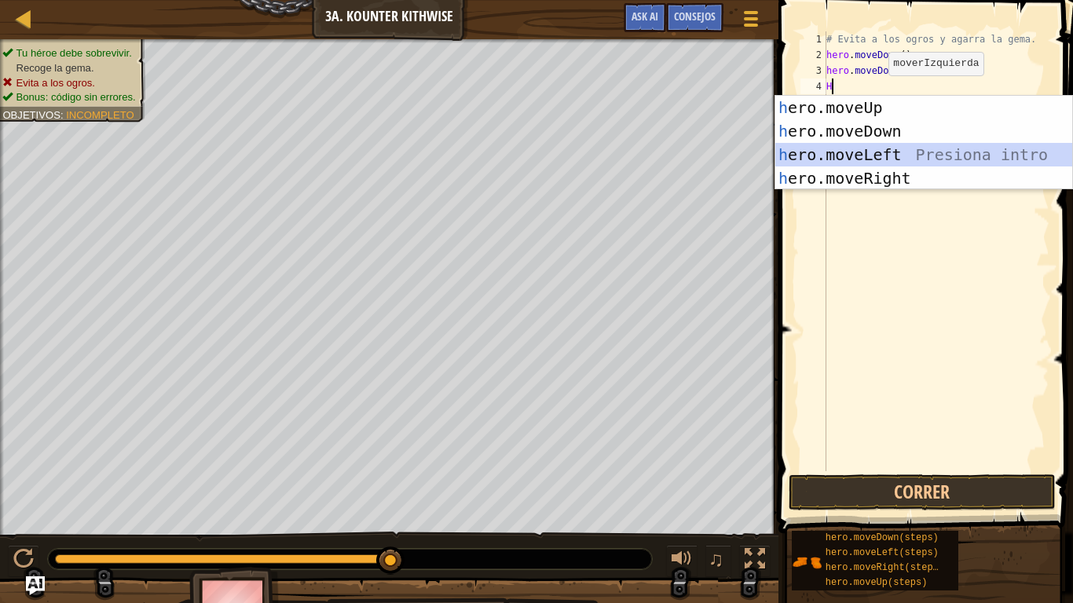
click at [872, 146] on div "h ero.moveUp Presiona intro h ero.moveDown Presiona intro h ero.moveLeft Presio…" at bounding box center [923, 166] width 297 height 141
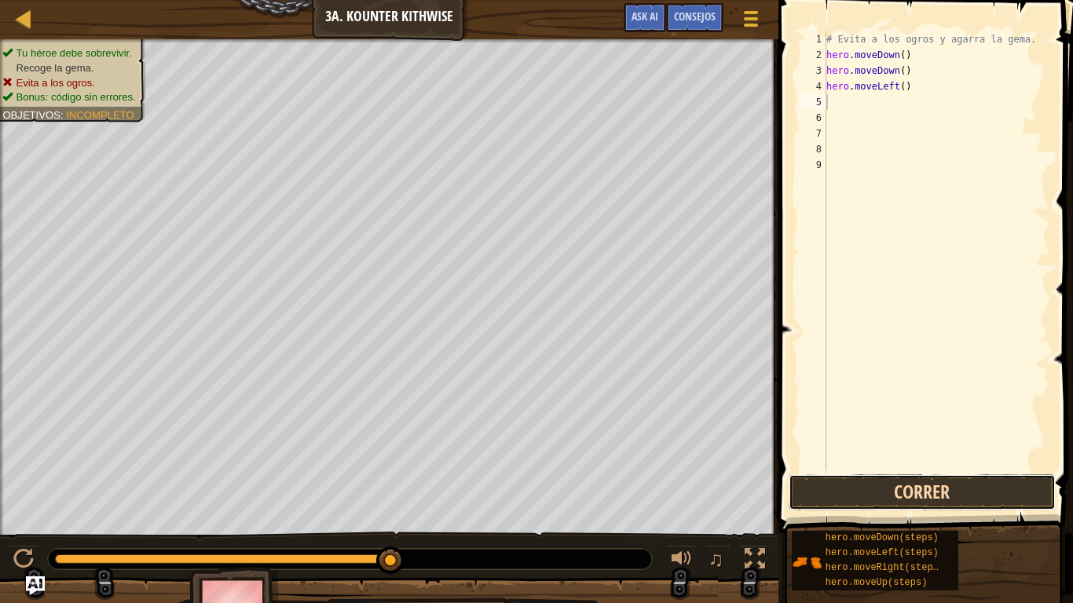
click at [872, 476] on button "Correr" at bounding box center [921, 492] width 267 height 36
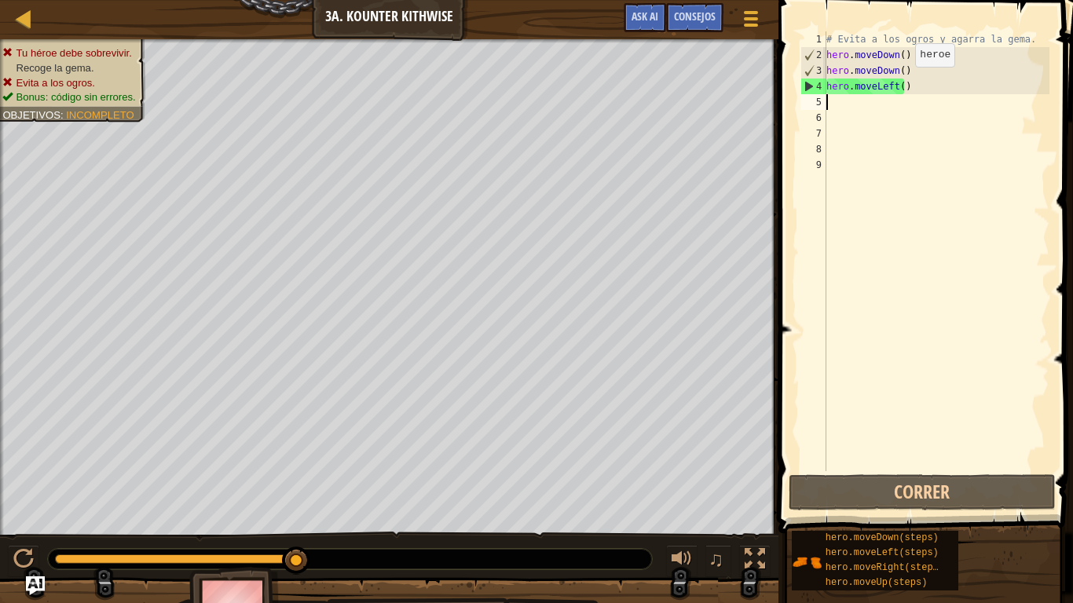
click at [905, 82] on div "# Evita a los ogros y agarra la gema. hero . moveDown ( ) hero . moveDown ( ) h…" at bounding box center [936, 266] width 226 height 471
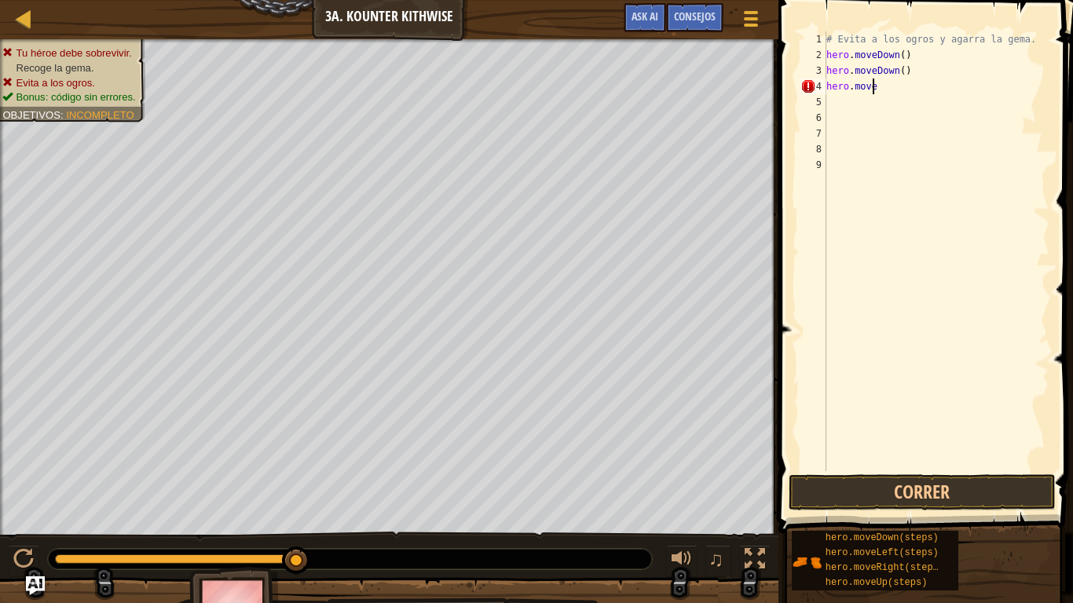
type textarea "h"
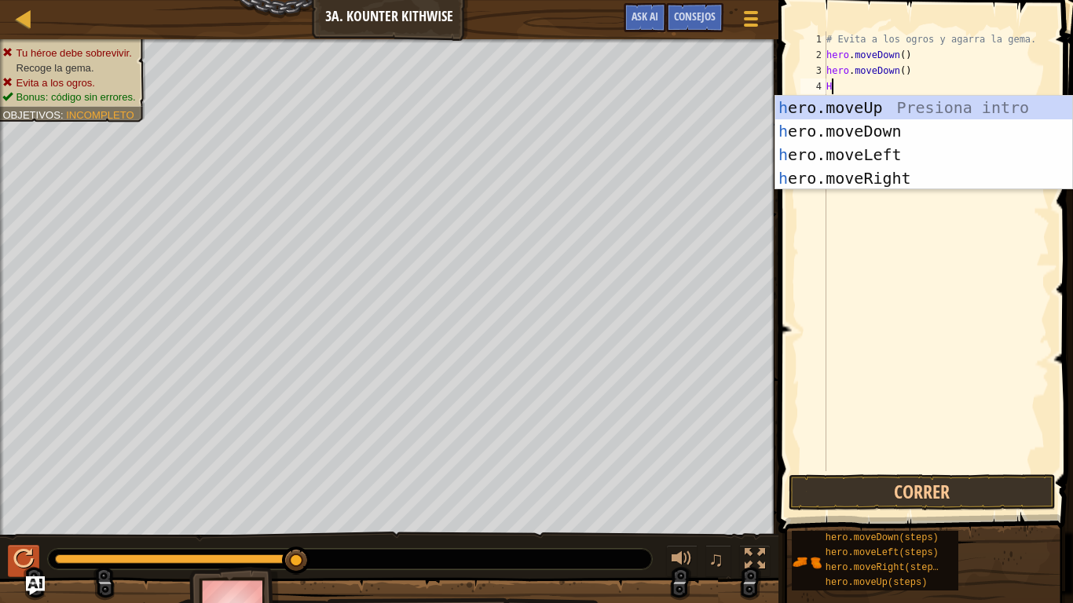
type textarea "H"
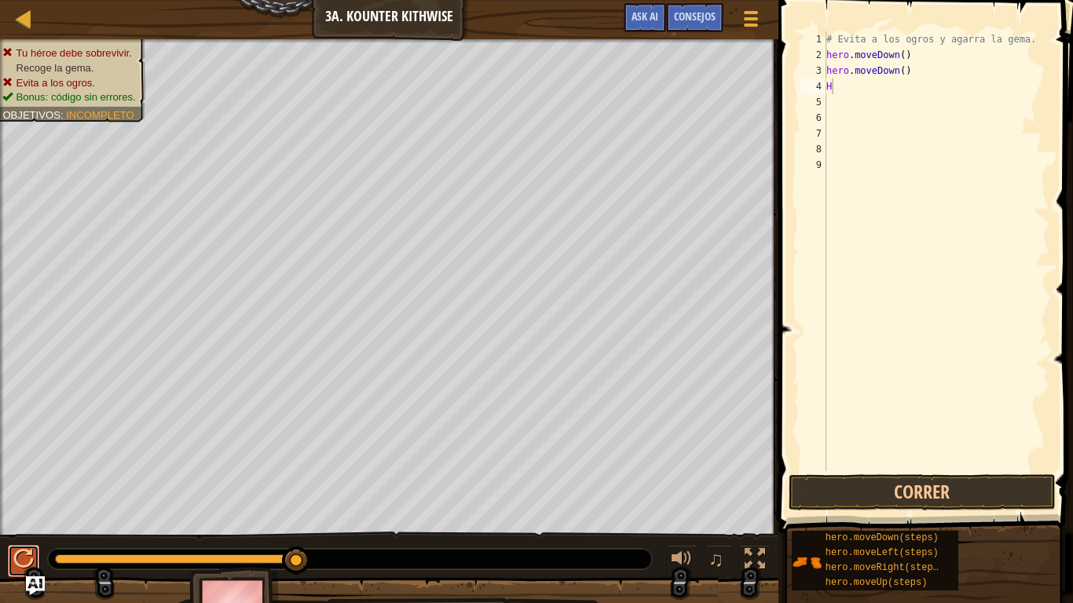
click at [13, 476] on div at bounding box center [23, 559] width 20 height 20
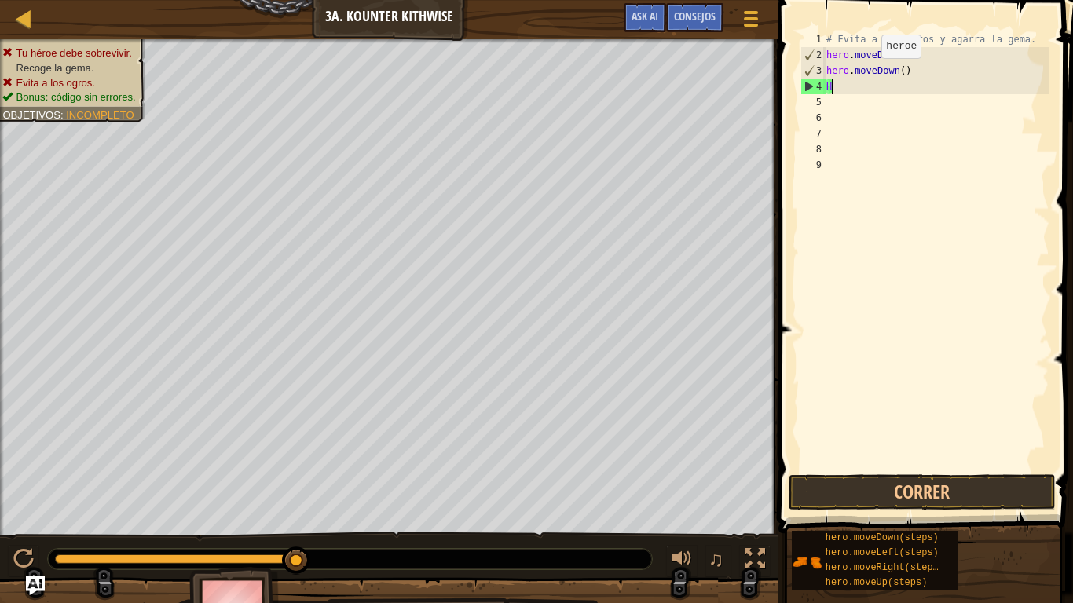
click at [864, 87] on div "# Evita a los ogros y agarra la gema. hero . moveDown ( ) hero . moveDown ( ) H" at bounding box center [936, 266] width 226 height 471
type textarea "H"
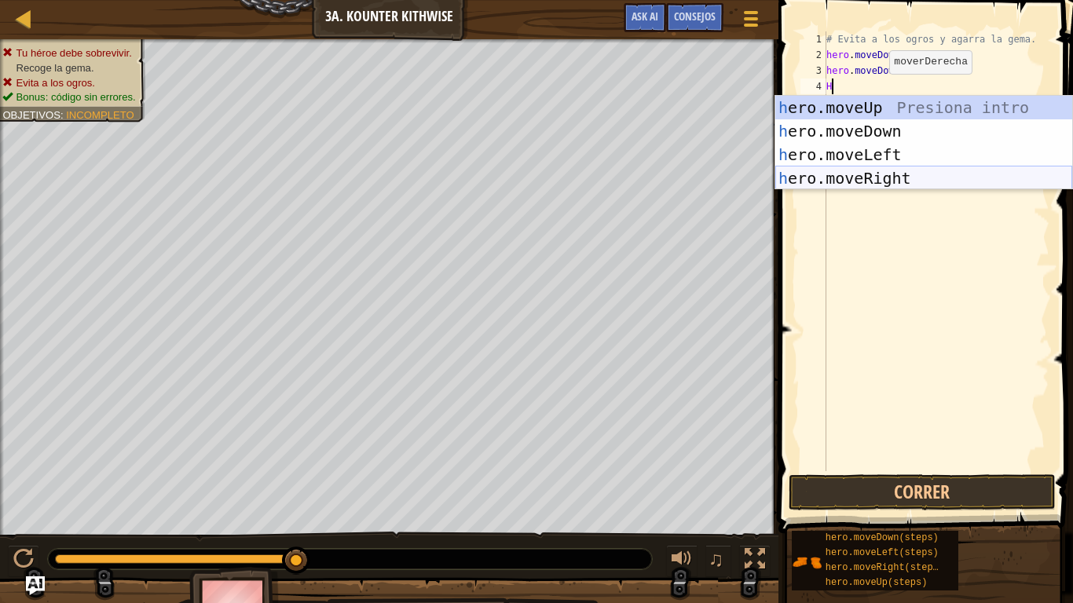
click at [886, 170] on div "h ero.moveUp Presiona intro h ero.moveDown Presiona intro h ero.moveLeft Presio…" at bounding box center [923, 166] width 297 height 141
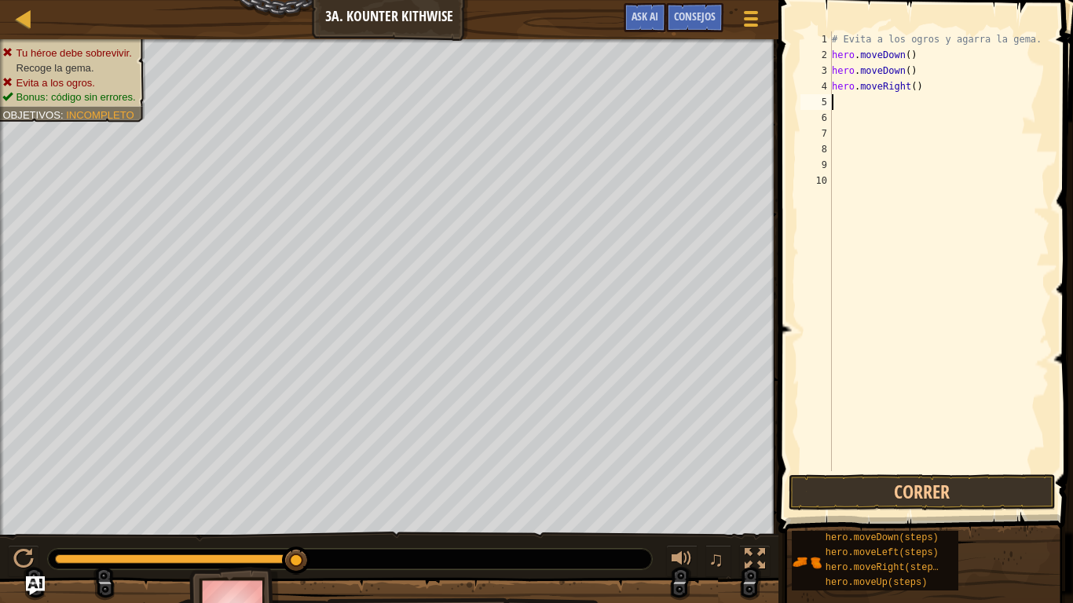
type textarea "H"
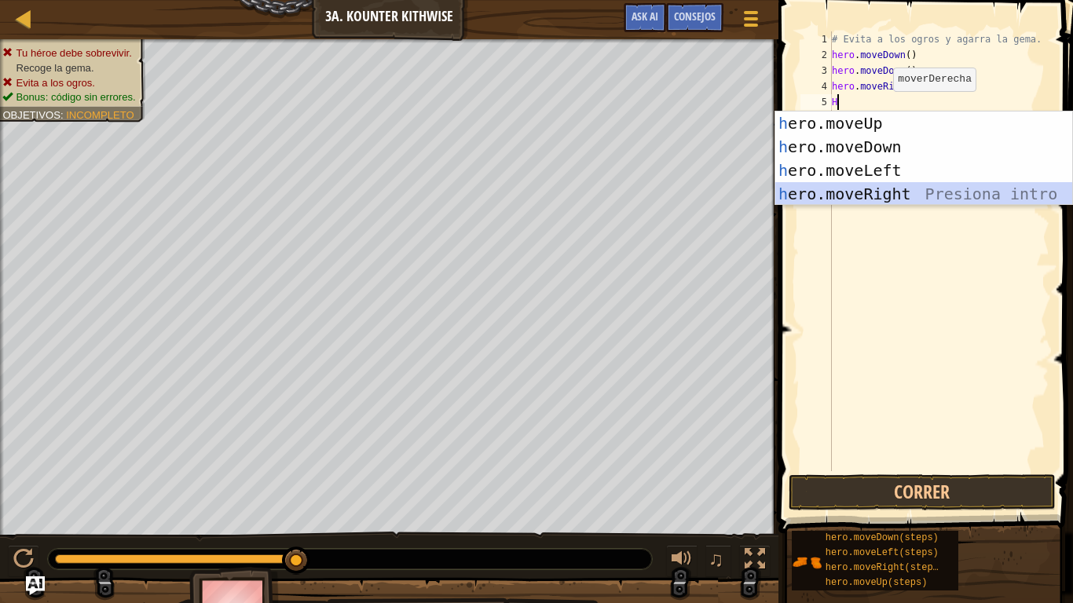
click at [881, 184] on div "h ero.moveUp Presiona intro h ero.moveDown Presiona intro h ero.moveLeft Presio…" at bounding box center [923, 181] width 297 height 141
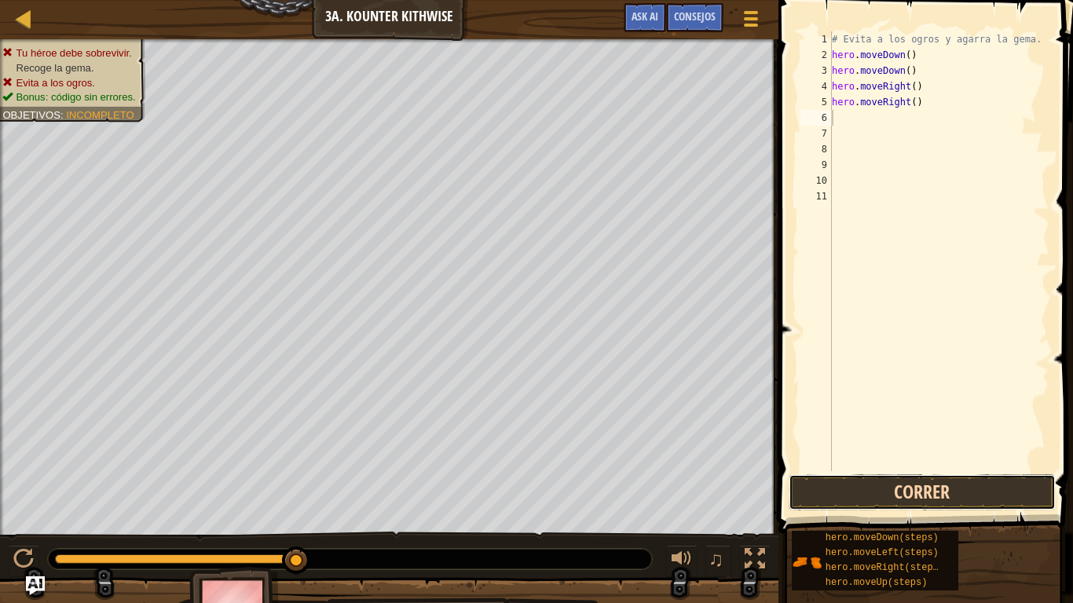
click at [874, 476] on button "Correr" at bounding box center [921, 492] width 267 height 36
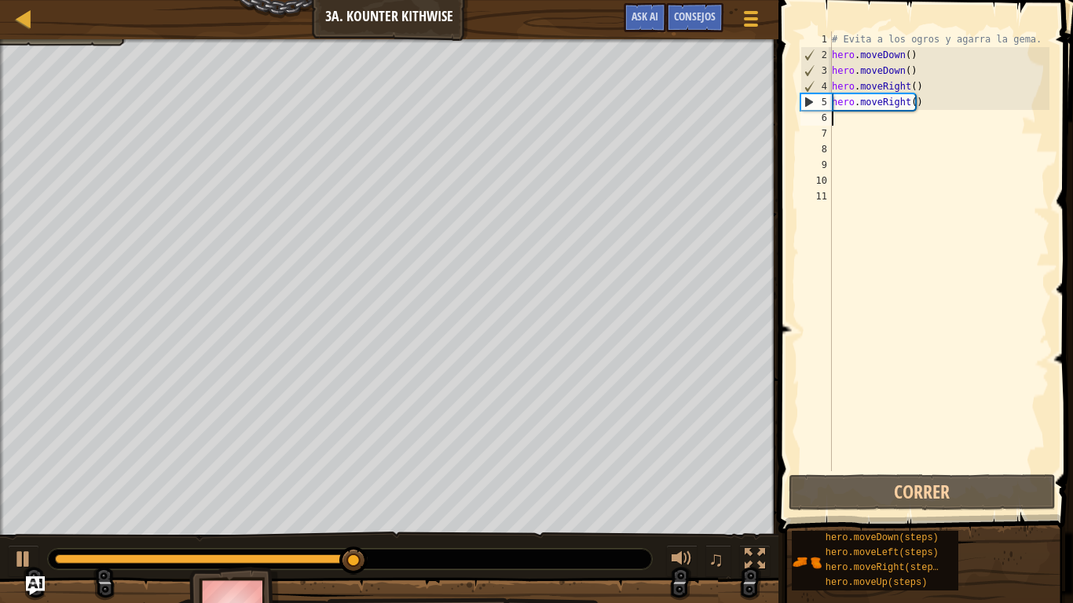
type textarea "H"
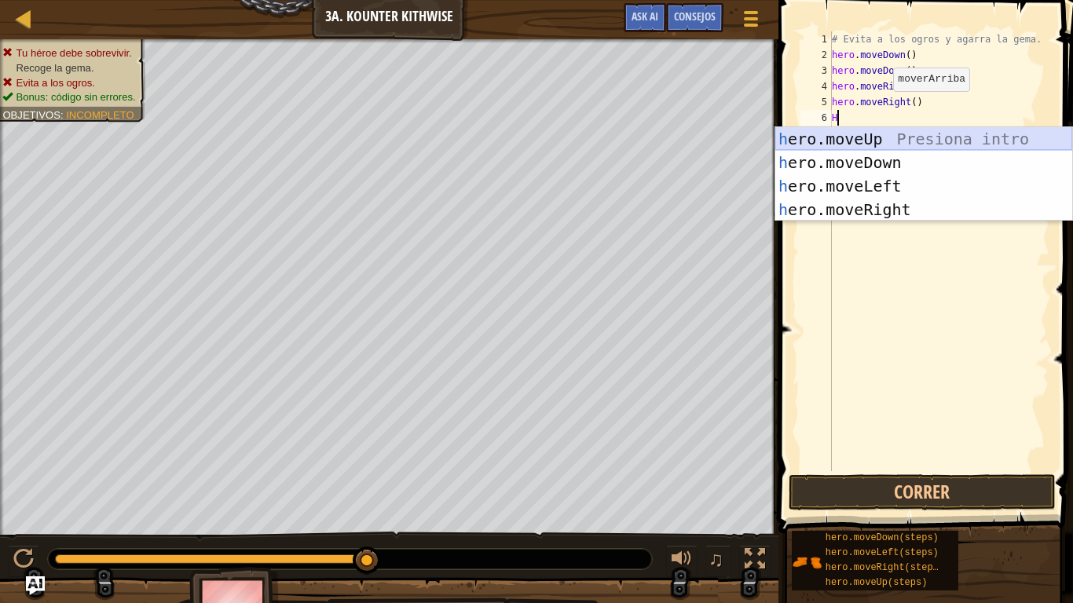
click at [878, 144] on div "h ero.moveUp Presiona intro h ero.moveDown Presiona intro h ero.moveLeft Presio…" at bounding box center [923, 197] width 297 height 141
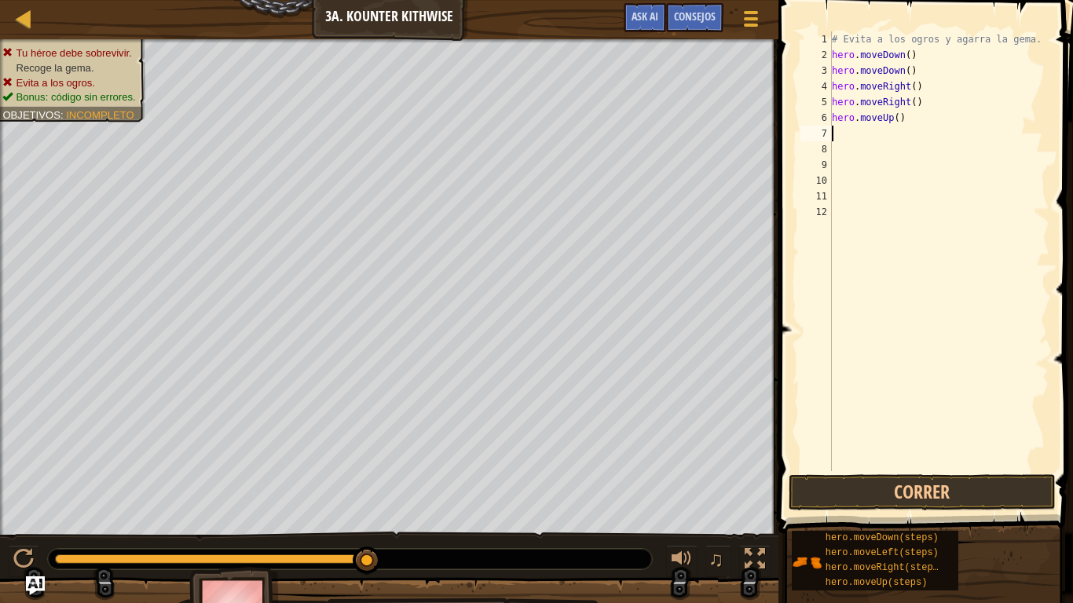
type textarea "H"
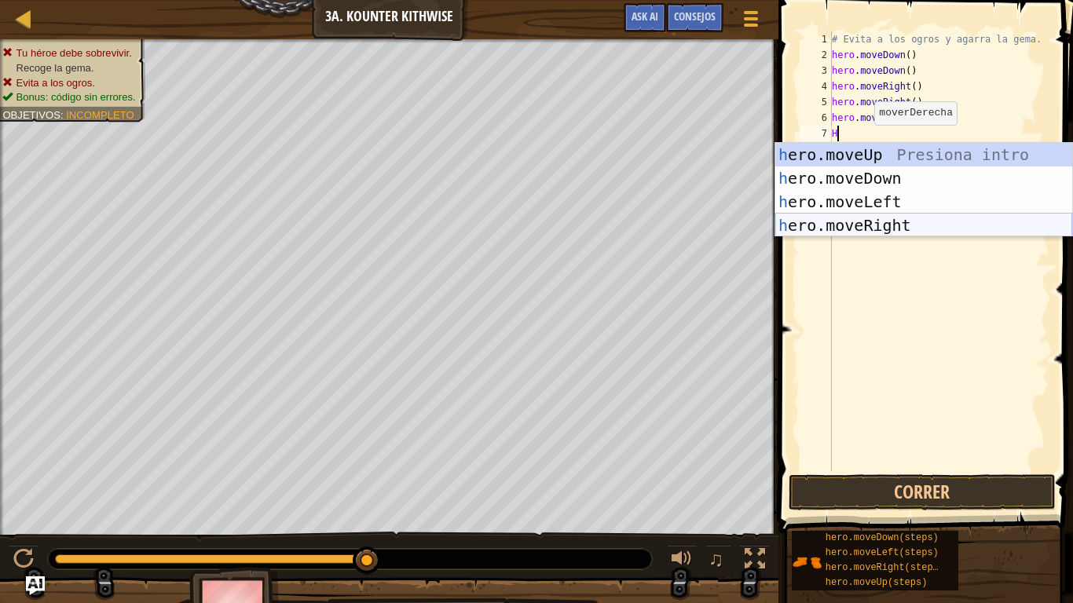
click at [886, 219] on div "h ero.moveUp Presiona intro h ero.moveDown Presiona intro h ero.moveLeft Presio…" at bounding box center [923, 213] width 297 height 141
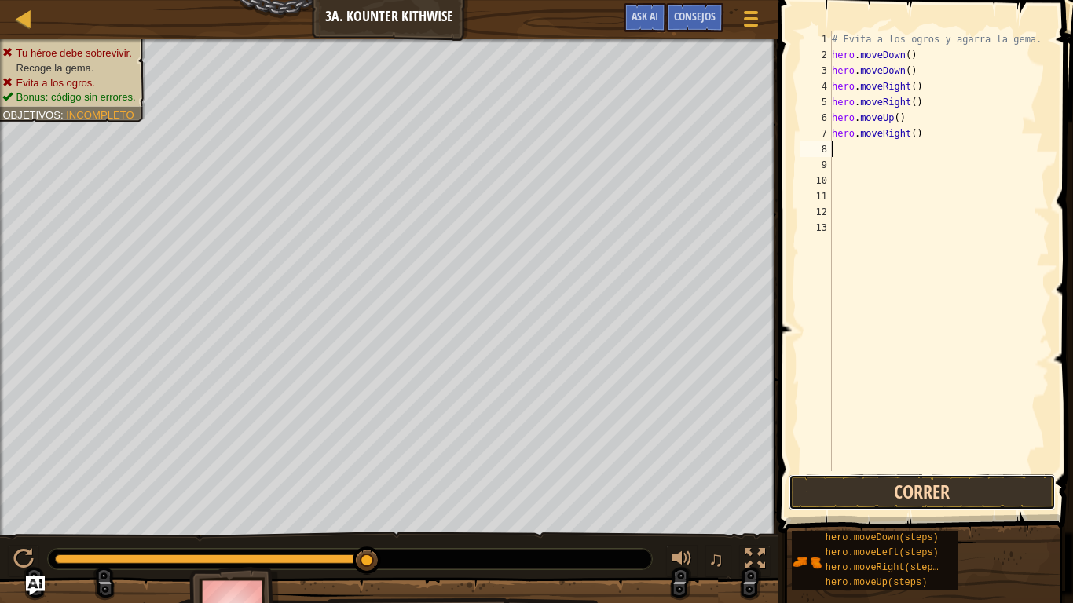
click at [862, 476] on button "Correr" at bounding box center [921, 492] width 267 height 36
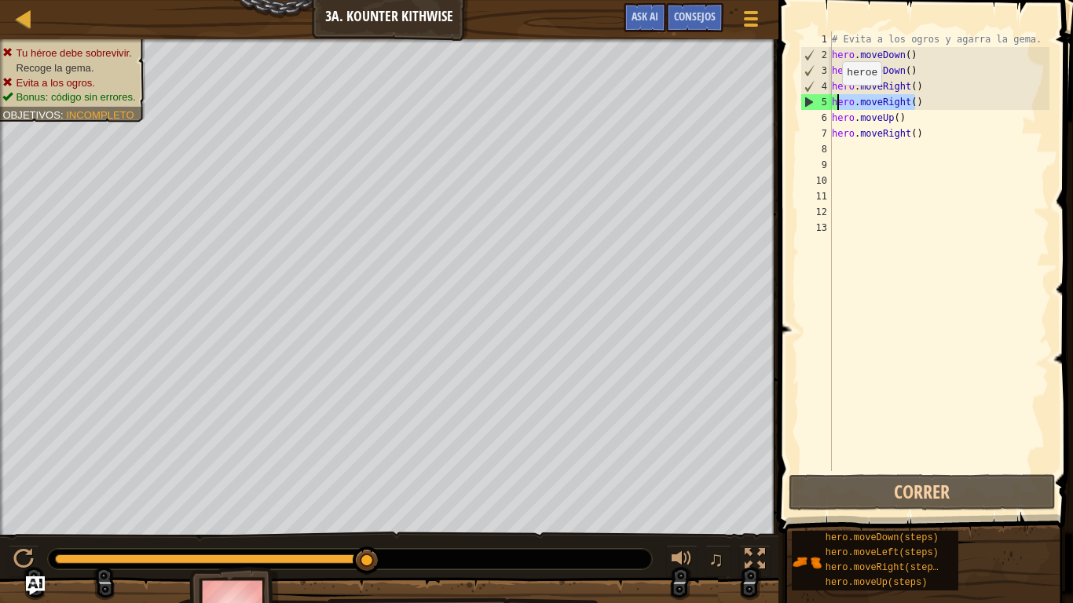
drag, startPoint x: 924, startPoint y: 100, endPoint x: 832, endPoint y: 101, distance: 91.9
click at [832, 101] on div "# Evita a los ogros y agarra la gema. hero . moveDown ( ) hero . moveDown ( ) h…" at bounding box center [938, 266] width 221 height 471
type textarea "hero.moveRight()"
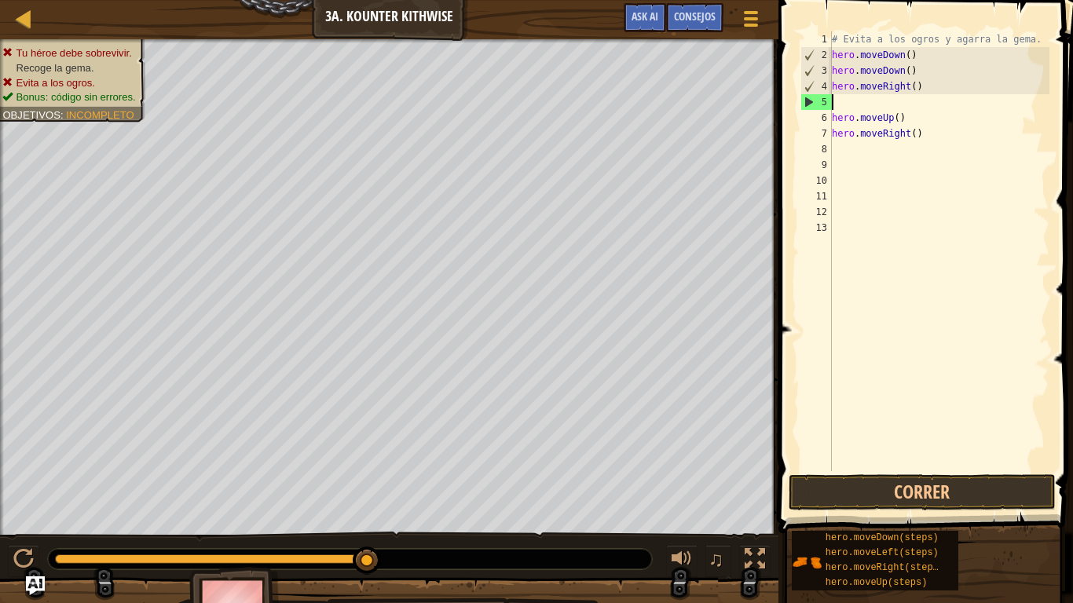
type textarea "hero.moveRight()"
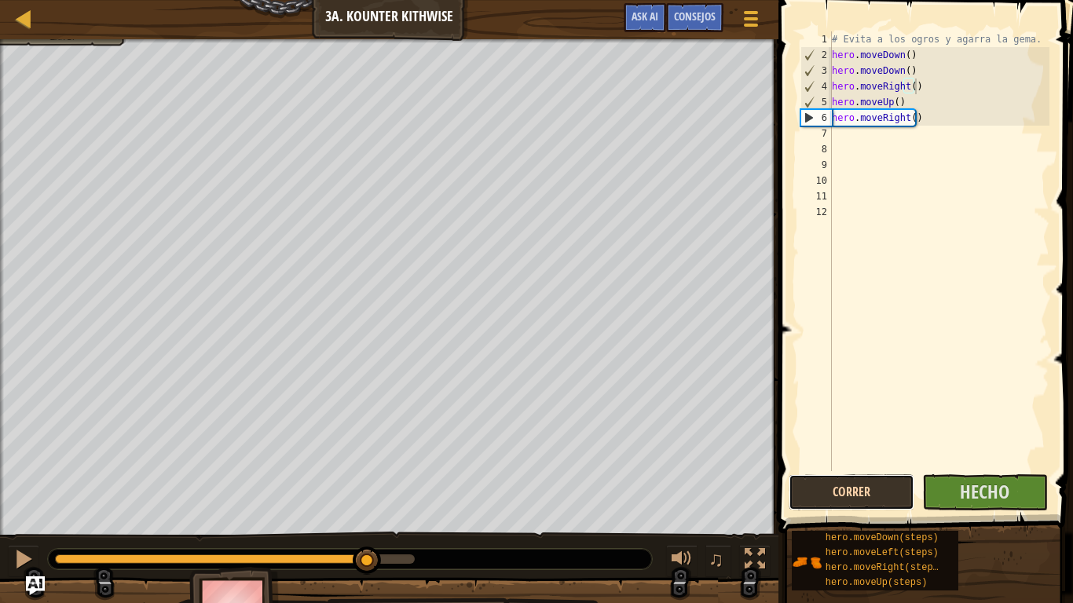
click at [873, 476] on button "Correr" at bounding box center [851, 492] width 126 height 36
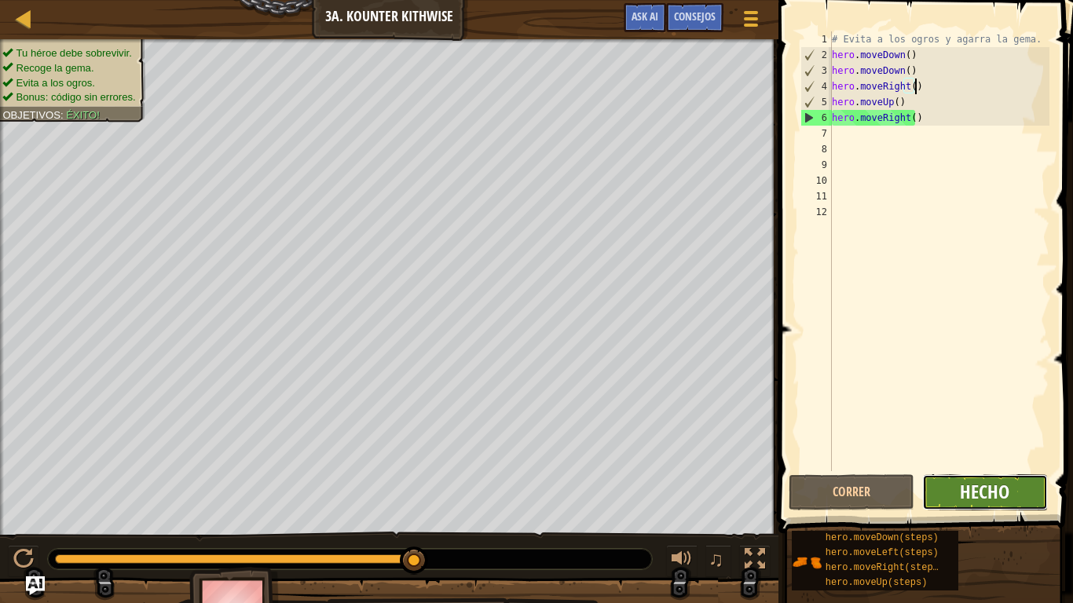
click at [981, 476] on span "Hecho" at bounding box center [983, 491] width 49 height 25
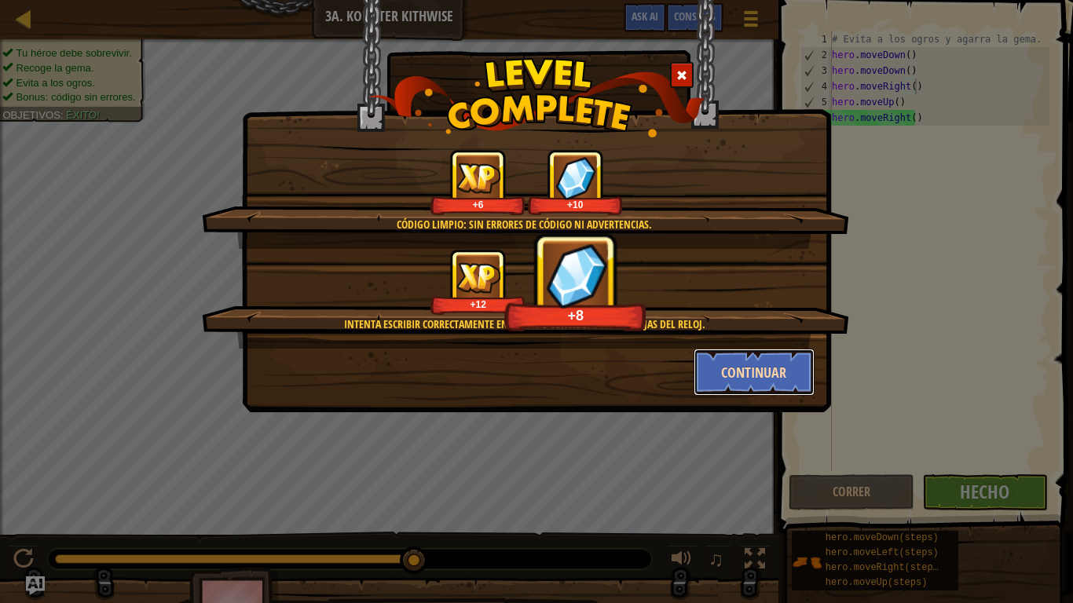
click at [735, 368] on button "Continuar" at bounding box center [754, 372] width 122 height 47
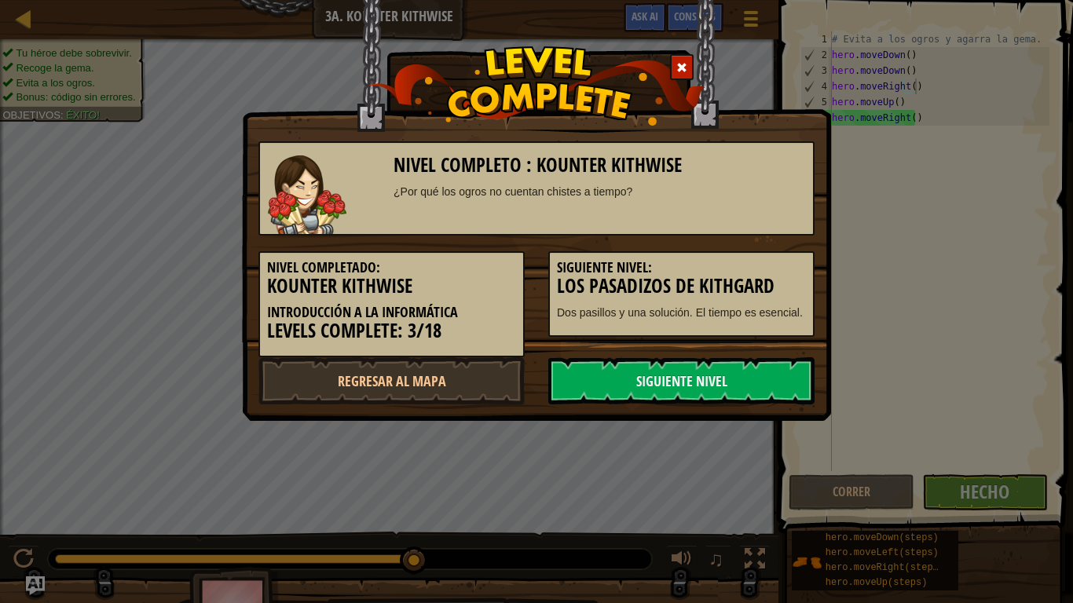
click at [735, 368] on link "Siguiente nivel" at bounding box center [681, 380] width 266 height 47
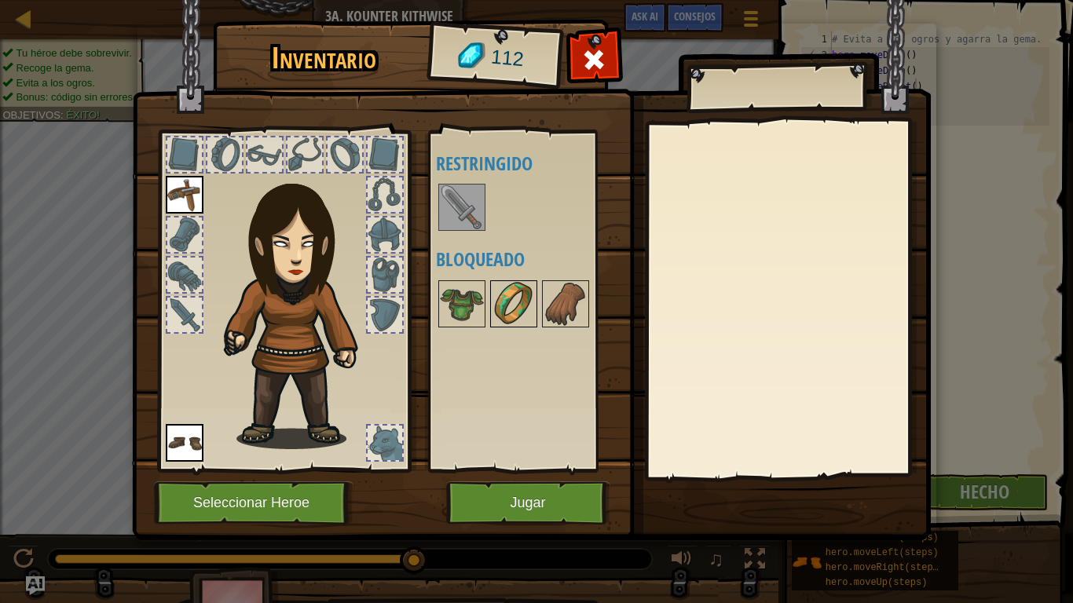
click at [506, 307] on img at bounding box center [514, 304] width 44 height 44
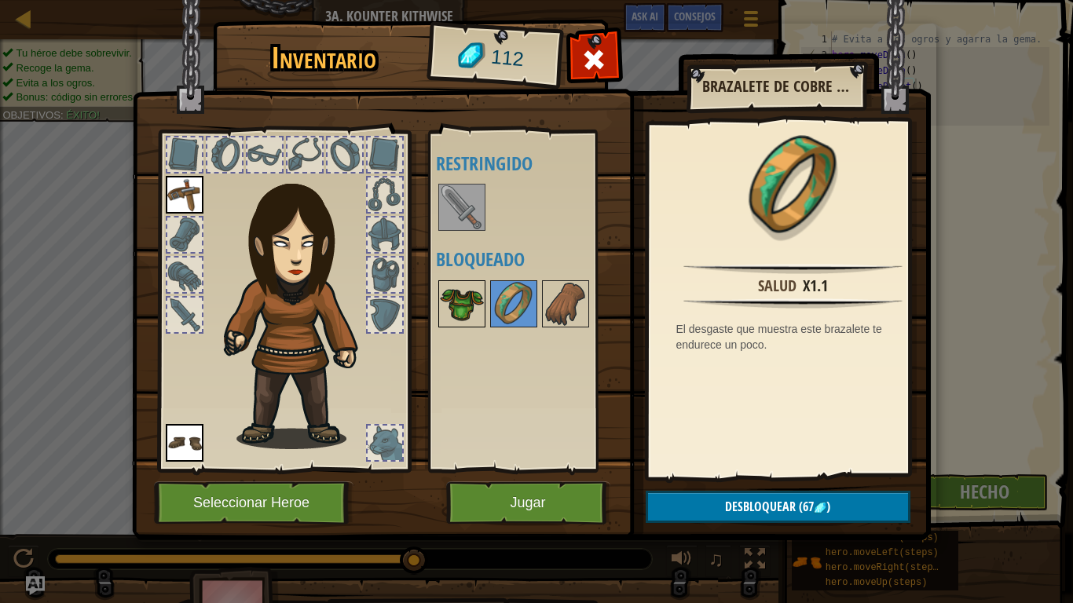
click at [460, 296] on img at bounding box center [462, 304] width 44 height 44
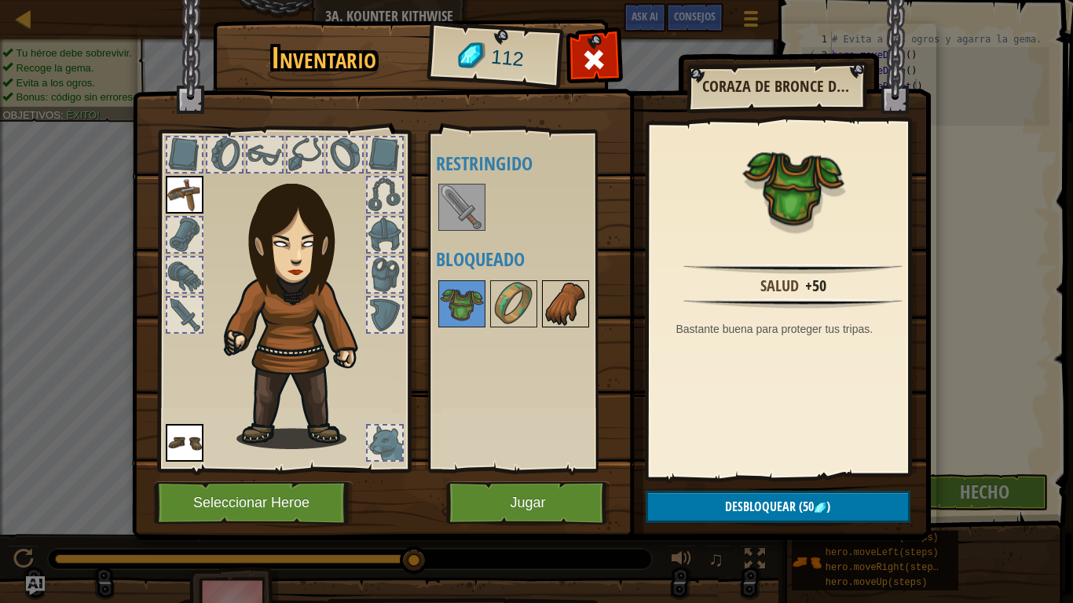
click at [565, 312] on img at bounding box center [565, 304] width 44 height 44
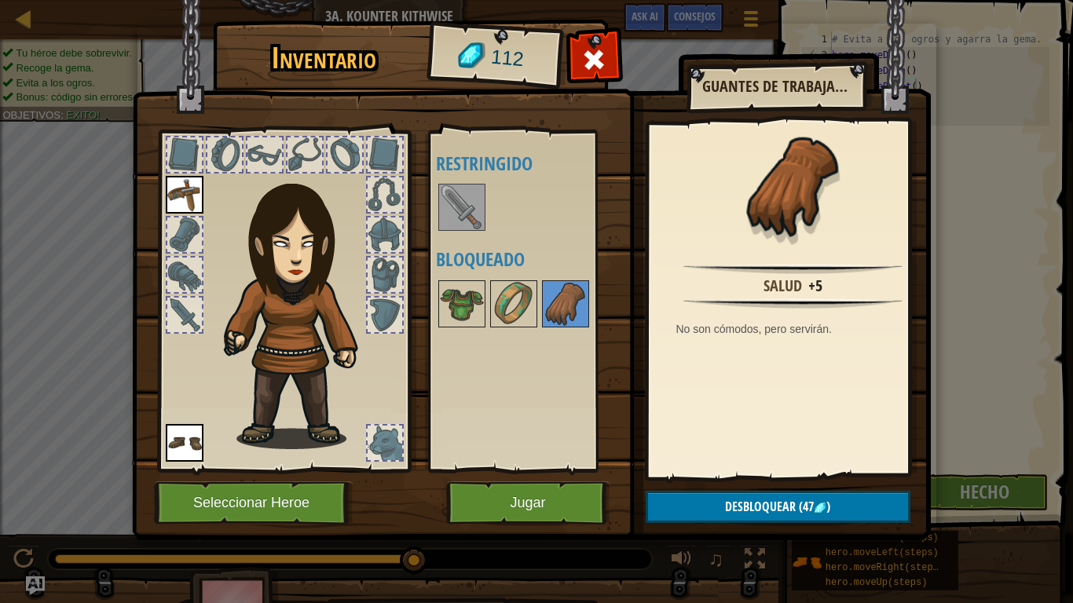
click at [378, 228] on div at bounding box center [384, 234] width 35 height 35
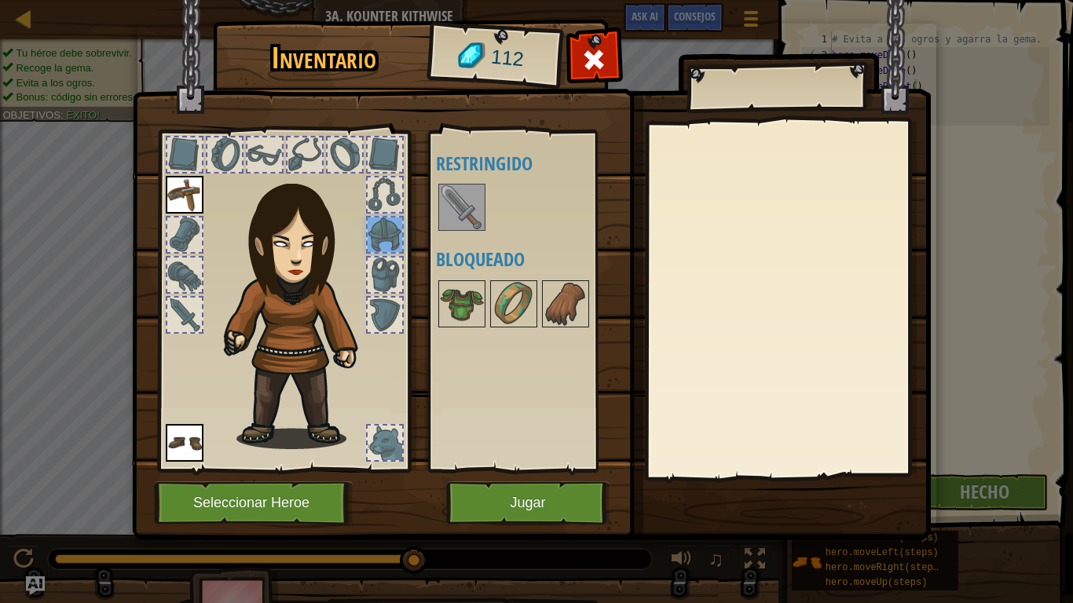
click at [166, 313] on div at bounding box center [185, 315] width 38 height 38
click at [166, 312] on div at bounding box center [185, 315] width 38 height 38
click at [455, 199] on img at bounding box center [462, 207] width 44 height 44
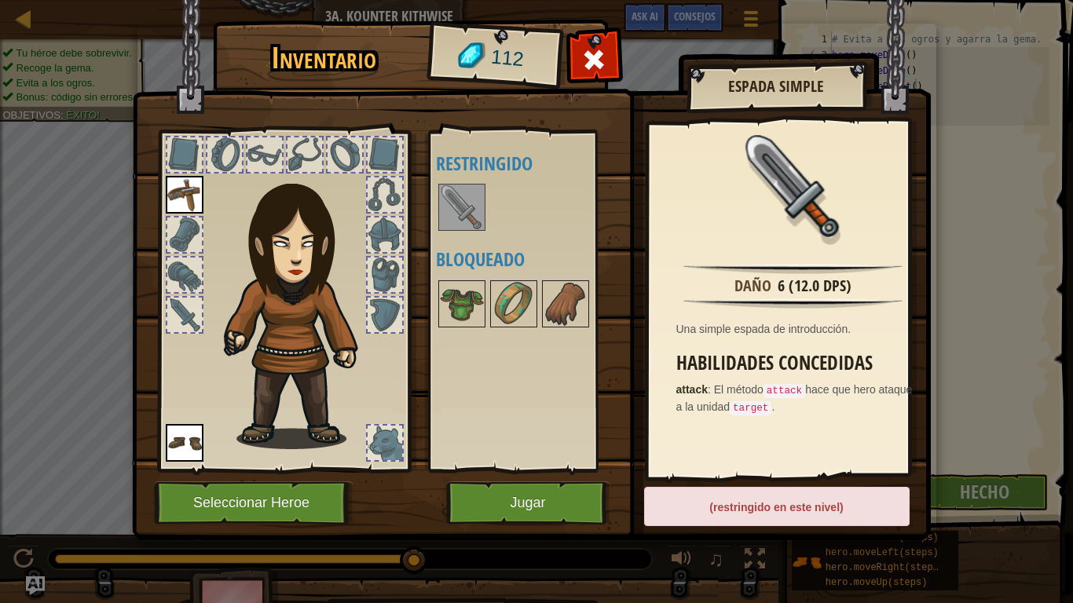
click at [540, 476] on img at bounding box center [531, 255] width 799 height 570
click at [542, 476] on button "Jugar" at bounding box center [528, 502] width 164 height 43
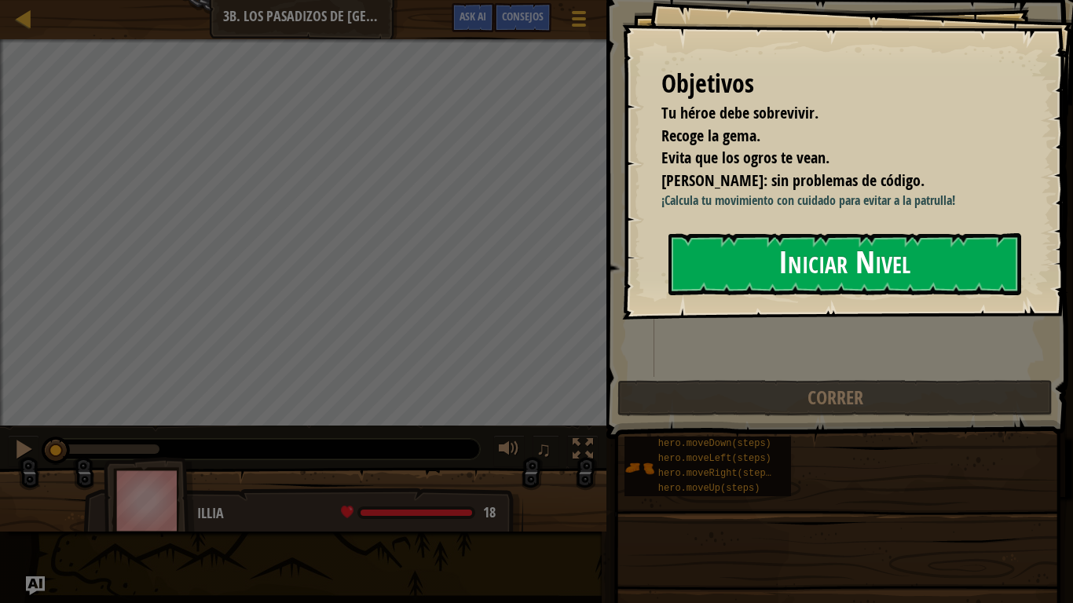
click at [894, 270] on button "Iniciar Nivel" at bounding box center [844, 264] width 353 height 62
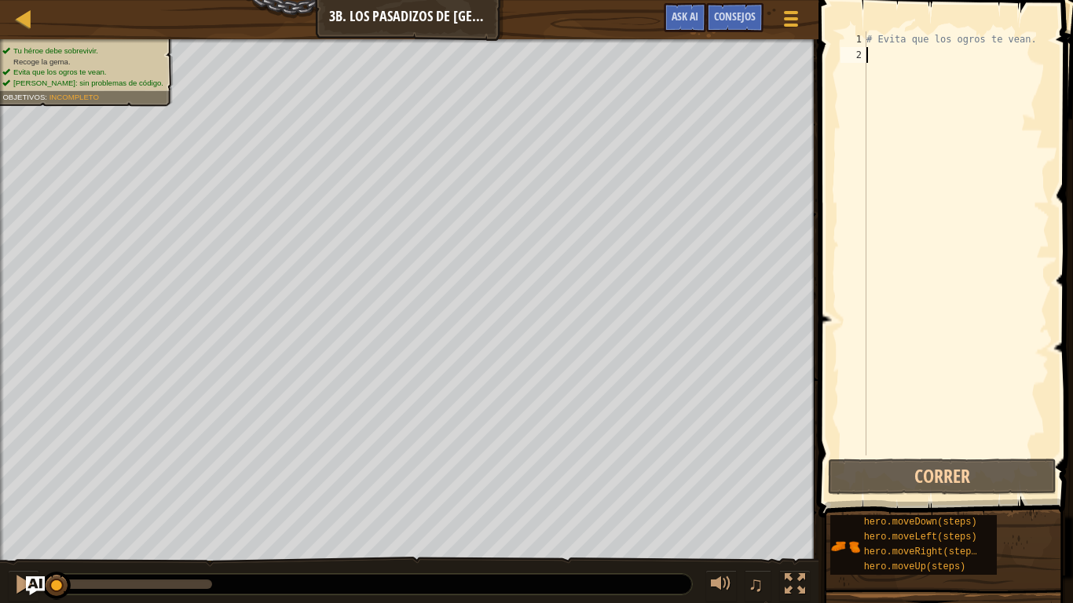
click at [872, 105] on div "# Evita que los ogros te vean." at bounding box center [956, 258] width 186 height 455
type textarea "H"
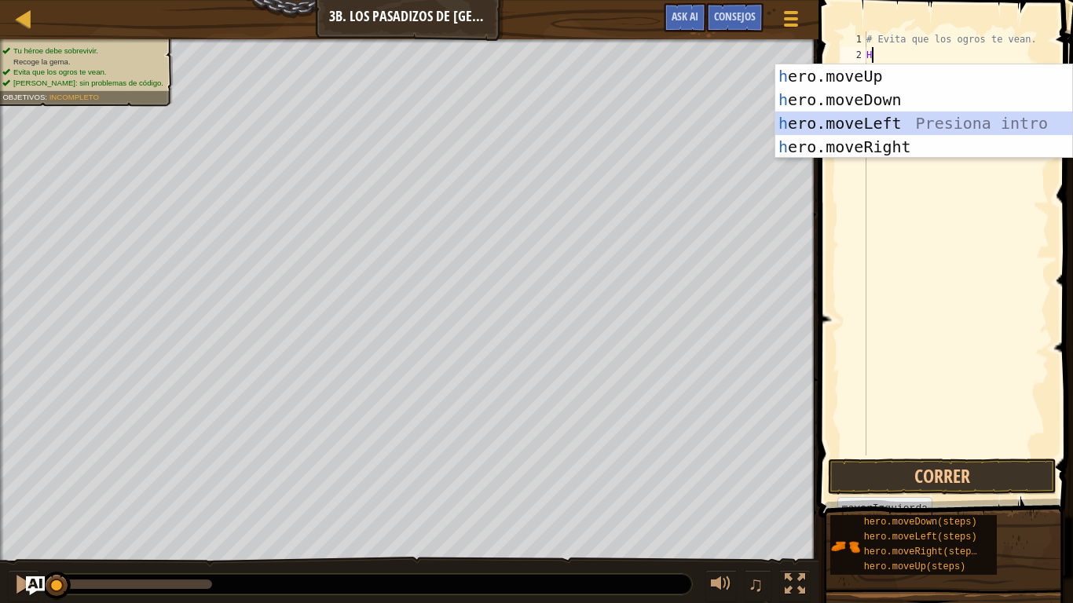
click at [897, 122] on div "h ero.moveUp Presiona intro h ero.moveDown Presiona intro h ero.moveLeft Presio…" at bounding box center [923, 134] width 297 height 141
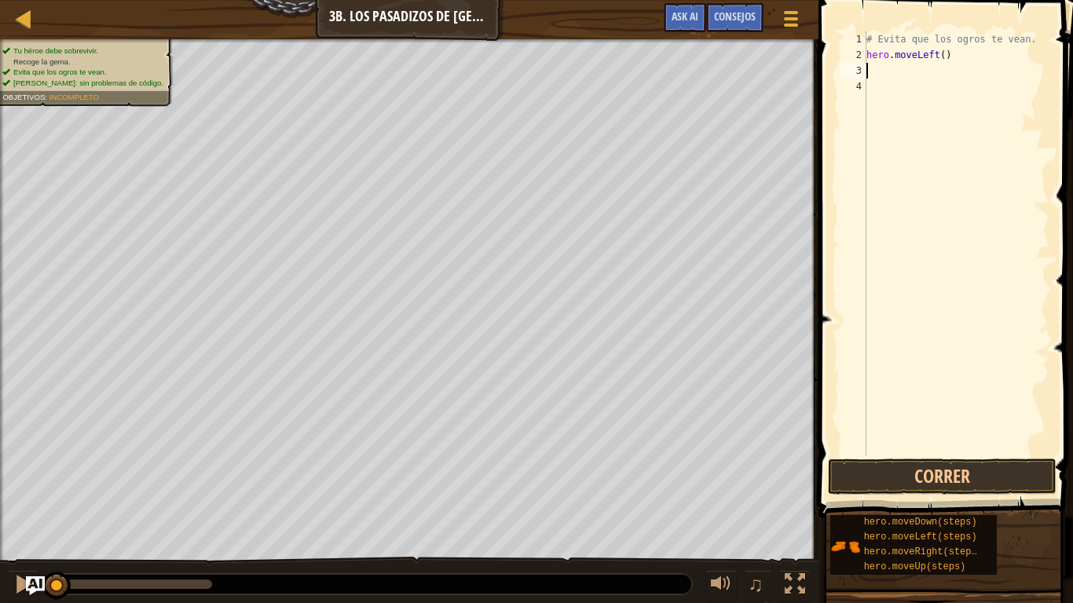
type textarea "H"
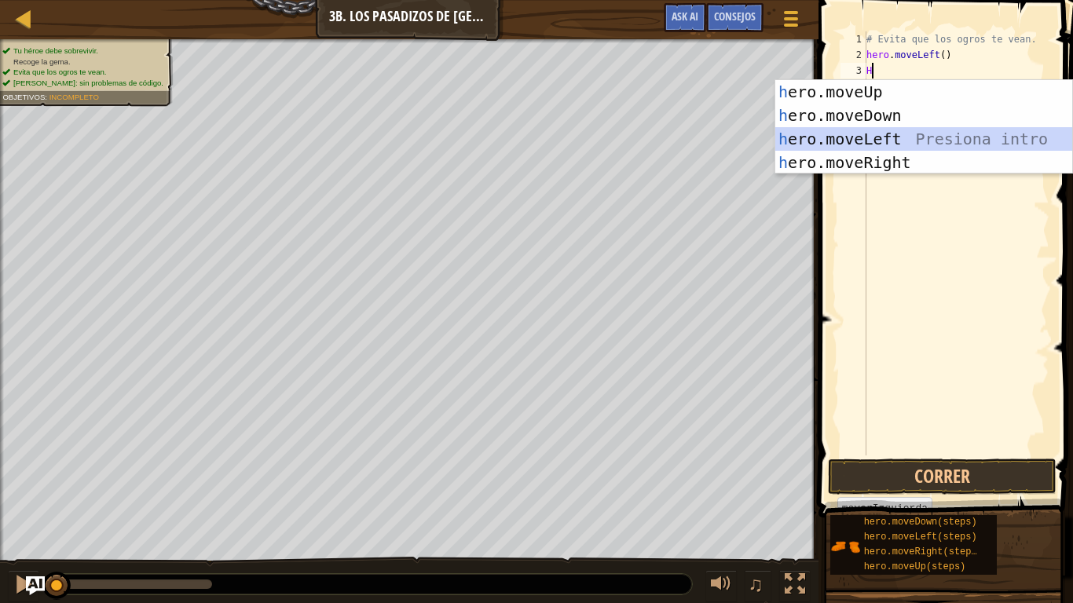
click at [888, 127] on div "h ero.moveUp Presiona intro h ero.moveDown Presiona intro h ero.moveLeft Presio…" at bounding box center [923, 150] width 297 height 141
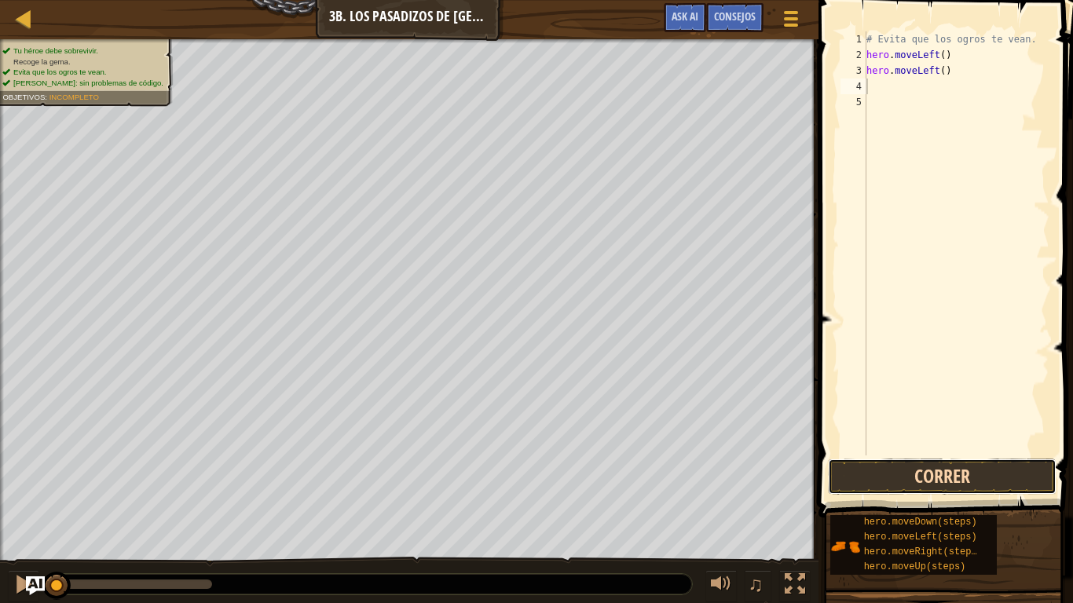
click at [934, 475] on button "Correr" at bounding box center [942, 477] width 228 height 36
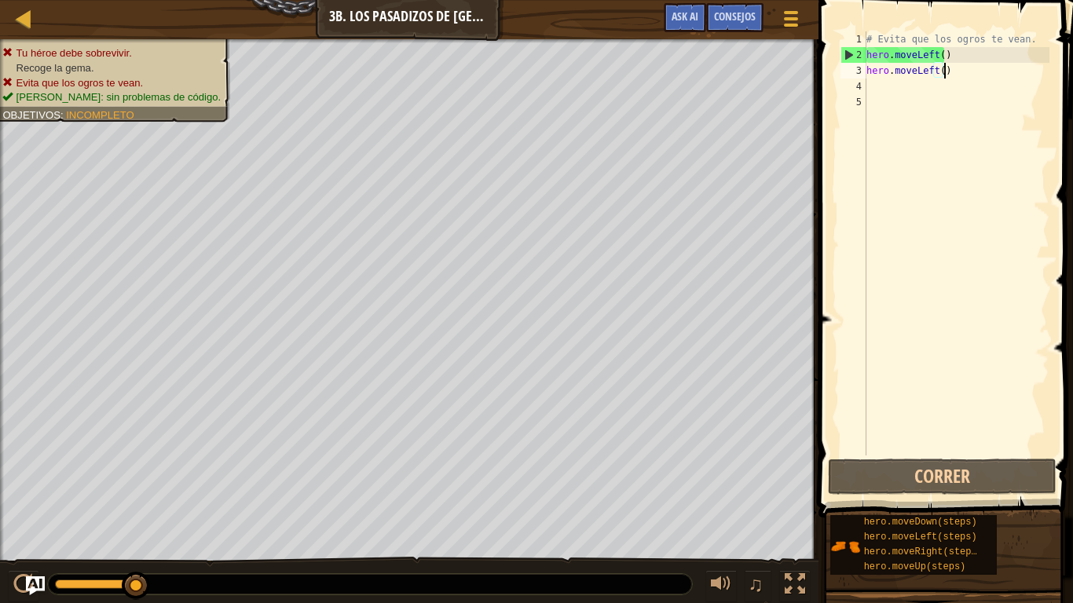
click at [959, 72] on div "# Evita que los ogros te vean. hero . moveLeft ( ) hero . moveLeft ( )" at bounding box center [956, 258] width 186 height 455
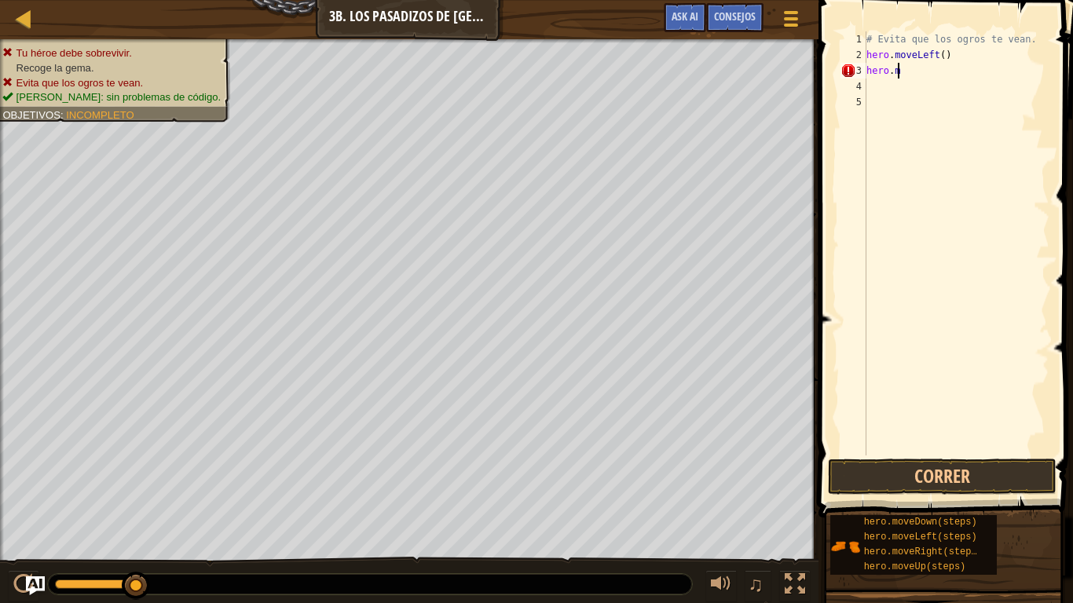
type textarea "h"
click at [946, 50] on div "# Evita que los ogros te vean. hero . moveLeft ( )" at bounding box center [956, 258] width 186 height 455
type textarea "h"
type textarea "H"
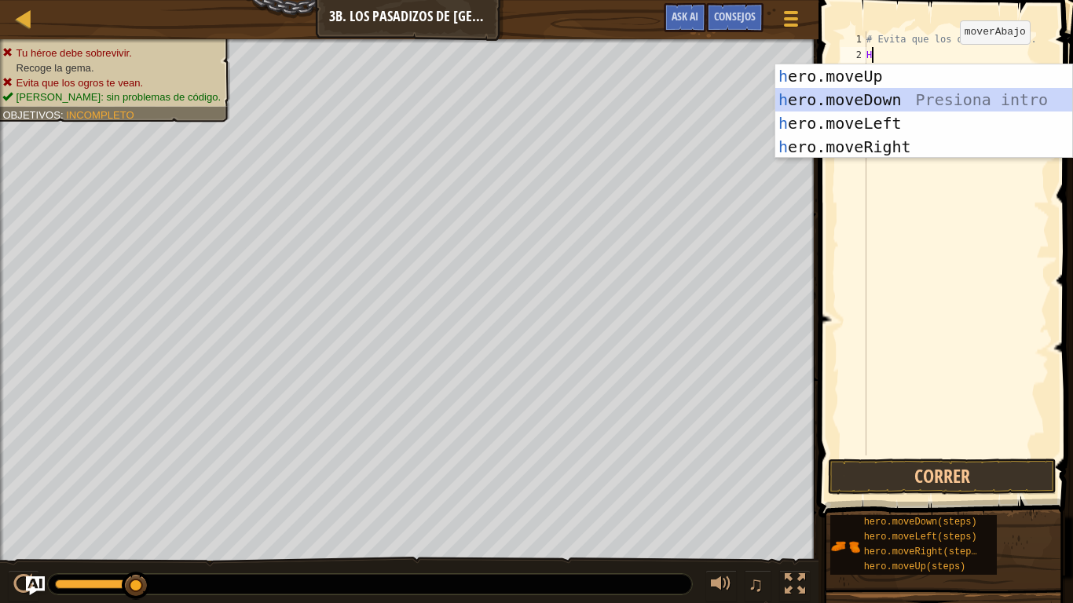
click at [931, 99] on div "h ero.moveUp Presiona intro h ero.moveDown Presiona intro h ero.moveLeft Presio…" at bounding box center [923, 134] width 297 height 141
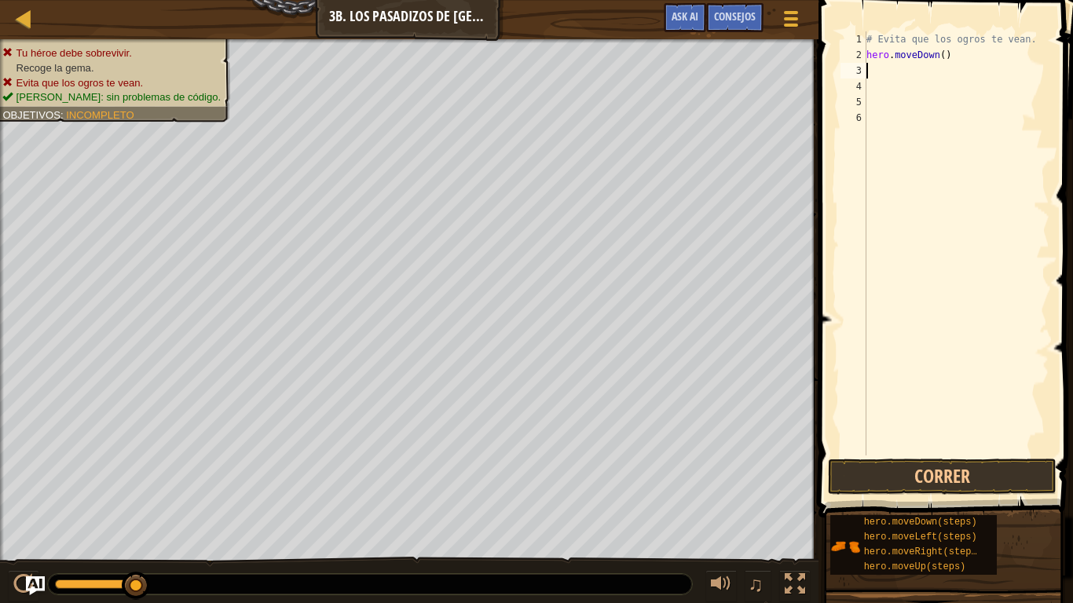
click at [945, 60] on div "# Evita que los ogros te vean. hero . moveDown ( )" at bounding box center [956, 258] width 186 height 455
type textarea "h"
type textarea "H"
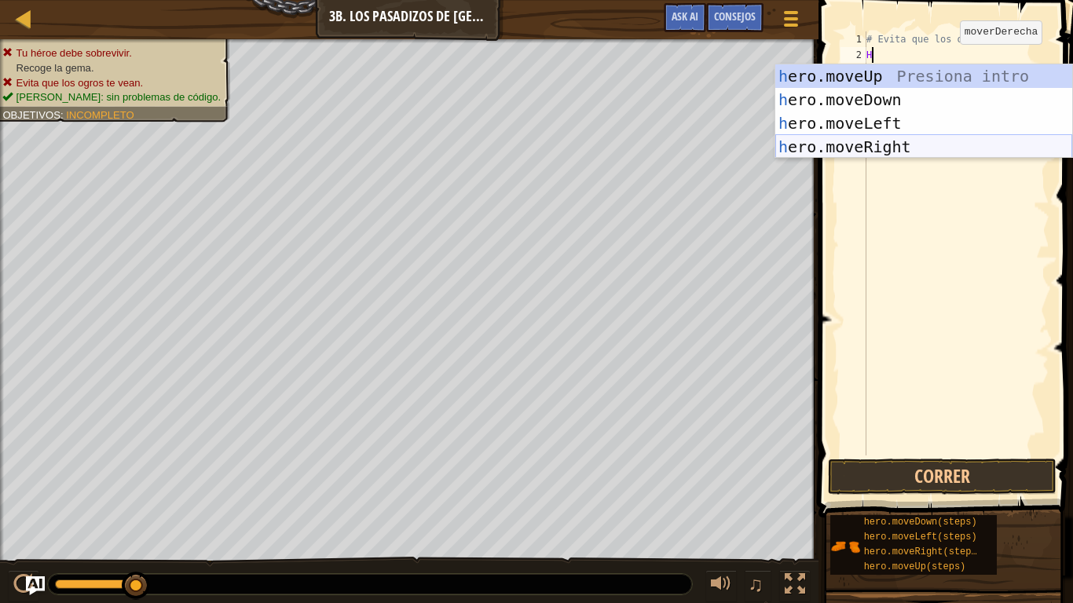
click at [927, 146] on div "h ero.moveUp Presiona intro h ero.moveDown Presiona intro h ero.moveLeft Presio…" at bounding box center [923, 134] width 297 height 141
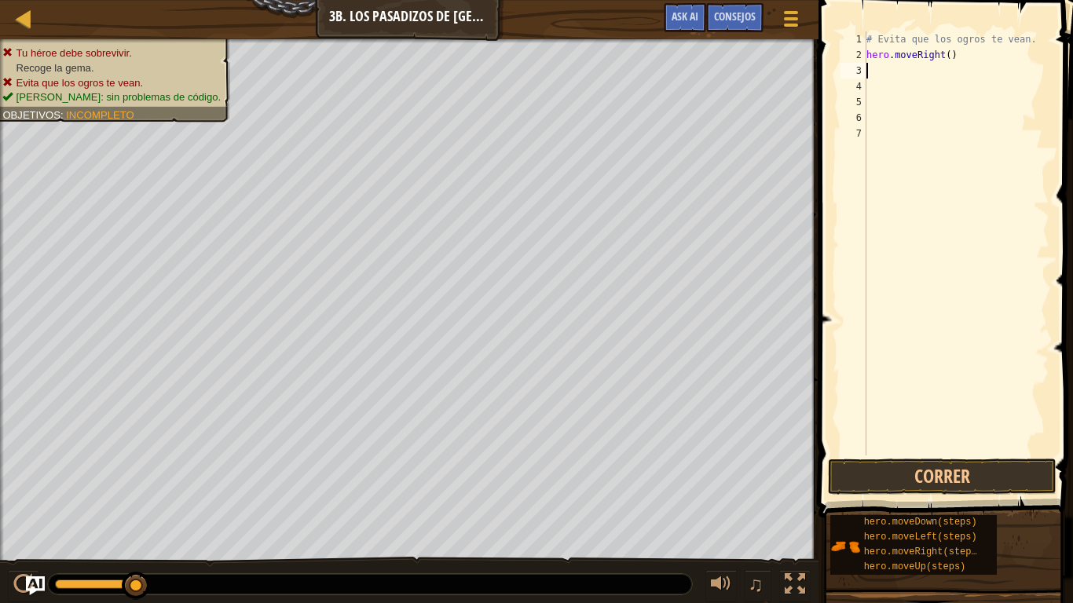
type textarea "H"
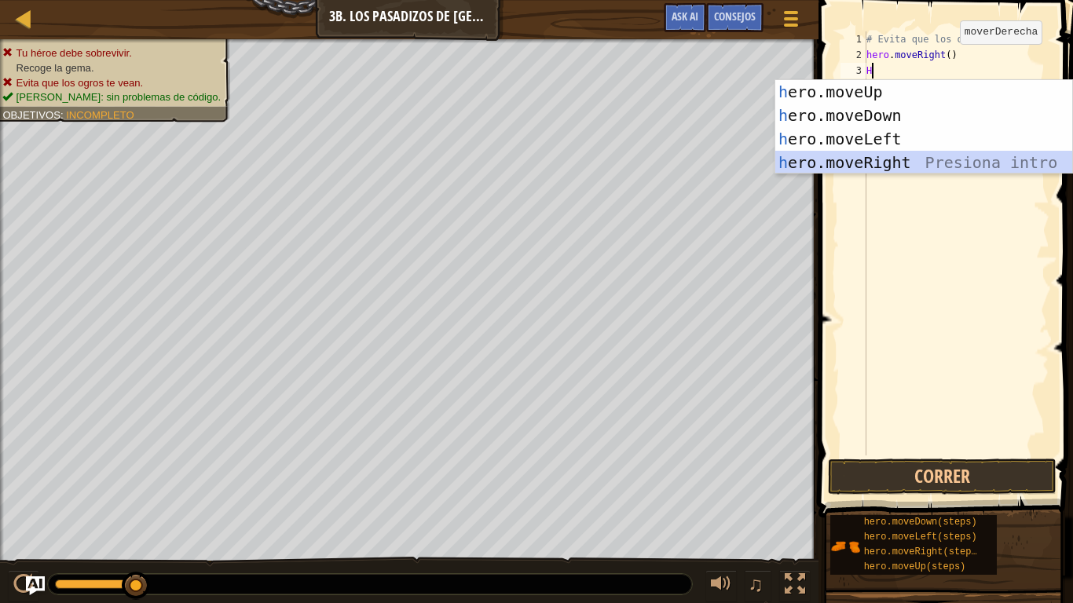
click at [923, 151] on div "h ero.moveUp Presiona intro h ero.moveDown Presiona intro h ero.moveLeft Presio…" at bounding box center [923, 150] width 297 height 141
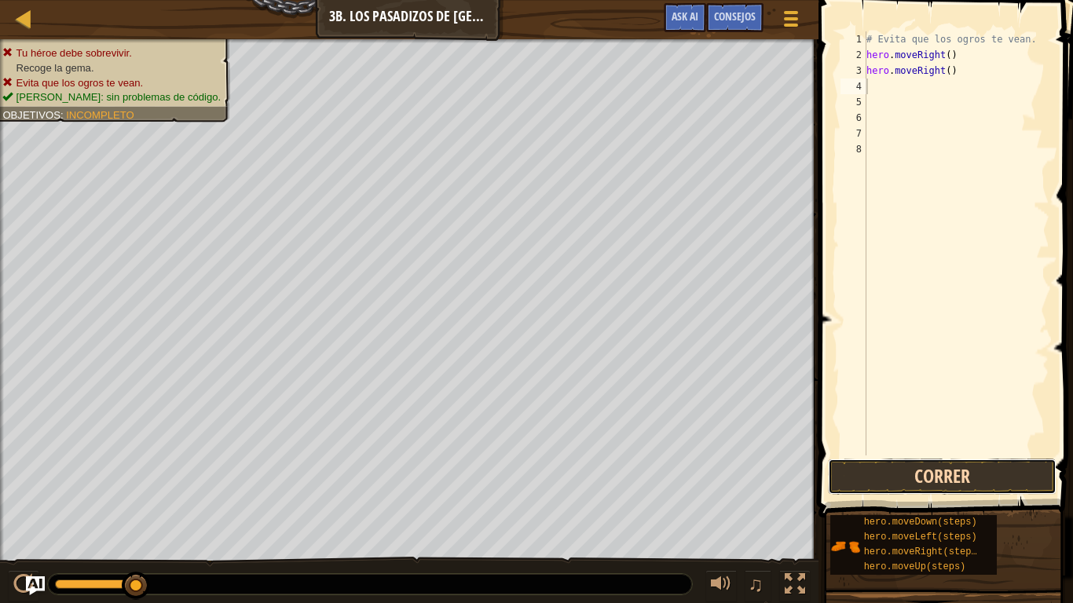
click at [852, 476] on button "Correr" at bounding box center [942, 477] width 228 height 36
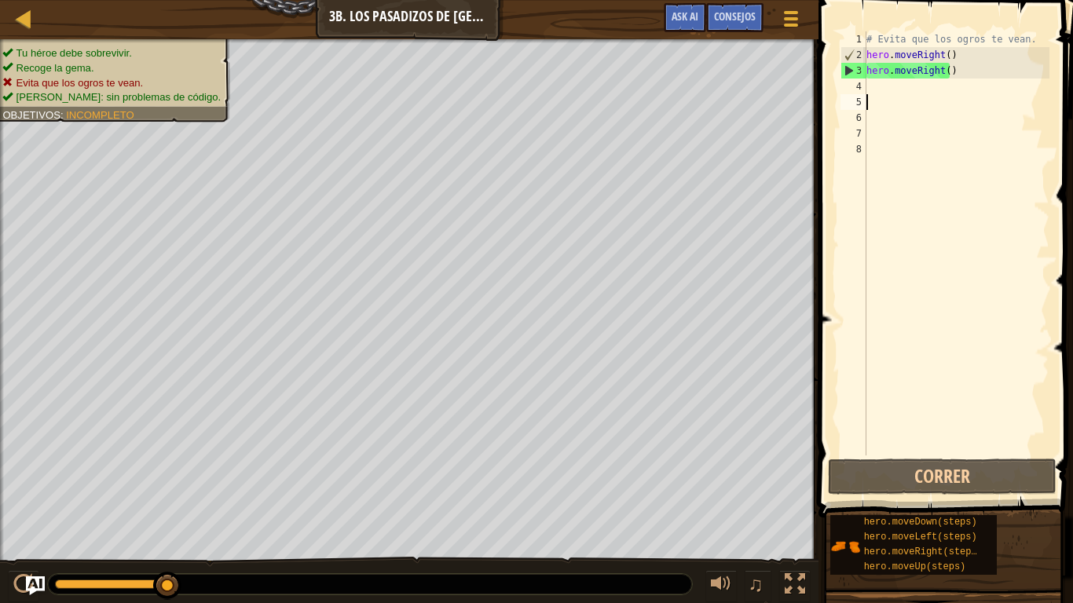
click at [902, 97] on div "# Evita que los ogros te vean. hero . moveRight ( ) hero . moveRight ( )" at bounding box center [956, 258] width 186 height 455
click at [900, 86] on div "# Evita que los ogros te vean. hero . moveRight ( ) hero . moveRight ( )" at bounding box center [956, 258] width 186 height 455
type textarea "H"
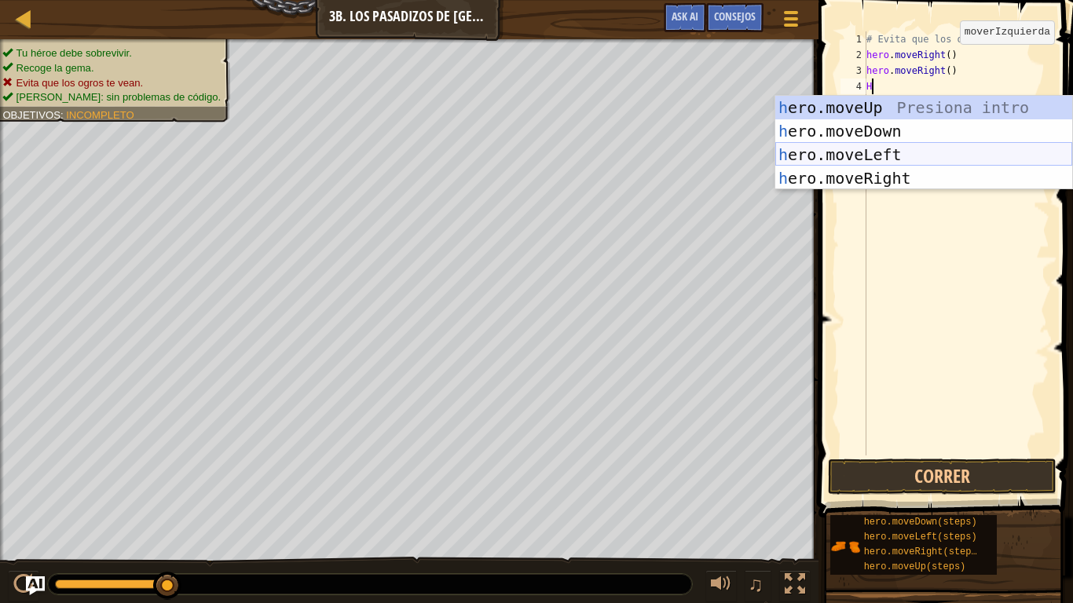
click at [887, 144] on div "h ero.moveUp Presiona intro h ero.moveDown Presiona intro h ero.moveLeft Presio…" at bounding box center [923, 166] width 297 height 141
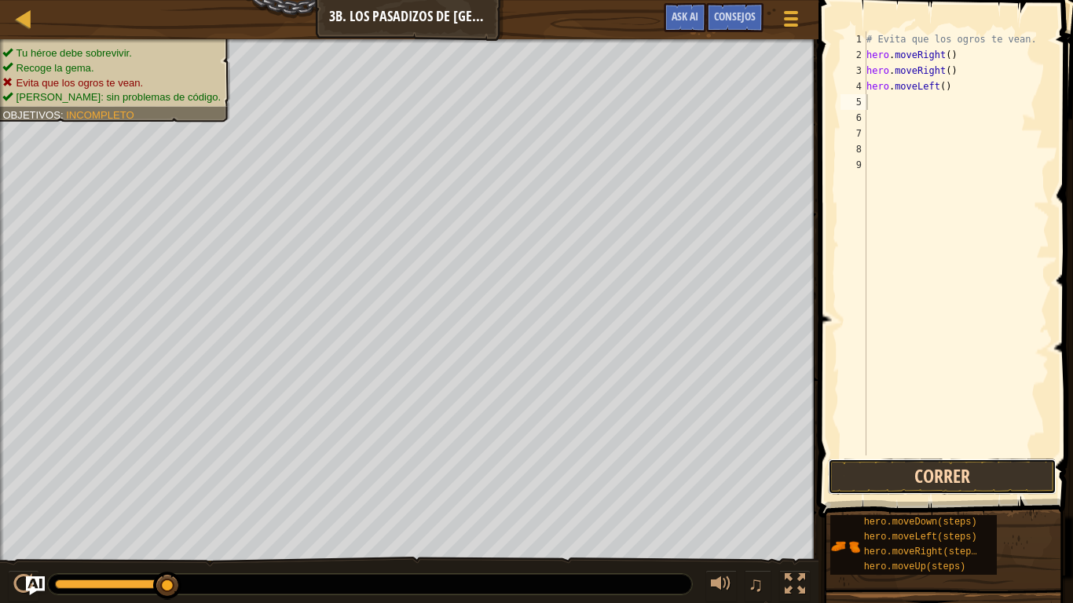
click at [1002, 476] on button "Correr" at bounding box center [942, 477] width 228 height 36
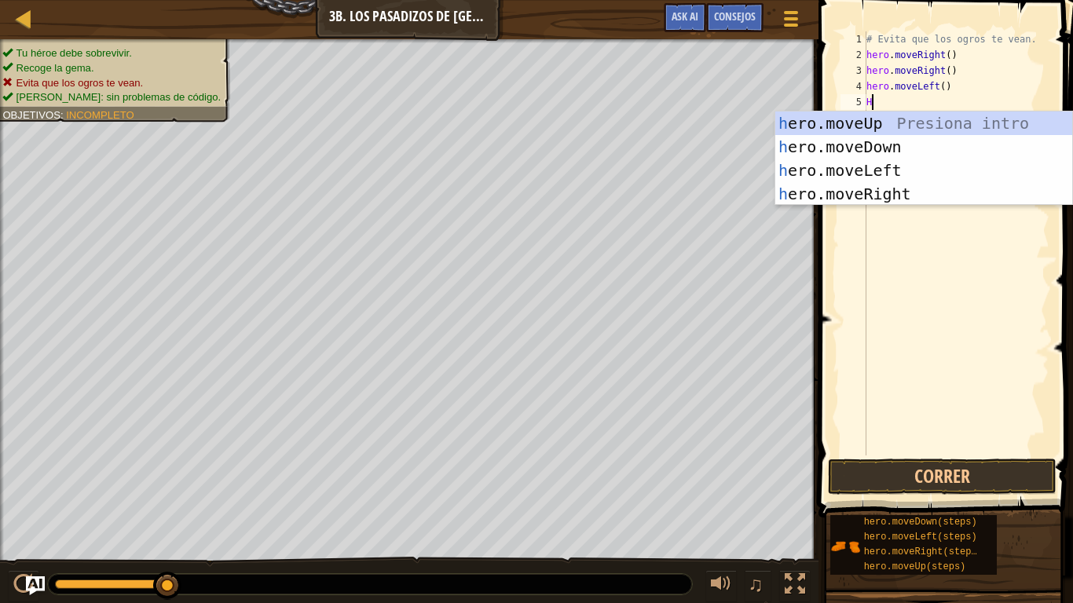
type textarea "HE"
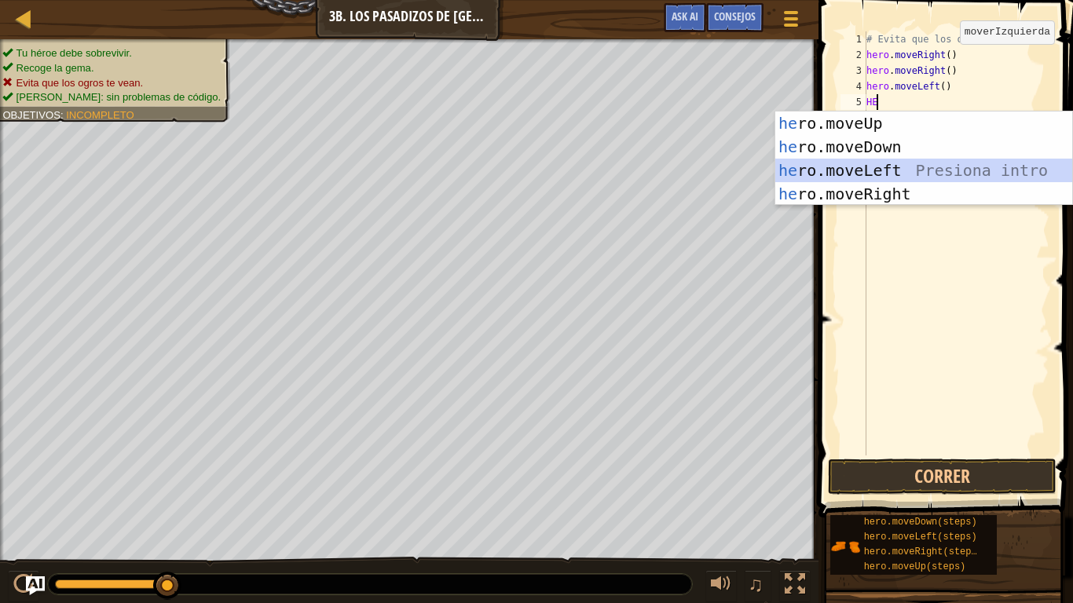
click at [885, 170] on div "he ro.moveUp Presiona intro he ro.moveDown Presiona intro he ro.moveLeft Presio…" at bounding box center [923, 181] width 297 height 141
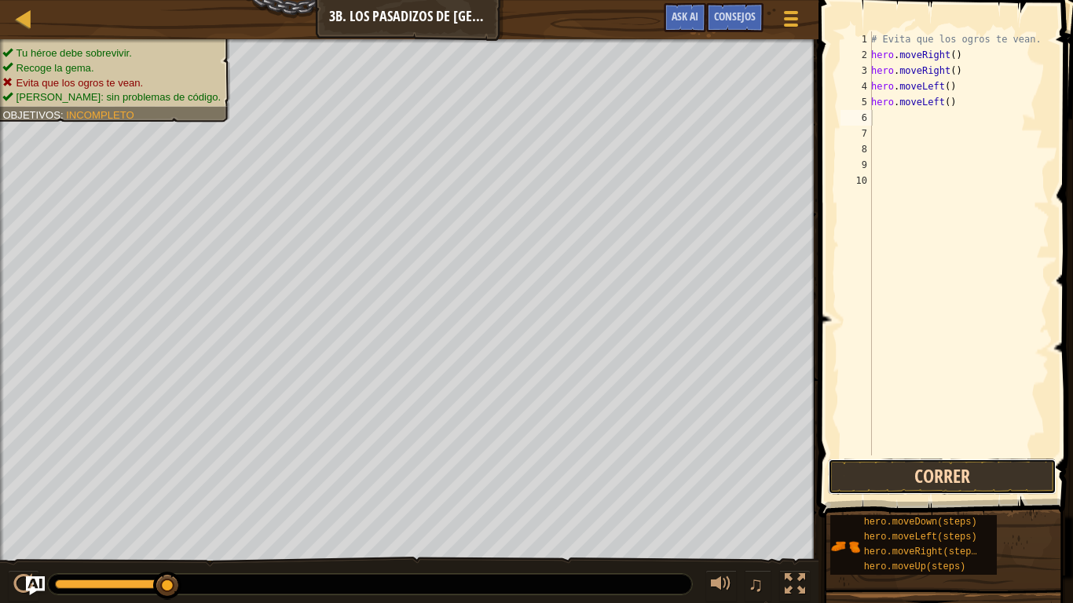
click at [999, 476] on button "Correr" at bounding box center [942, 477] width 228 height 36
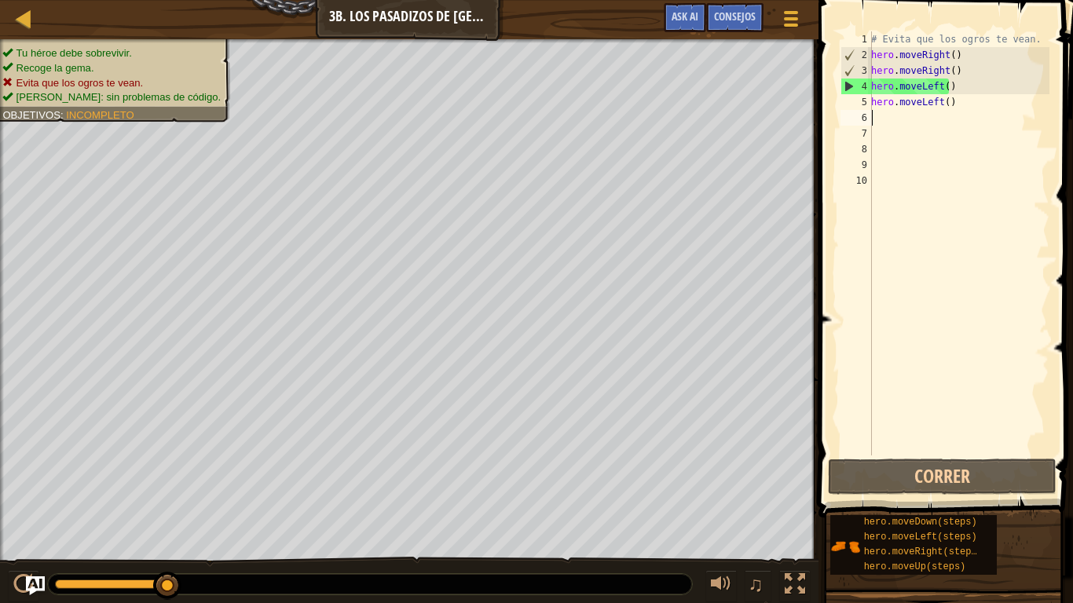
click at [875, 111] on div "# Evita que los ogros te vean. hero . moveRight ( ) hero . moveRight ( ) hero .…" at bounding box center [958, 258] width 181 height 455
click at [887, 119] on div "# Evita que los ogros te vean. hero . moveRight ( ) hero . moveRight ( ) hero .…" at bounding box center [958, 258] width 181 height 455
click at [952, 100] on div "# Evita que los ogros te vean. hero . moveRight ( ) hero . moveRight ( ) hero .…" at bounding box center [958, 258] width 181 height 455
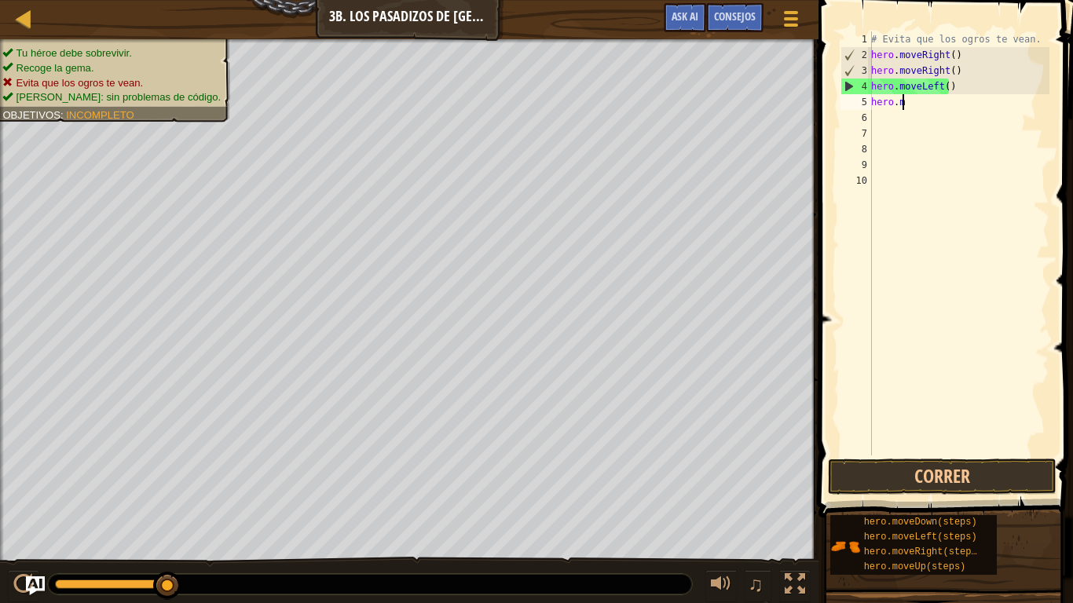
type textarea "h"
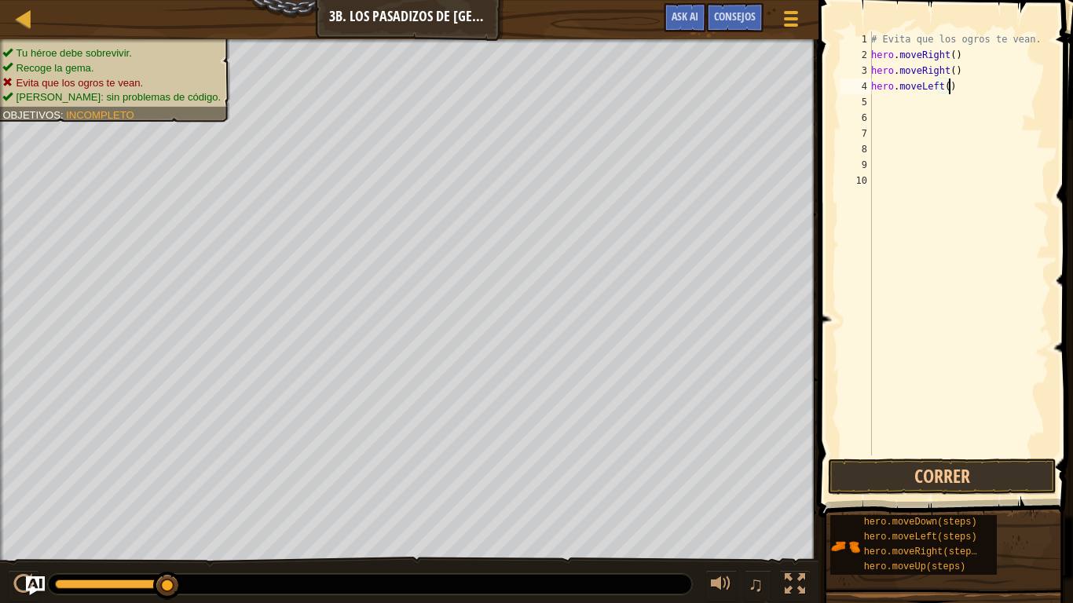
click at [951, 89] on div "# Evita que los ogros te vean. hero . moveRight ( ) hero . moveRight ( ) hero .…" at bounding box center [958, 258] width 181 height 455
type textarea "h"
click at [872, 462] on button "Correr" at bounding box center [942, 477] width 228 height 36
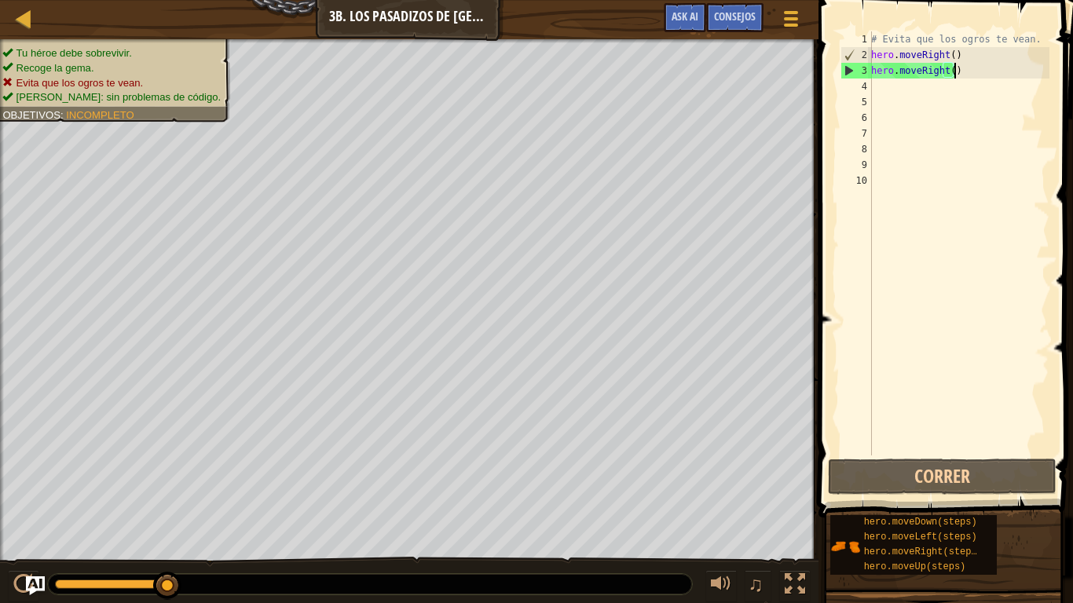
click at [969, 68] on div "# Evita que los ogros te vean. hero . moveRight ( ) hero . moveRight ( )" at bounding box center [958, 258] width 181 height 455
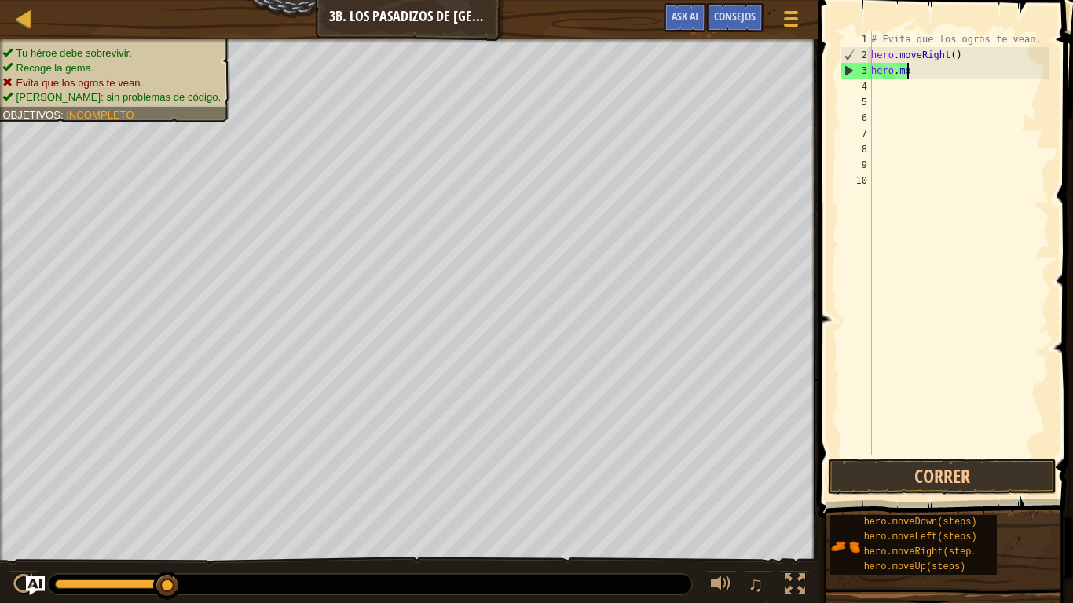
type textarea "h"
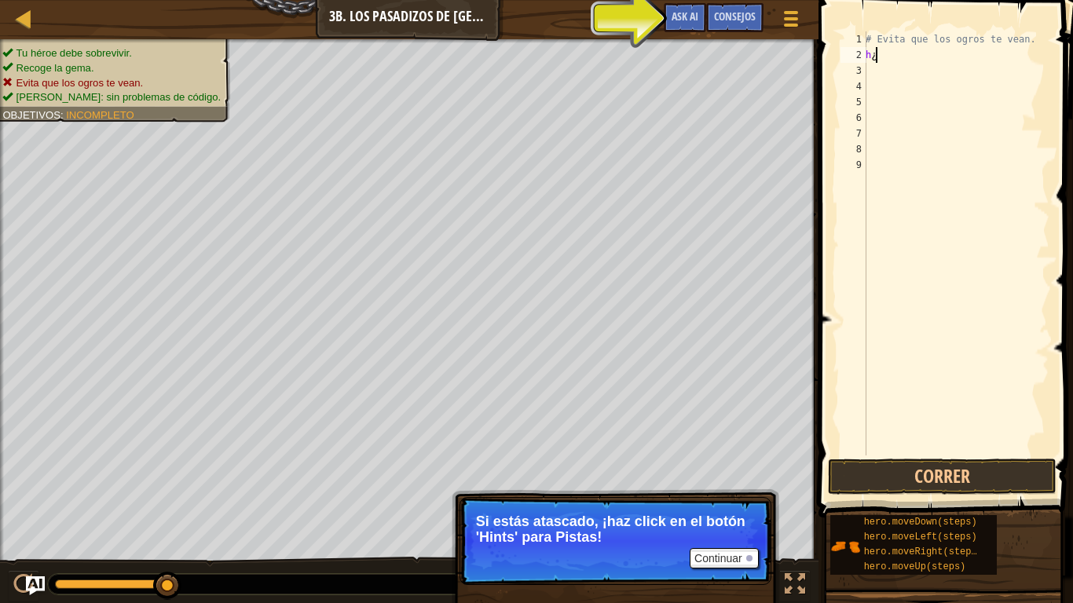
type textarea "h"
type textarea "H"
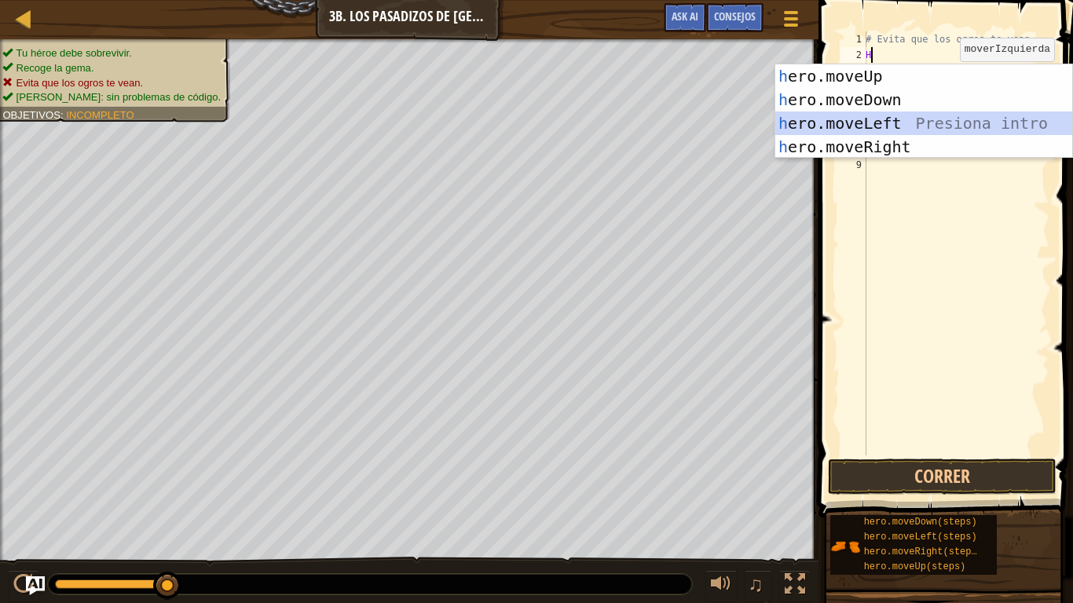
click at [855, 114] on div "h ero.moveUp Presiona intro h ero.moveDown Presiona intro h ero.moveLeft Presio…" at bounding box center [923, 134] width 297 height 141
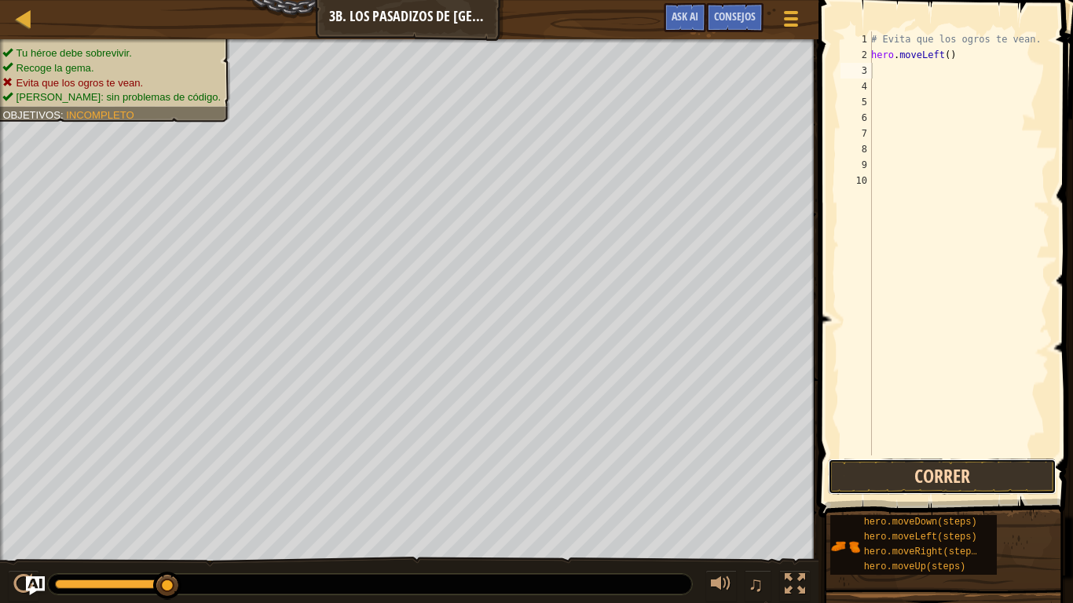
click at [985, 473] on button "Correr" at bounding box center [942, 477] width 228 height 36
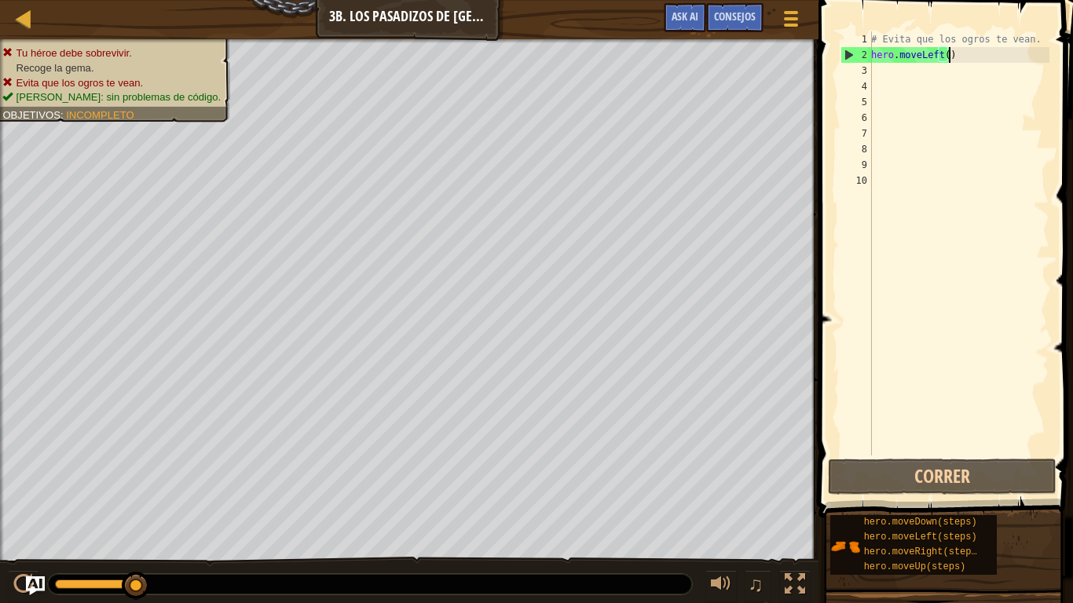
click at [963, 60] on div "# Evita que los ogros te vean. hero . moveLeft ( )" at bounding box center [958, 258] width 181 height 455
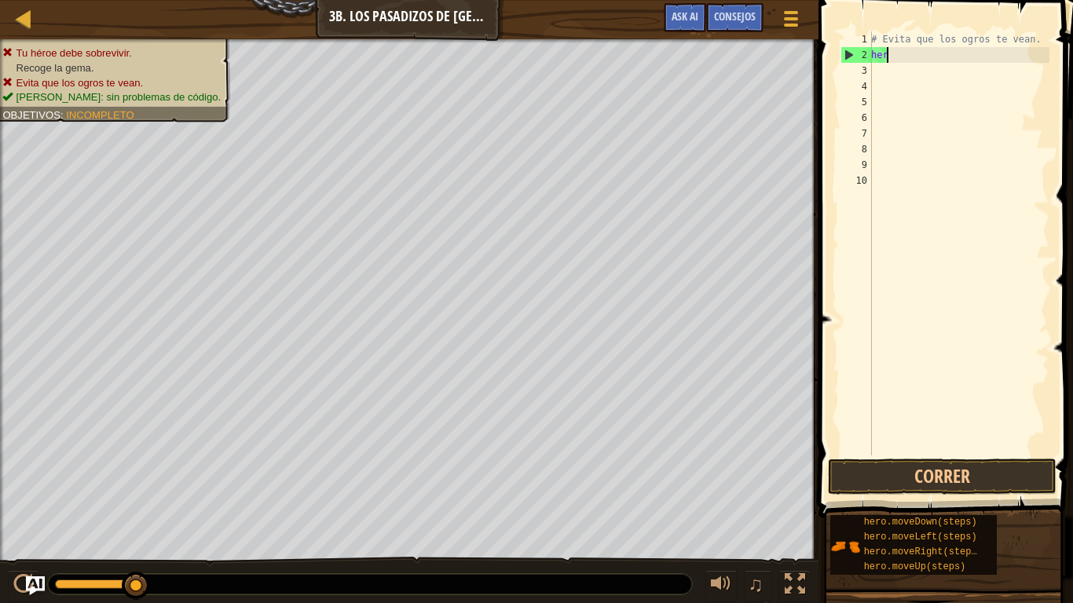
type textarea "h"
type textarea "H"
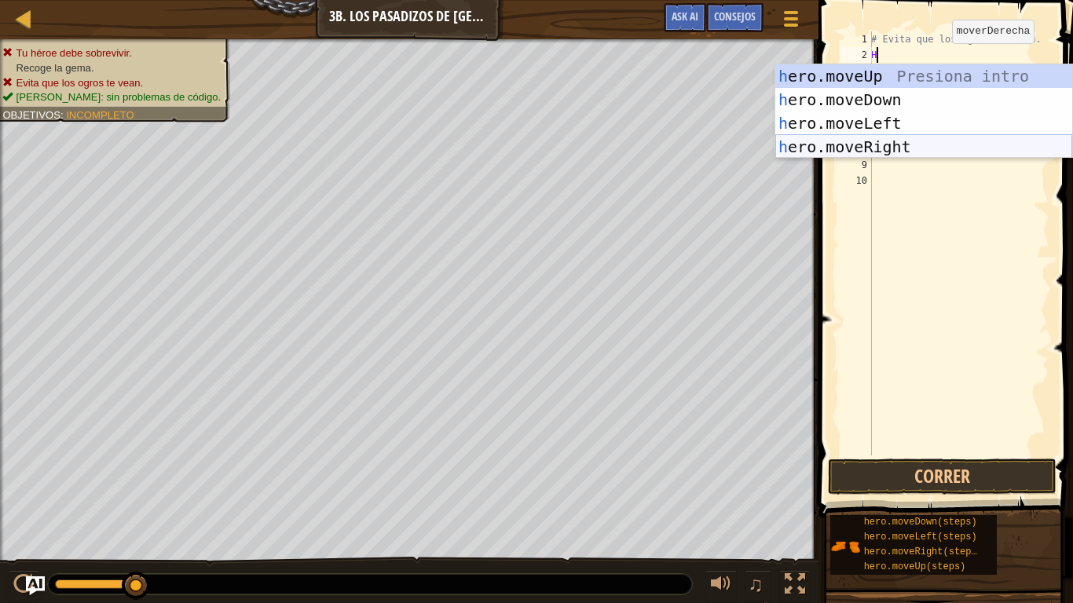
click at [848, 144] on div "h ero.moveUp Presiona intro h ero.moveDown Presiona intro h ero.moveLeft Presio…" at bounding box center [923, 134] width 297 height 141
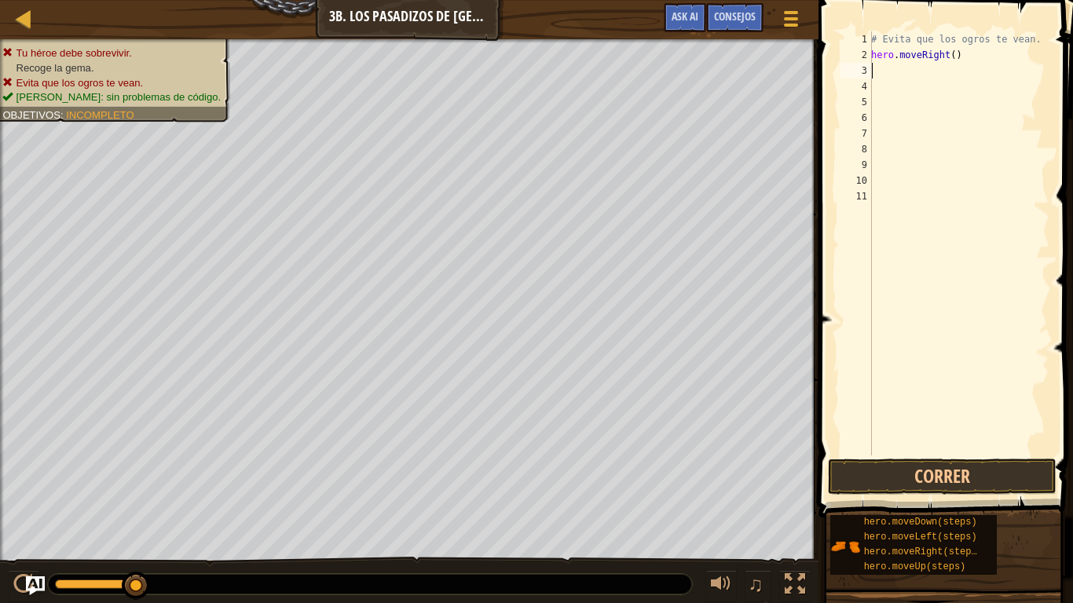
click at [873, 78] on div "# Evita que los ogros te vean. hero . moveRight ( )" at bounding box center [958, 258] width 181 height 455
click at [878, 71] on div "# Evita que los ogros te vean. hero . moveRight ( )" at bounding box center [958, 258] width 181 height 455
type textarea "H"
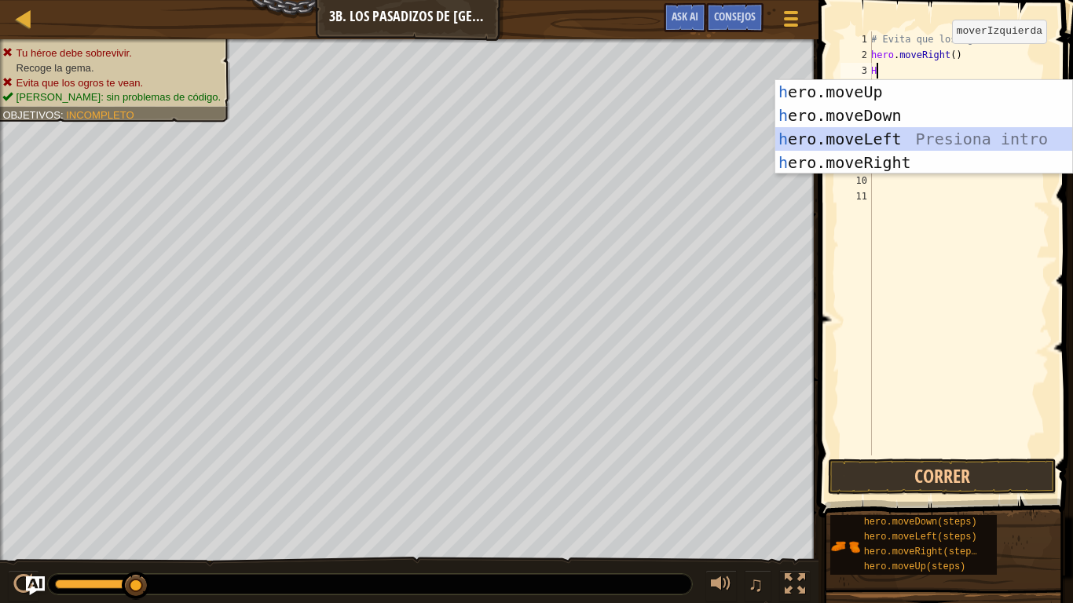
click at [871, 148] on div "h ero.moveUp Presiona intro h ero.moveDown Presiona intro h ero.moveLeft Presio…" at bounding box center [923, 150] width 297 height 141
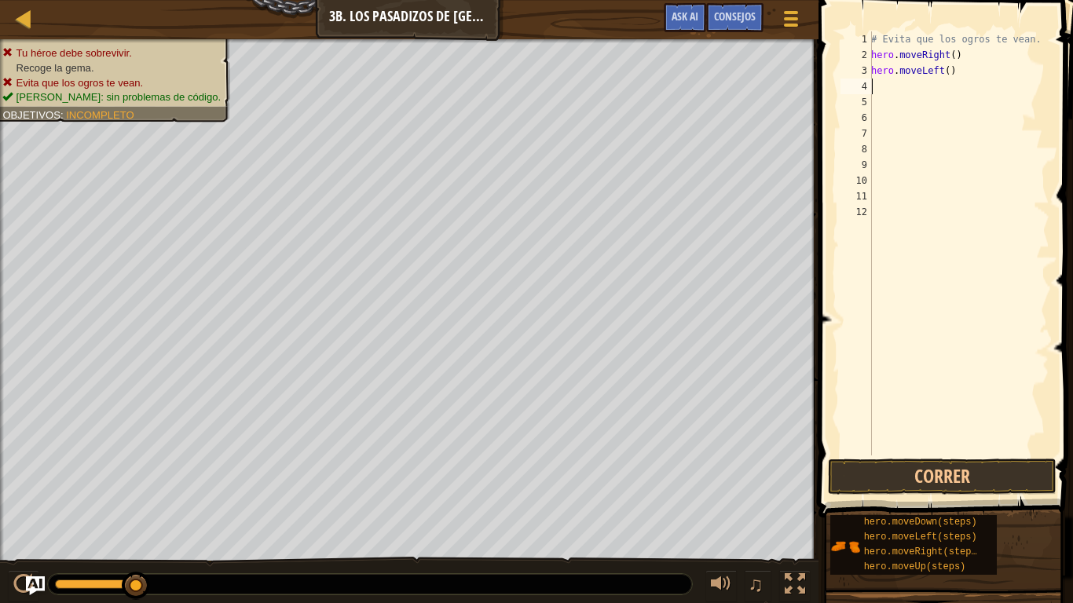
click at [950, 80] on div "# Evita que los ogros te vean. hero . moveRight ( ) hero . moveLeft ( )" at bounding box center [958, 258] width 181 height 455
click at [949, 65] on div "# Evita que los ogros te vean. hero . moveRight ( ) hero . moveLeft ( )" at bounding box center [958, 258] width 181 height 455
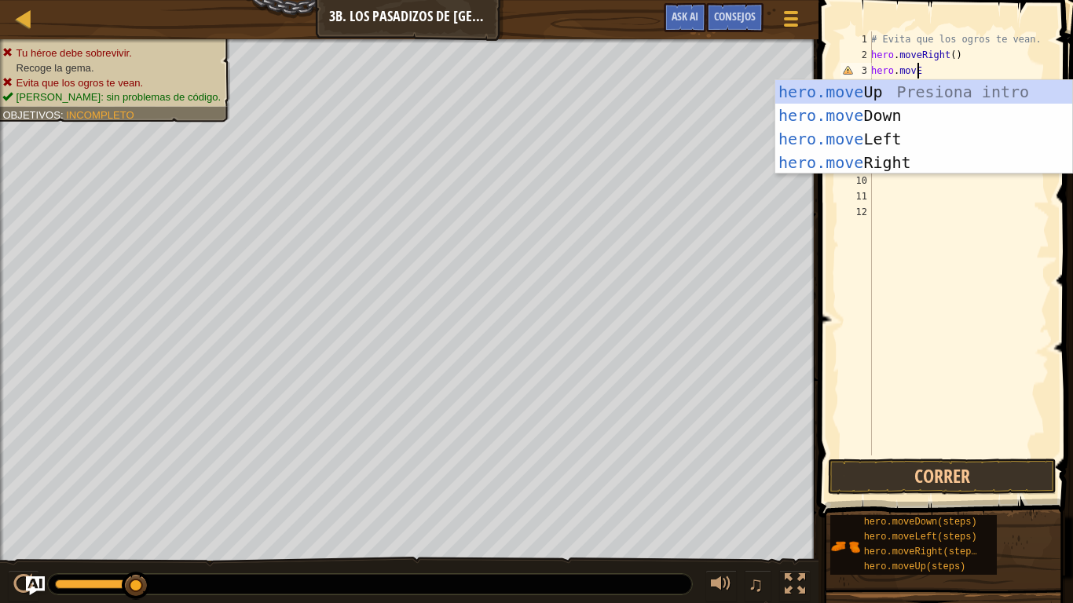
type textarea "hero.movEr"
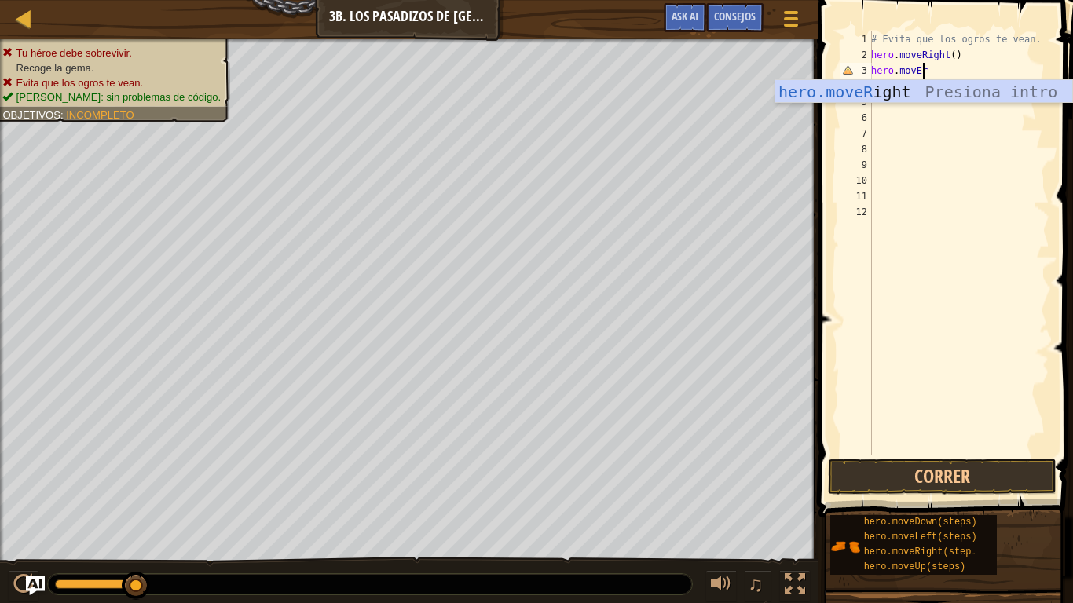
scroll to position [7, 3]
click at [929, 82] on div "hero.moveR ight Presiona intro" at bounding box center [923, 115] width 297 height 71
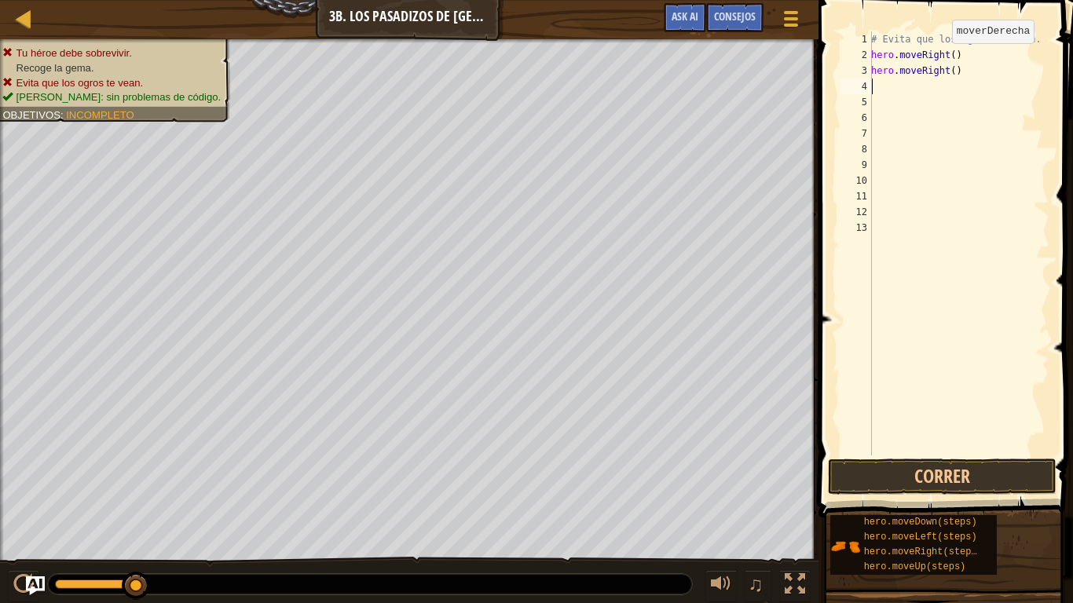
scroll to position [7, 0]
click at [916, 476] on button "Correr" at bounding box center [942, 477] width 228 height 36
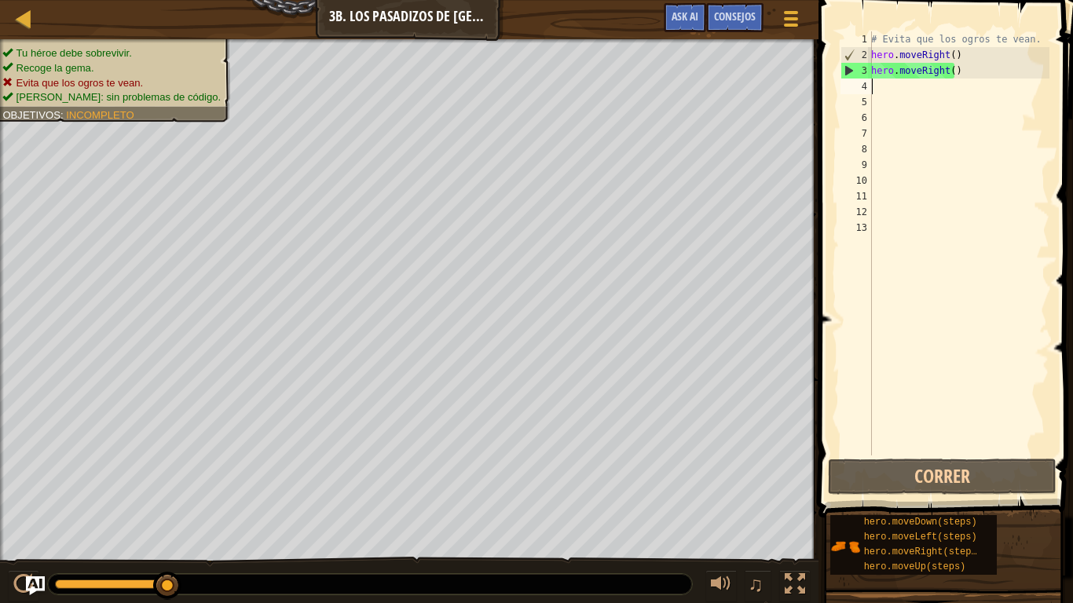
click at [960, 72] on div "# Evita que los ogros te vean. hero . moveRight ( ) hero . moveRight ( )" at bounding box center [958, 258] width 181 height 455
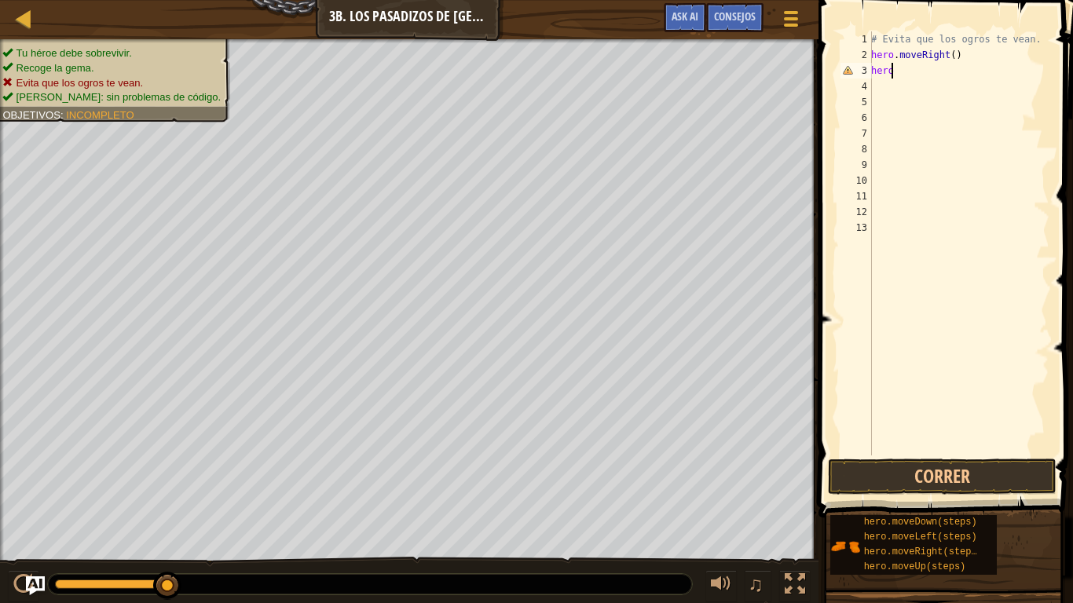
type textarea "h"
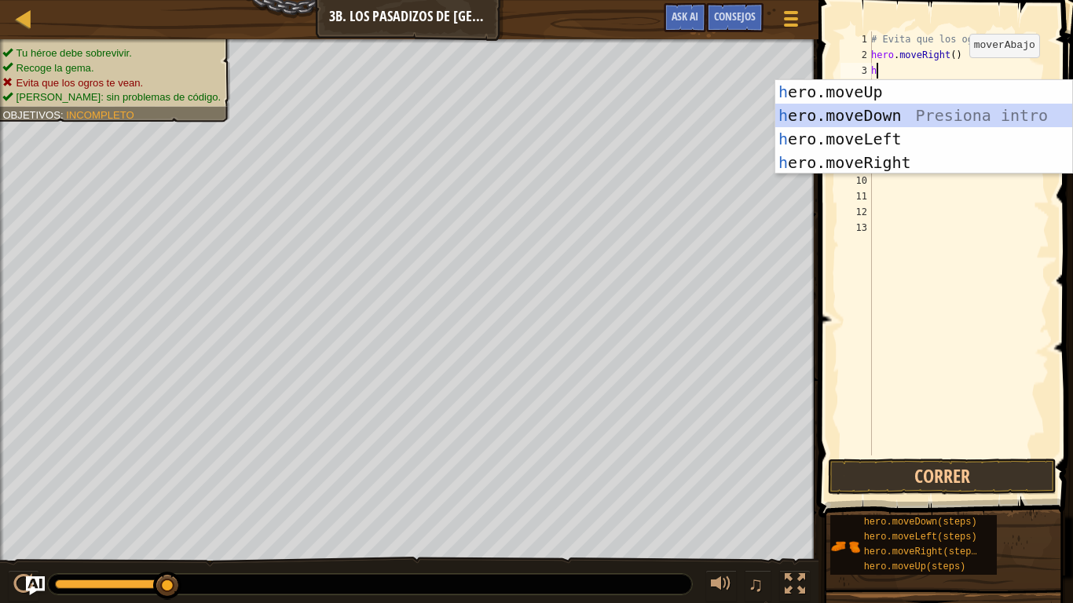
click at [931, 126] on div "h ero.moveUp Presiona intro h ero.moveDown Presiona intro h ero.moveLeft Presio…" at bounding box center [923, 150] width 297 height 141
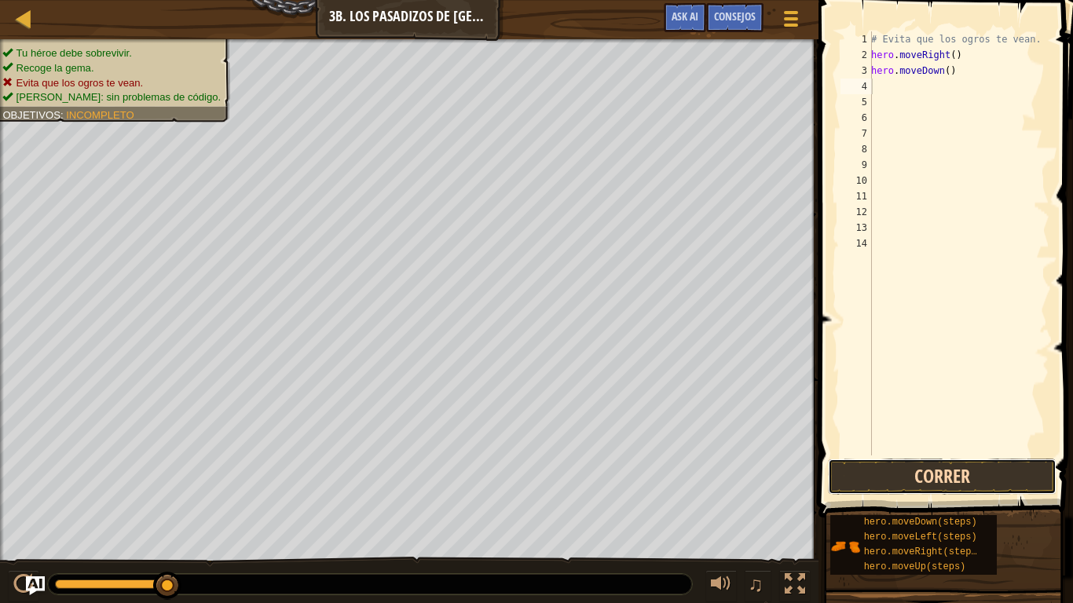
click at [897, 476] on button "Correr" at bounding box center [942, 477] width 228 height 36
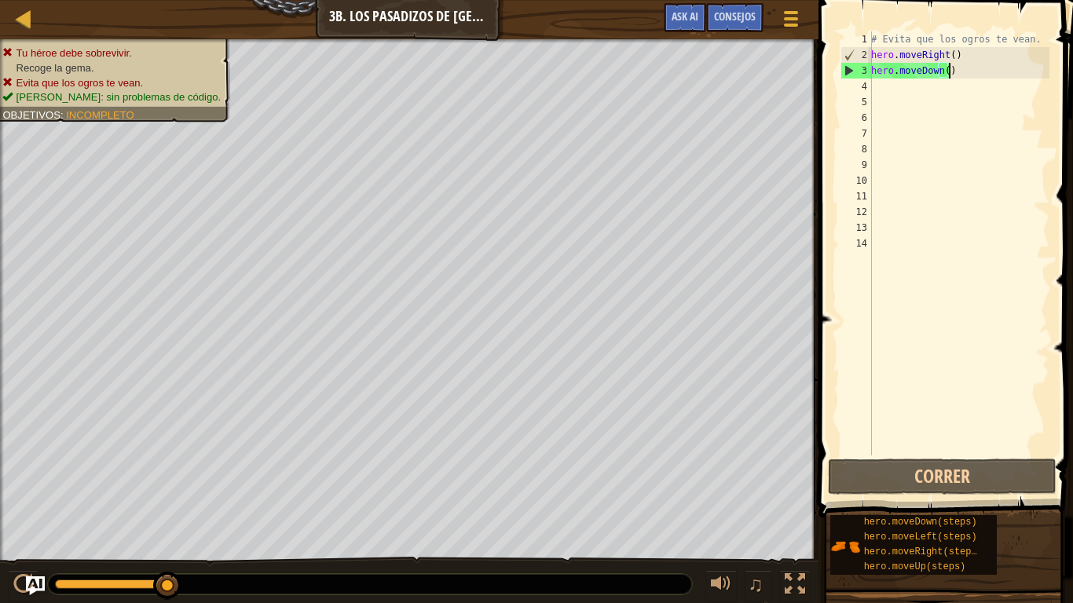
click at [952, 71] on div "# Evita que los ogros te vean. hero . moveRight ( ) hero . moveDown ( )" at bounding box center [958, 258] width 181 height 455
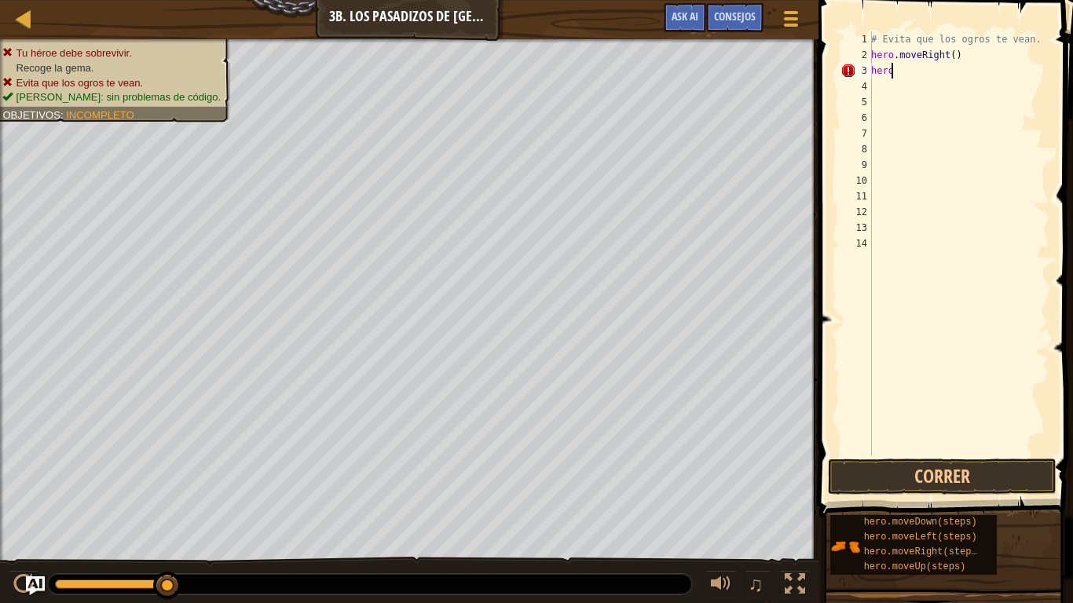
type textarea "h"
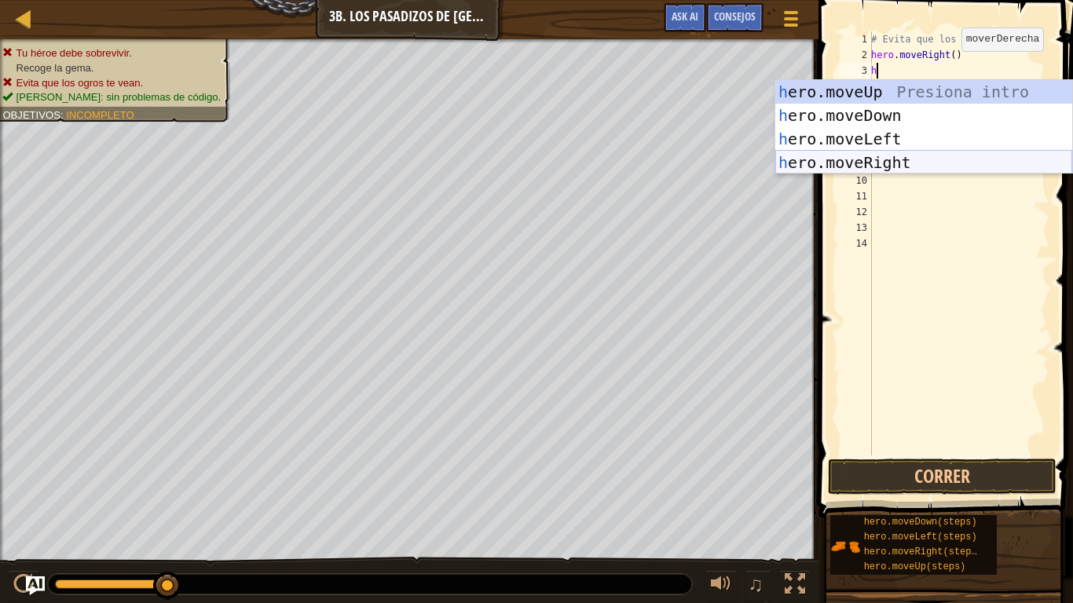
click at [830, 155] on div "h ero.moveUp Presiona intro h ero.moveDown Presiona intro h ero.moveLeft Presio…" at bounding box center [923, 150] width 297 height 141
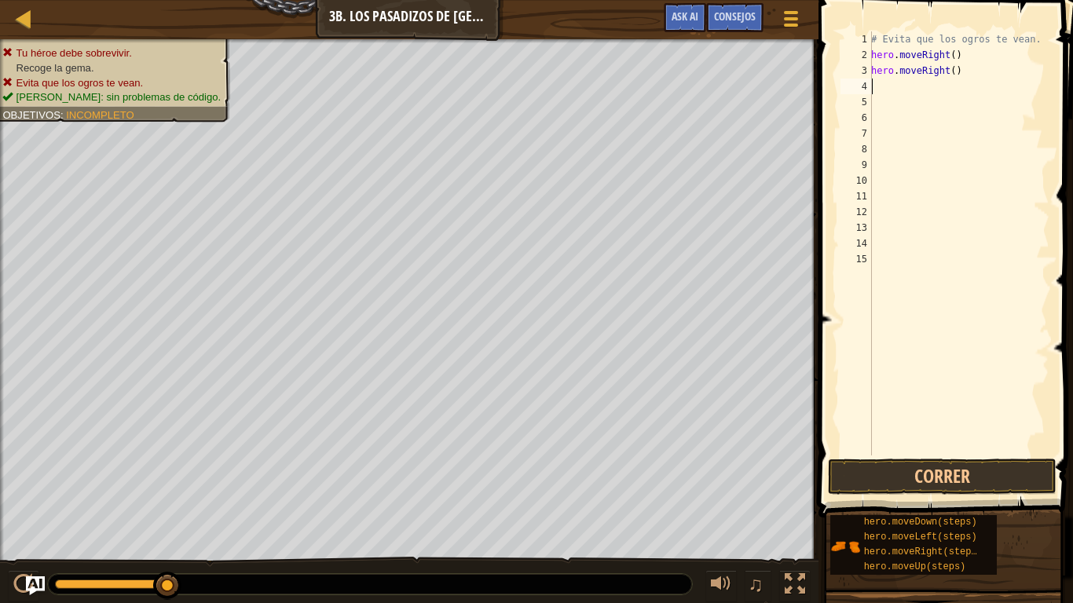
type textarea "h"
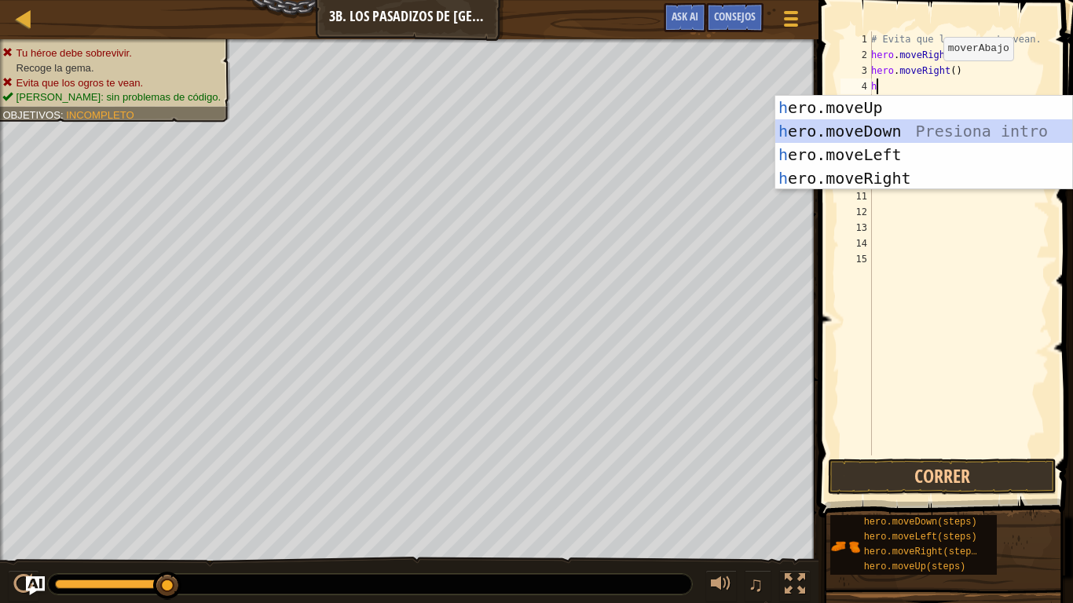
click at [895, 122] on div "h ero.moveUp Presiona intro h ero.moveDown Presiona intro h ero.moveLeft Presio…" at bounding box center [923, 166] width 297 height 141
